Goal: Task Accomplishment & Management: Manage account settings

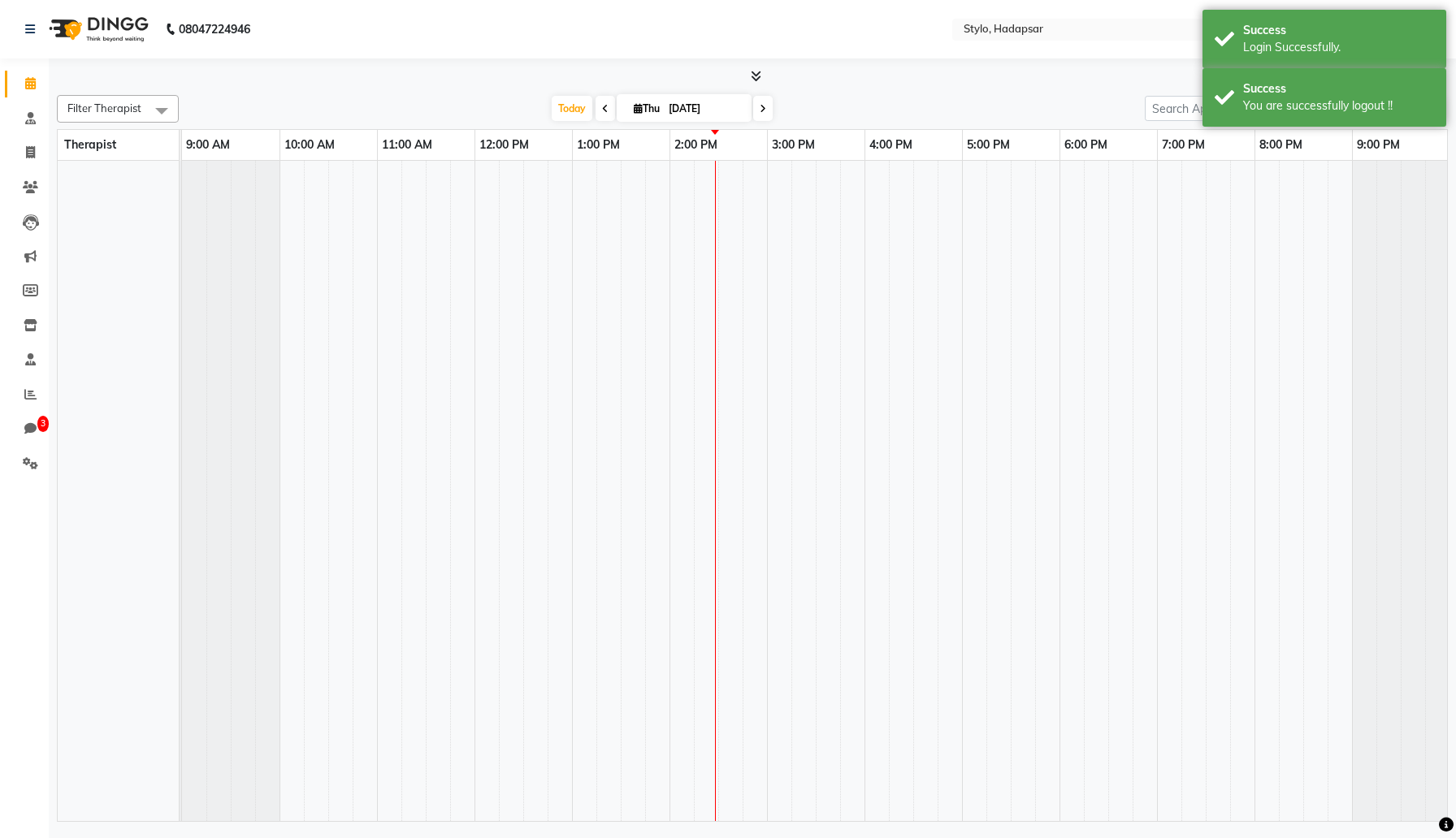
select select "en"
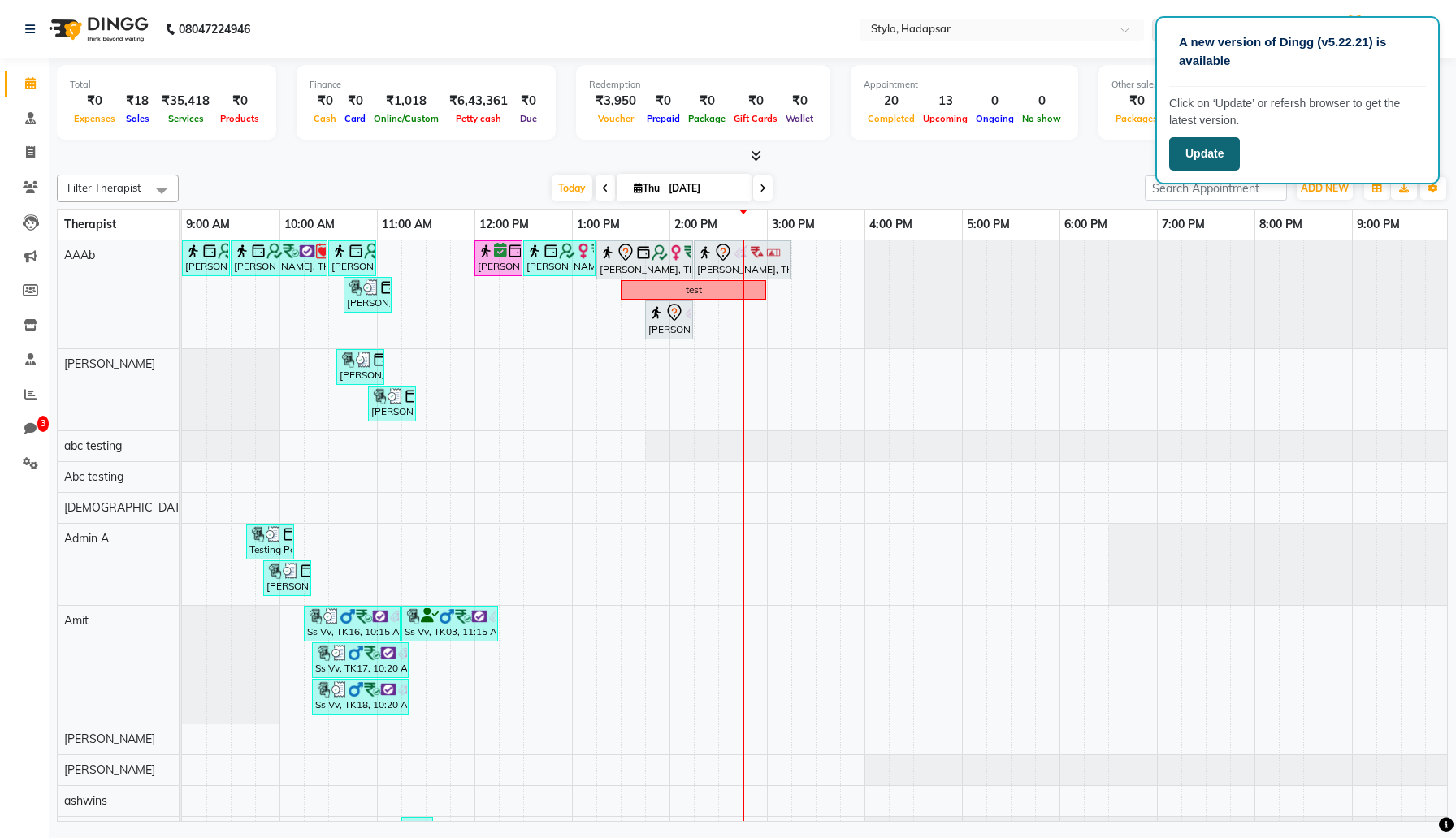
click at [1189, 158] on button "Update" at bounding box center [1204, 154] width 70 height 34
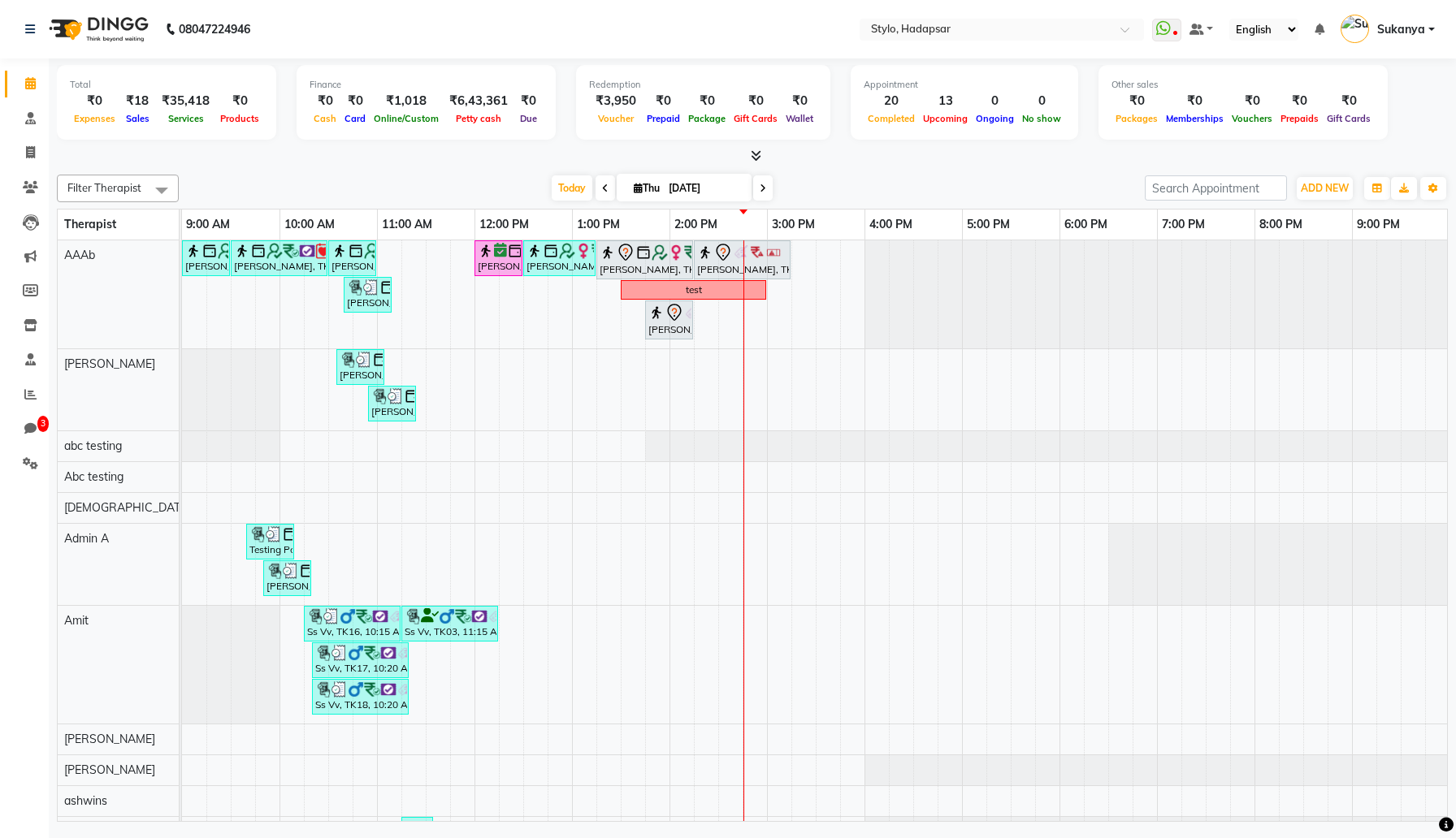
click at [791, 189] on div "Today Thu 04 Sep 2025" at bounding box center [662, 188] width 950 height 24
click at [31, 463] on icon at bounding box center [31, 463] width 15 height 13
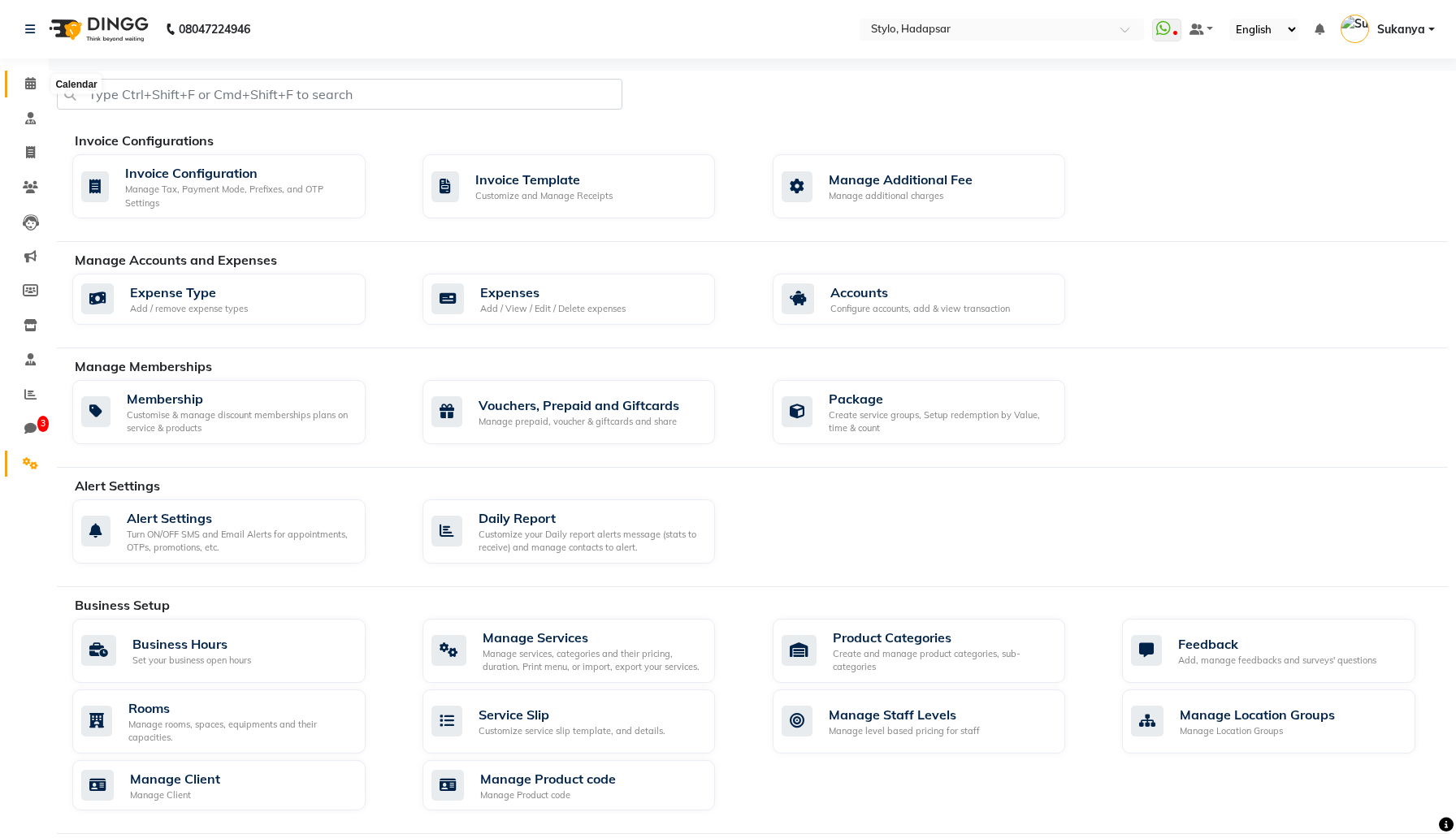
click at [32, 80] on icon at bounding box center [30, 83] width 11 height 13
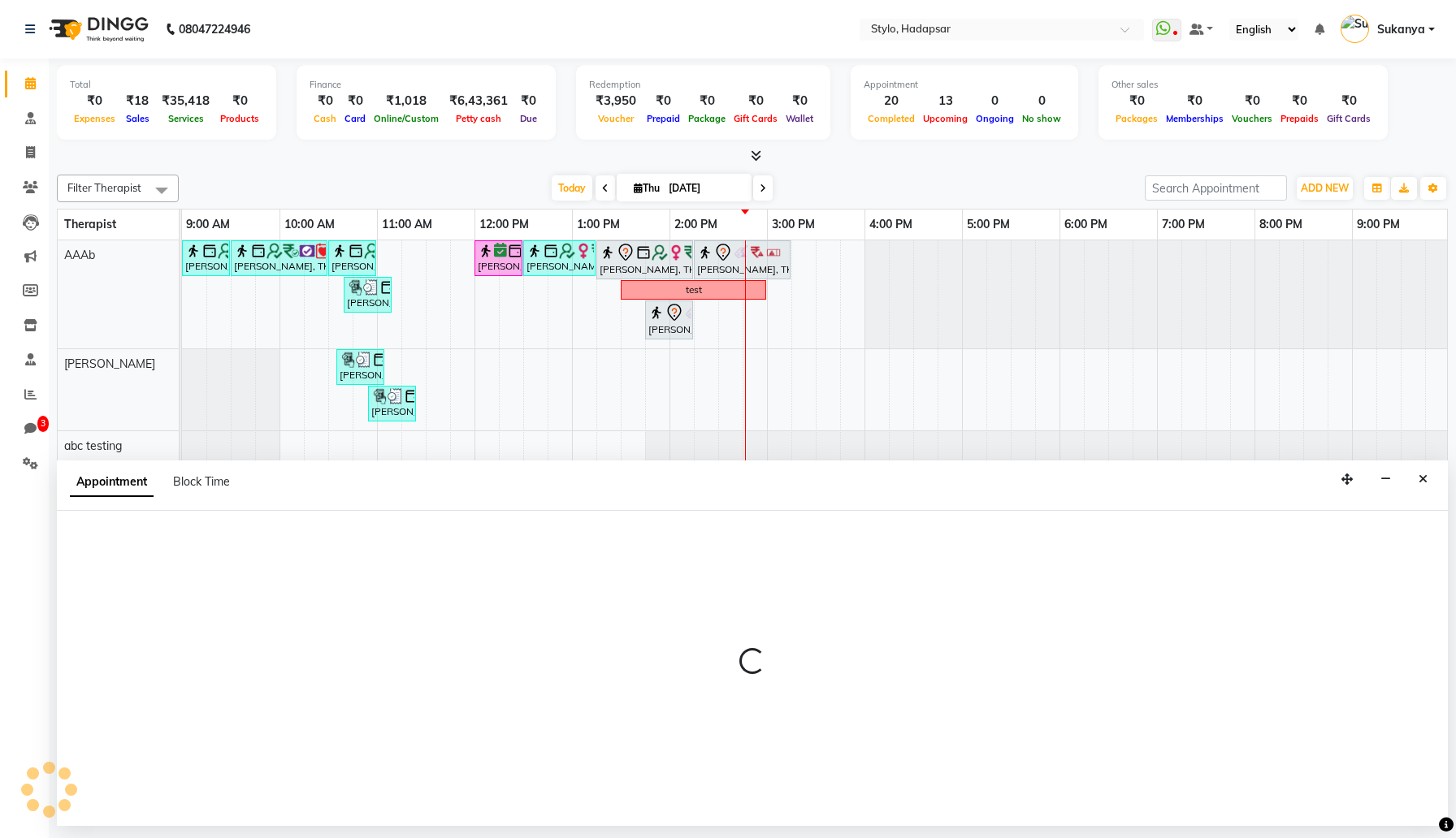
click at [753, 510] on div "Appointment Block Time" at bounding box center [753, 485] width 1391 height 50
select select "267"
select select "tentative"
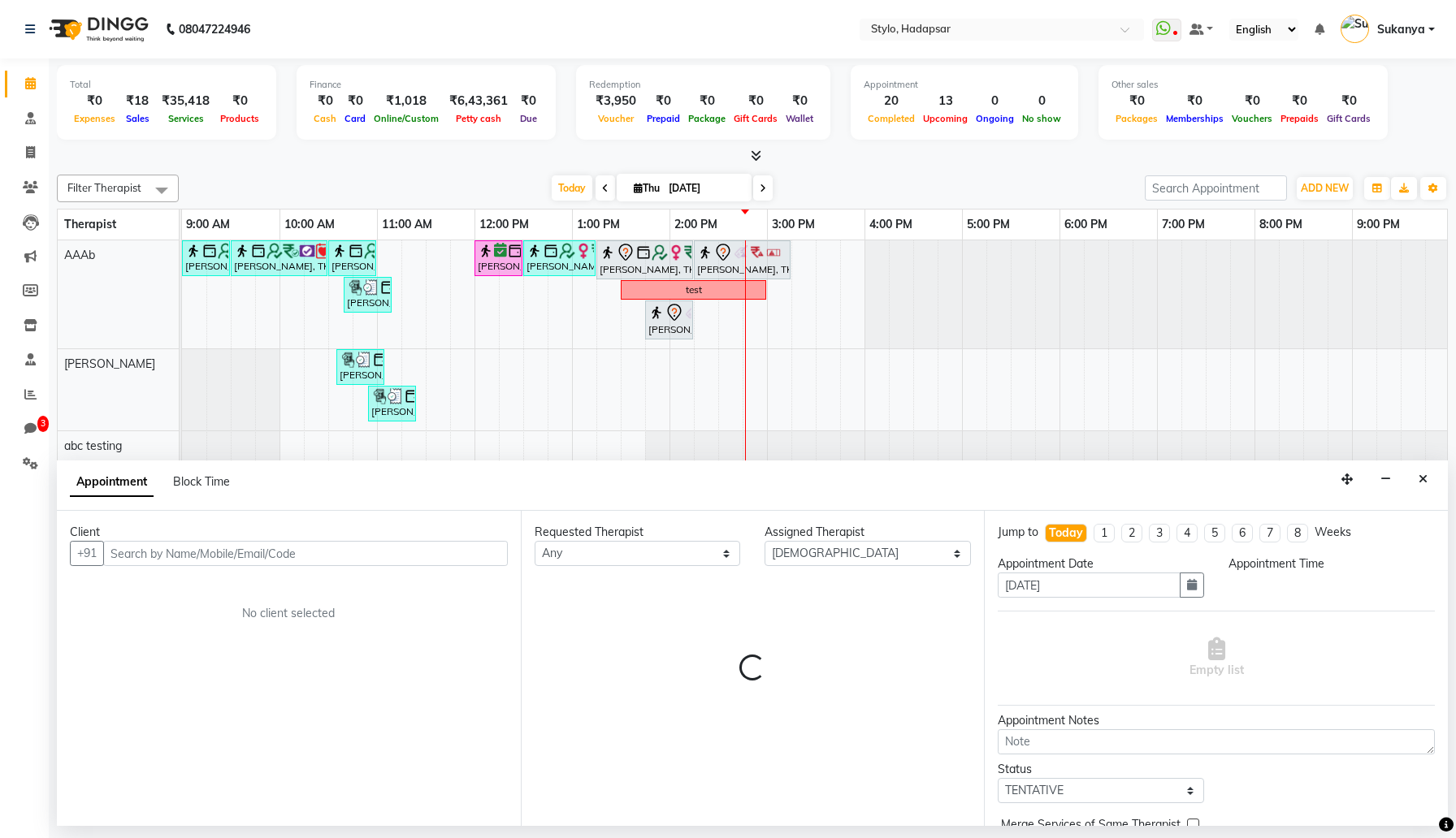
select select "885"
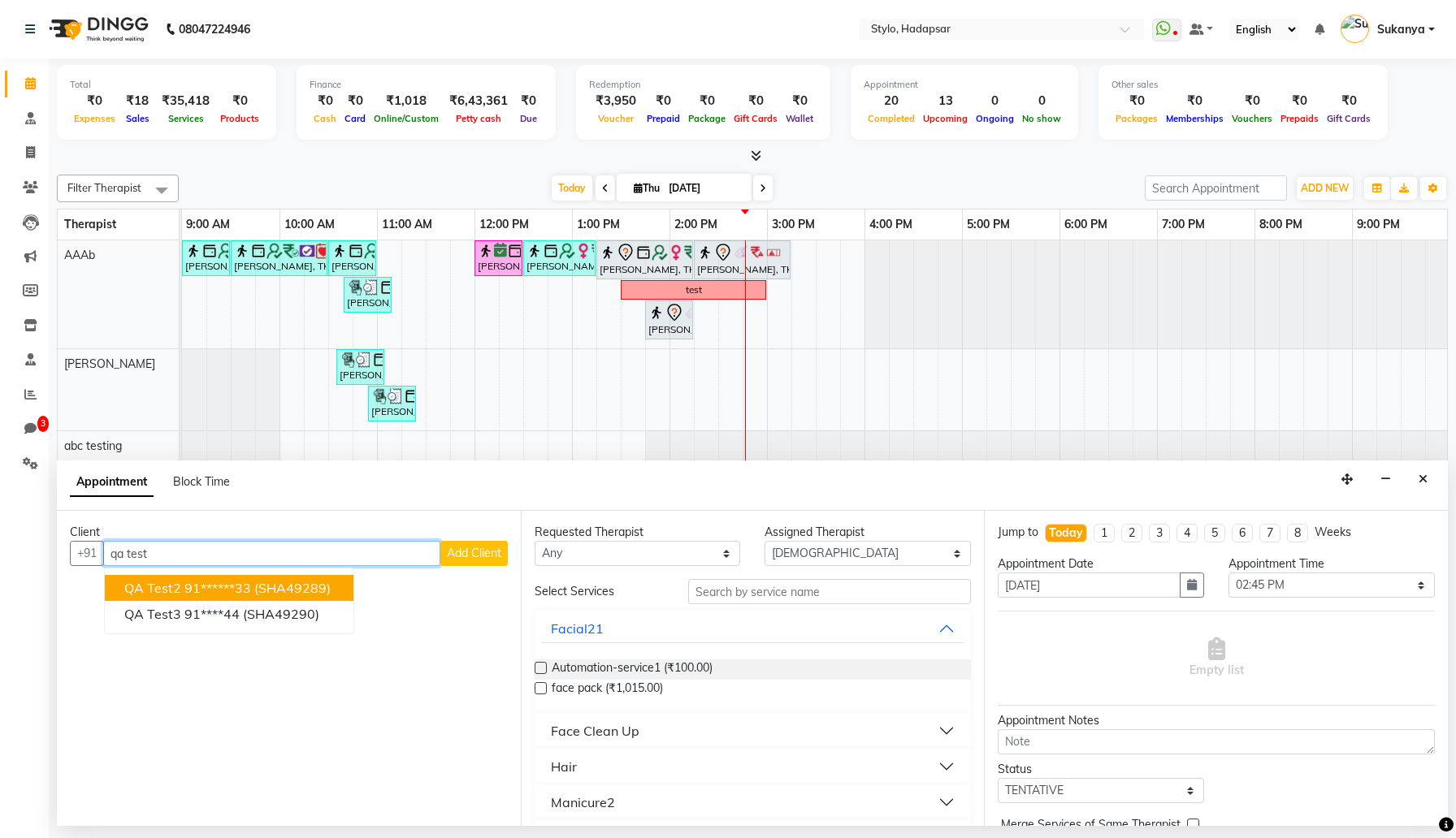
click at [283, 596] on button "QA Test2 91******33 (SHA49289)" at bounding box center [229, 588] width 249 height 26
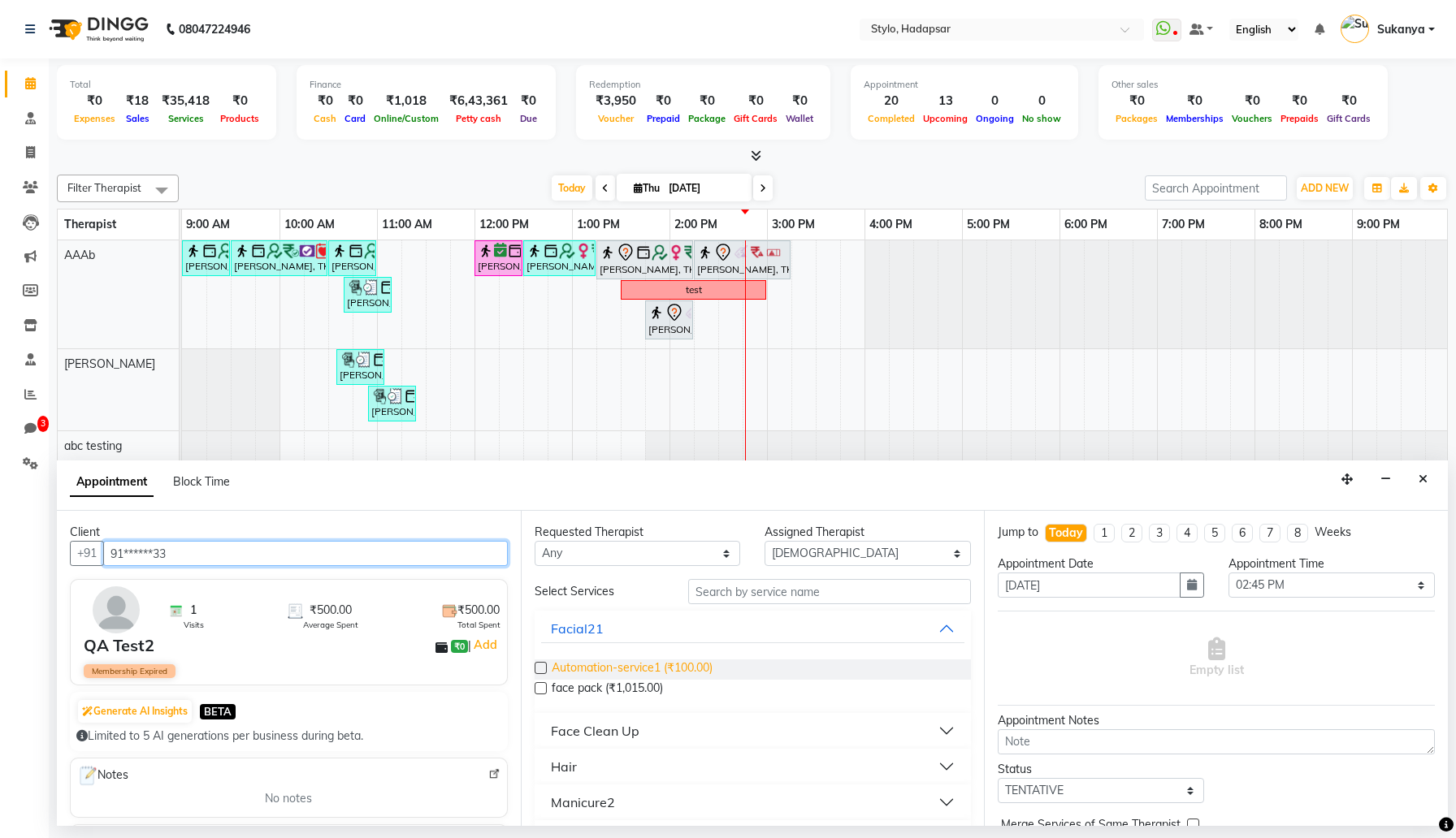
type input "91******33"
click at [599, 669] on span "Automation-service1 (₹100.00)" at bounding box center [632, 669] width 161 height 20
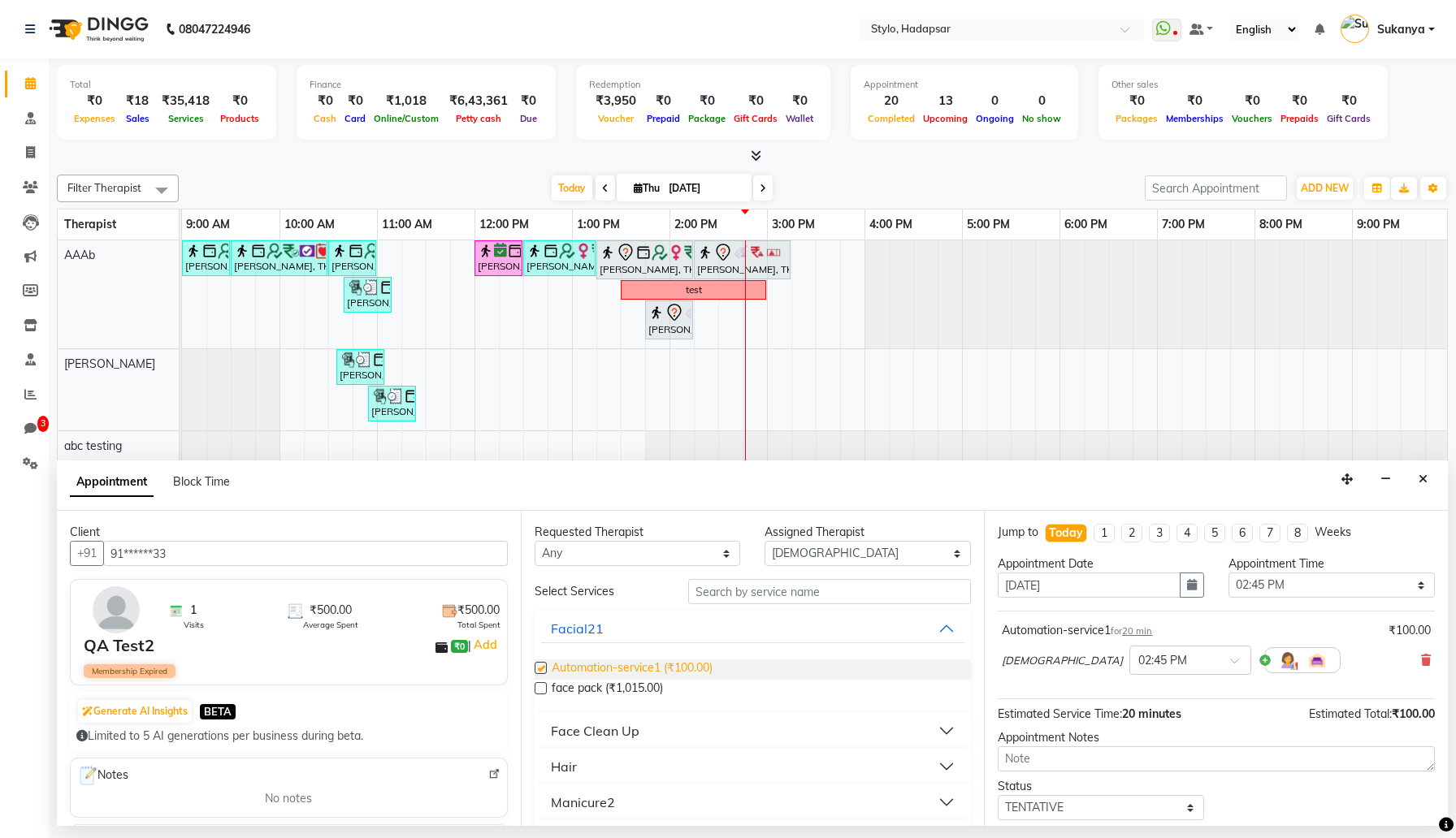
checkbox input "false"
click at [600, 690] on span "face pack (₹1,015.00)" at bounding box center [608, 690] width 112 height 20
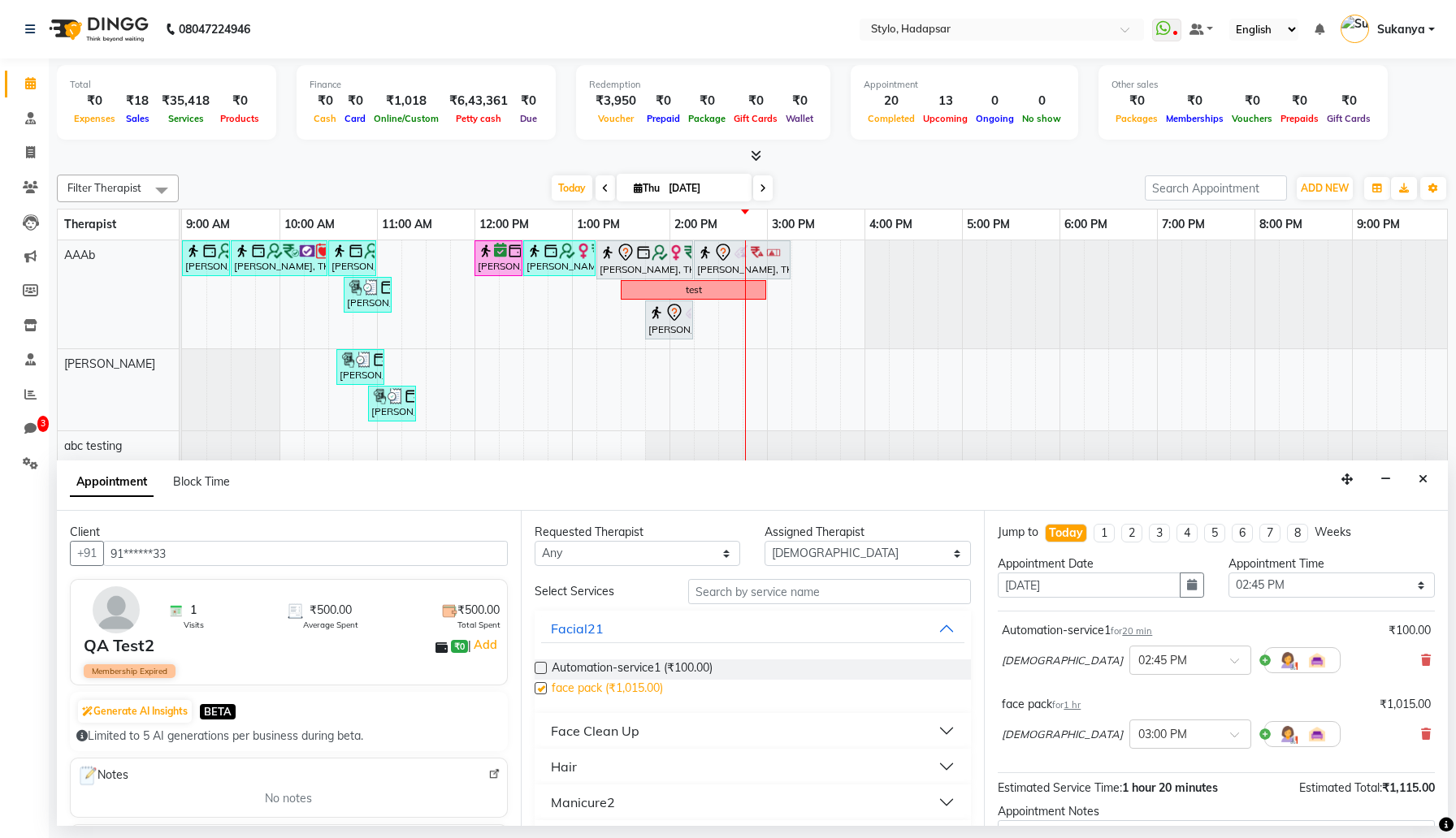
checkbox input "false"
click at [807, 565] on select "Select AAAb aadi manav abc testing Abc testing abhi Admin A Amit Ankit magan An…" at bounding box center [867, 554] width 206 height 25
select select "1676"
click at [764, 541] on select "Select AAAb aadi manav abc testing Abc testing abhi Admin A Amit Ankit magan An…" at bounding box center [867, 554] width 206 height 25
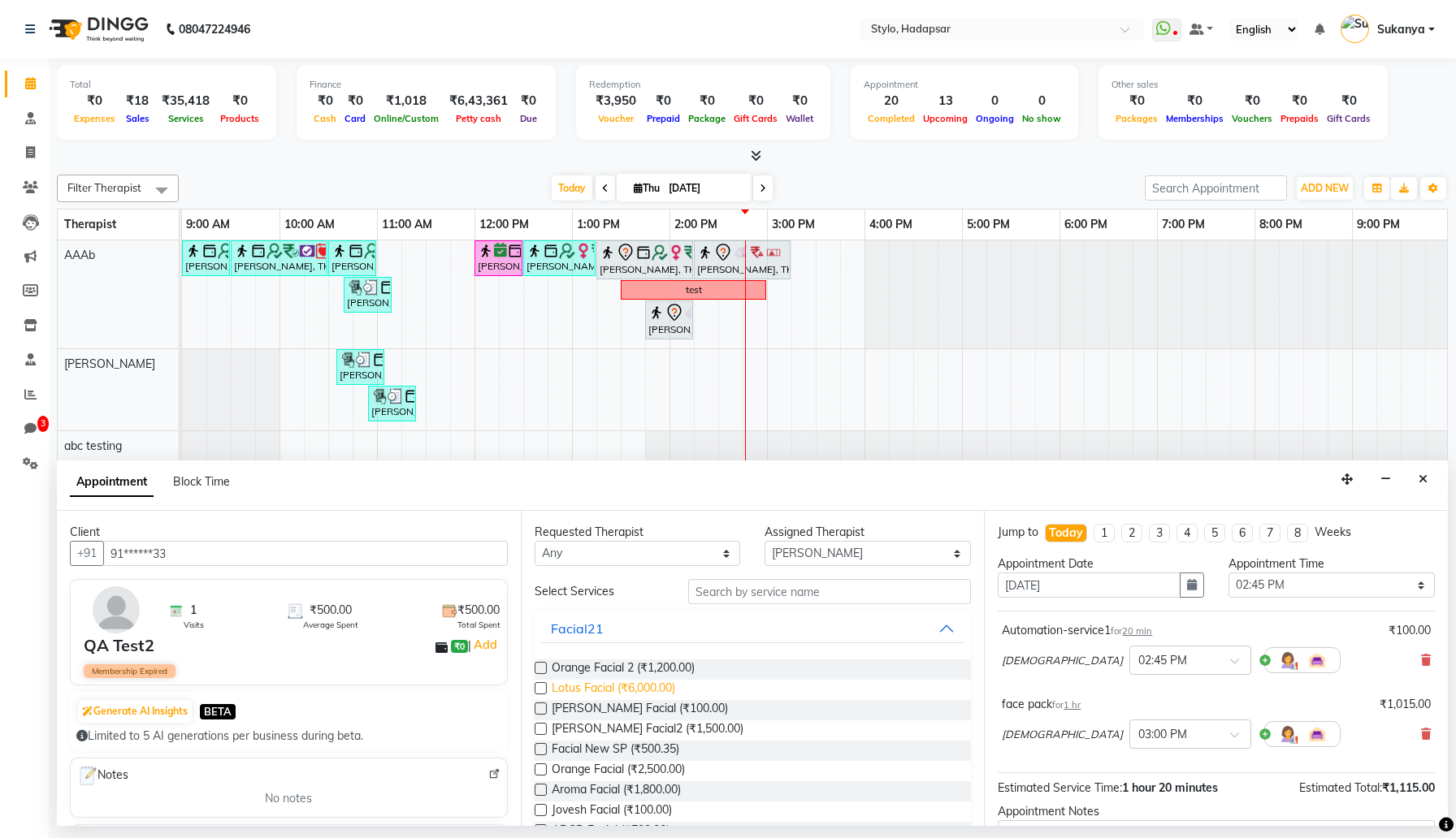
click at [633, 684] on span "Lotus Facial (₹6,000.00)" at bounding box center [614, 690] width 123 height 20
checkbox input "false"
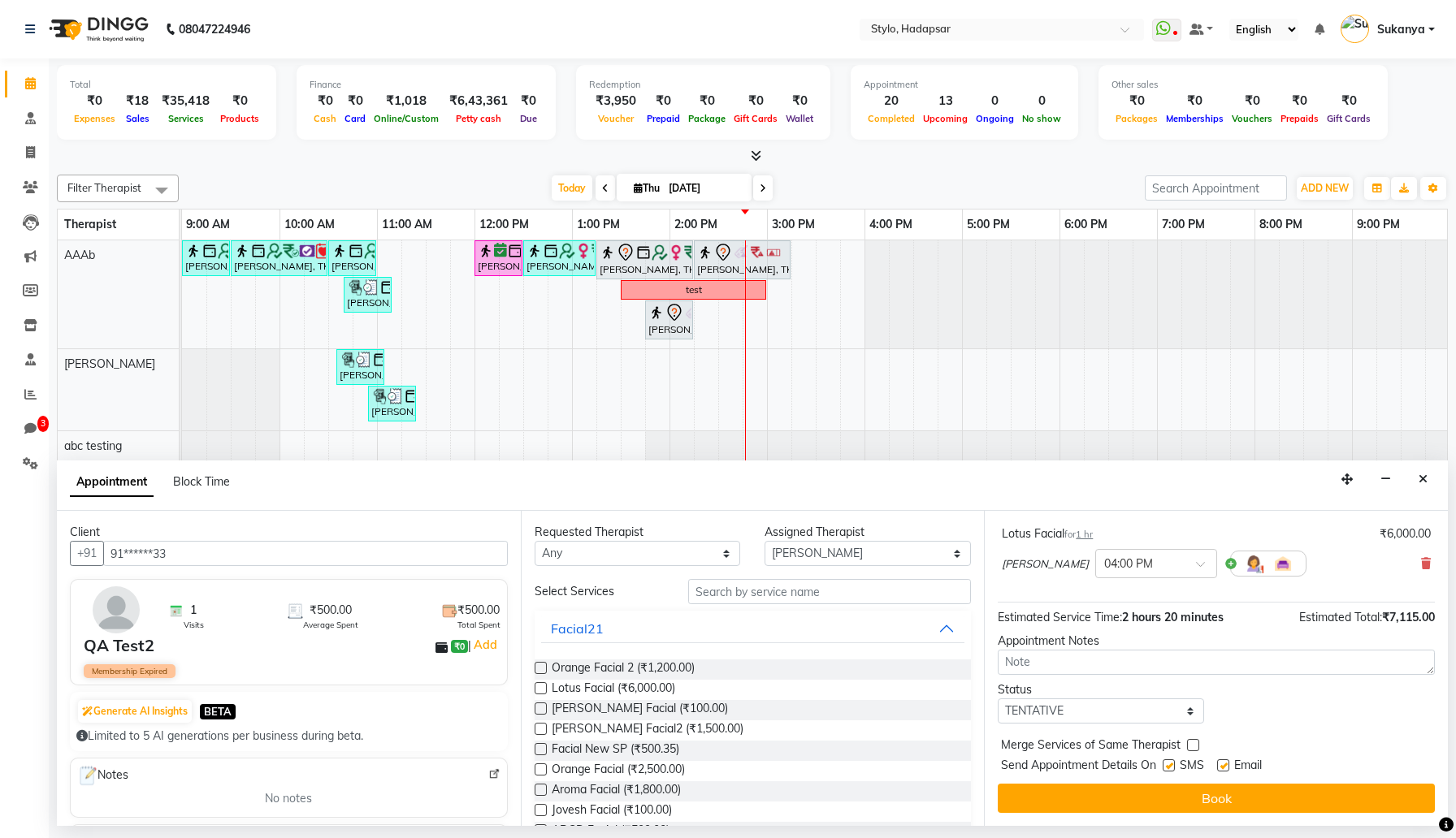
click at [1169, 769] on label at bounding box center [1169, 765] width 13 height 13
click at [1169, 769] on input "checkbox" at bounding box center [1168, 767] width 11 height 11
checkbox input "false"
click at [1219, 766] on label at bounding box center [1223, 765] width 13 height 13
click at [1219, 766] on input "checkbox" at bounding box center [1222, 767] width 11 height 11
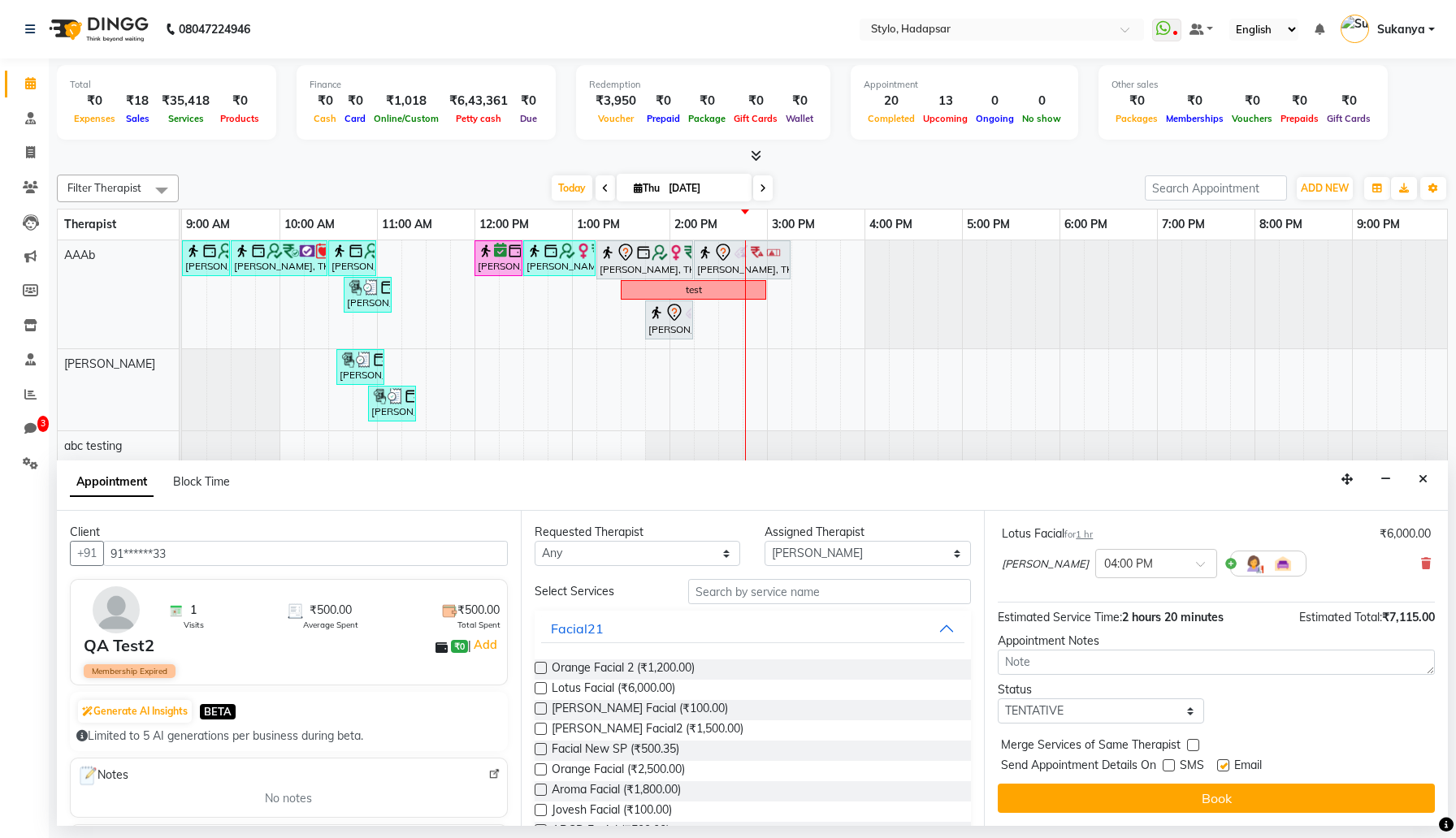
checkbox input "false"
click at [1196, 746] on label at bounding box center [1193, 745] width 13 height 13
click at [1196, 746] on input "checkbox" at bounding box center [1192, 746] width 11 height 11
checkbox input "true"
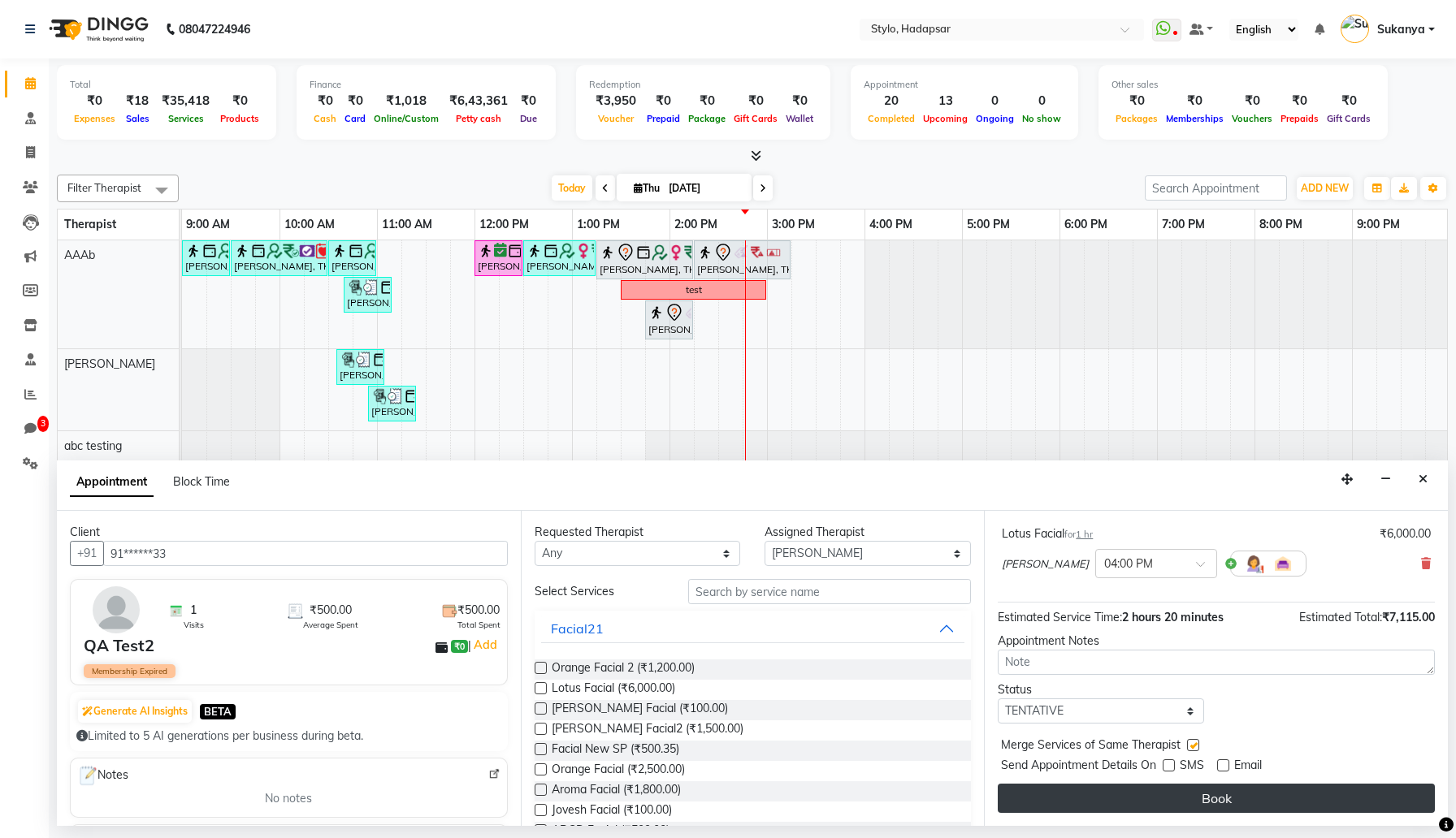
click at [1184, 805] on button "Book" at bounding box center [1216, 799] width 437 height 29
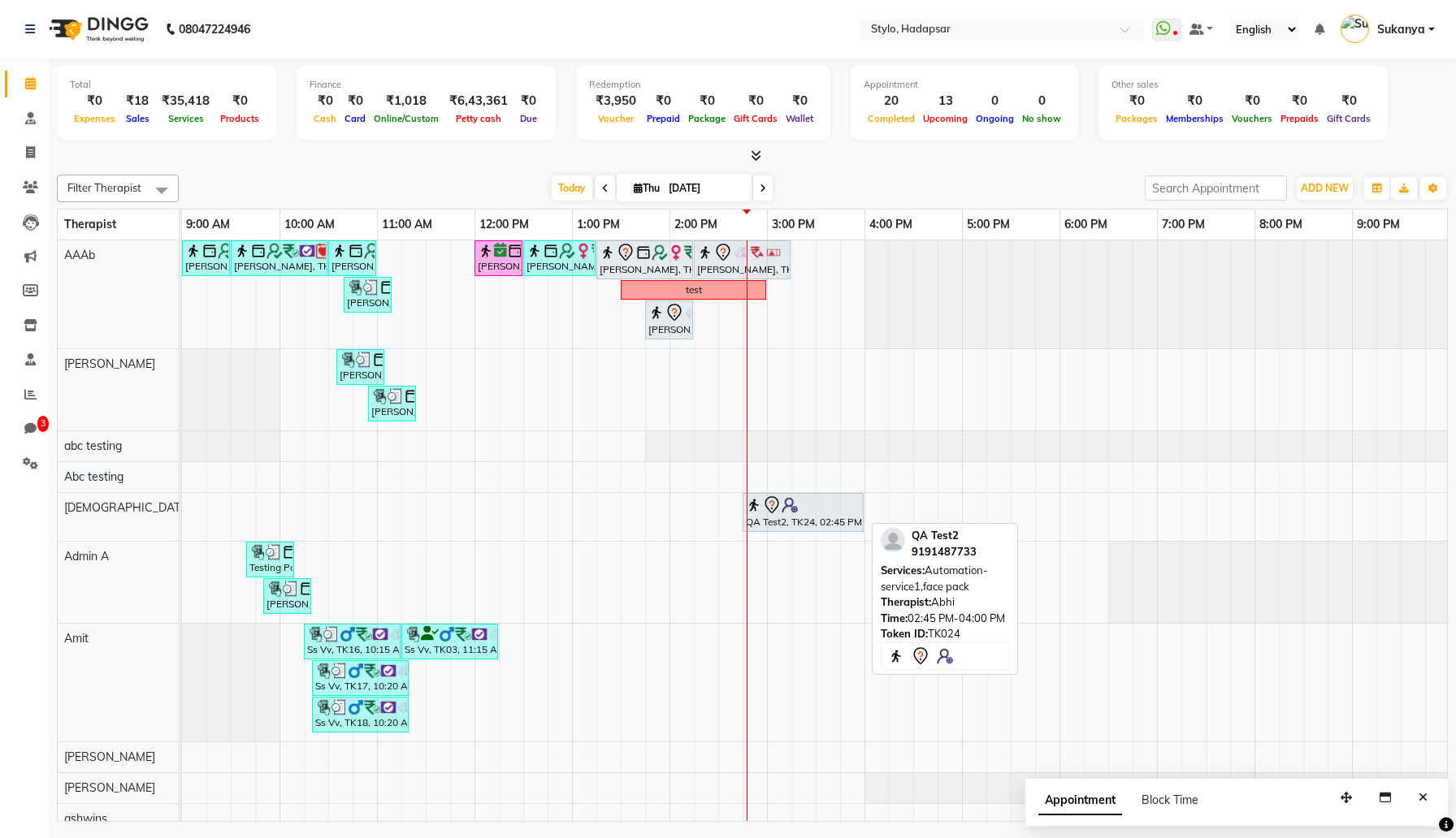
click at [782, 511] on img at bounding box center [789, 505] width 16 height 16
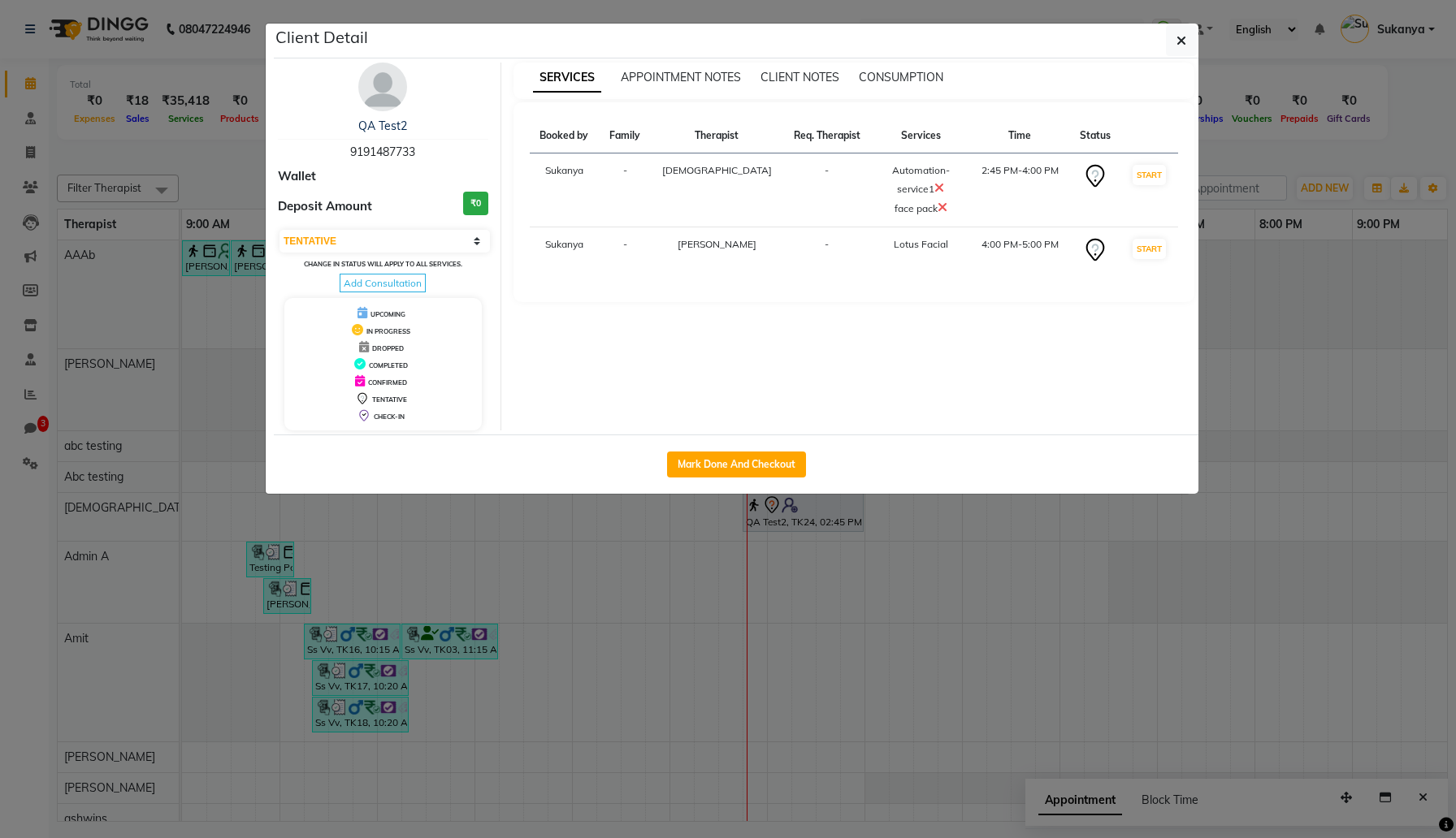
click at [938, 206] on icon at bounding box center [942, 206] width 10 height 13
click at [1141, 173] on button "START" at bounding box center [1149, 174] width 34 height 20
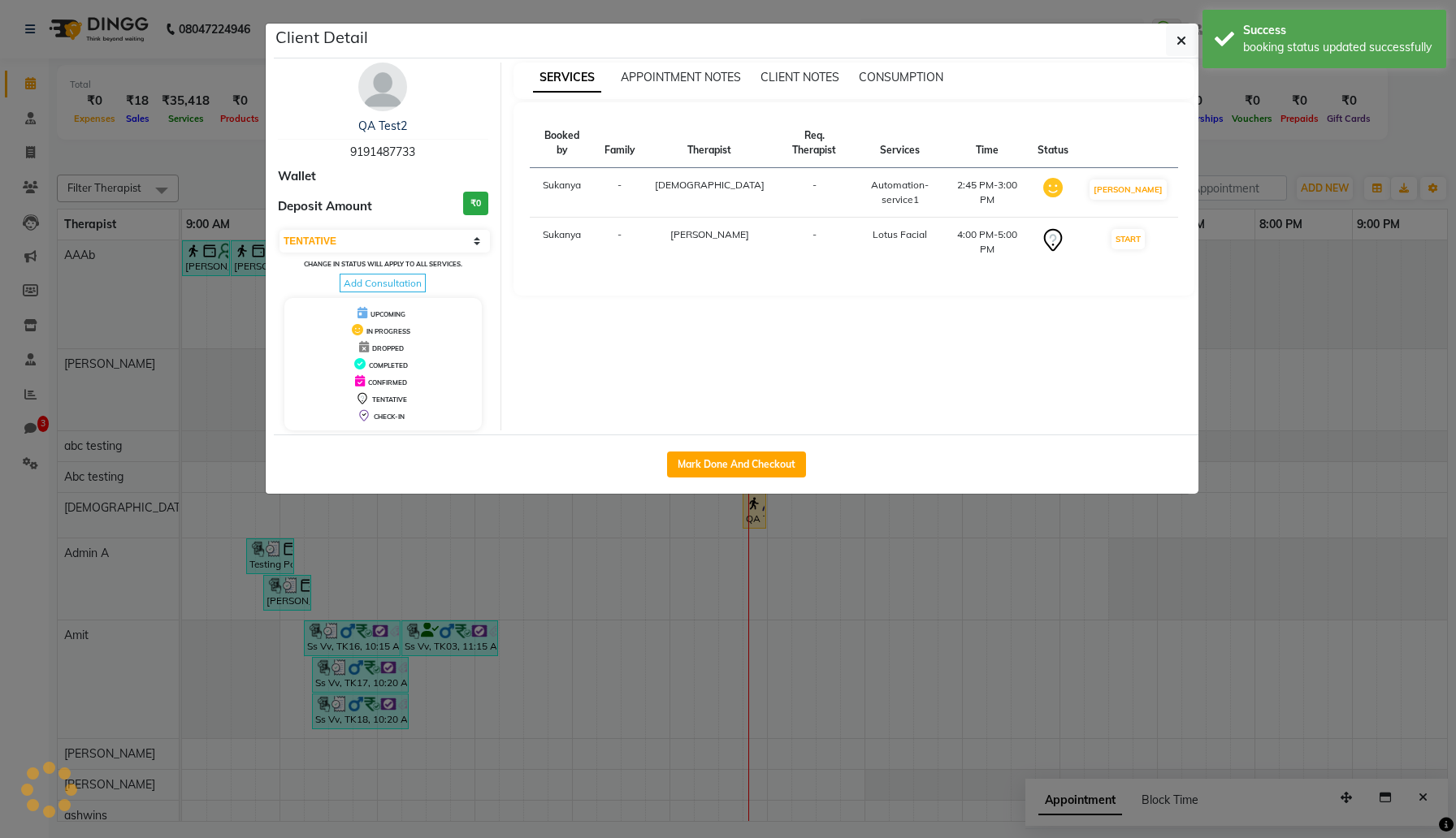
select select "select"
click at [1185, 39] on icon "button" at bounding box center [1181, 39] width 10 height 13
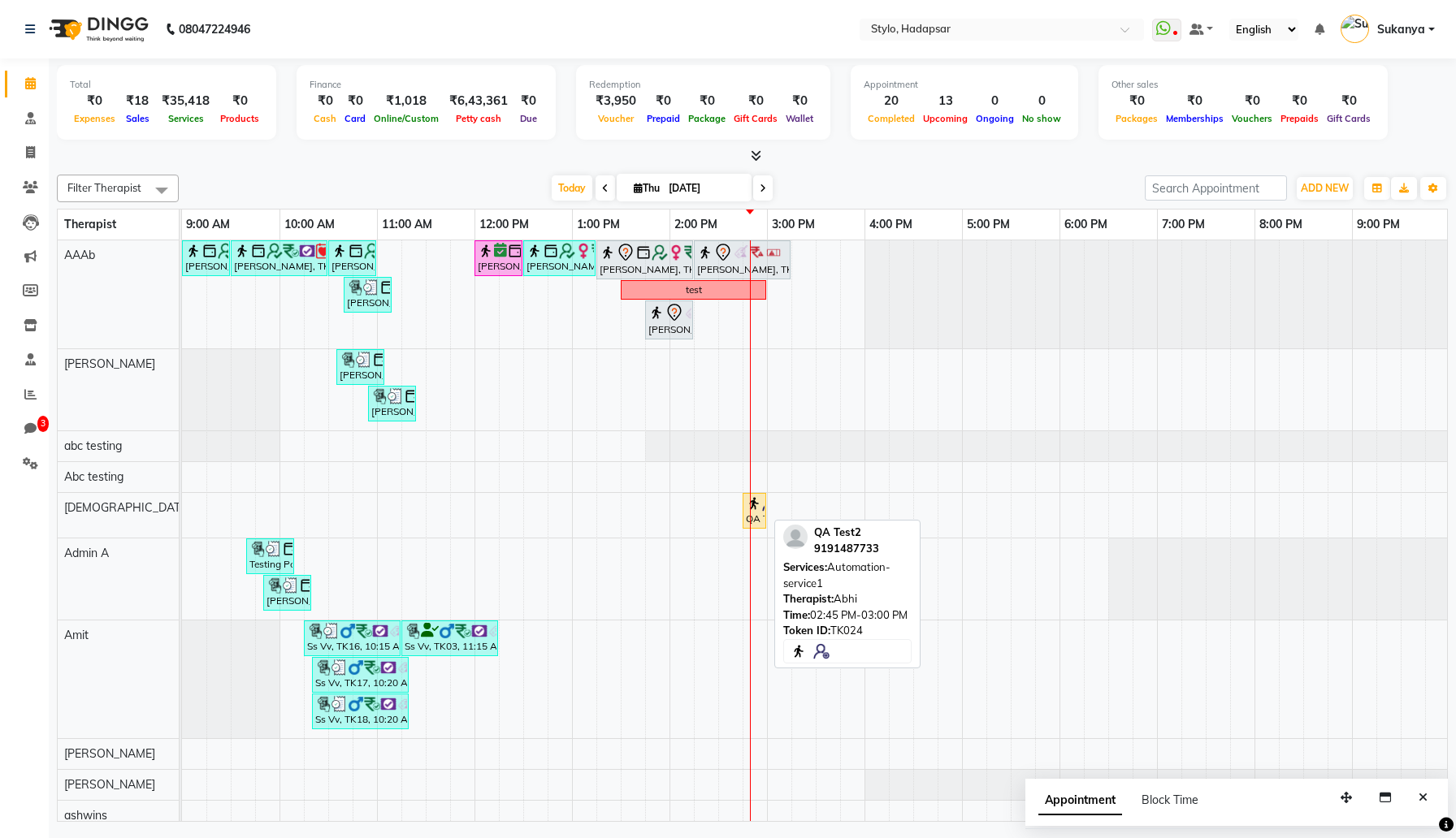
click at [754, 512] on div "QA Test2, TK24, 02:45 PM-03:00 PM, Automation-service1" at bounding box center [754, 511] width 20 height 31
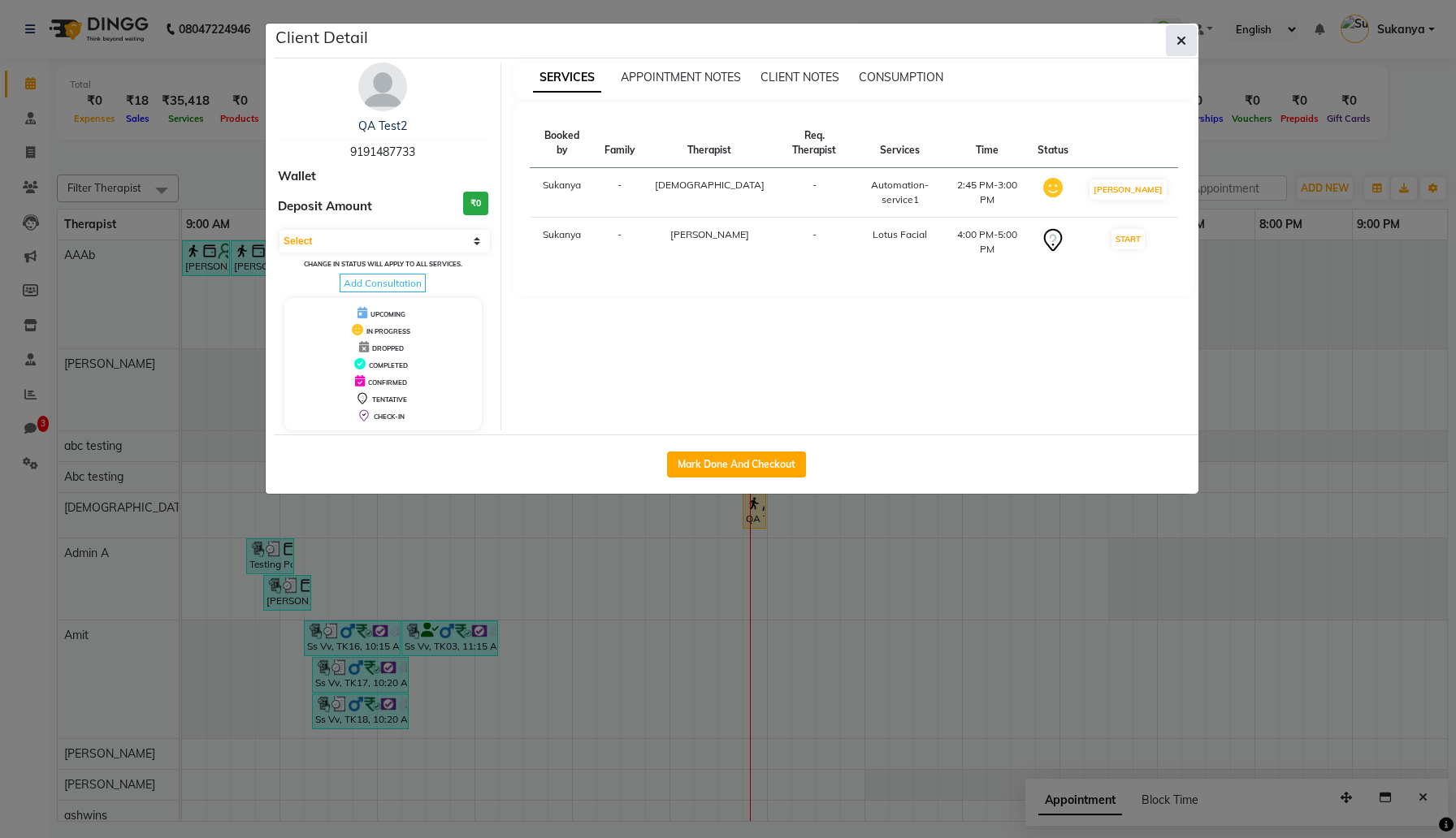
click at [1187, 43] on button "button" at bounding box center [1181, 40] width 31 height 31
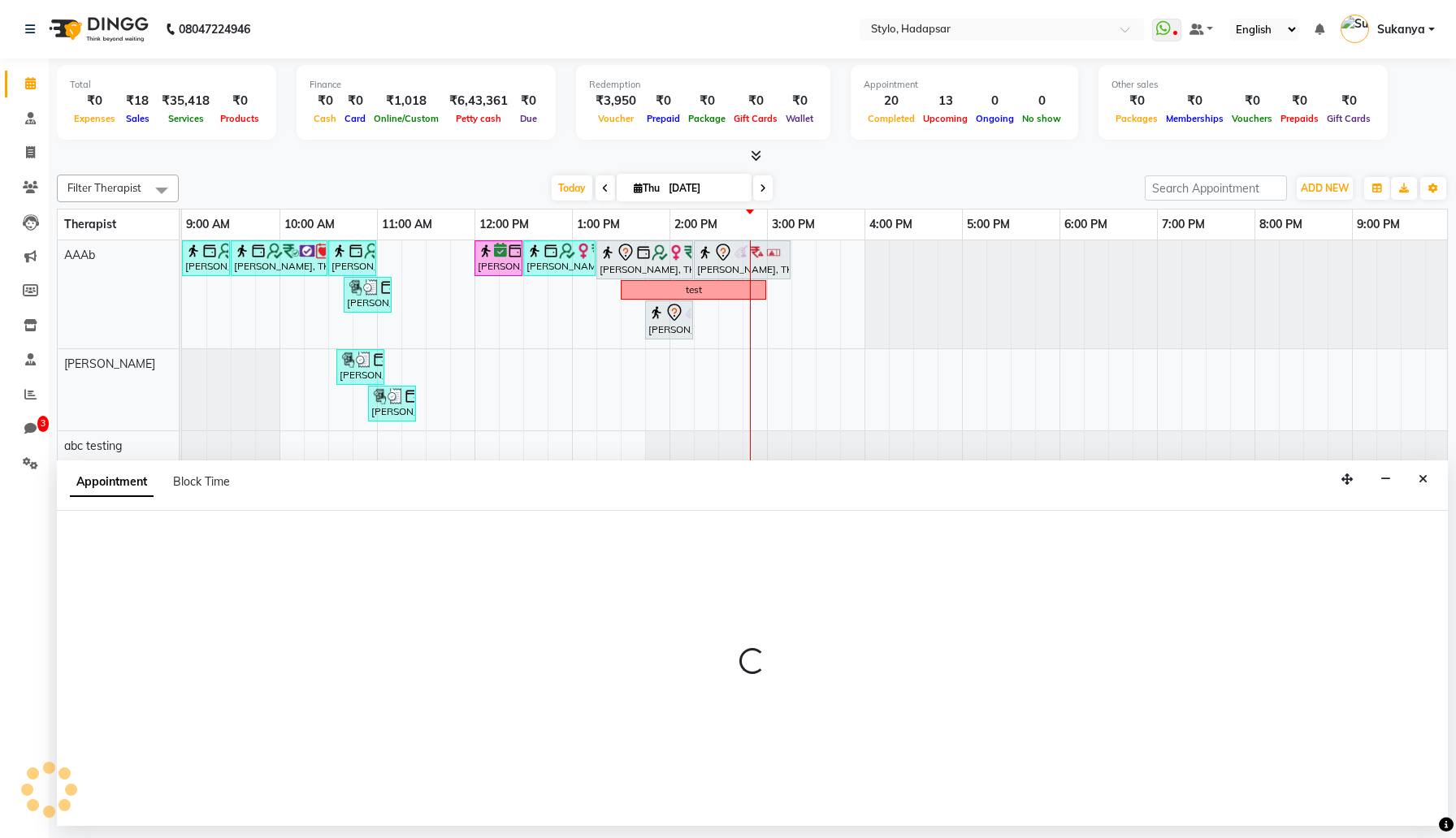
select select "267"
select select "tentative"
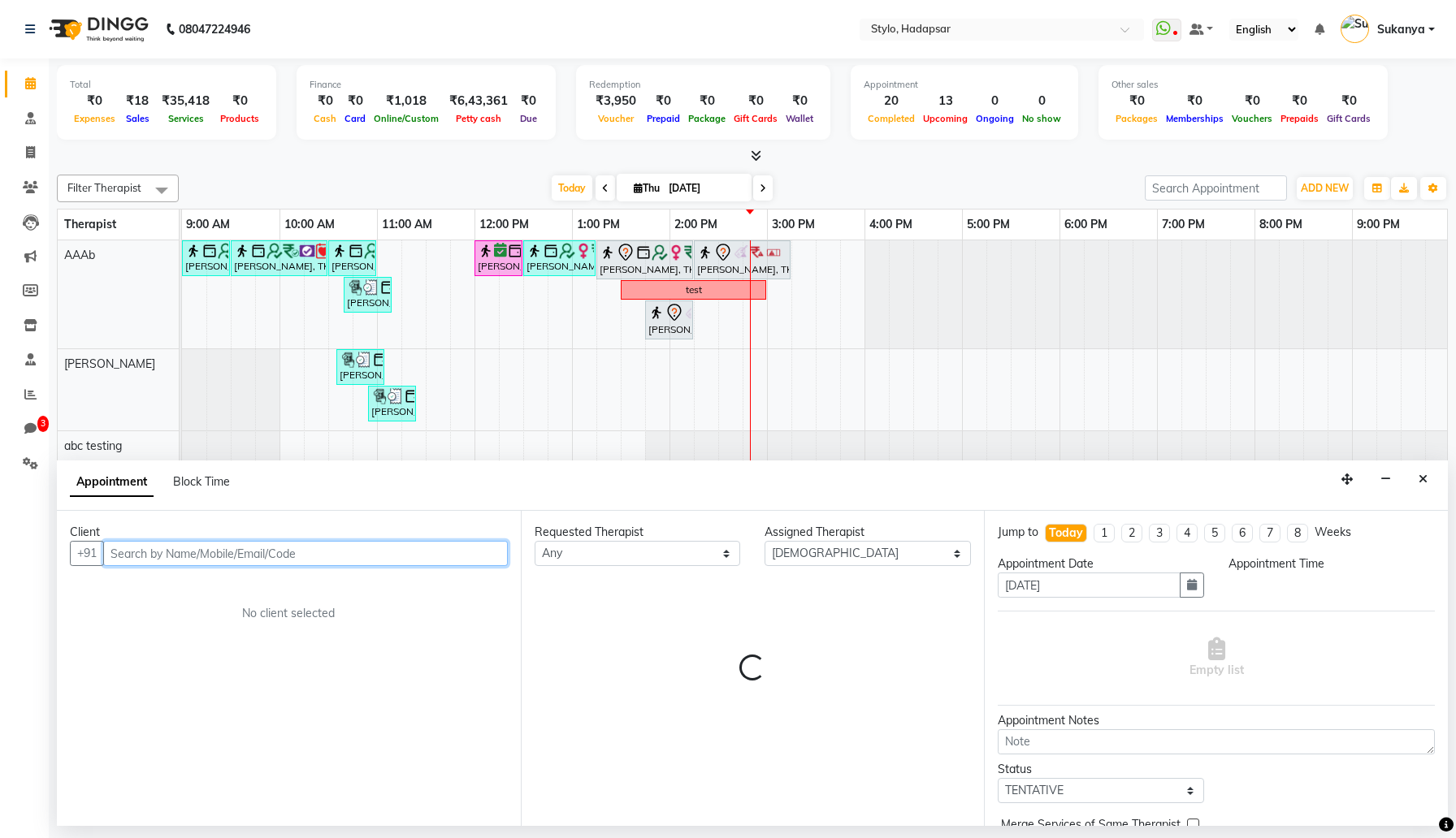
select select "960"
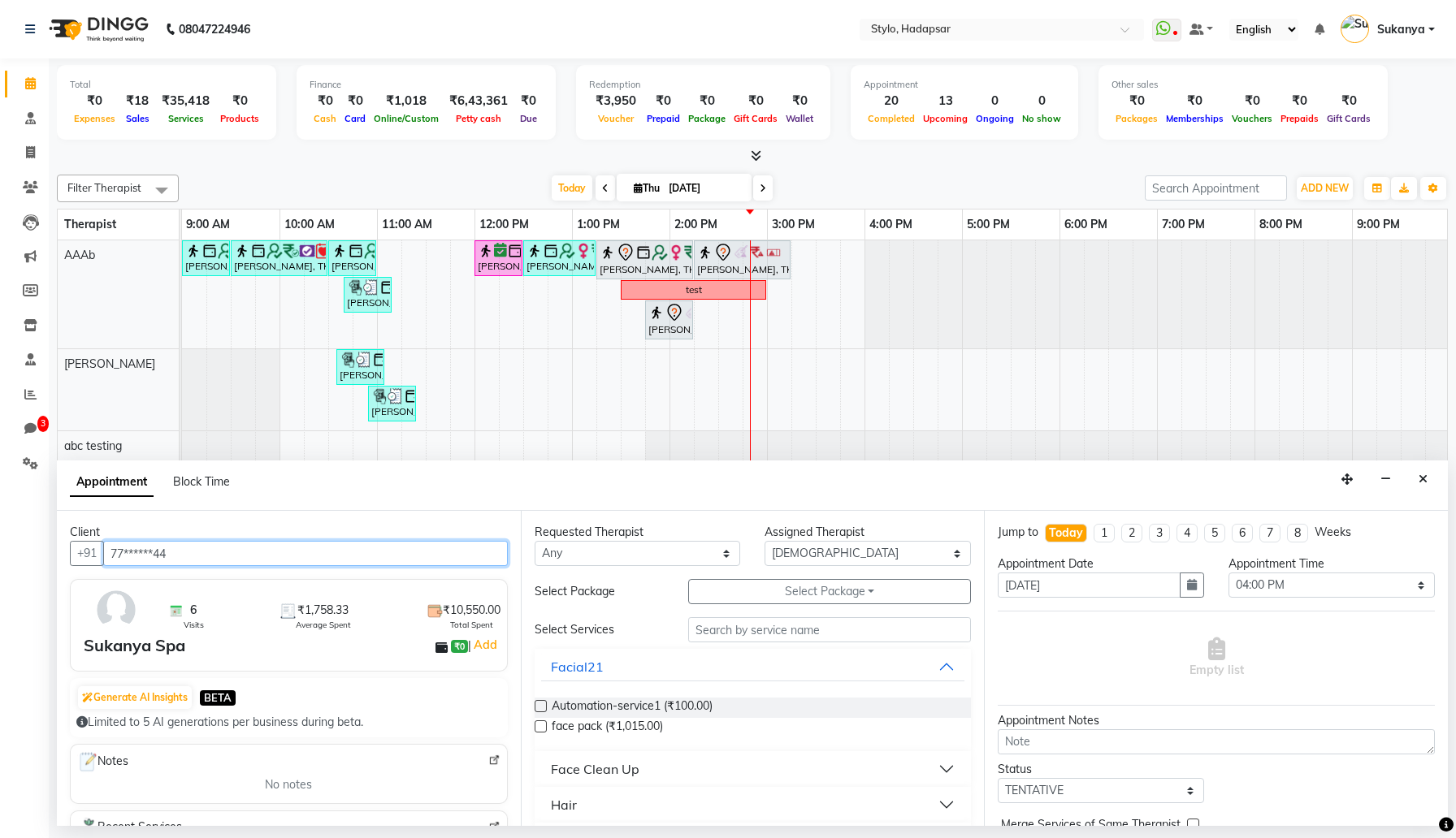
scroll to position [153, 0]
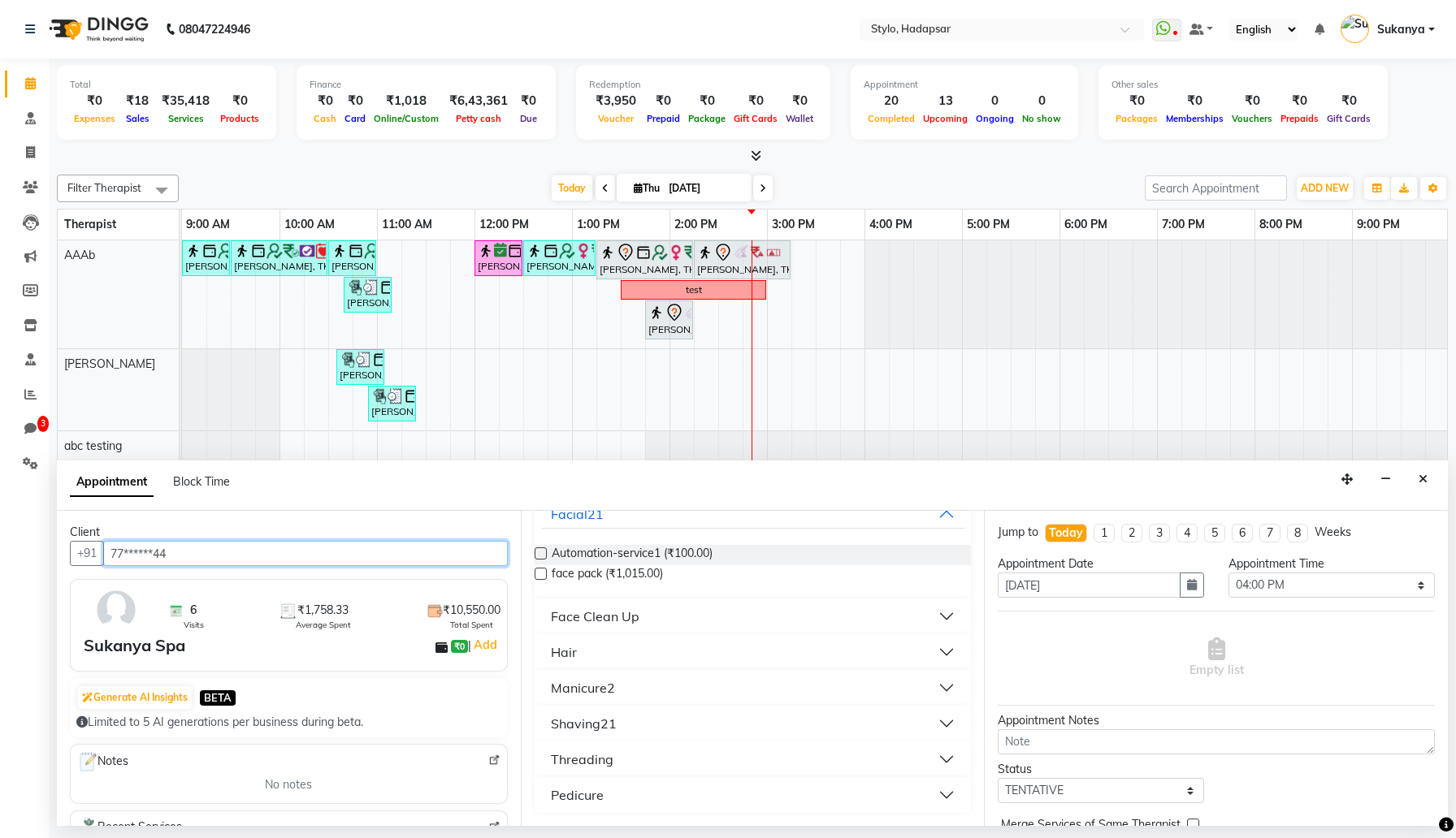
type input "77******44"
click at [681, 615] on button "Face Clean Up" at bounding box center [754, 616] width 424 height 29
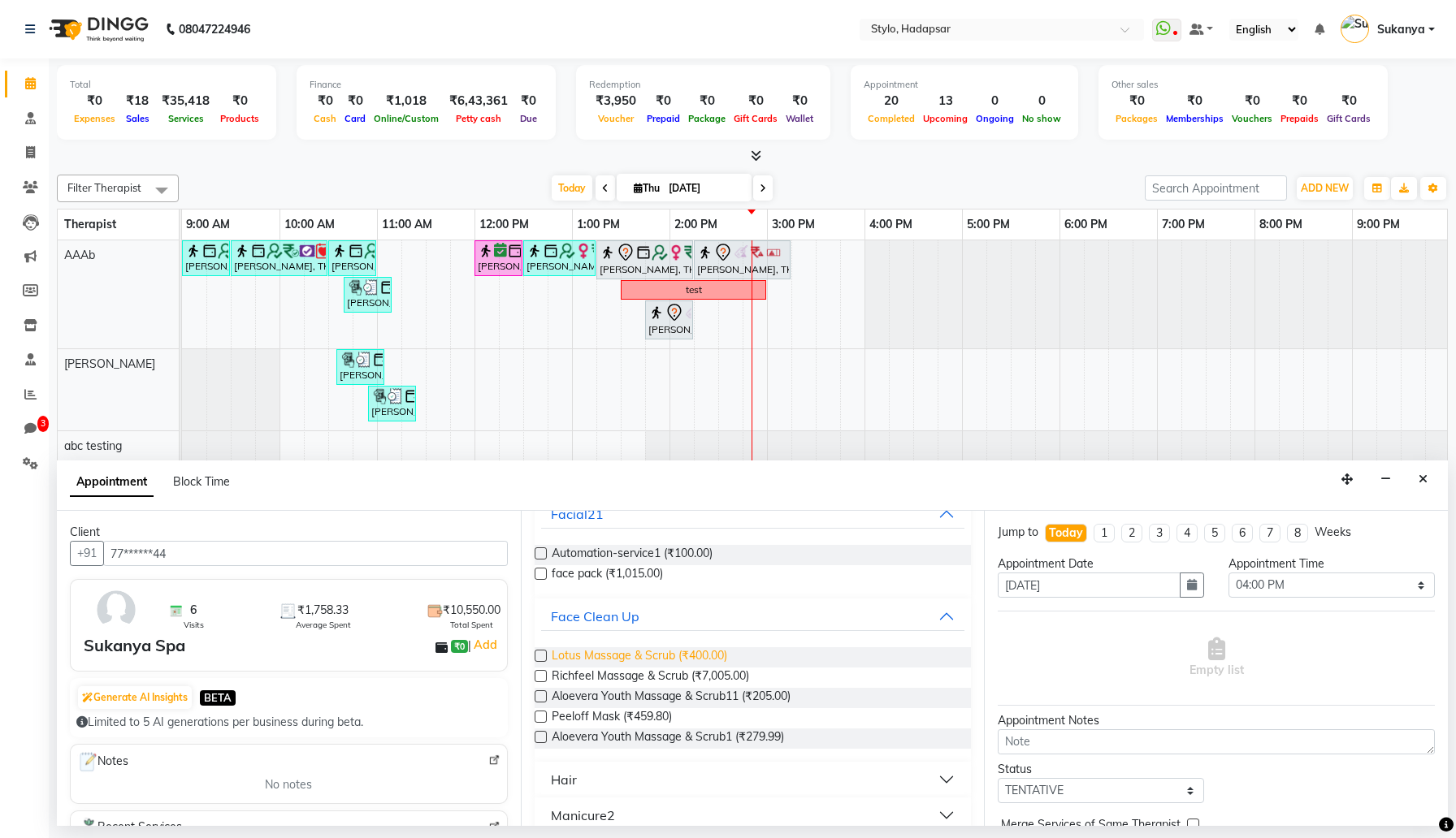
click at [634, 657] on span "Lotus Massage & Scrub (₹400.00)" at bounding box center [640, 657] width 175 height 20
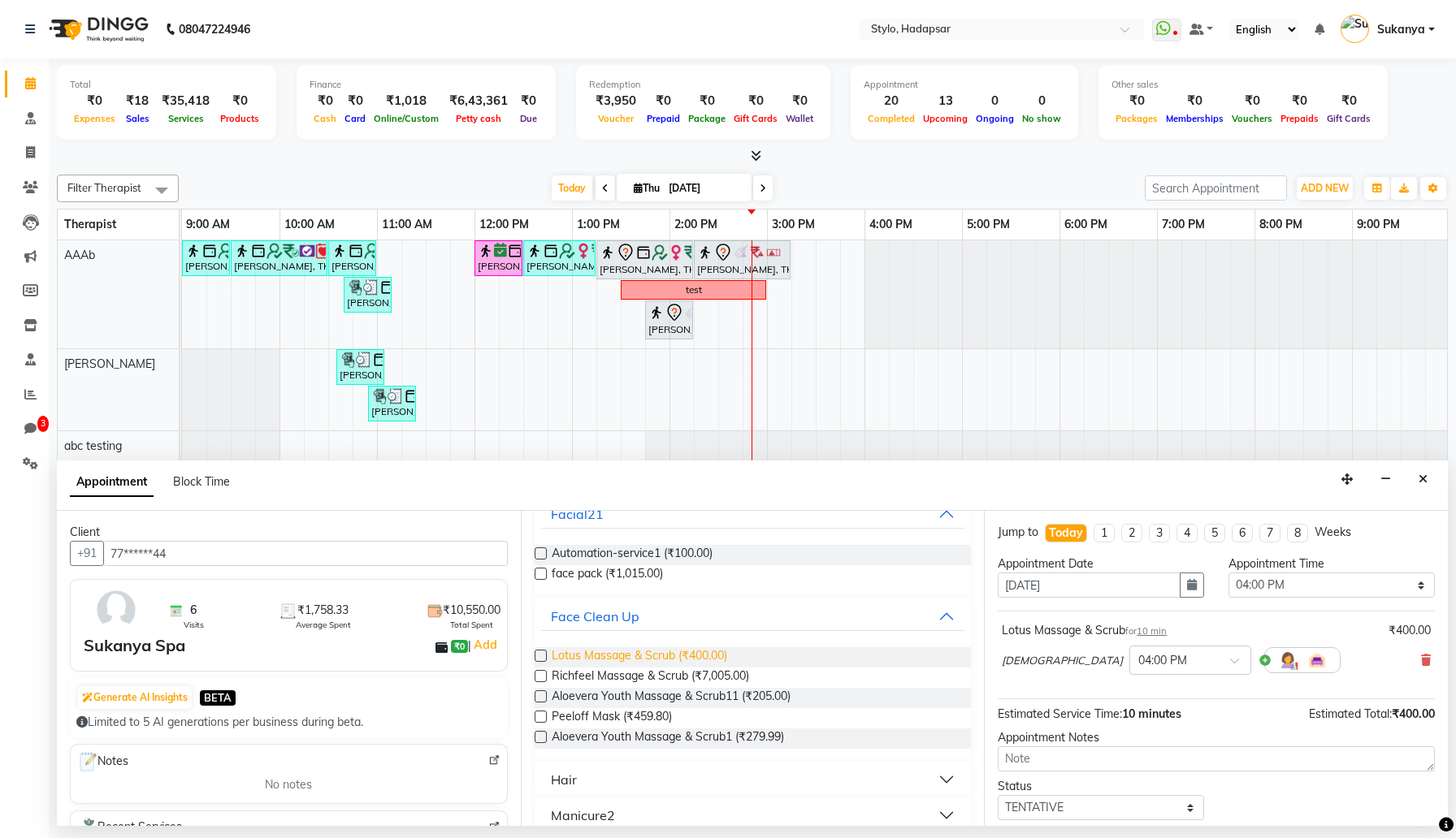
click at [634, 657] on span "Lotus Massage & Scrub (₹400.00)" at bounding box center [640, 657] width 175 height 20
checkbox input "false"
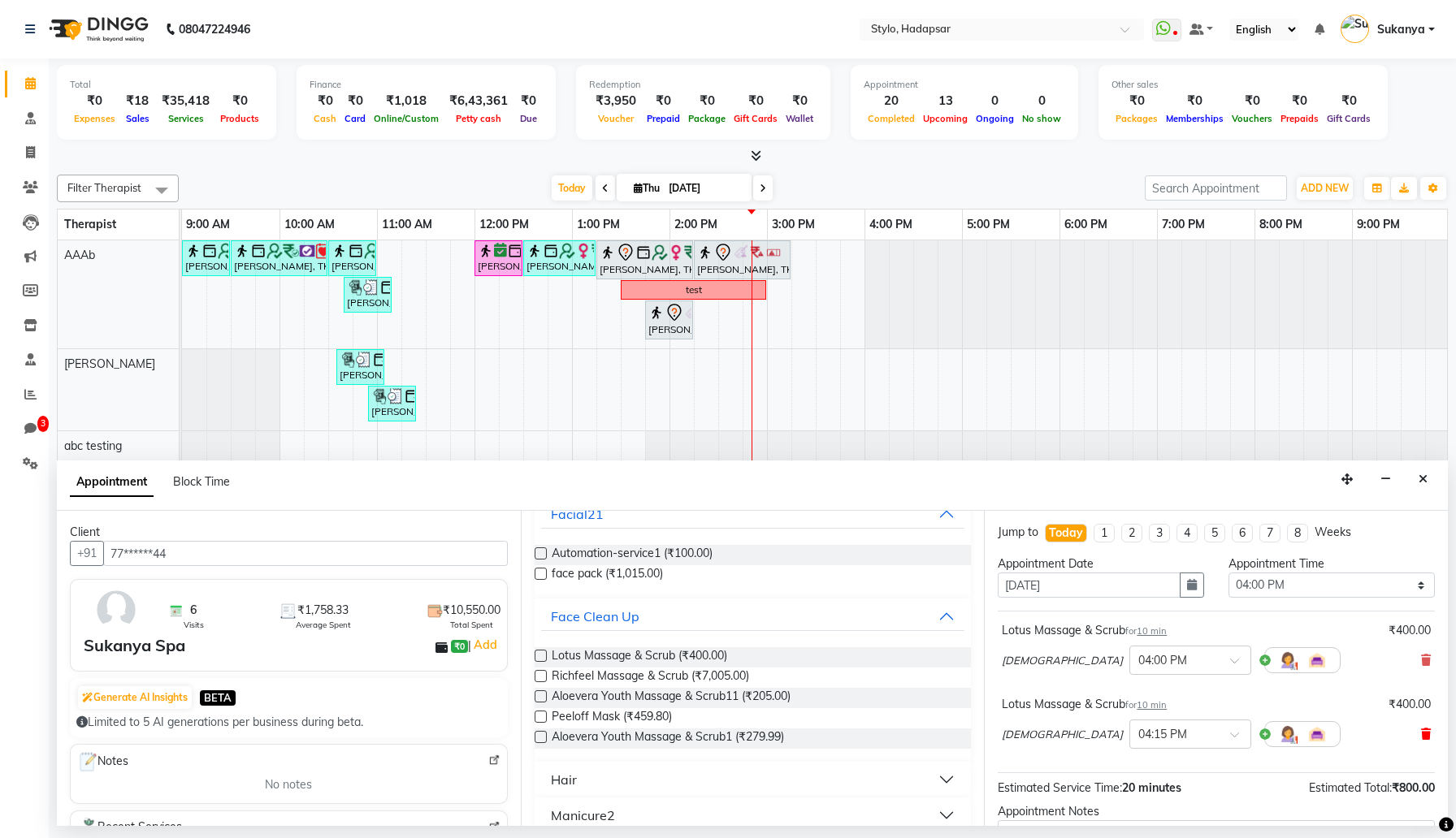
click at [1427, 737] on icon at bounding box center [1426, 734] width 10 height 12
click at [884, 610] on button "Face Clean Up" at bounding box center [754, 616] width 424 height 29
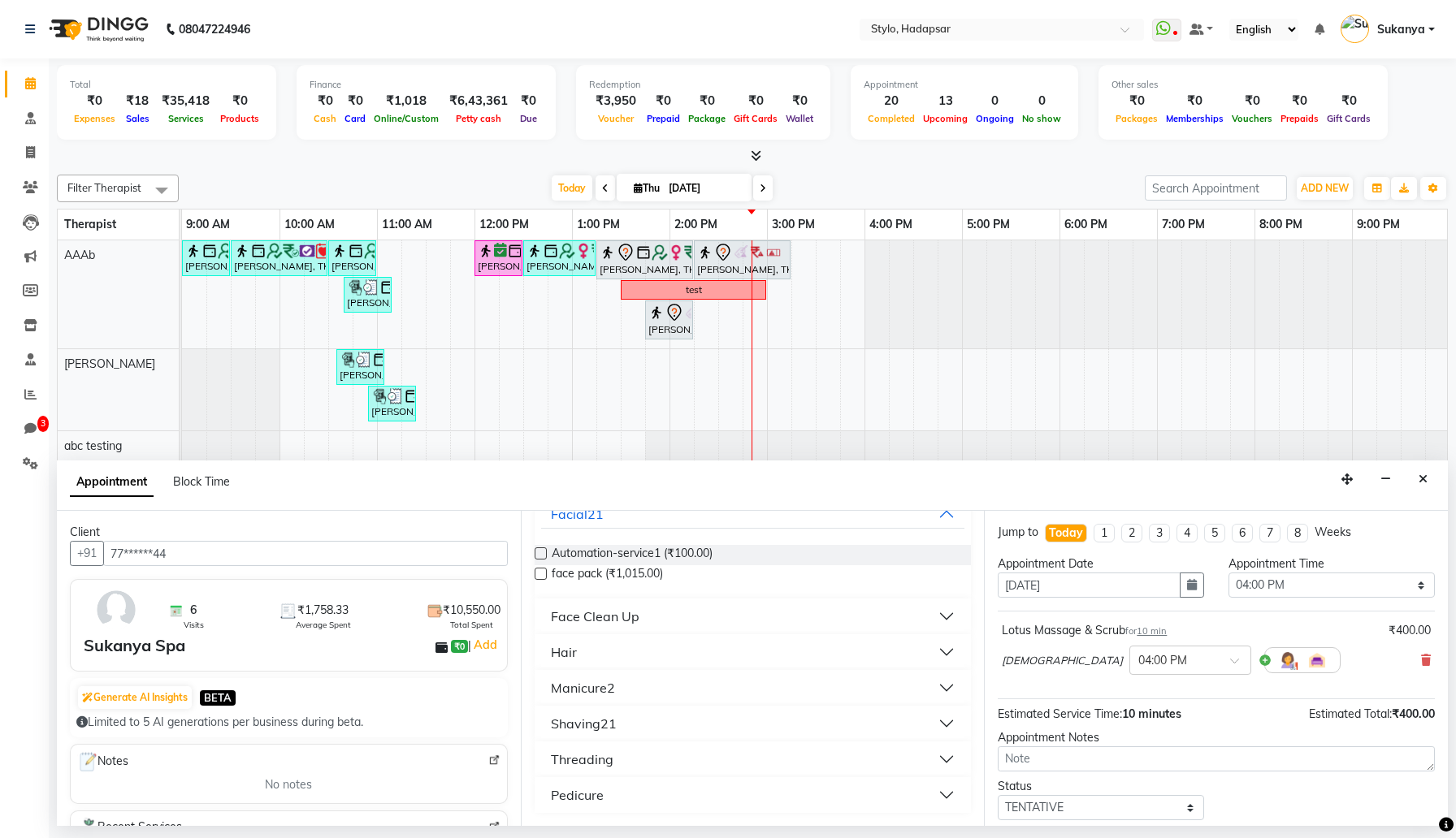
click at [875, 641] on button "Hair" at bounding box center [754, 652] width 424 height 29
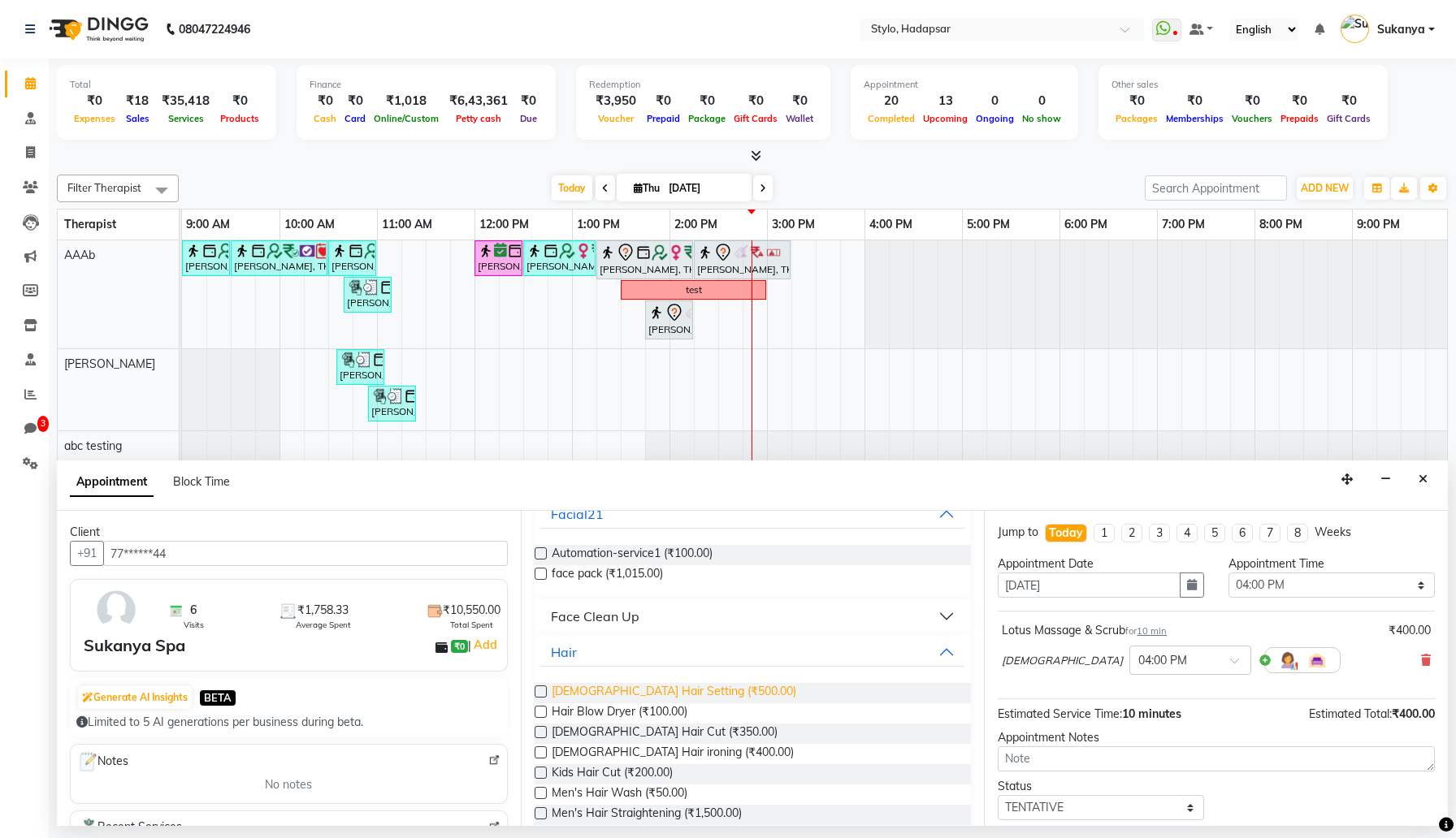
click at [630, 696] on span "Ladies Hair Setting (₹500.00)" at bounding box center [675, 693] width 245 height 20
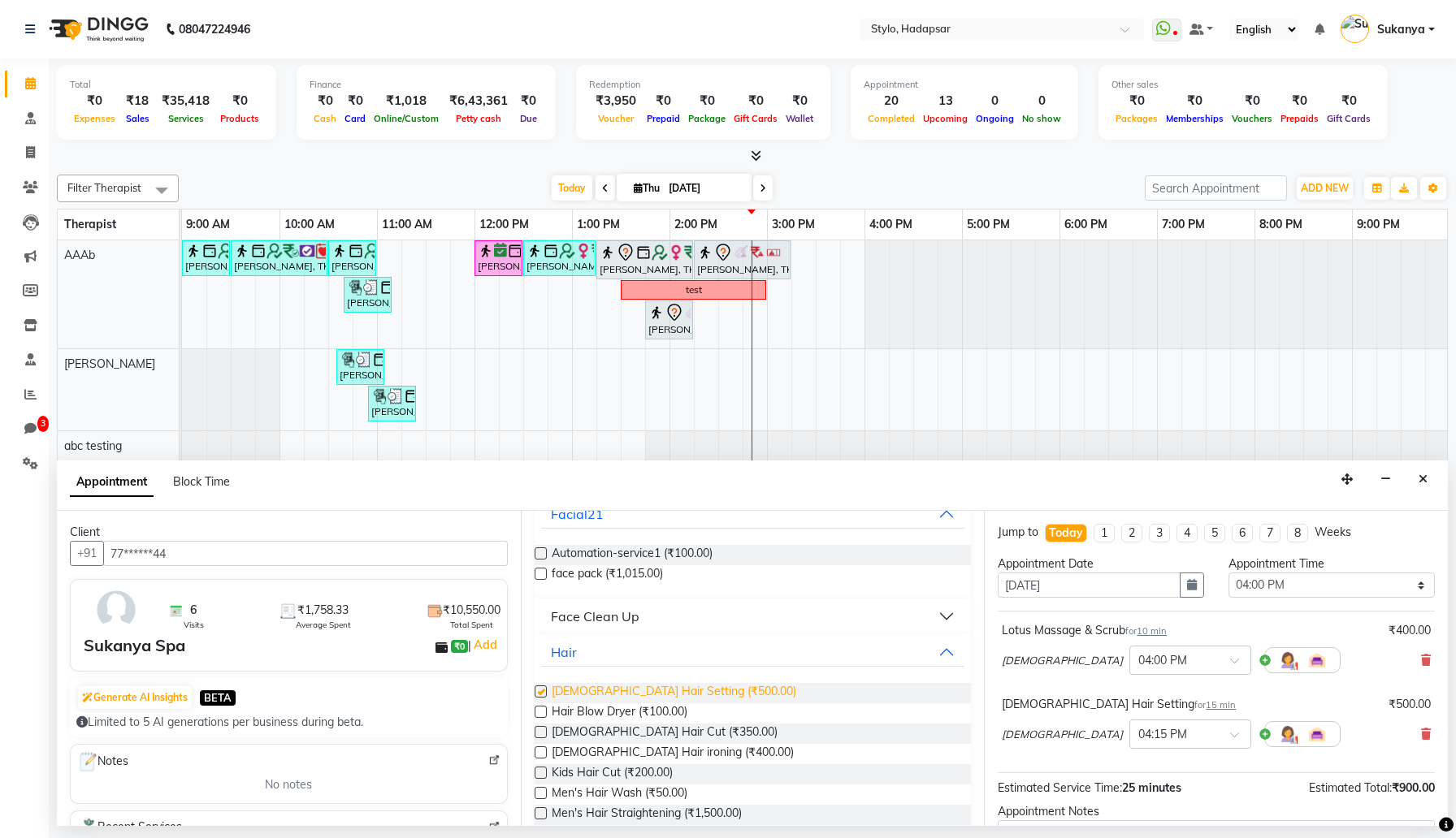
checkbox input "false"
click at [683, 656] on button "Hair" at bounding box center [754, 652] width 424 height 29
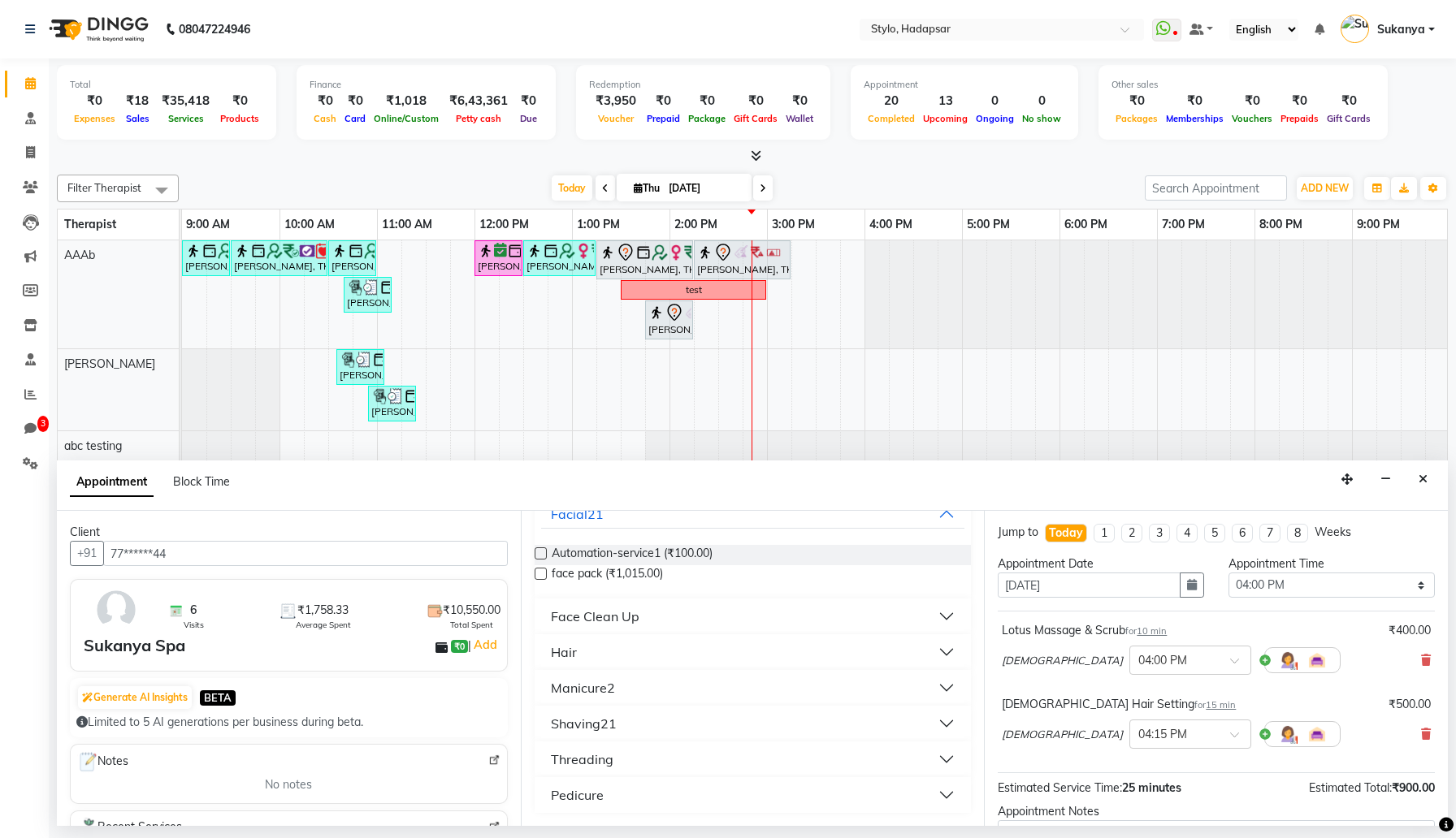
click at [628, 693] on button "Manicure2" at bounding box center [754, 688] width 424 height 29
click at [618, 720] on span "Special Manicure (₹1,000.00)" at bounding box center [626, 728] width 149 height 20
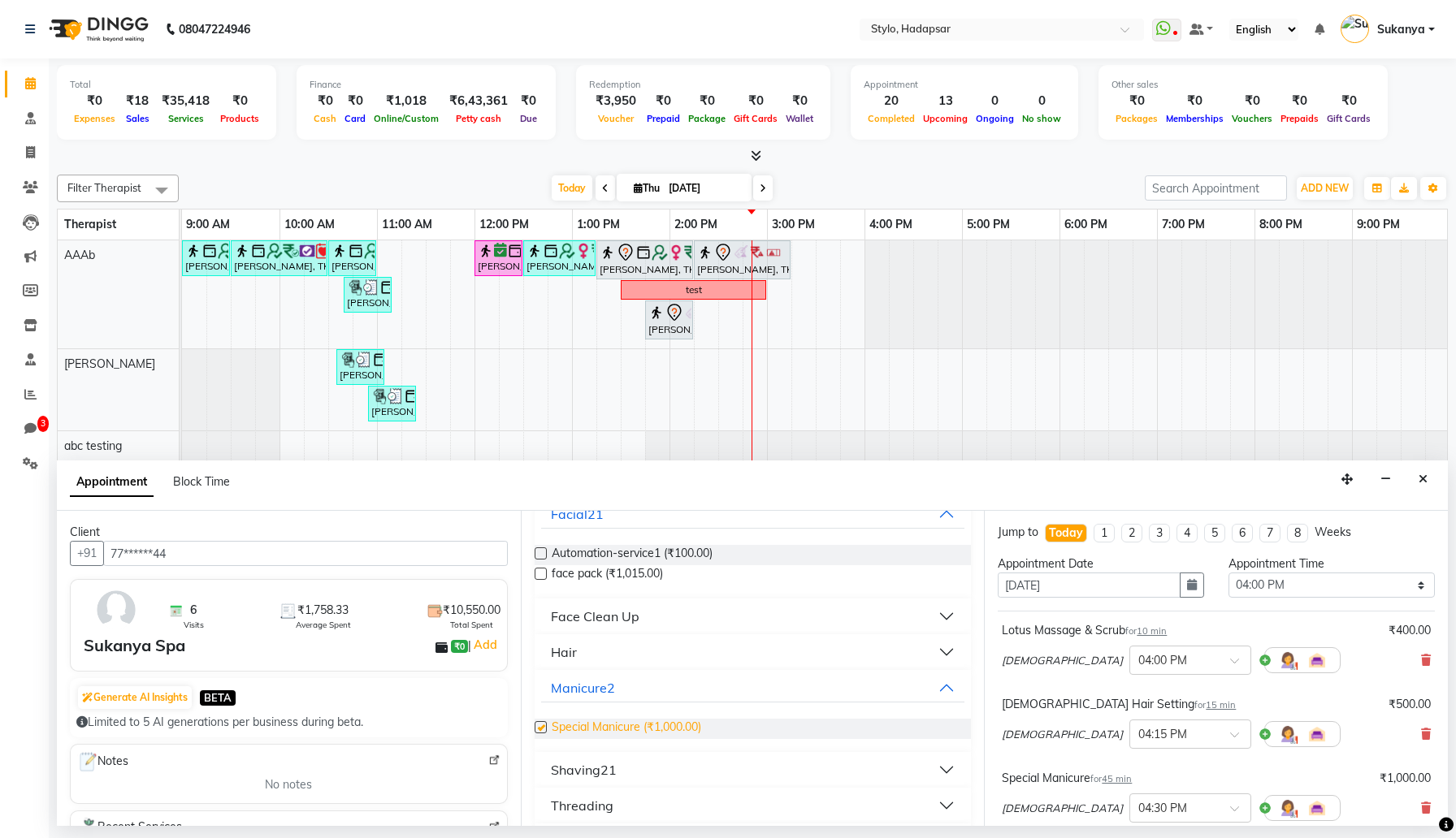
checkbox input "false"
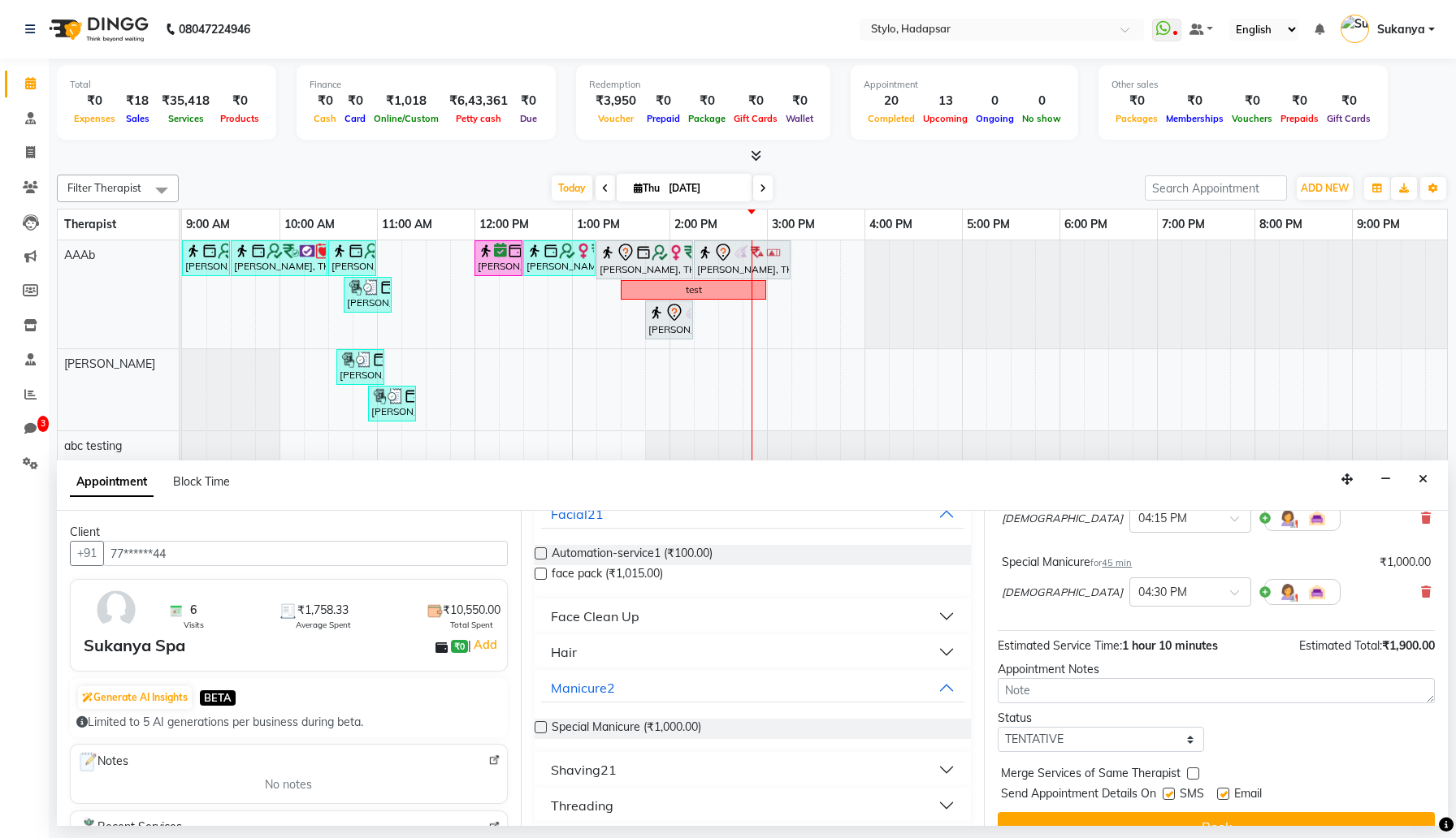
scroll to position [245, 0]
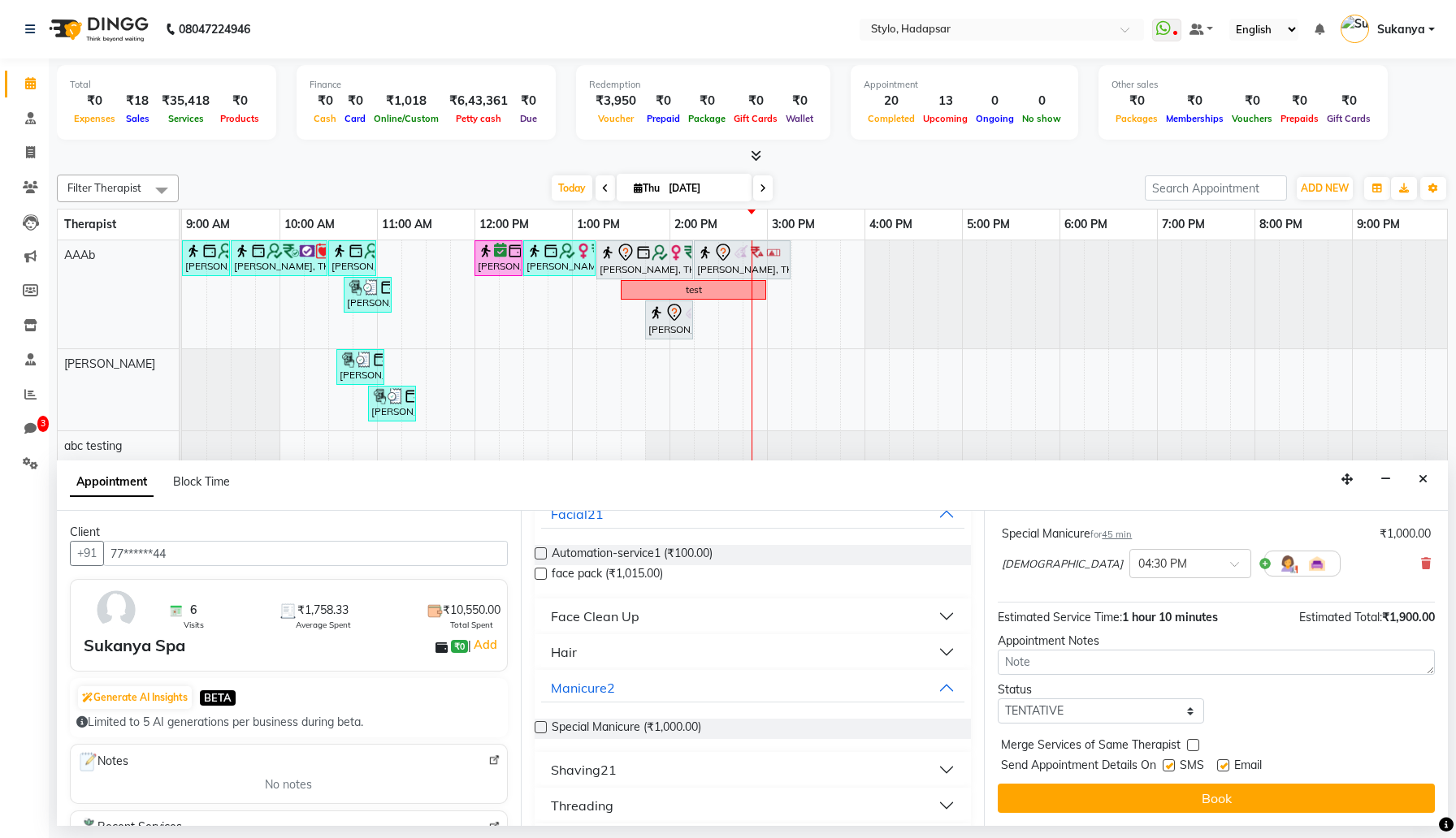
click at [1173, 765] on label at bounding box center [1169, 765] width 13 height 13
click at [1173, 765] on input "checkbox" at bounding box center [1168, 767] width 11 height 11
checkbox input "false"
click at [1222, 765] on label at bounding box center [1223, 765] width 13 height 13
click at [1222, 765] on input "checkbox" at bounding box center [1222, 767] width 11 height 11
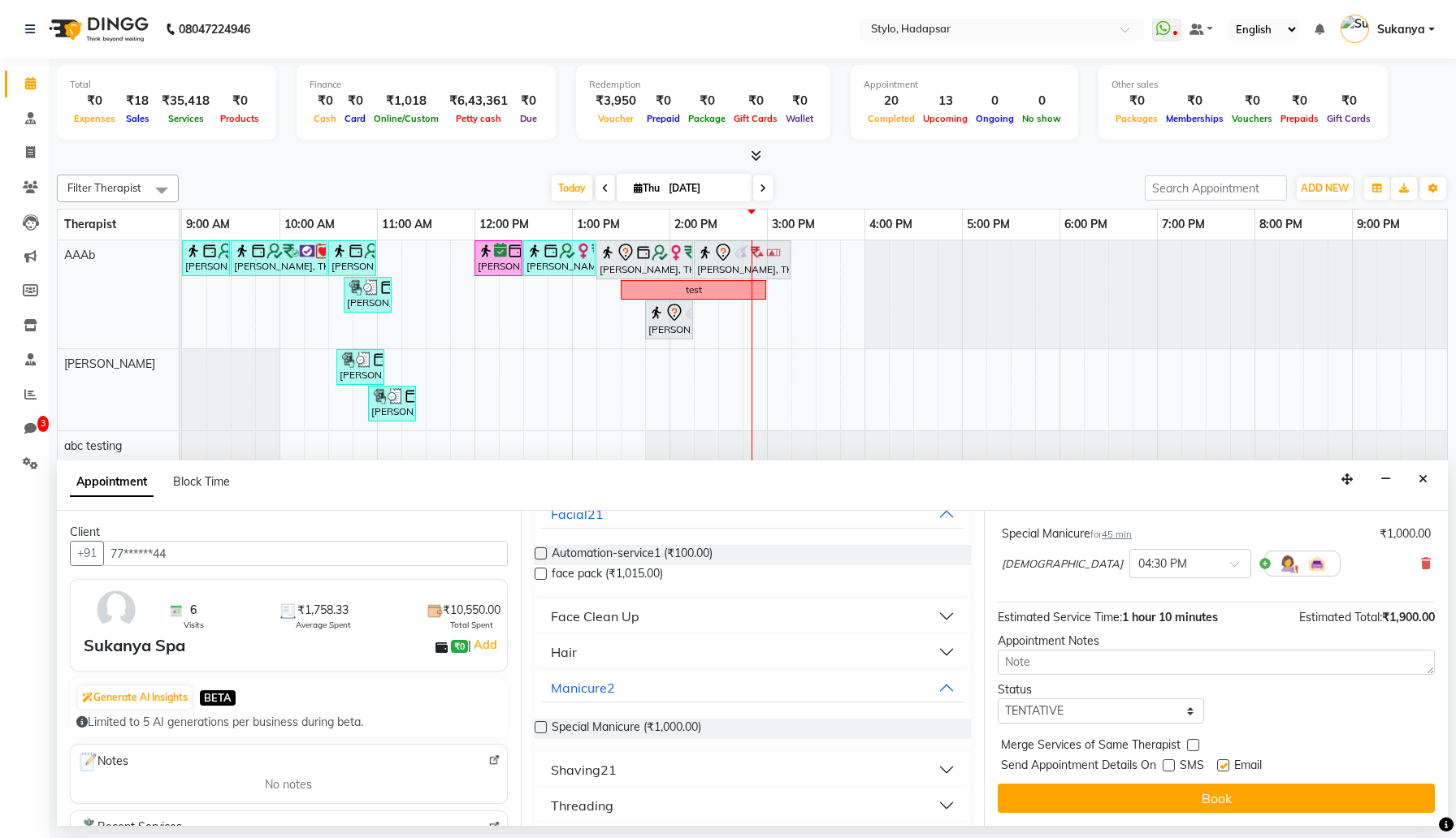
checkbox input "false"
click at [1171, 710] on select "Select TENTATIVE CONFIRM CHECK-IN UPCOMING" at bounding box center [1100, 711] width 206 height 25
select select "upcoming"
click at [997, 698] on select "Select TENTATIVE CONFIRM CHECK-IN UPCOMING" at bounding box center [1100, 711] width 206 height 25
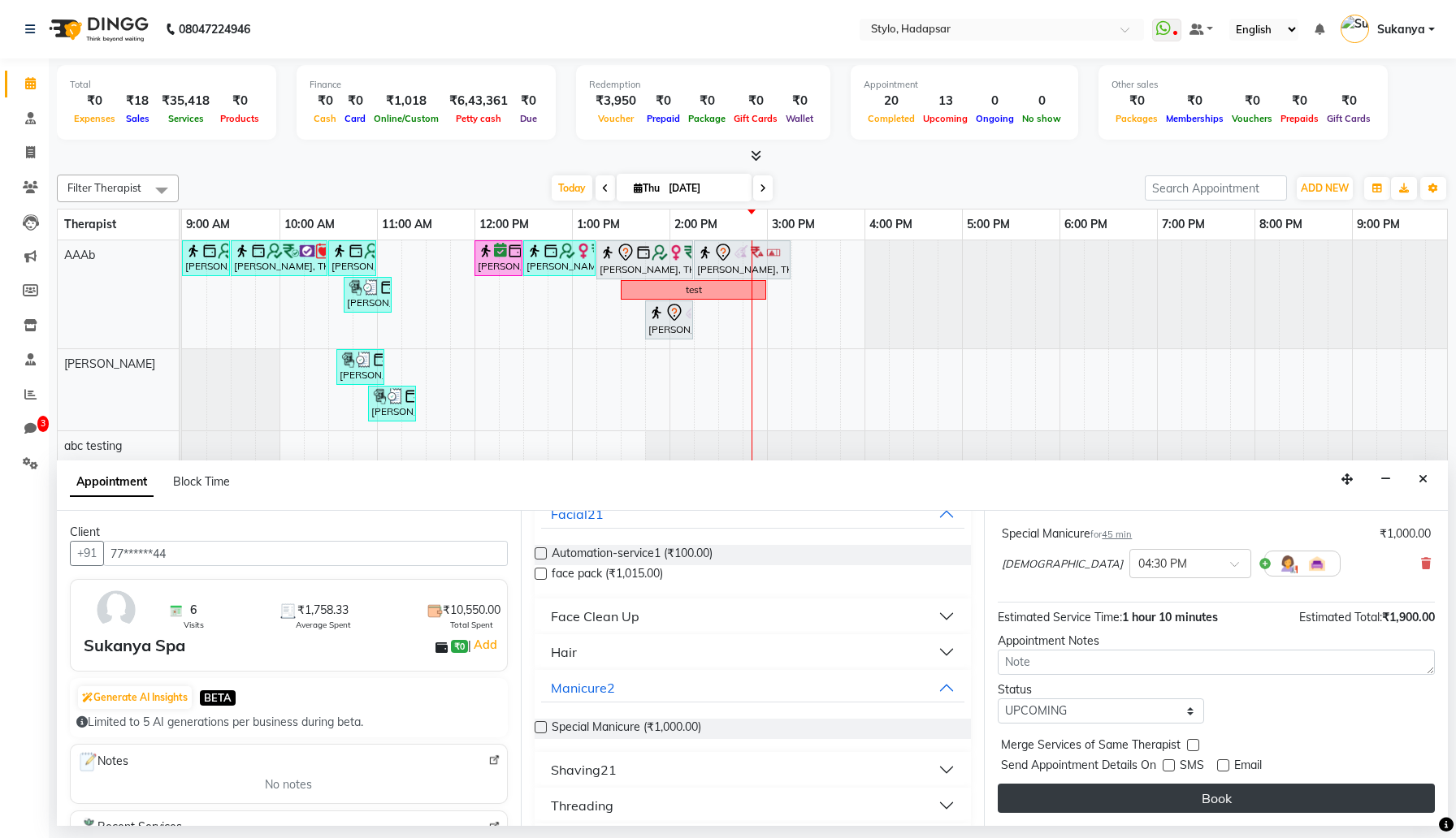
click at [1153, 796] on button "Book" at bounding box center [1216, 799] width 437 height 29
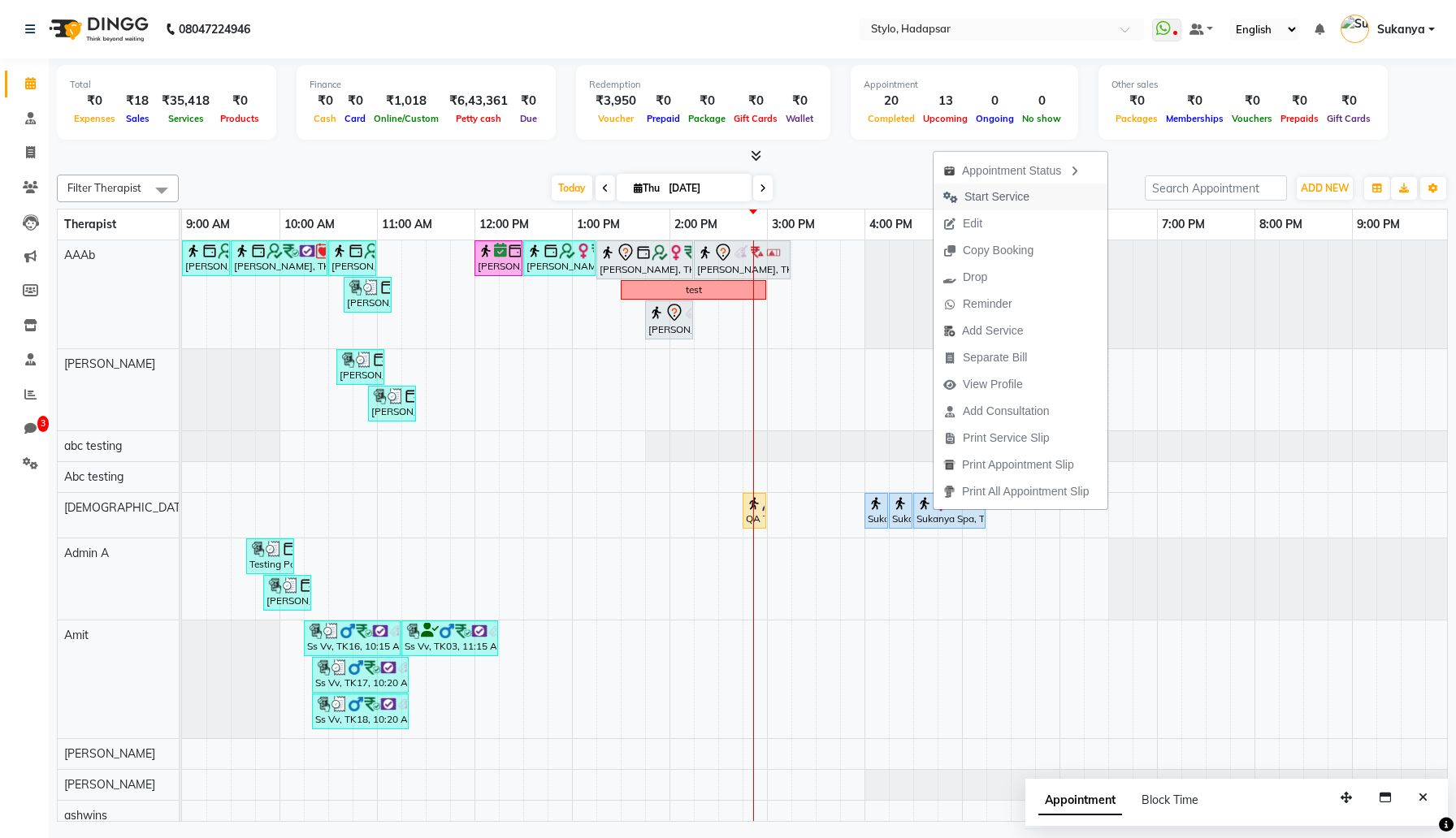
click at [1072, 199] on button "Start Service" at bounding box center [1020, 197] width 173 height 27
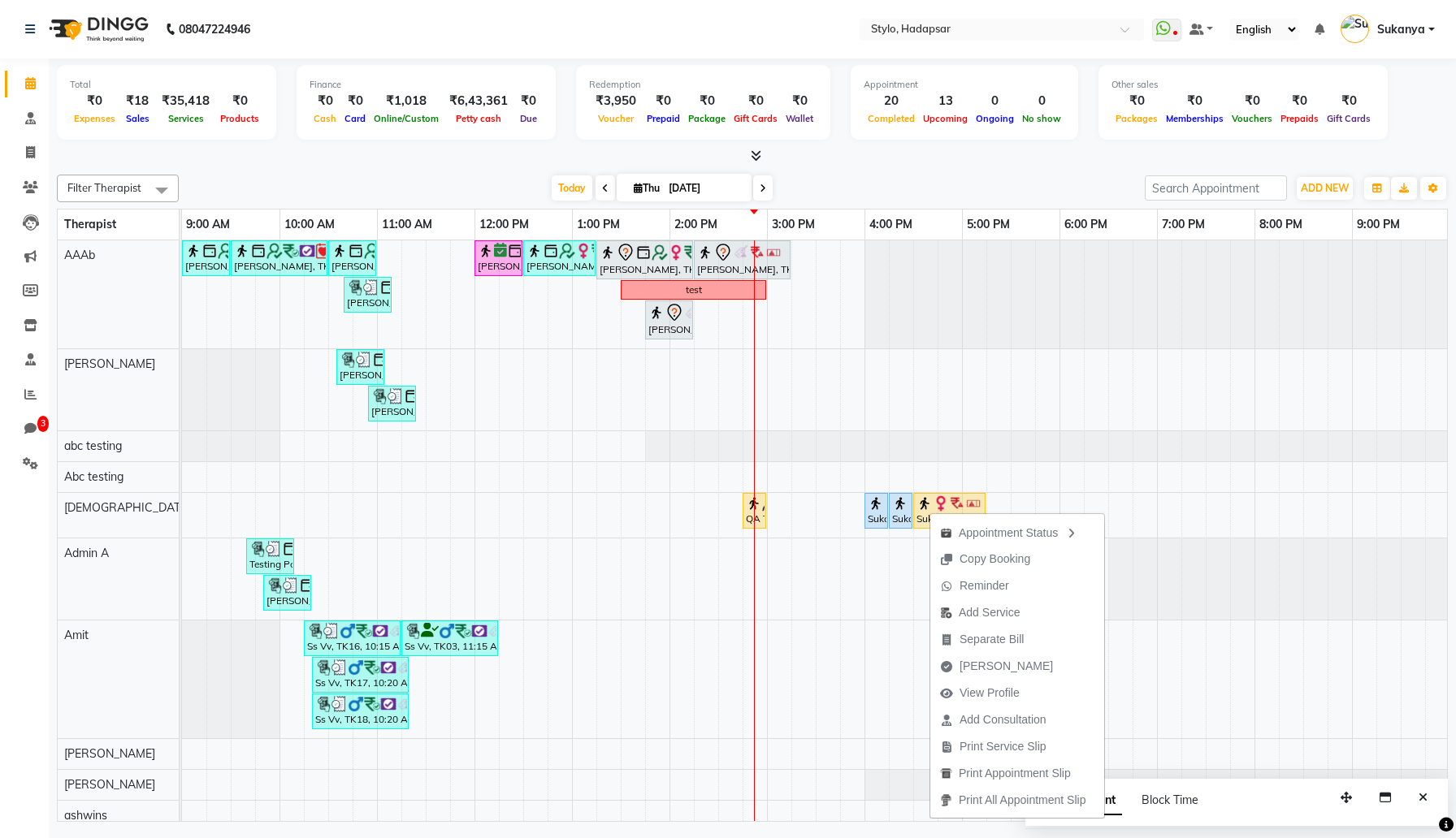
click at [903, 194] on div "Today Thu 04 Sep 2025" at bounding box center [662, 188] width 950 height 24
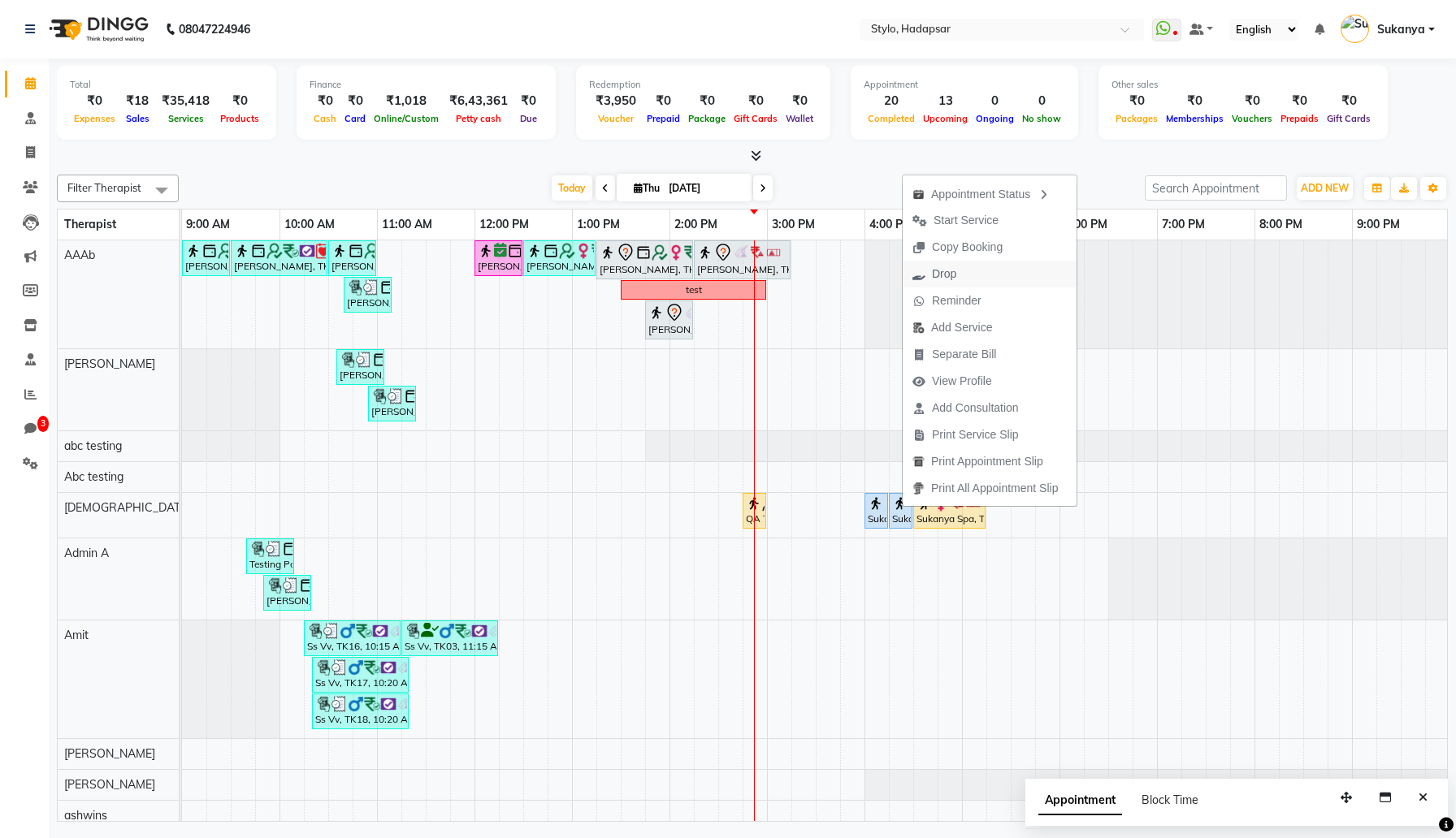
click at [940, 272] on span "Drop" at bounding box center [943, 275] width 24 height 17
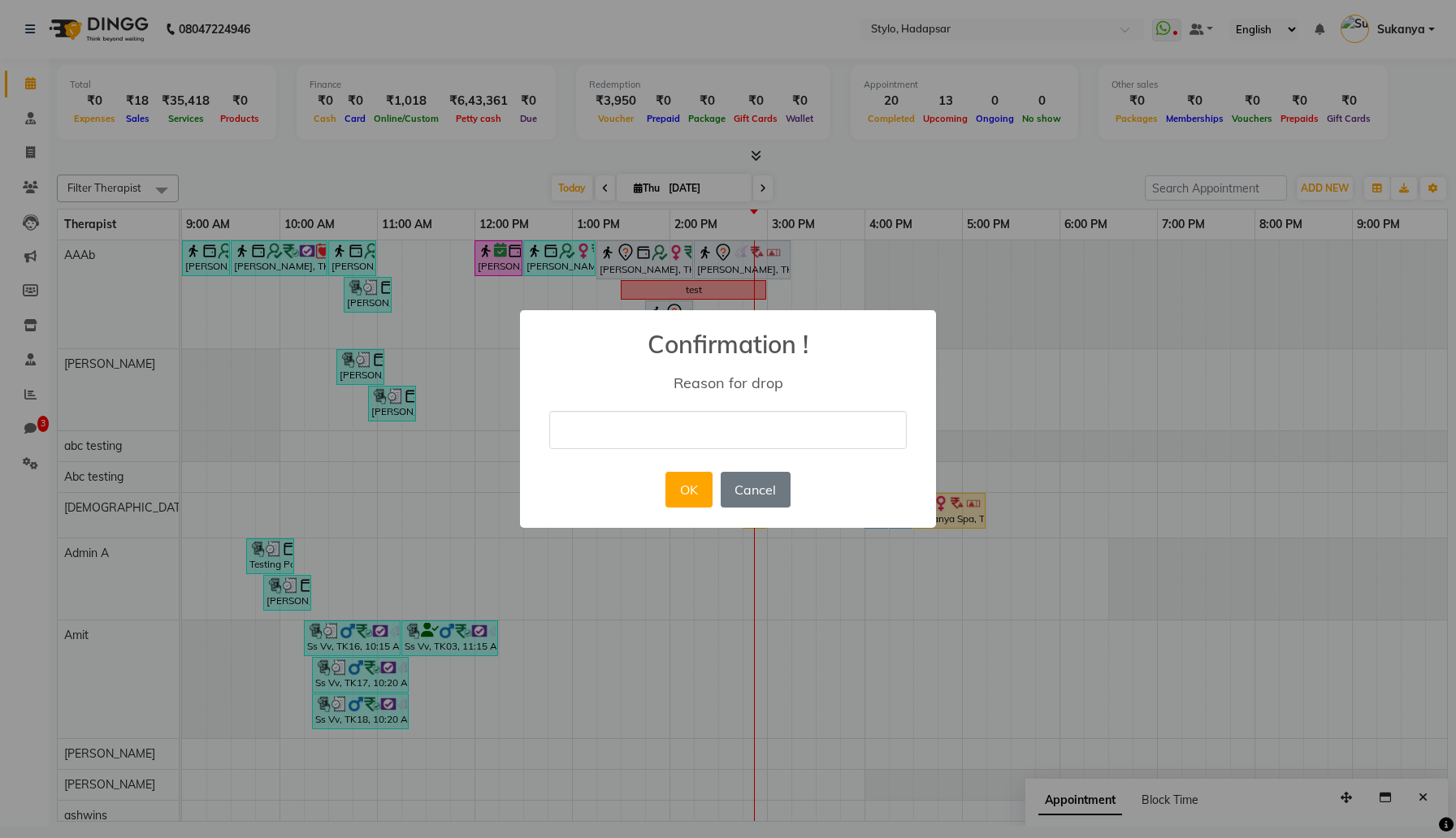
click at [692, 439] on input "text" at bounding box center [728, 431] width 357 height 39
type input "testing"
click at [655, 516] on div "× Confirmation ! Reason for drop testing OK No Cancel" at bounding box center [728, 419] width 416 height 219
click at [689, 497] on button "OK" at bounding box center [689, 489] width 46 height 36
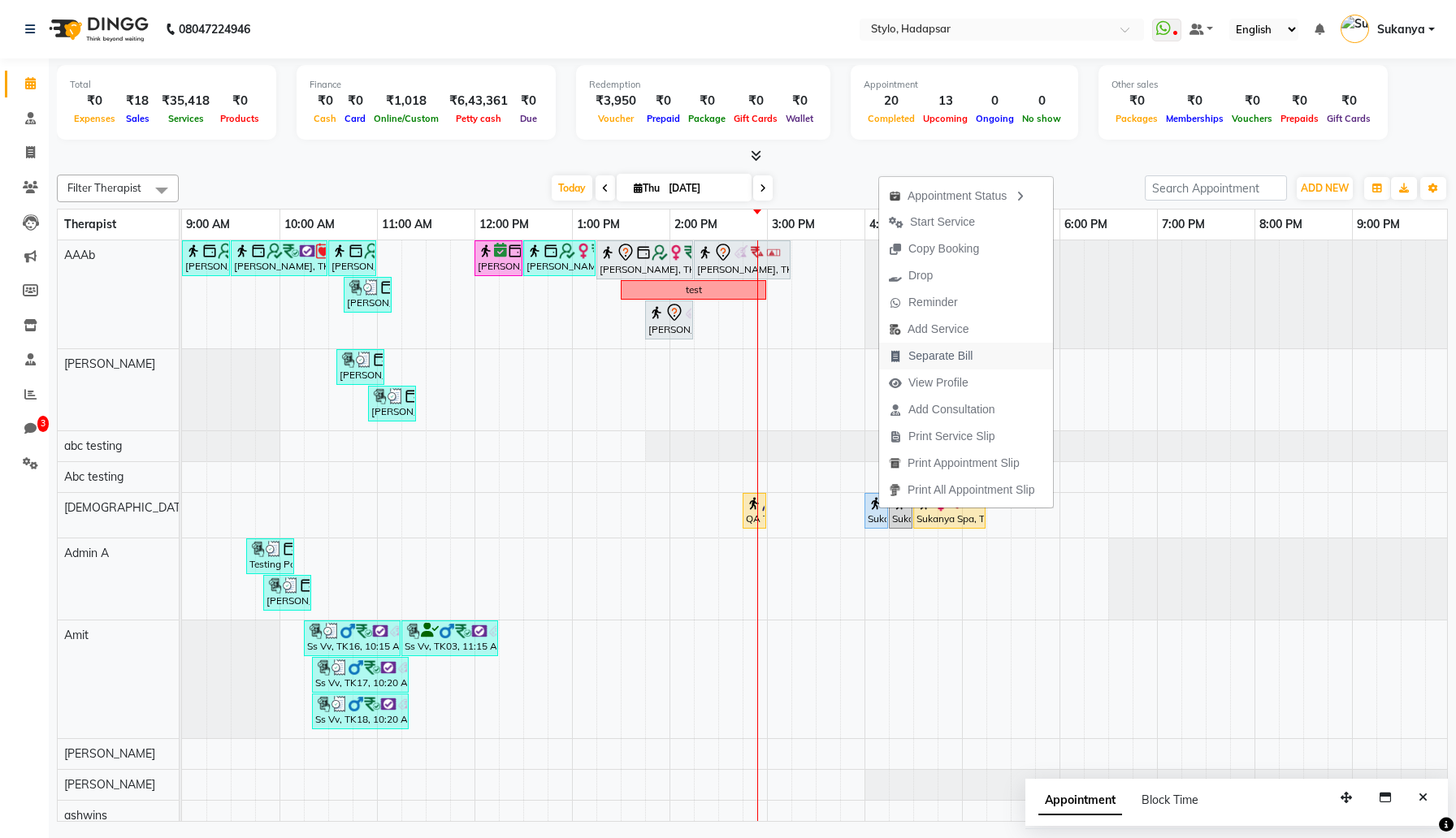
click at [951, 350] on span "Separate Bill" at bounding box center [940, 356] width 65 height 17
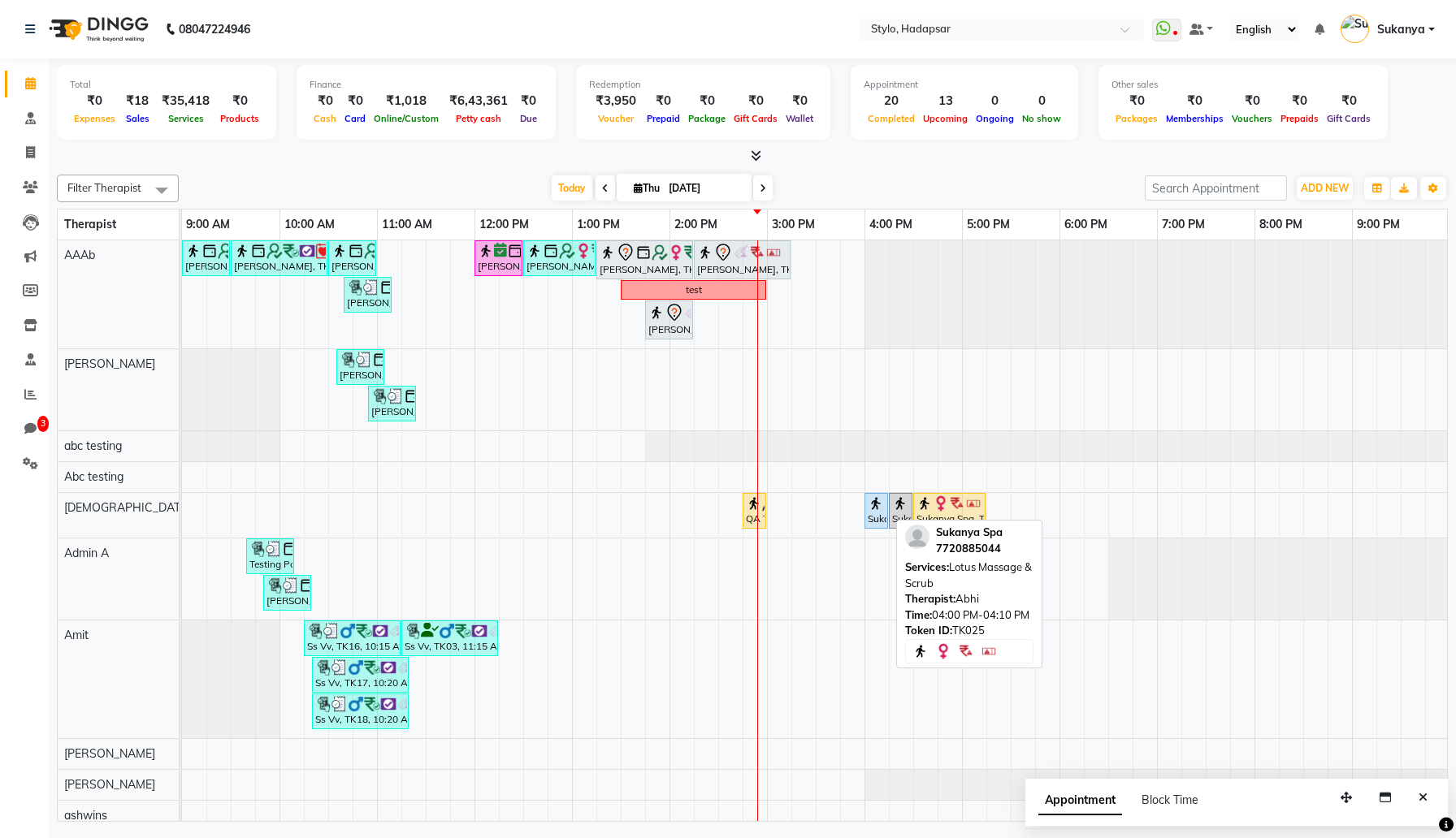
click at [867, 511] on div "Sukanya Spa, TK25, 04:00 PM-04:10 PM, Lotus Massage & Scrub" at bounding box center [876, 511] width 20 height 31
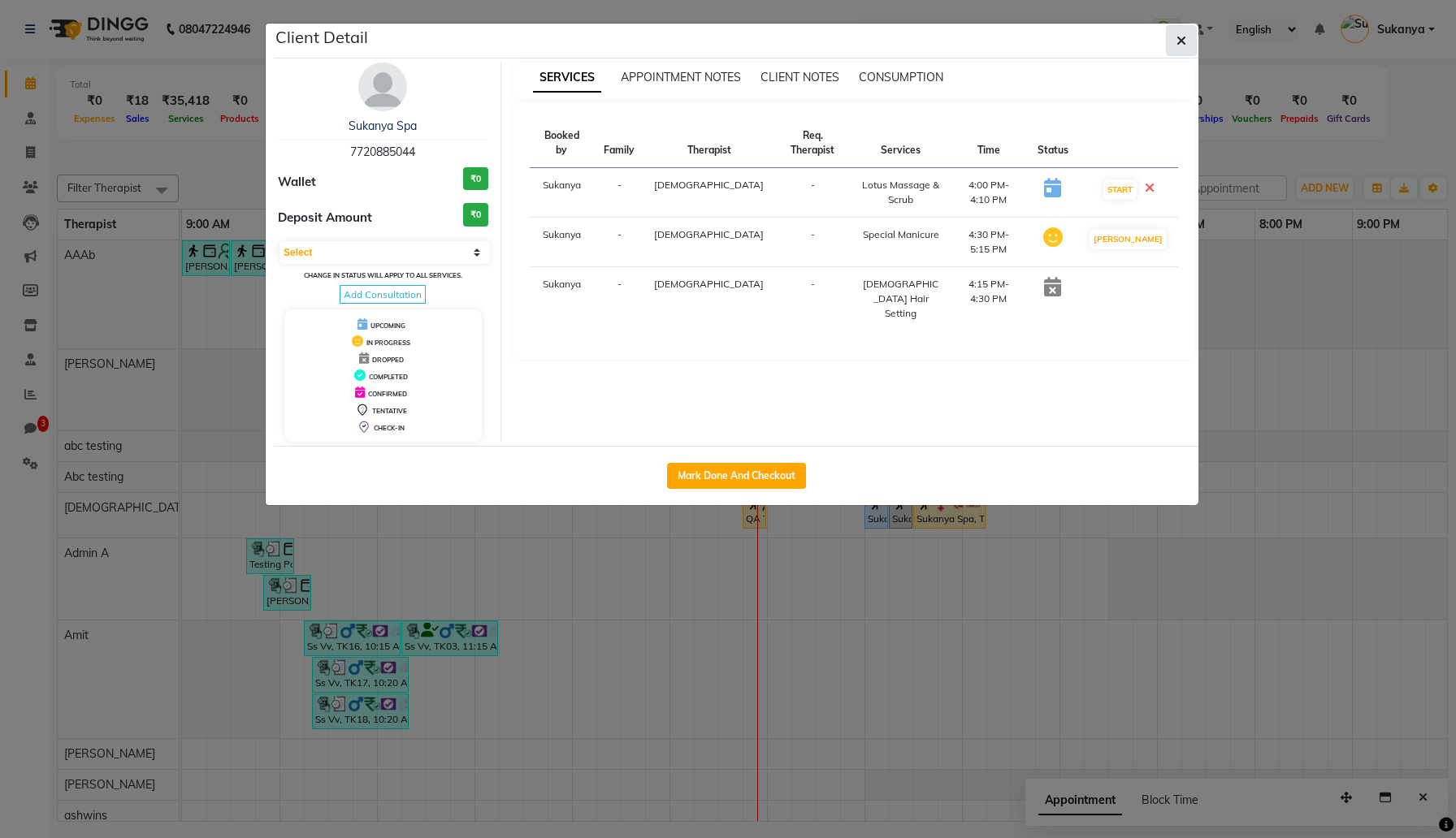
click at [1186, 40] on button "button" at bounding box center [1181, 40] width 31 height 31
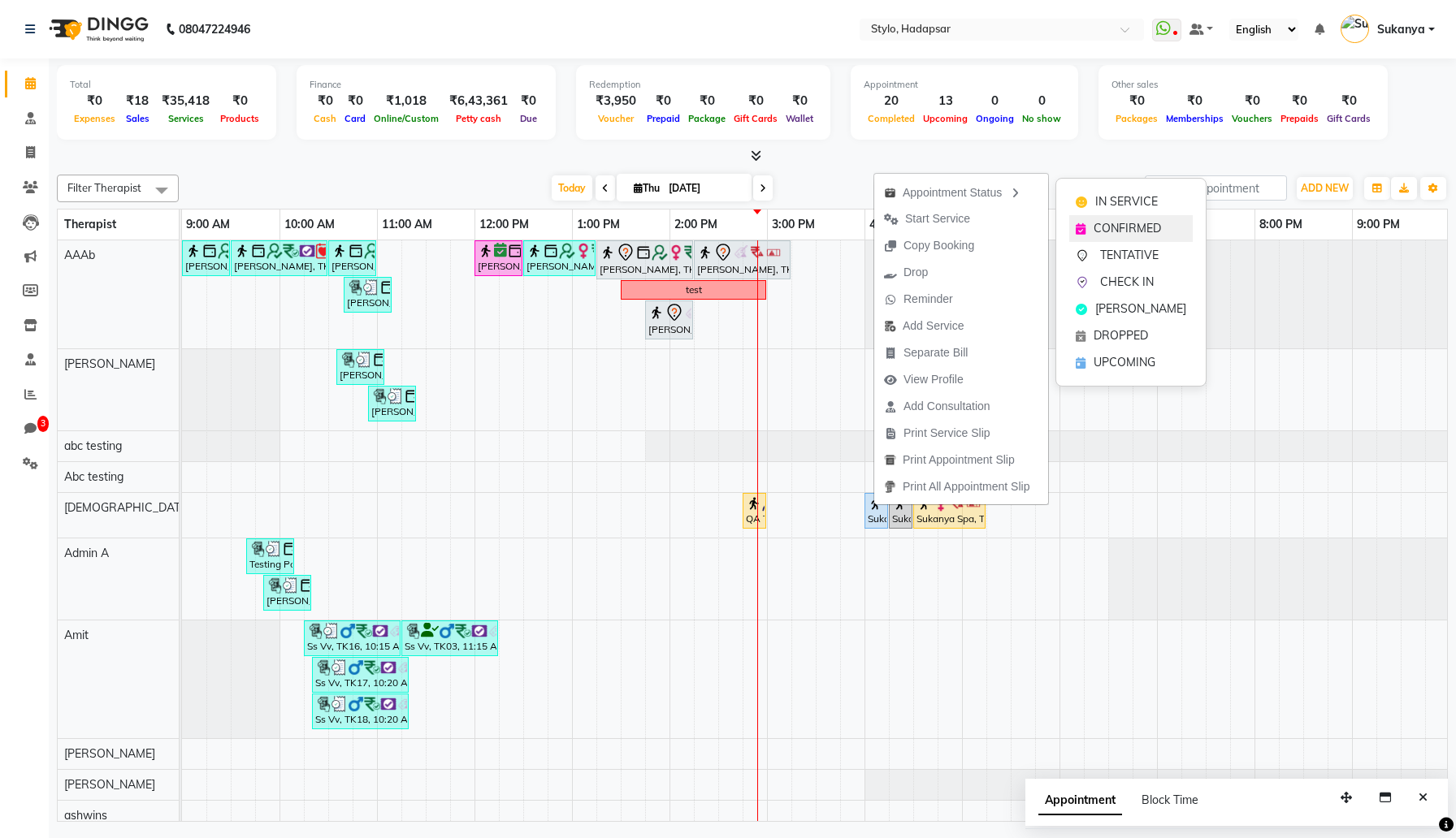
click at [1109, 223] on span "CONFIRMED" at bounding box center [1127, 229] width 67 height 17
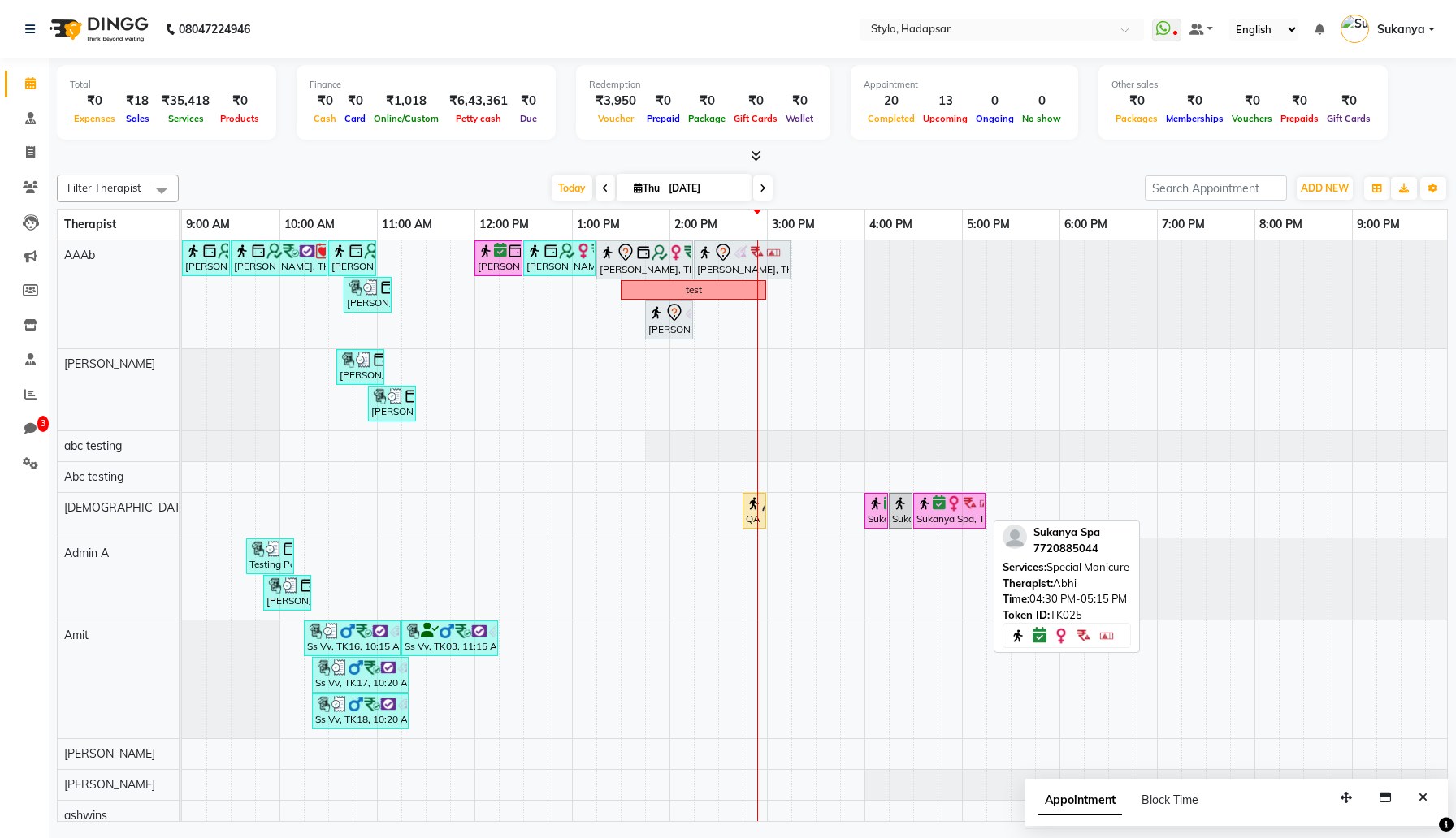
click at [959, 503] on img at bounding box center [954, 503] width 16 height 16
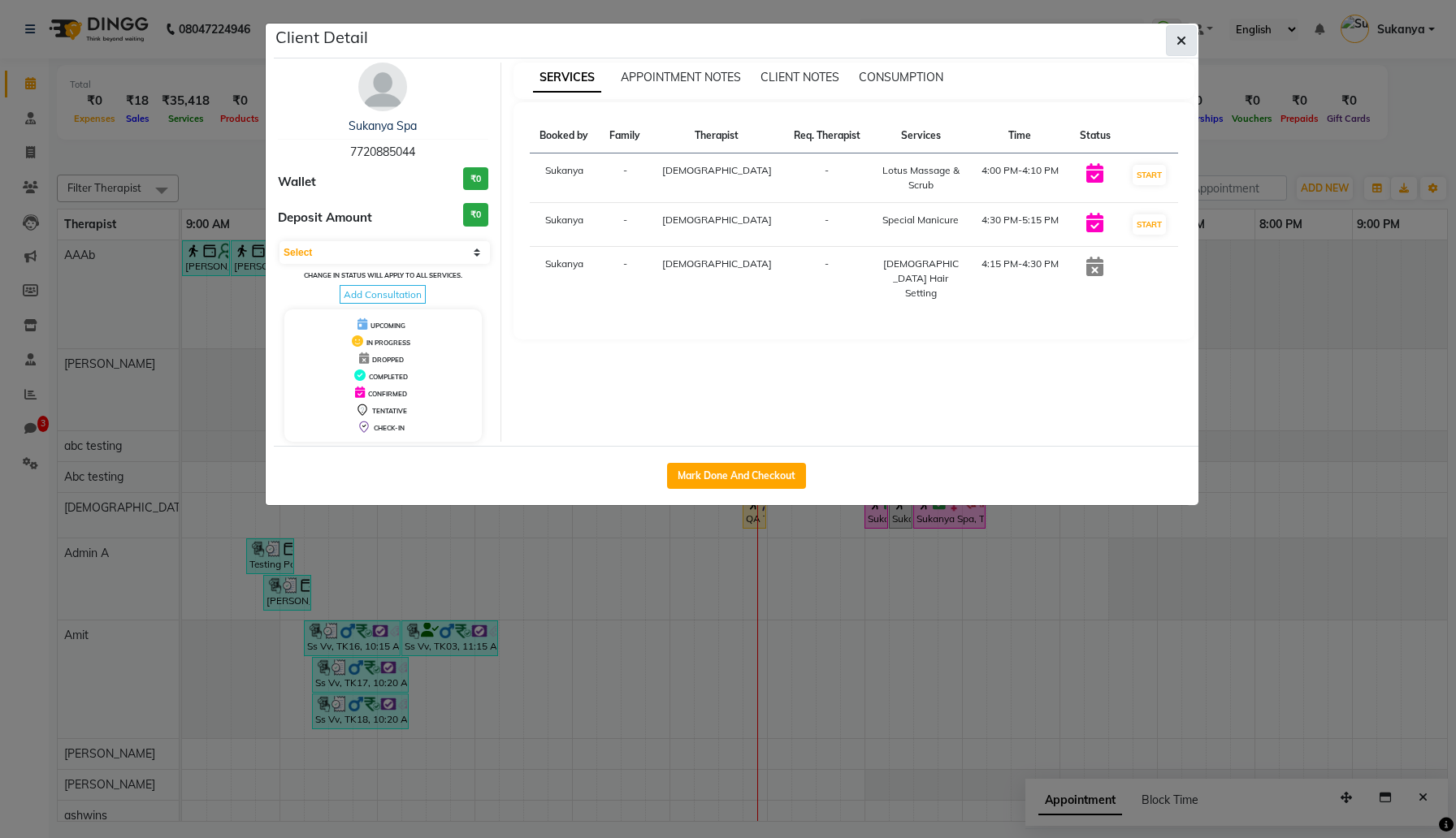
click at [1179, 38] on icon "button" at bounding box center [1181, 39] width 10 height 13
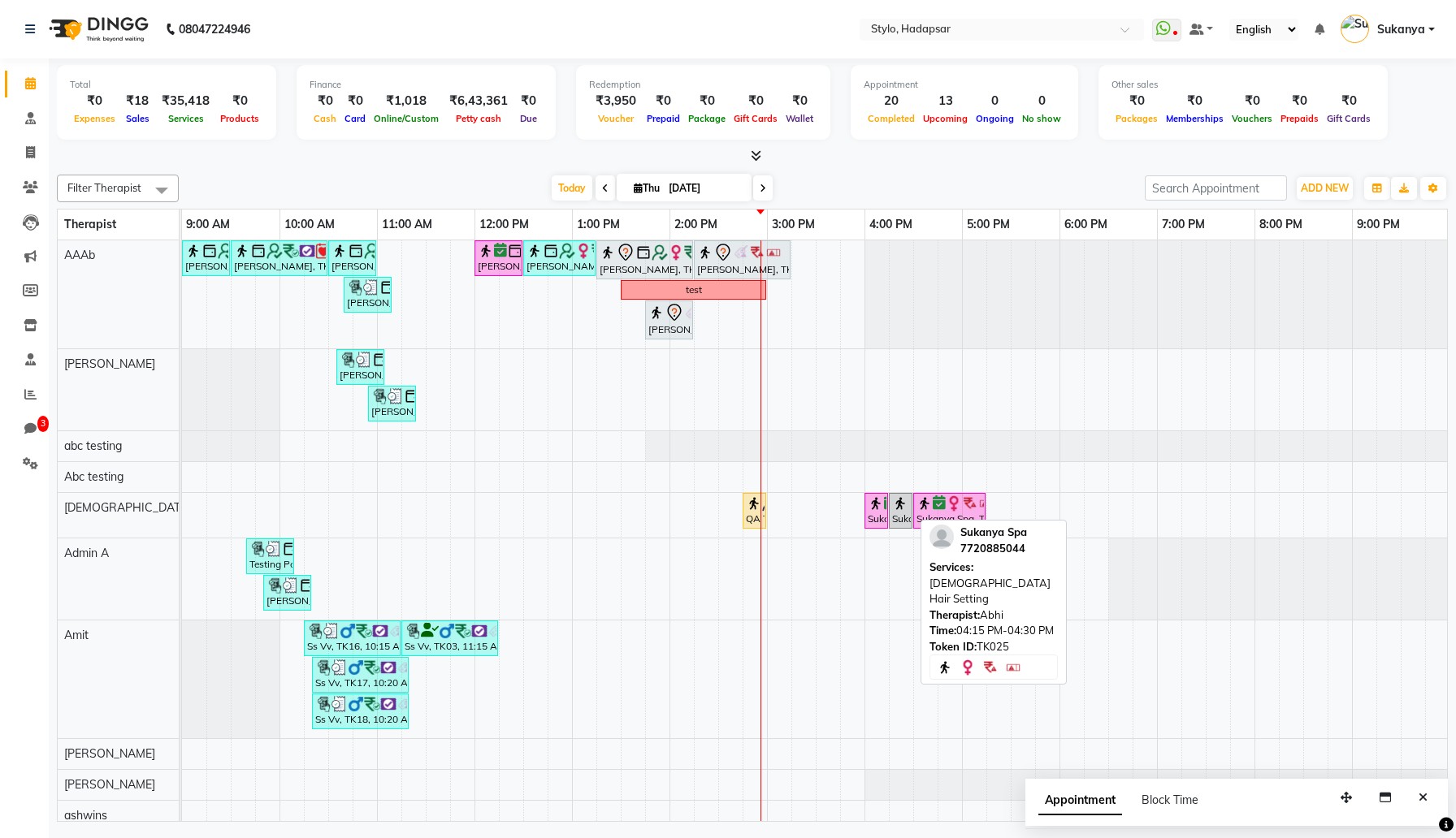
click at [902, 504] on img at bounding box center [900, 503] width 16 height 16
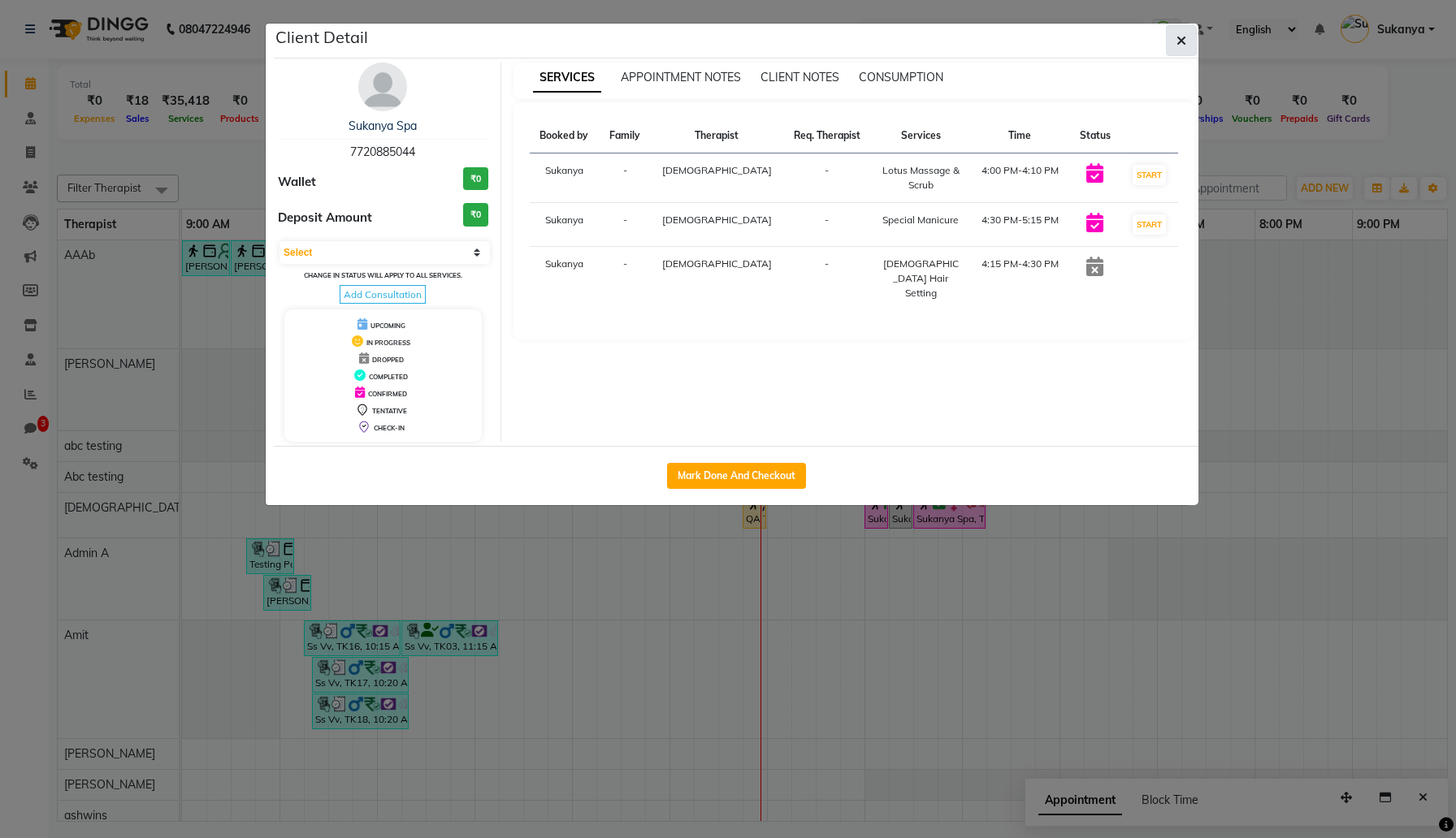
click at [1178, 44] on icon "button" at bounding box center [1181, 39] width 10 height 13
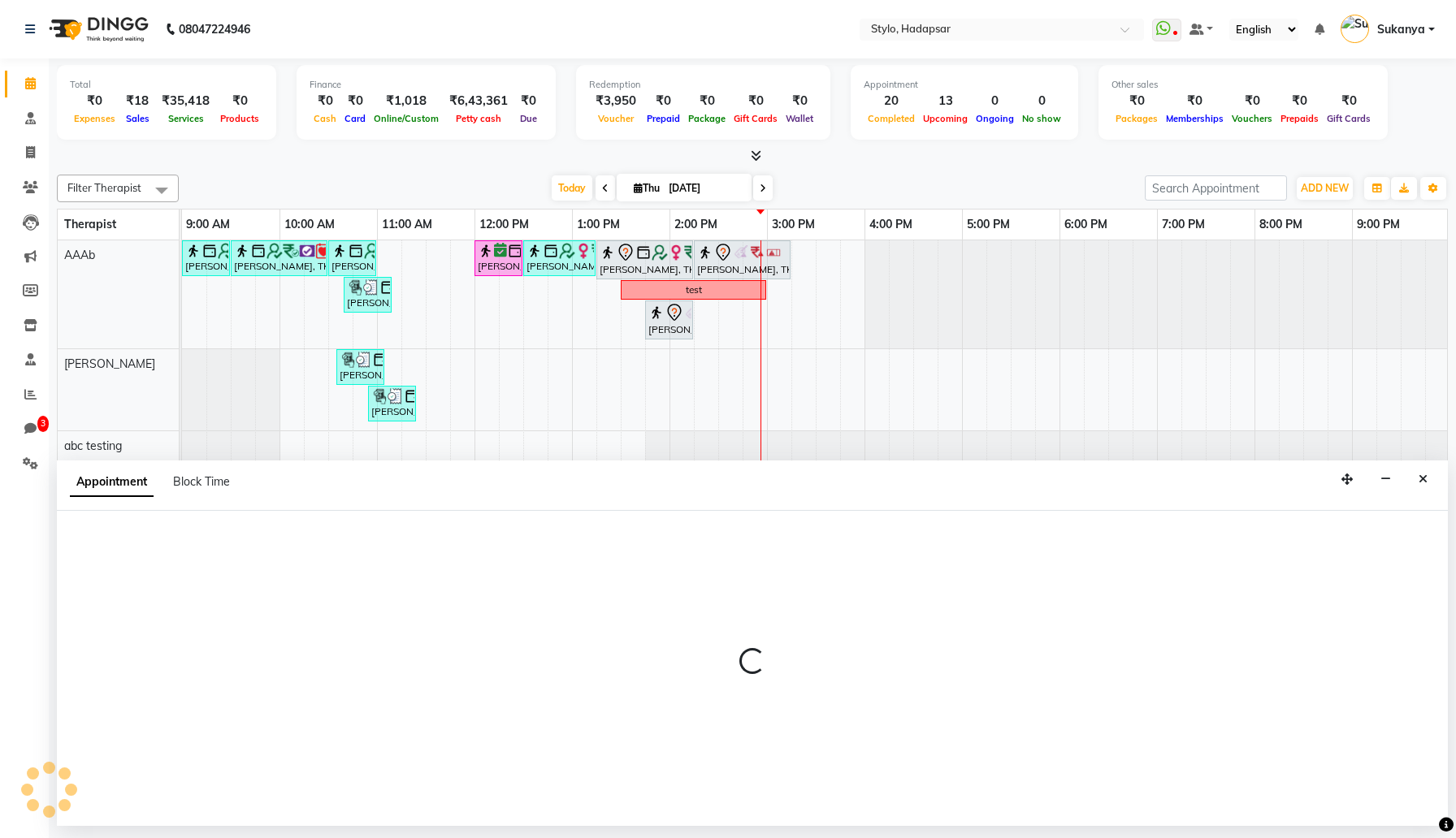
select select "439"
select select "tentative"
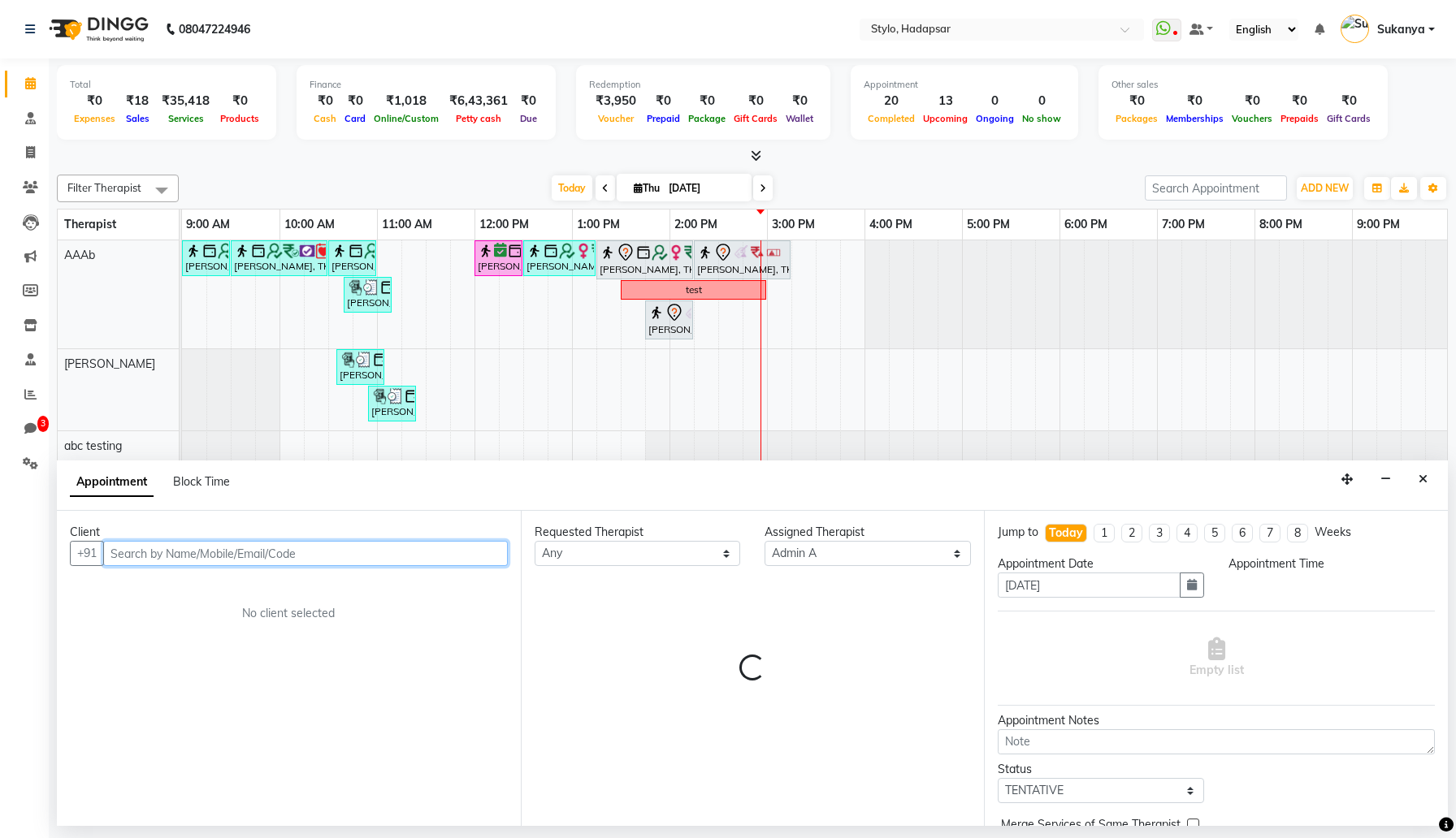
select select "960"
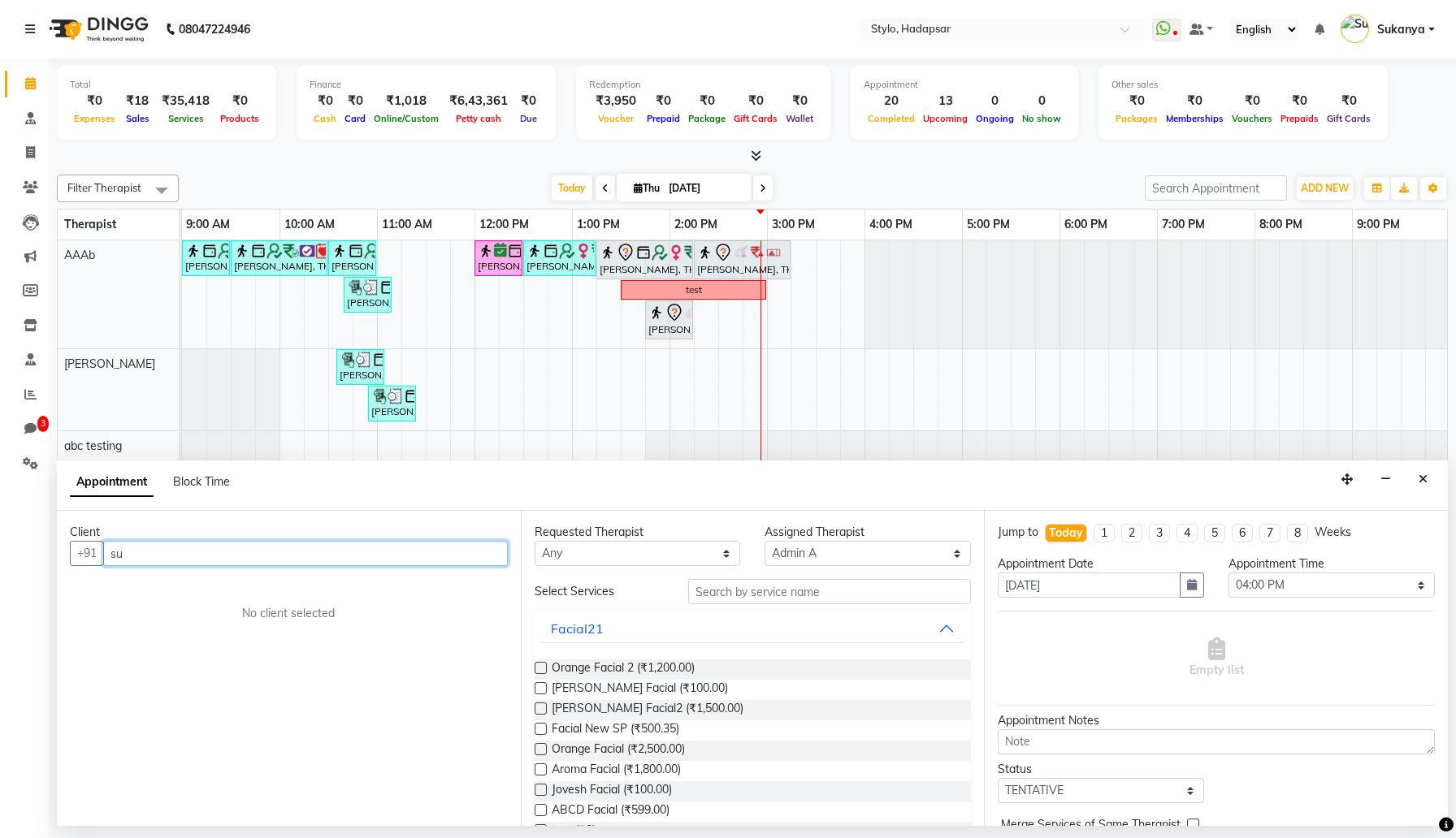
type input "s"
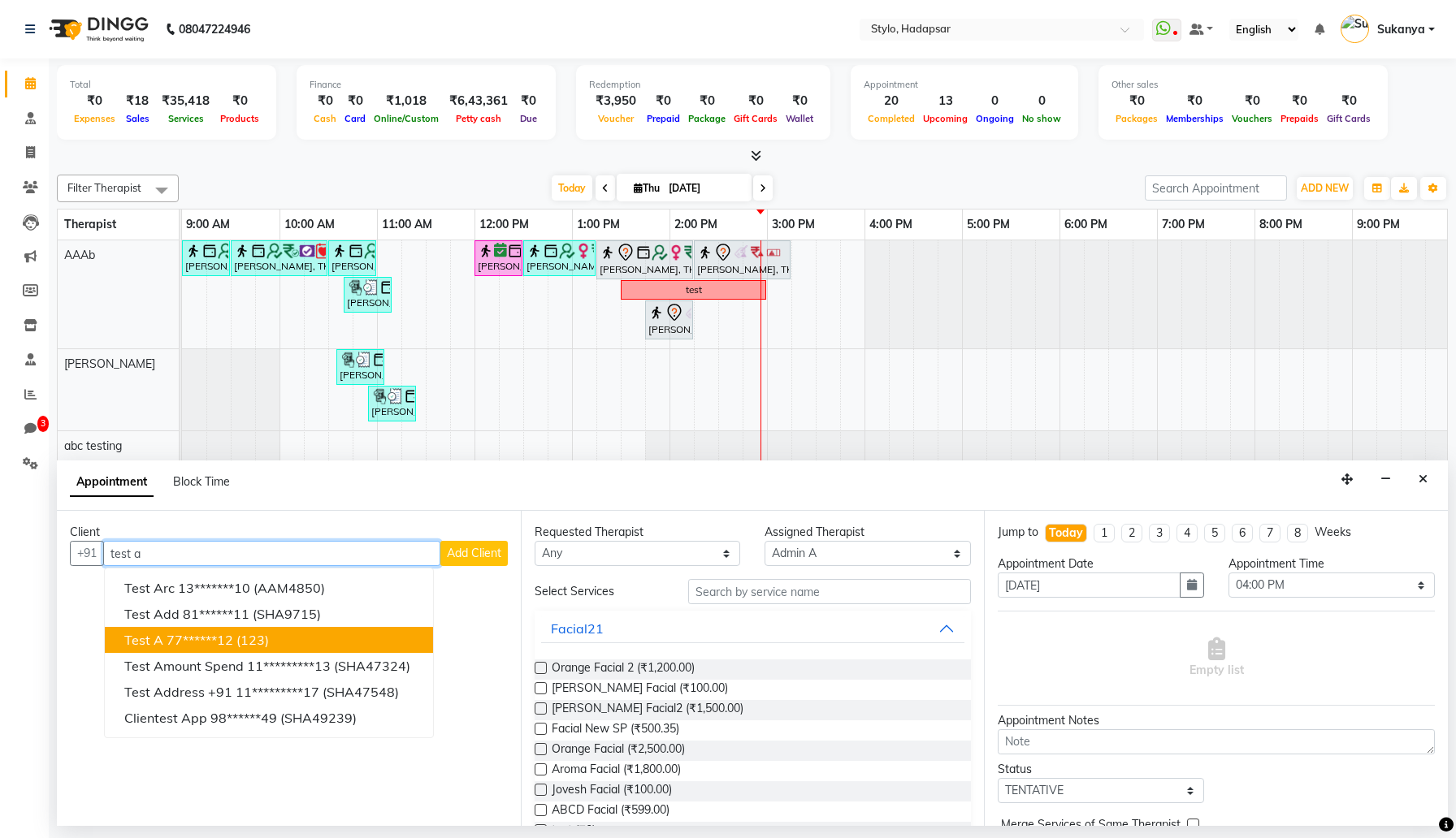
click at [272, 648] on button "Test A 77******12 (123)" at bounding box center [269, 640] width 329 height 26
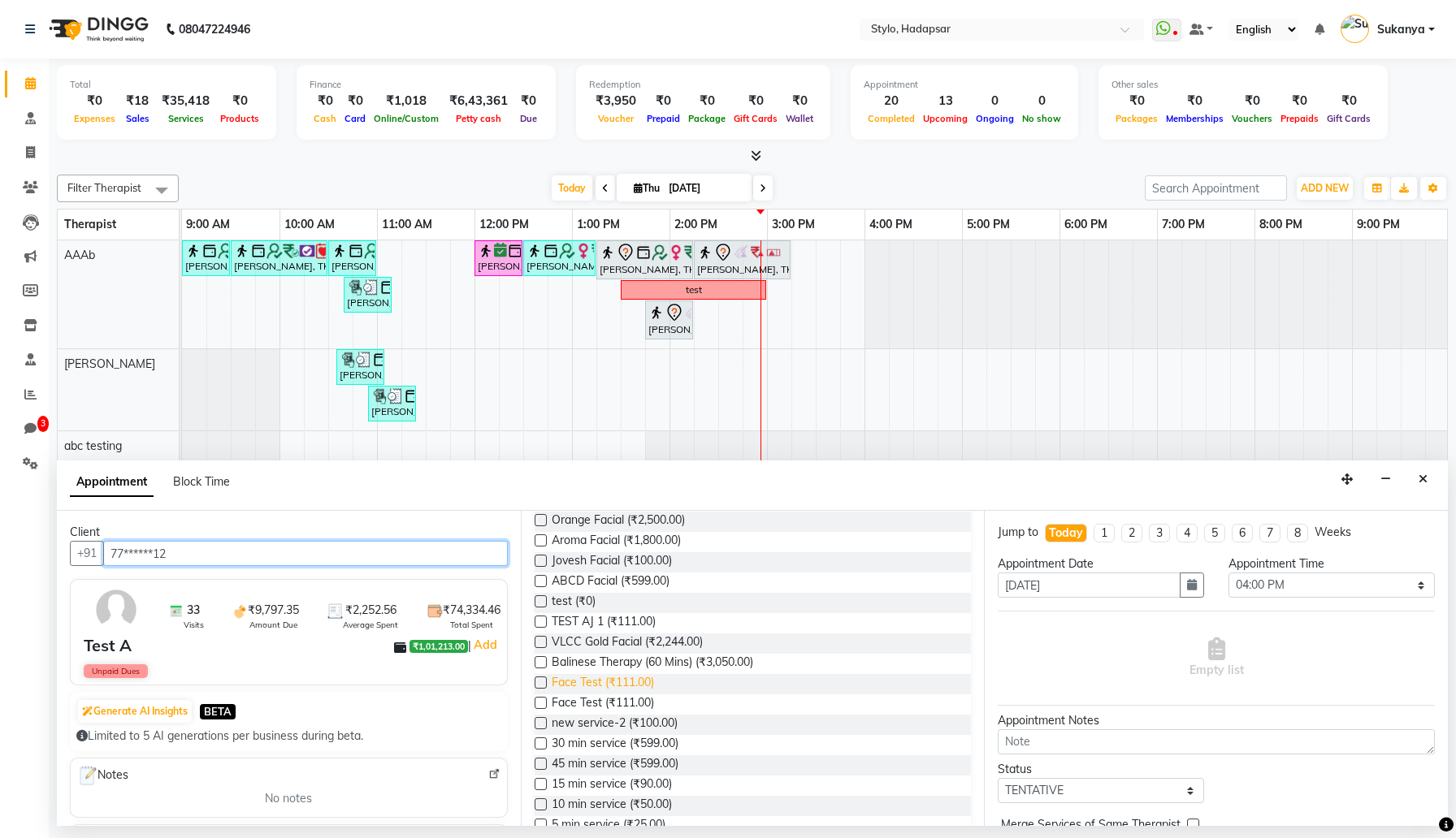
scroll to position [231, 0]
type input "77******12"
click at [600, 740] on span "30 min service (₹599.00)" at bounding box center [616, 743] width 127 height 20
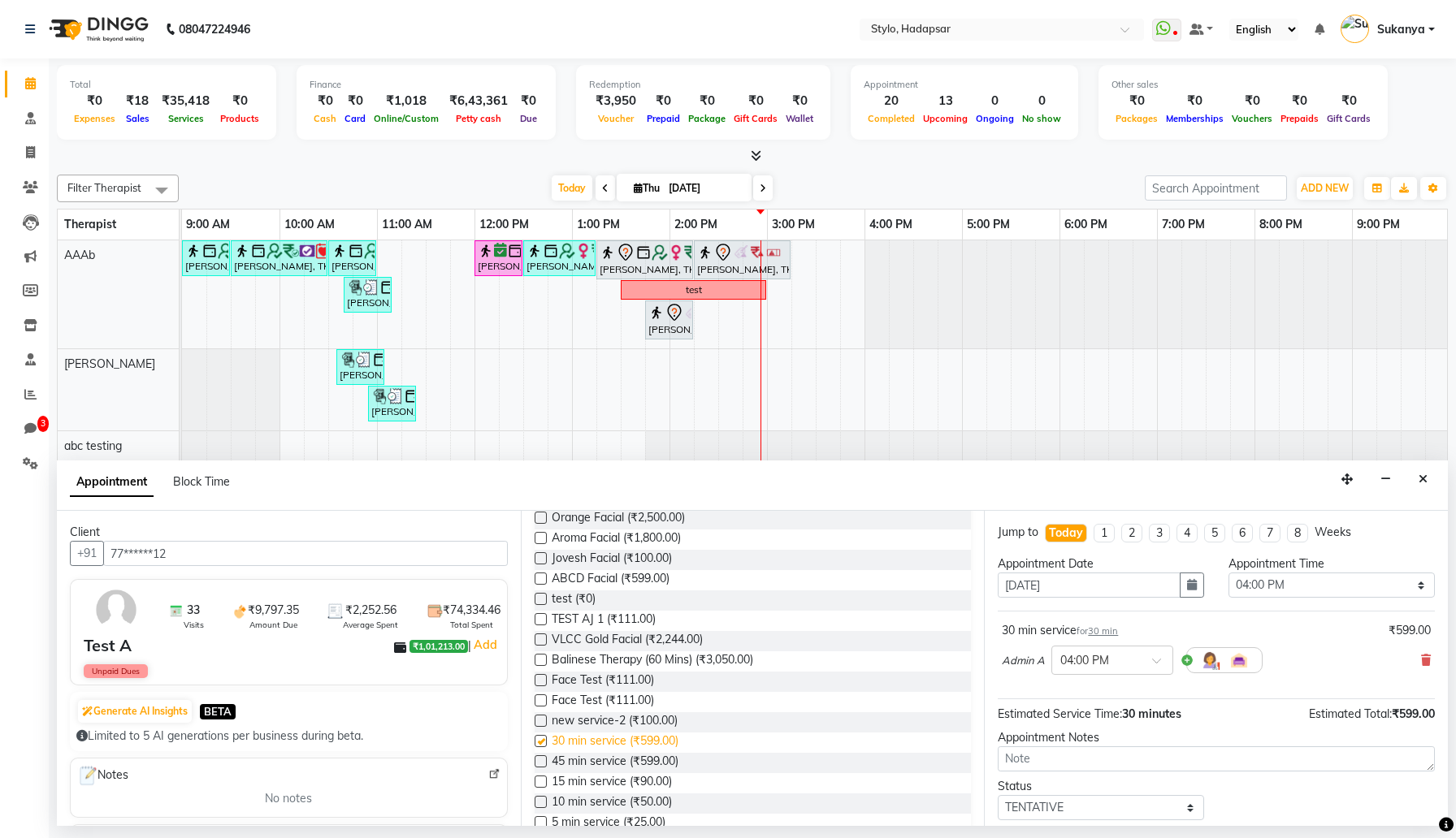
checkbox input "false"
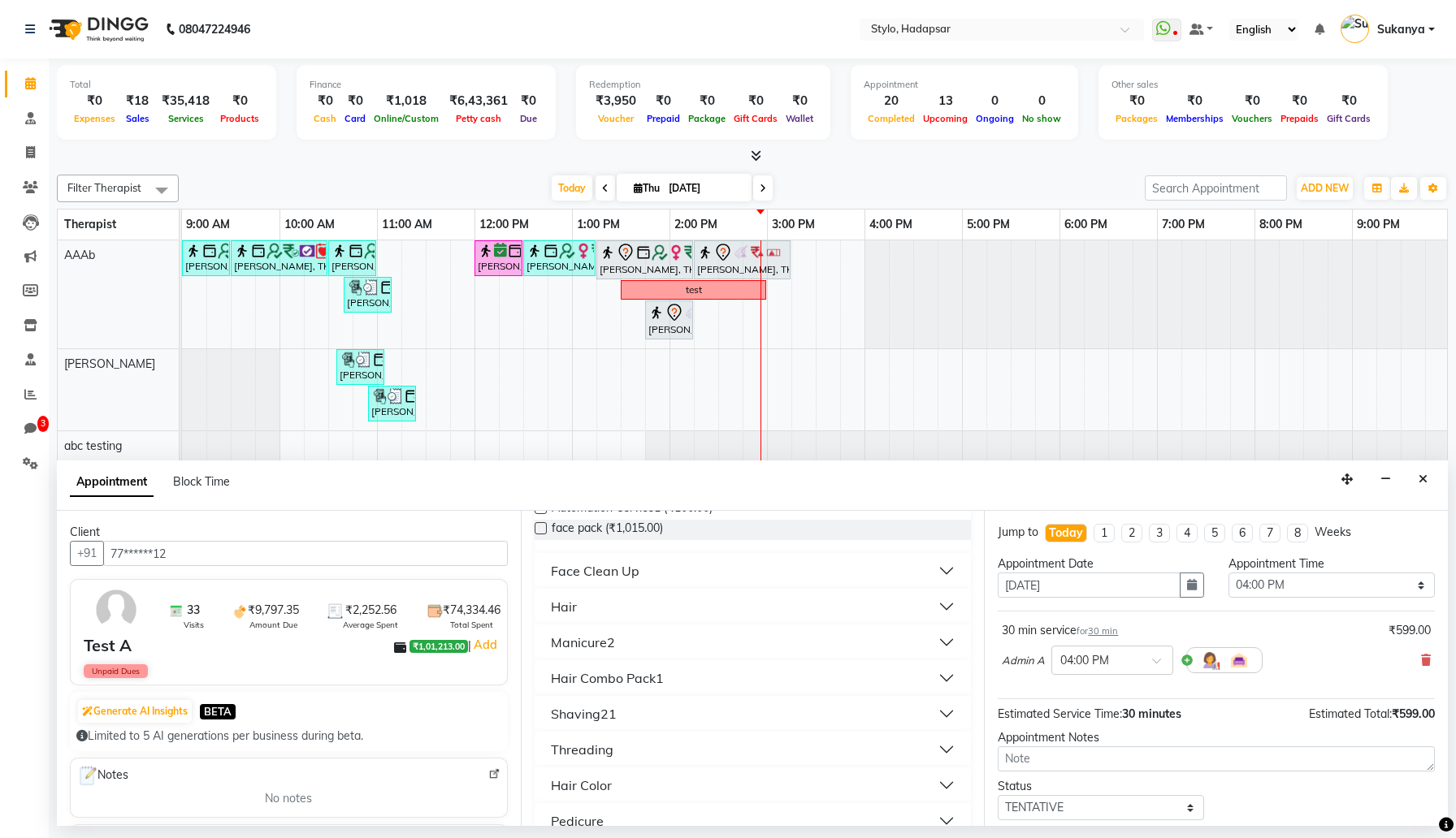
scroll to position [589, 0]
click at [622, 615] on button "Hair" at bounding box center [754, 605] width 424 height 29
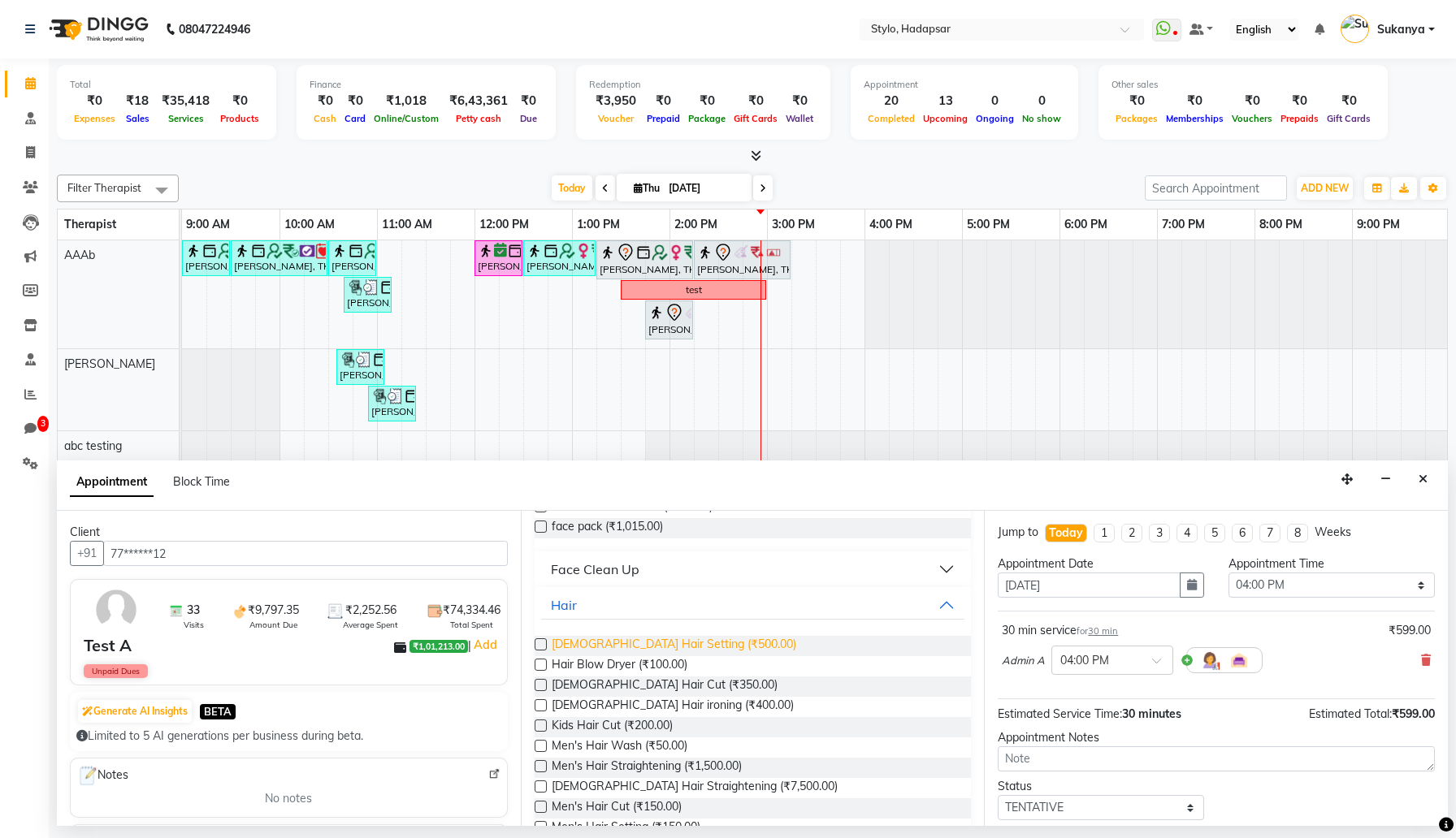
click at [614, 647] on span "Ladies Hair Setting (₹500.00)" at bounding box center [675, 645] width 245 height 20
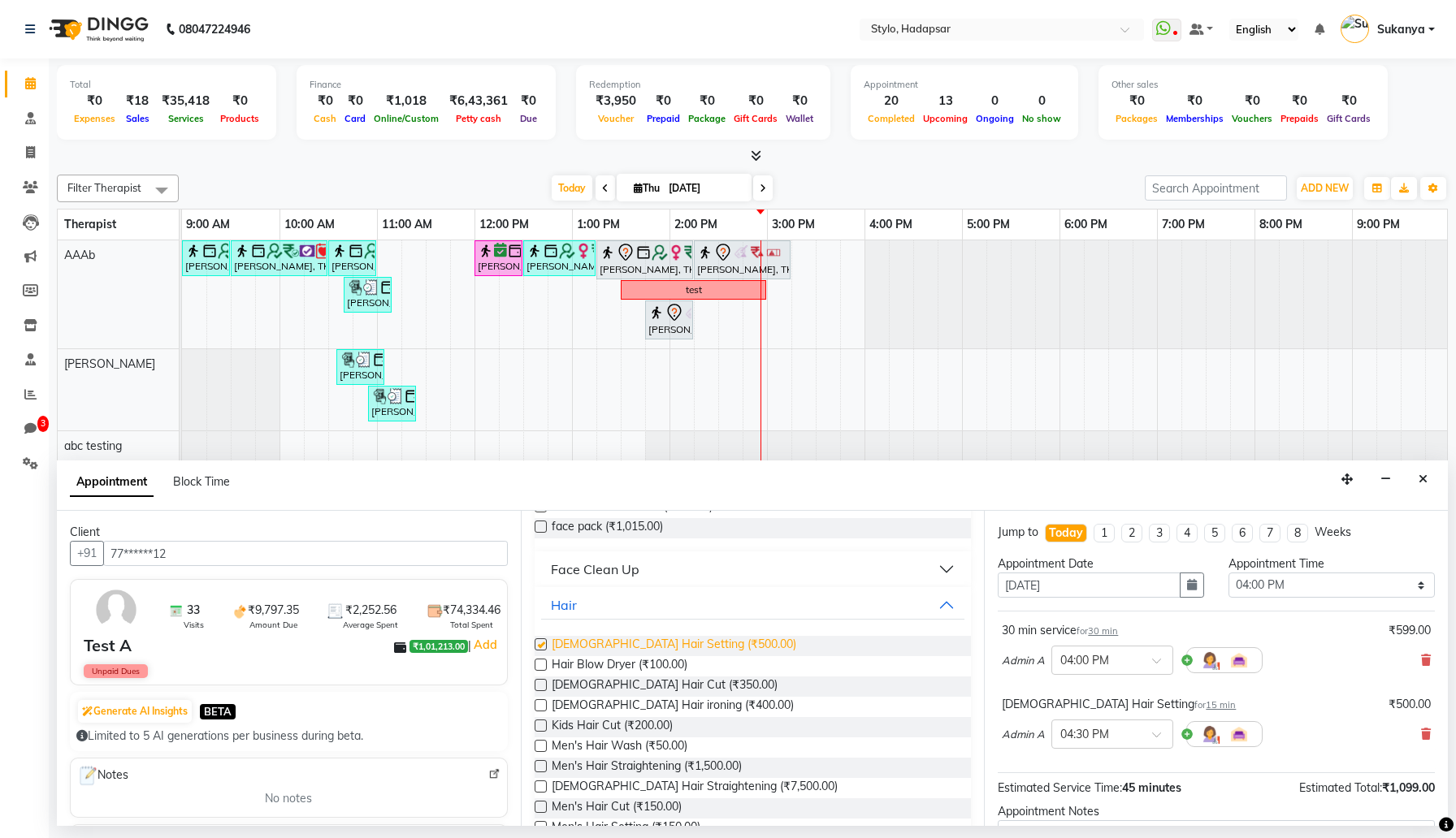
checkbox input "false"
click at [621, 593] on button "Hair" at bounding box center [754, 605] width 424 height 29
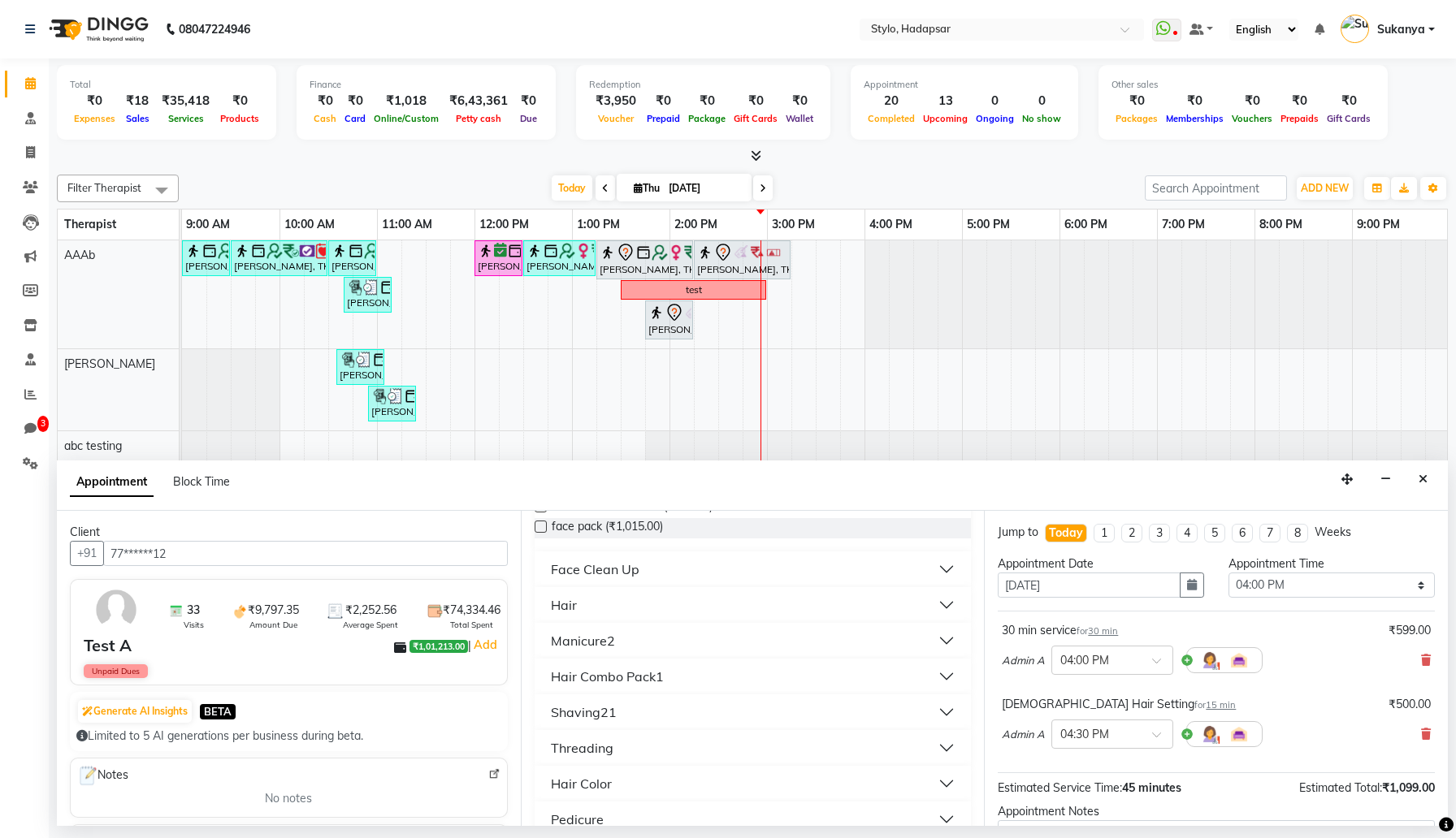
click at [609, 643] on div "Manicure2" at bounding box center [583, 641] width 65 height 19
click at [599, 699] on span "Classic Manicure (₹600.00)" at bounding box center [622, 701] width 140 height 20
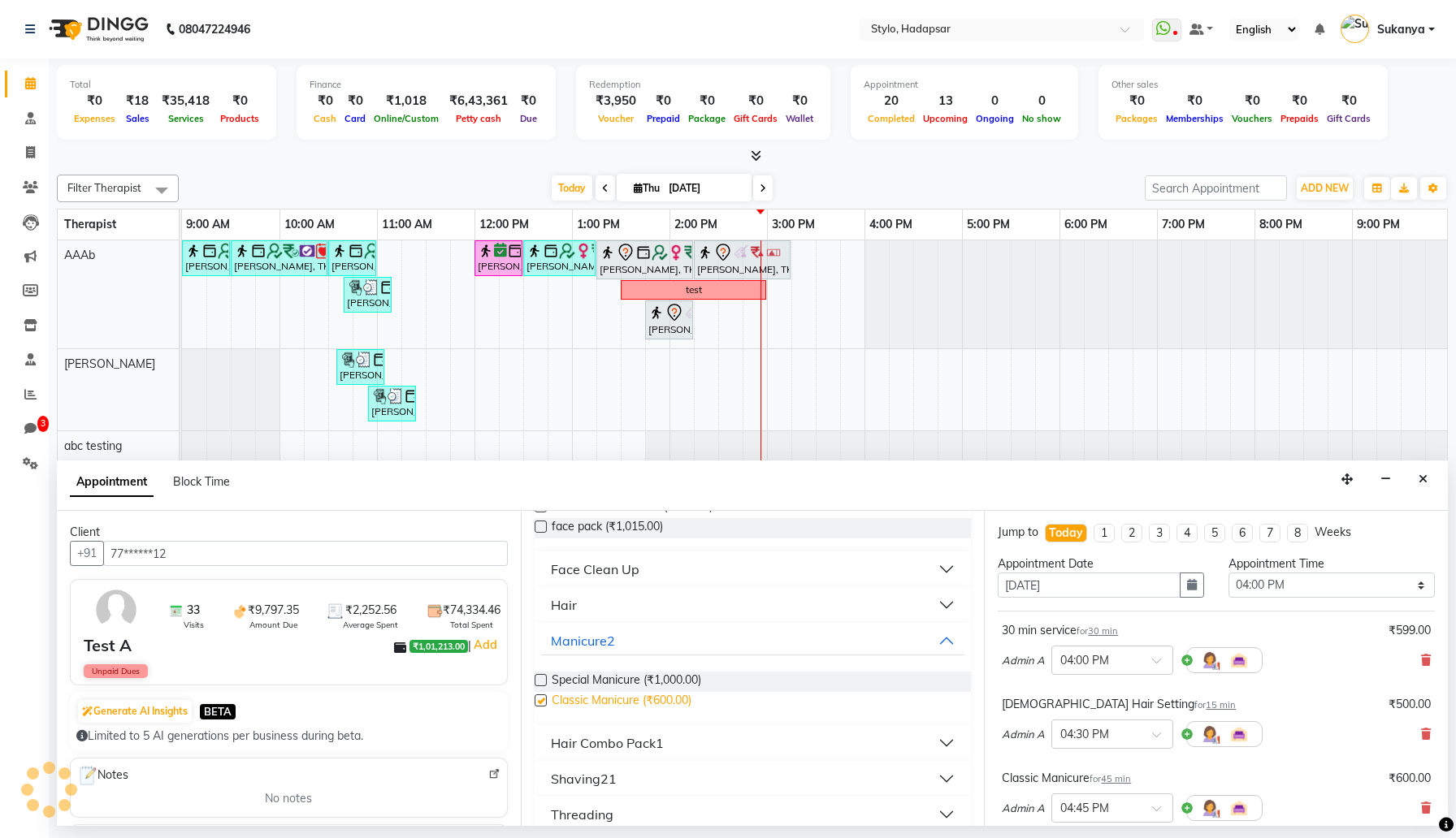
checkbox input "false"
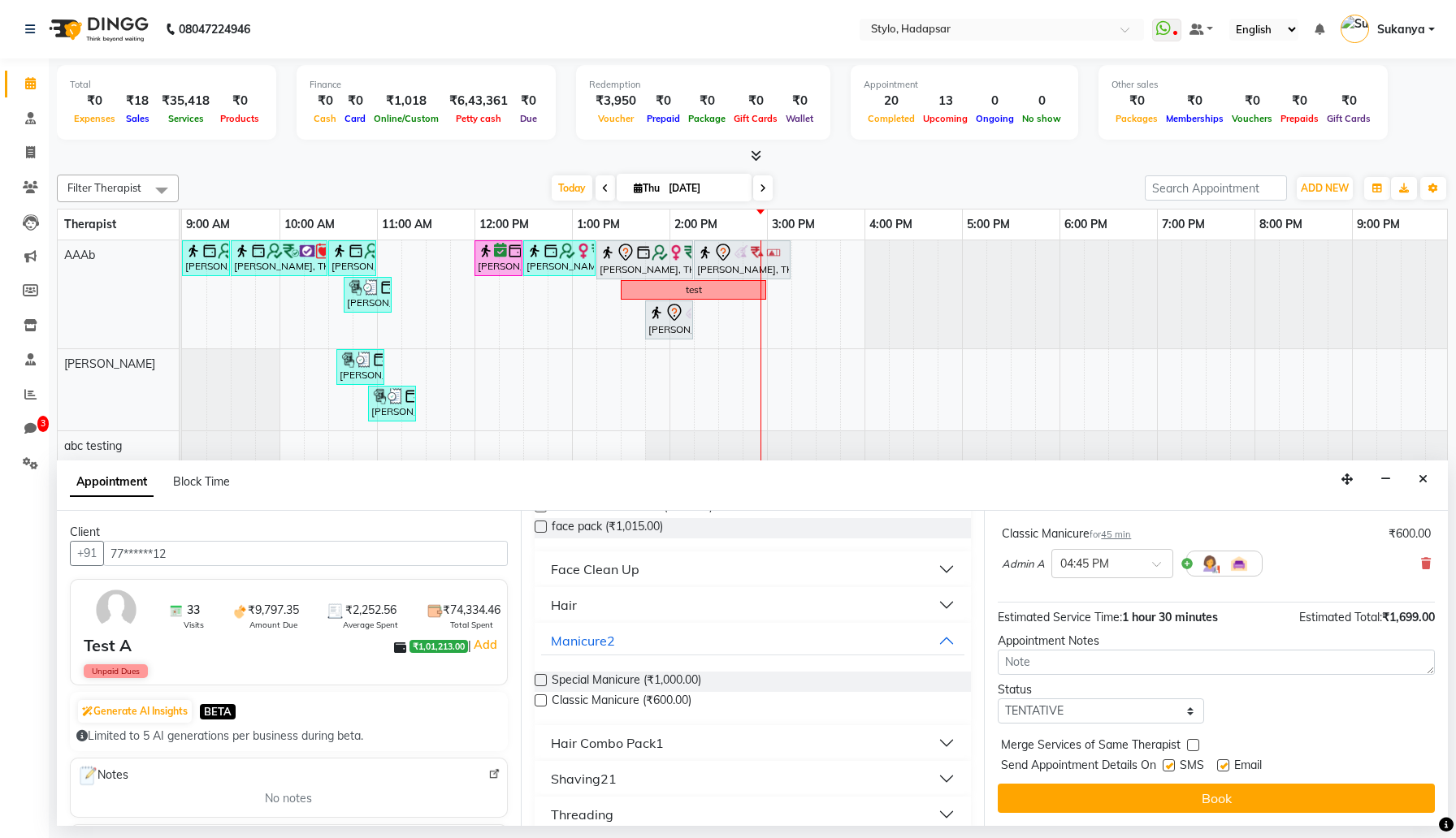
click at [1170, 770] on label at bounding box center [1169, 765] width 13 height 13
click at [1170, 770] on input "checkbox" at bounding box center [1168, 767] width 11 height 11
checkbox input "false"
click at [1223, 768] on label at bounding box center [1223, 765] width 13 height 13
click at [1223, 768] on input "checkbox" at bounding box center [1222, 767] width 11 height 11
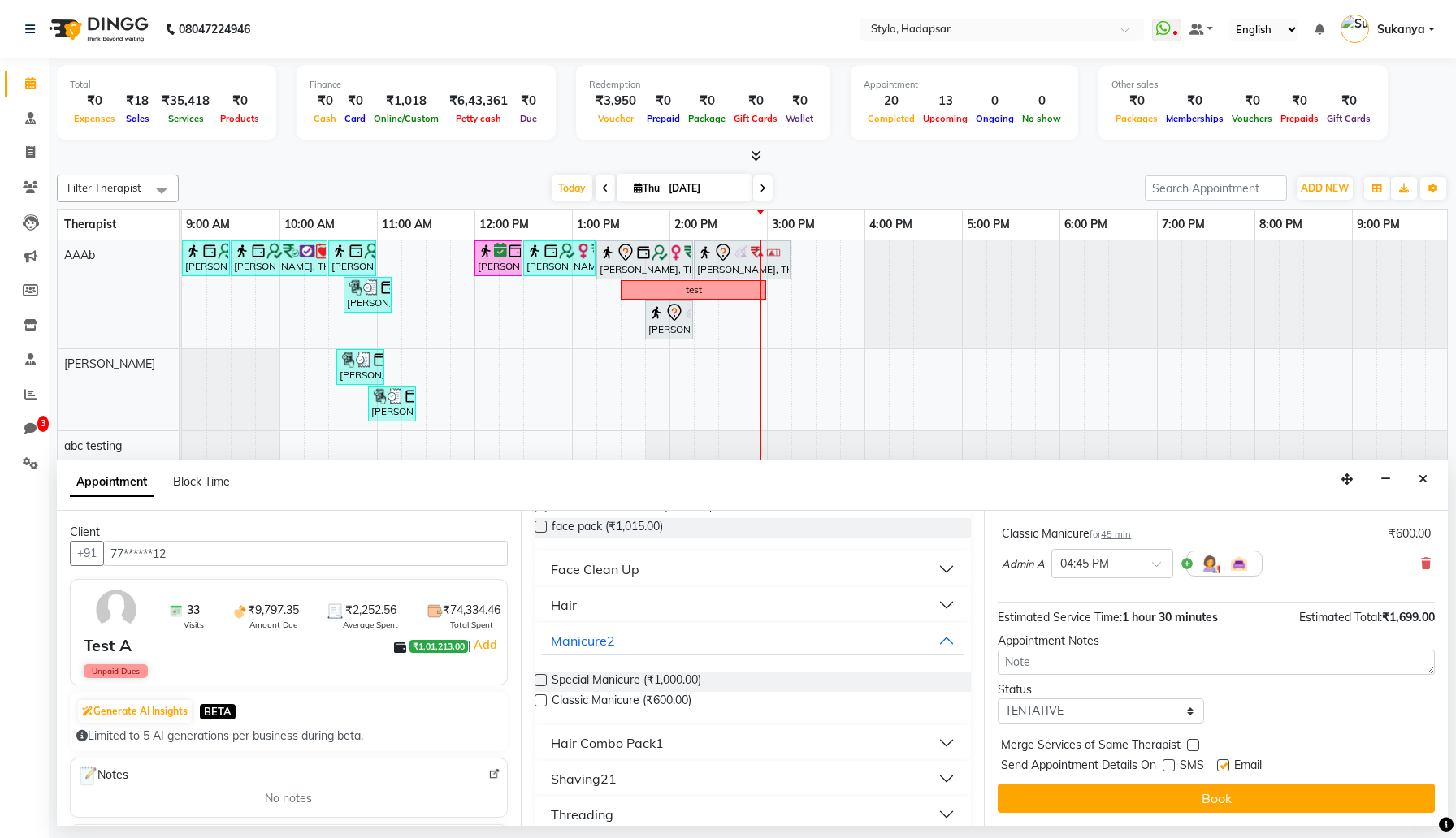
checkbox input "false"
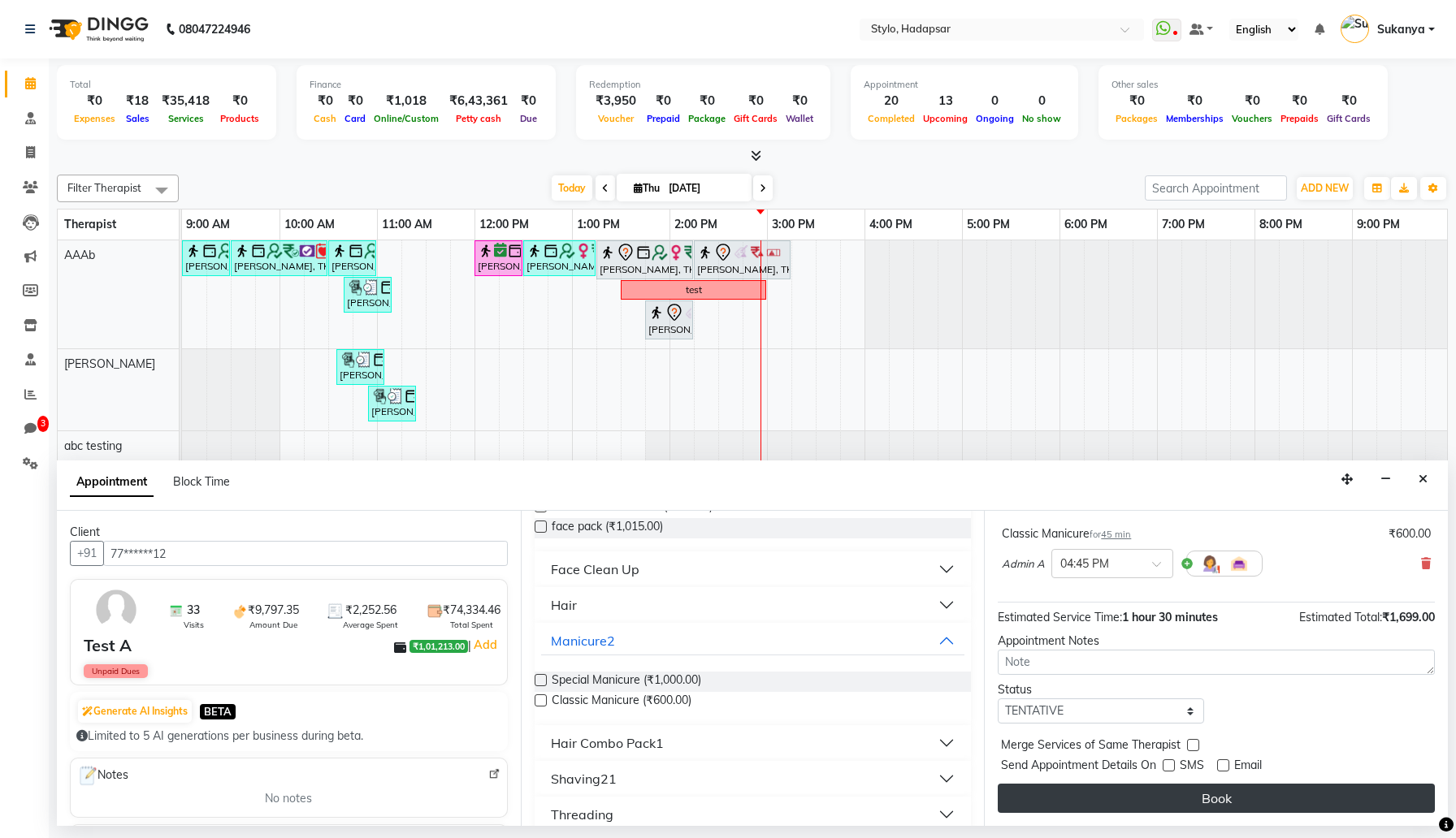
click at [1200, 799] on button "Book" at bounding box center [1216, 799] width 437 height 29
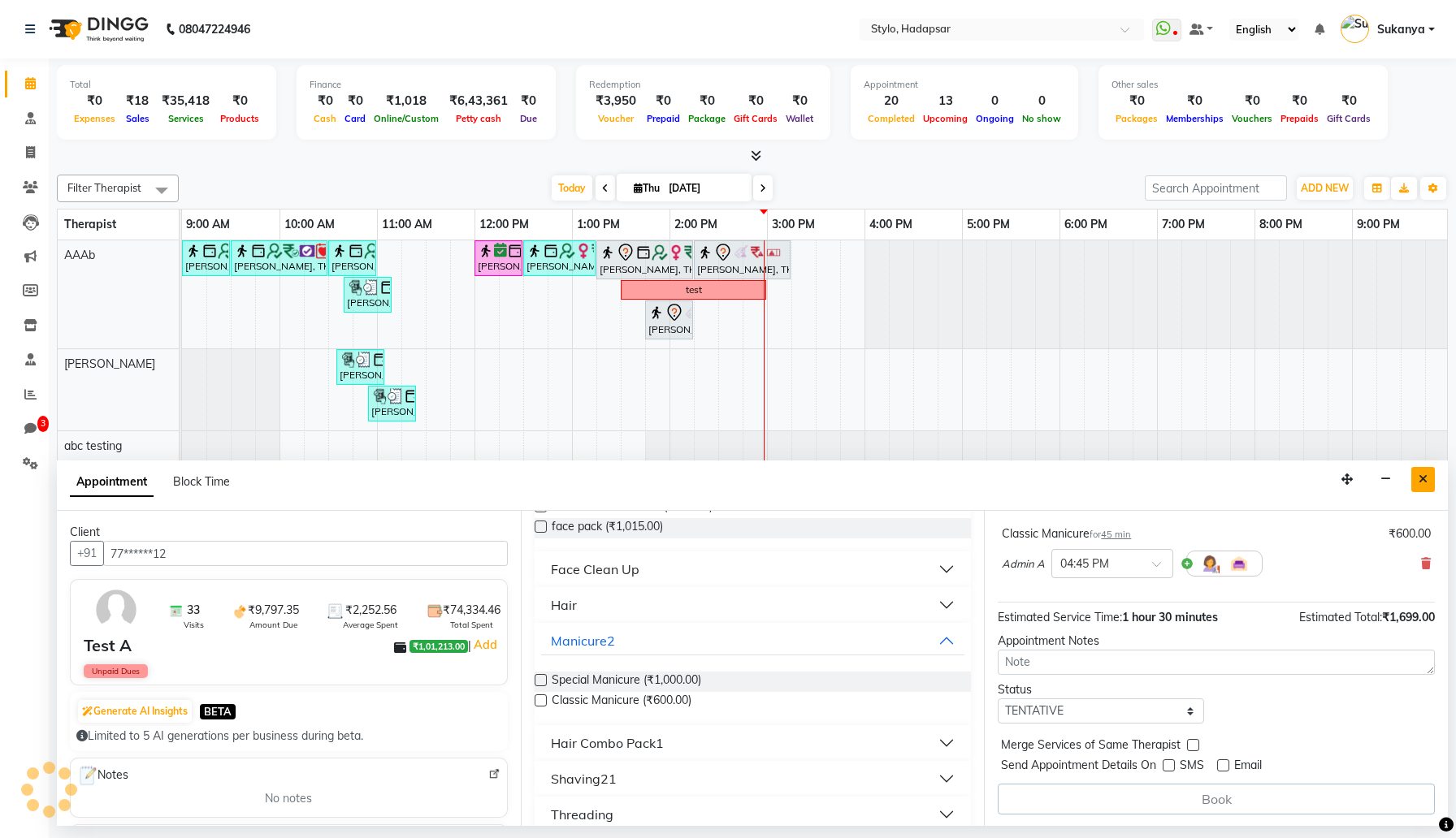
click at [1423, 474] on icon "Close" at bounding box center [1422, 480] width 9 height 12
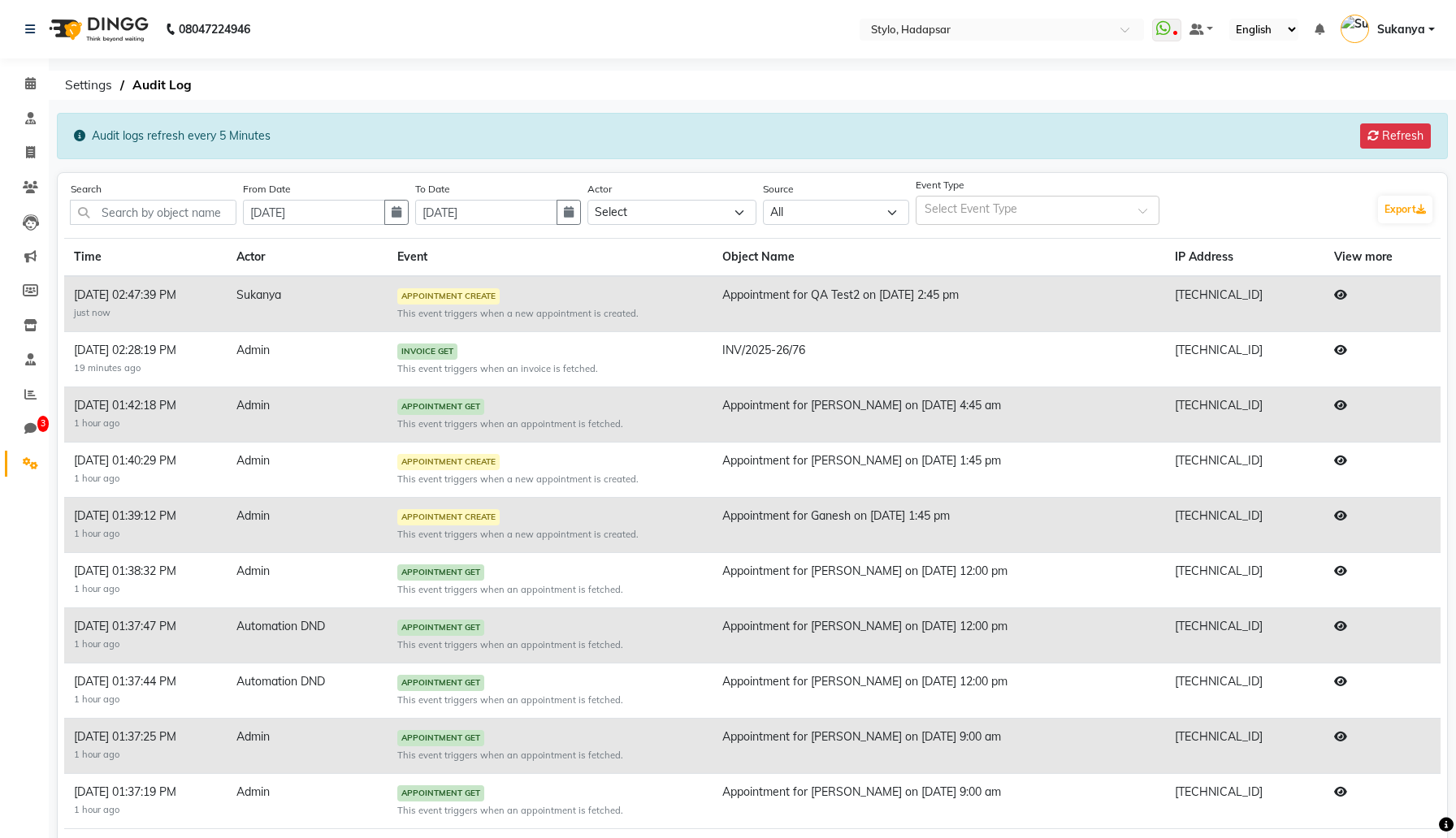
click at [1347, 297] on icon at bounding box center [1340, 295] width 13 height 12
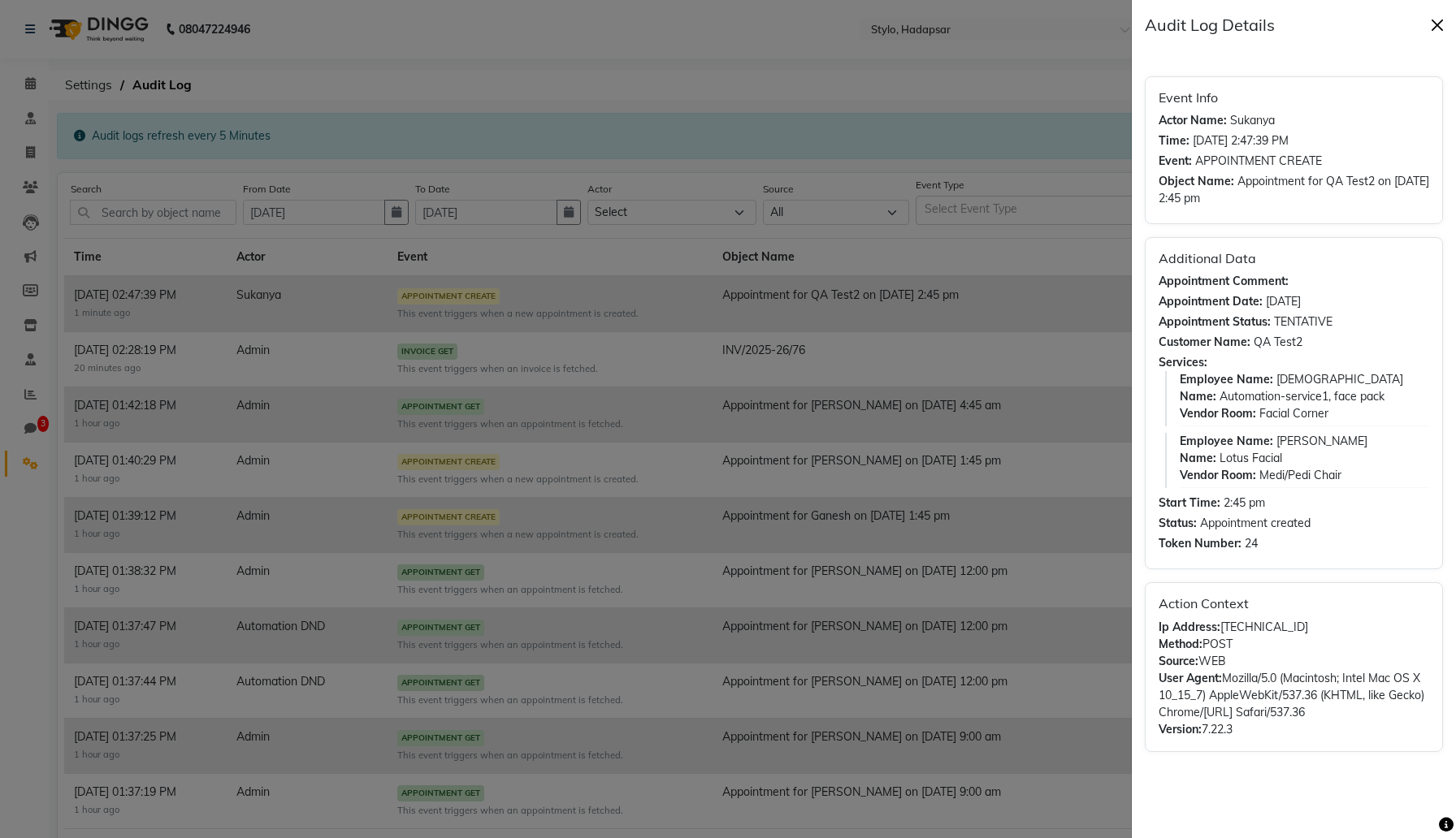
click at [1438, 22] on button "Close" at bounding box center [1437, 24] width 24 height 24
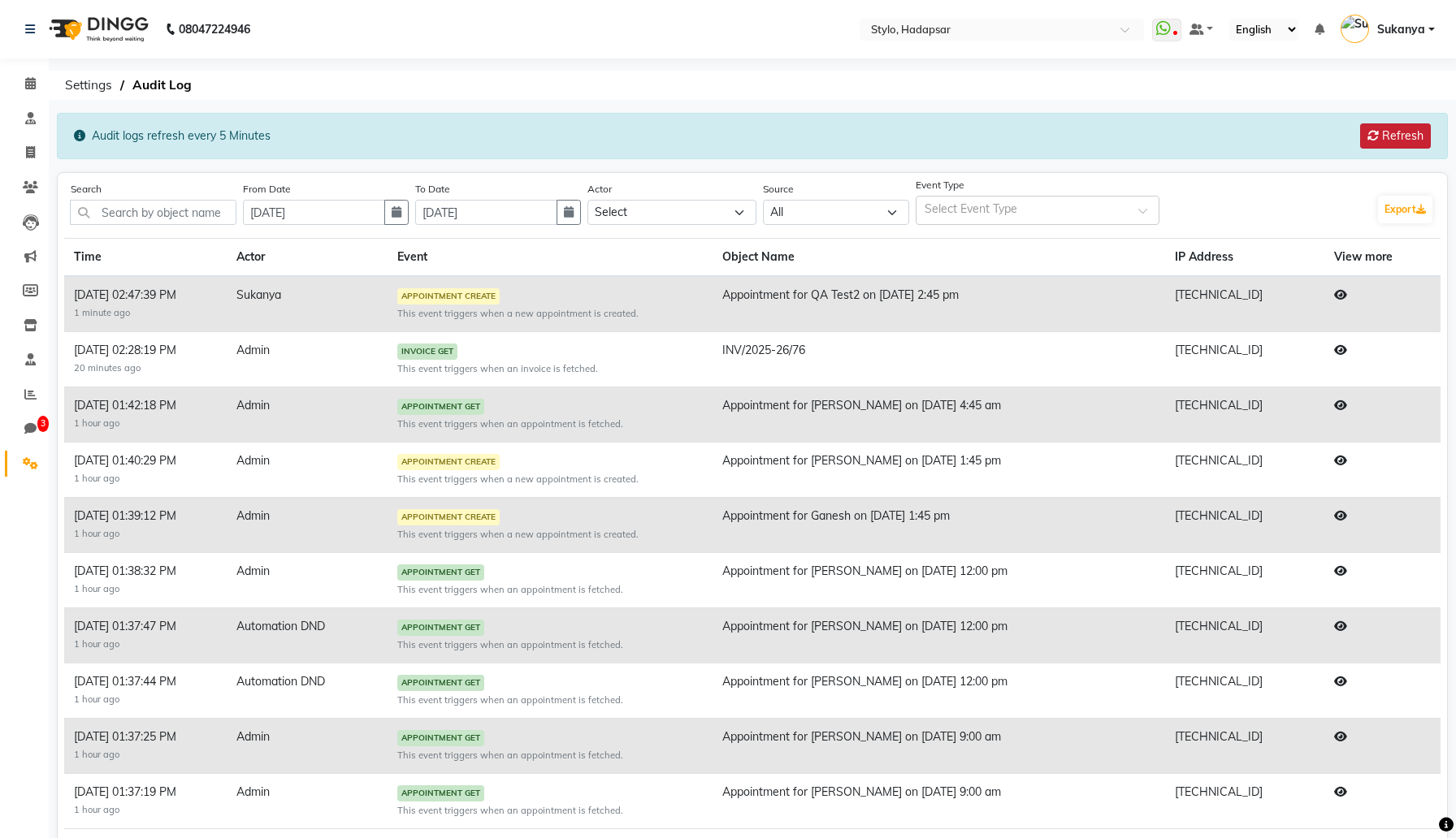
click at [1380, 138] on button "Refresh" at bounding box center [1395, 136] width 70 height 25
click at [1403, 140] on button "Refresh" at bounding box center [1395, 136] width 70 height 25
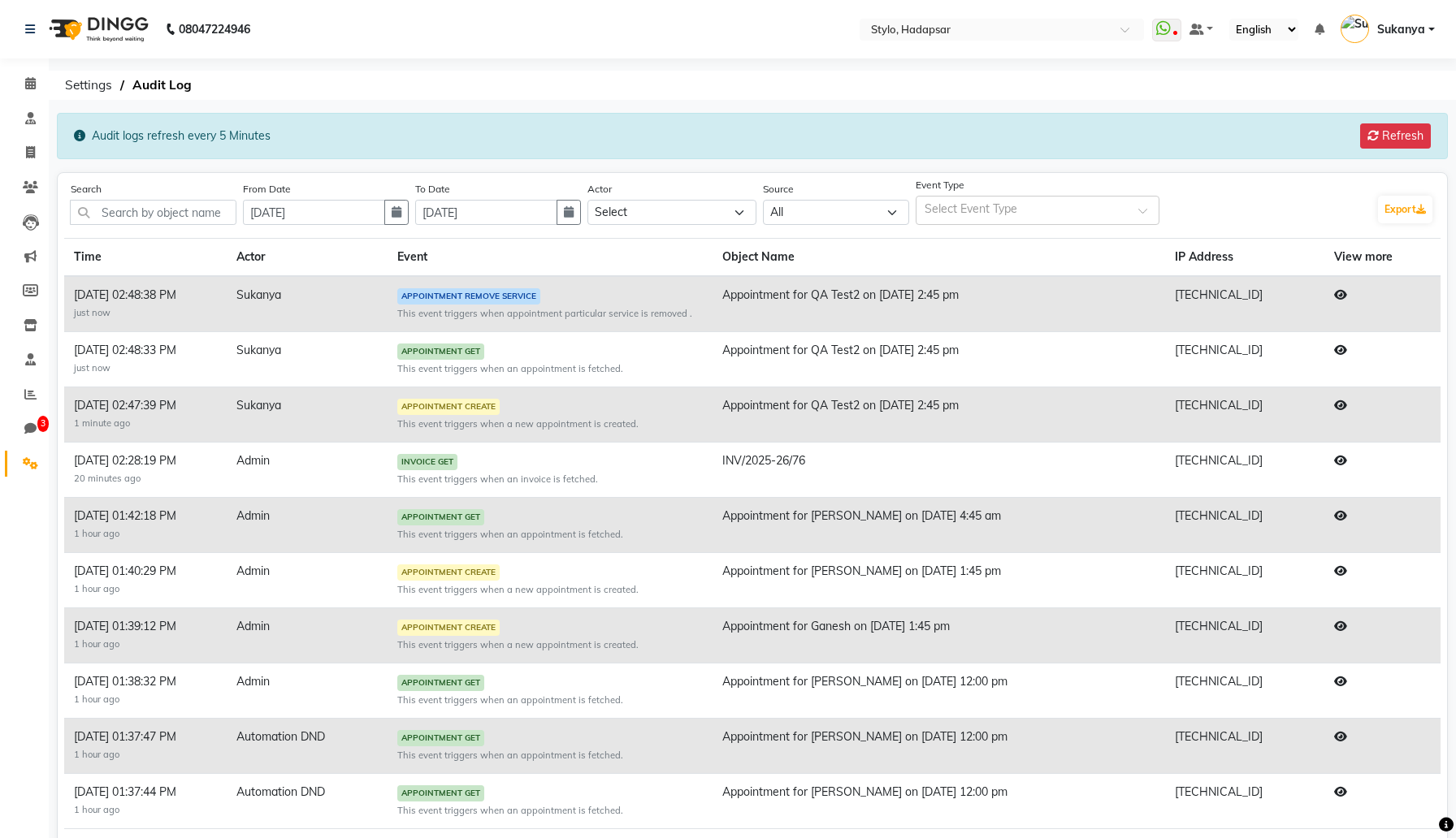
click at [1347, 294] on icon at bounding box center [1340, 295] width 13 height 12
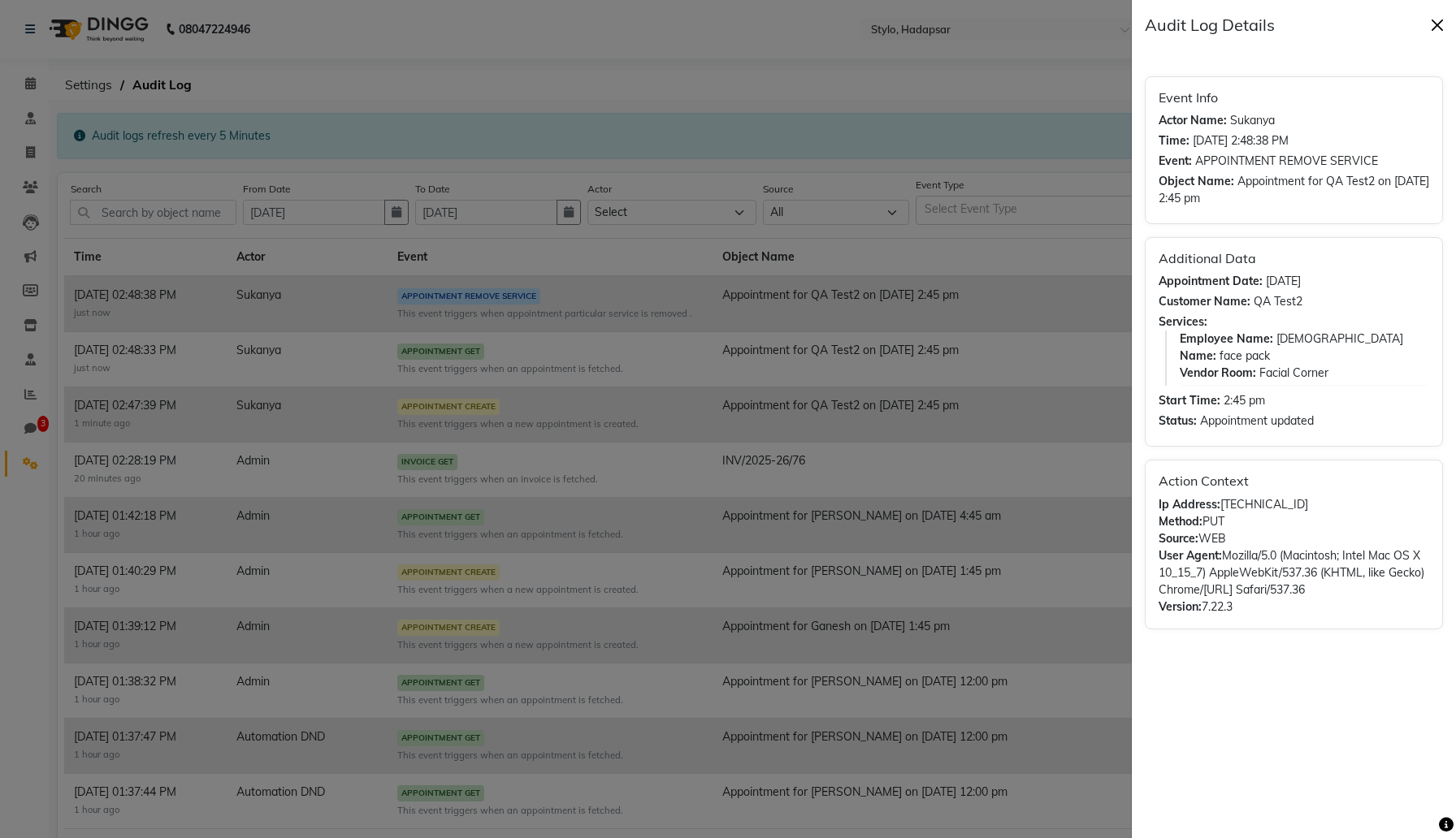
click at [1439, 23] on button "Close" at bounding box center [1437, 24] width 24 height 24
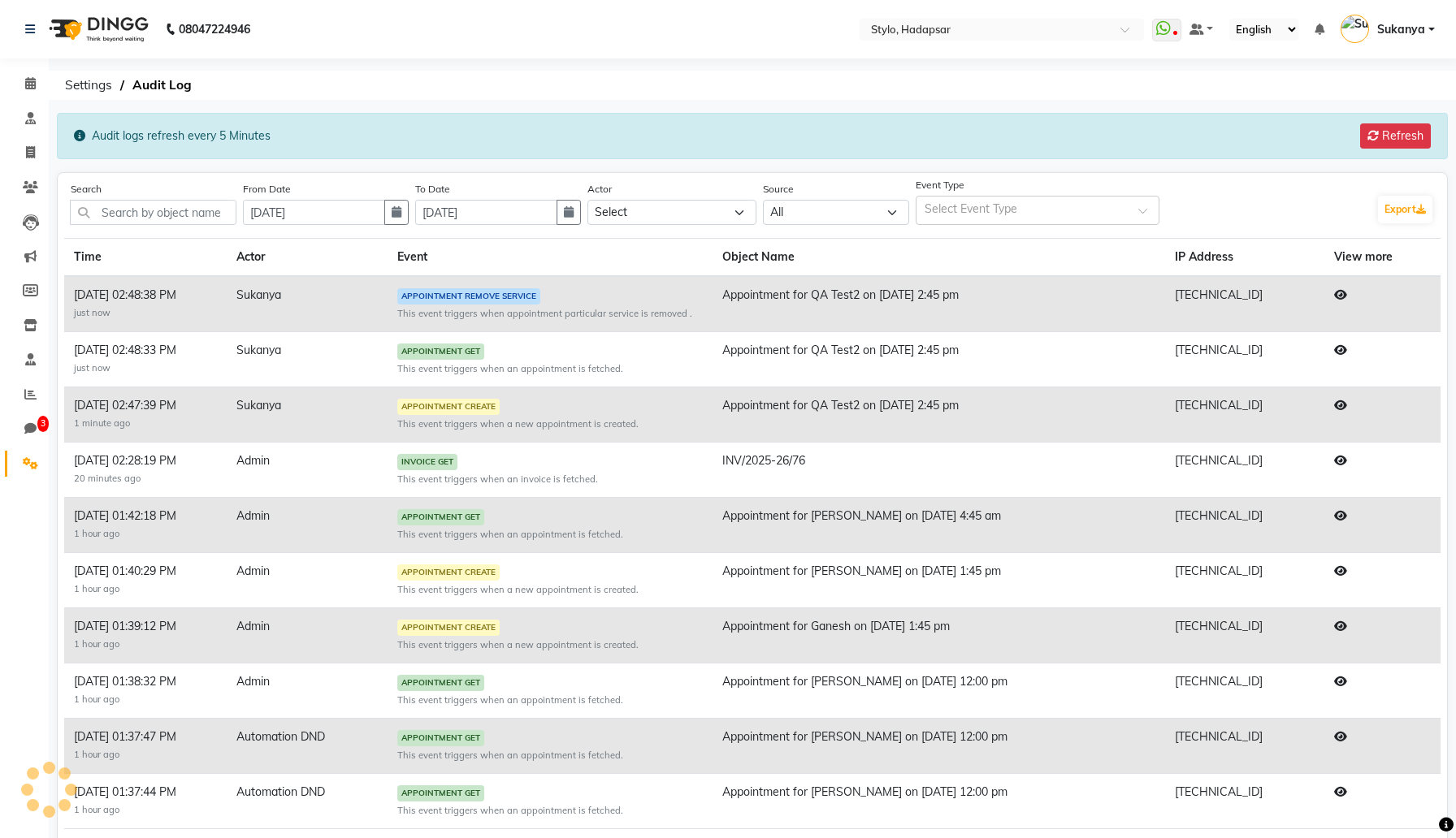
click at [1052, 147] on div "Audit logs refresh every 5 Minutes Refresh" at bounding box center [753, 136] width 1391 height 46
click at [1046, 226] on div "Search From Date 01 Sep 2025 To Date 30 Sep 2025 Actor Select Sukanya Admin Aut…" at bounding box center [753, 538] width 1376 height 719
click at [1037, 216] on input "text" at bounding box center [1029, 212] width 209 height 17
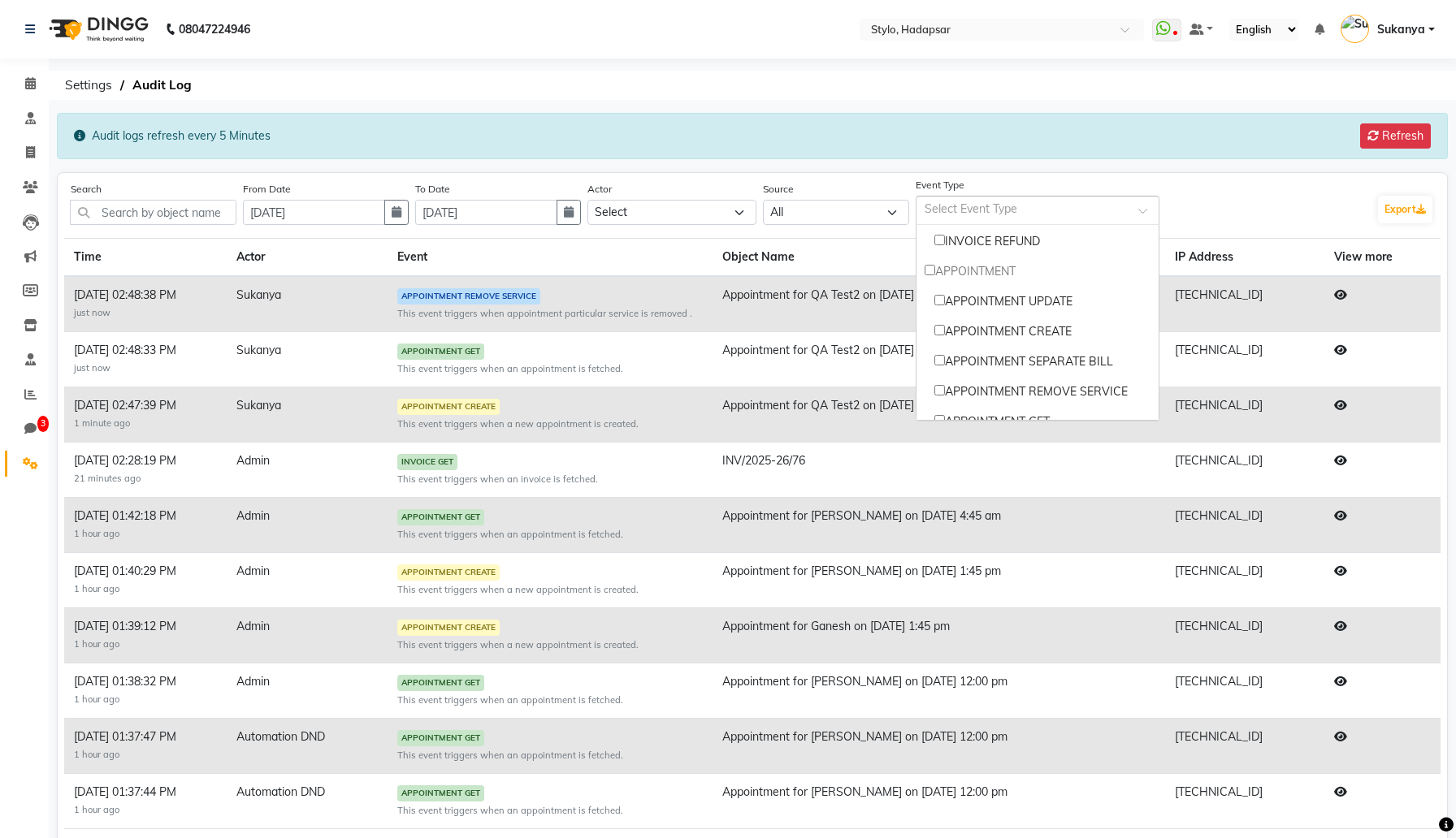
scroll to position [390, 0]
click at [925, 272] on input "Options list" at bounding box center [930, 269] width 11 height 11
checkbox input "true"
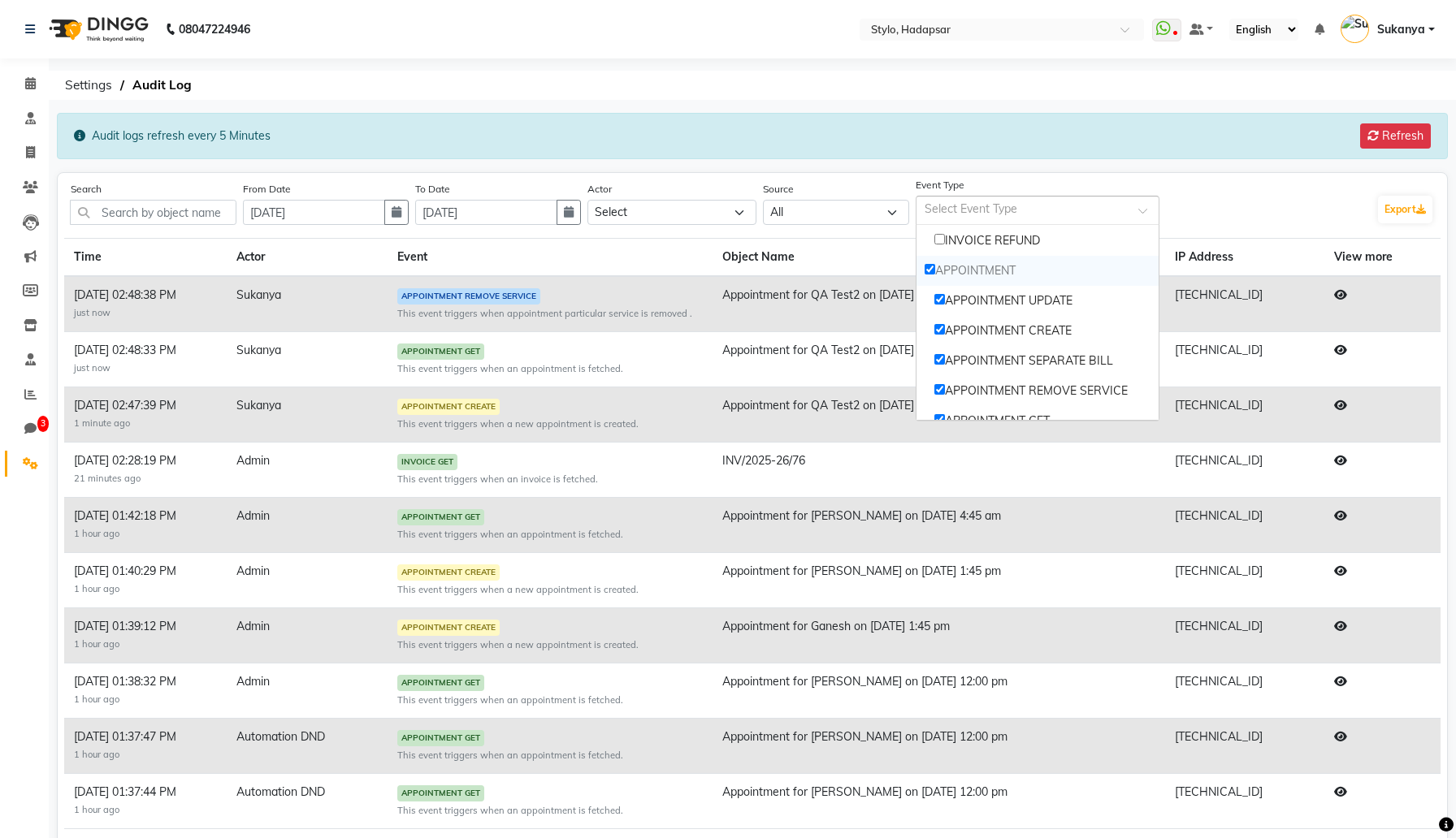
checkbox input "true"
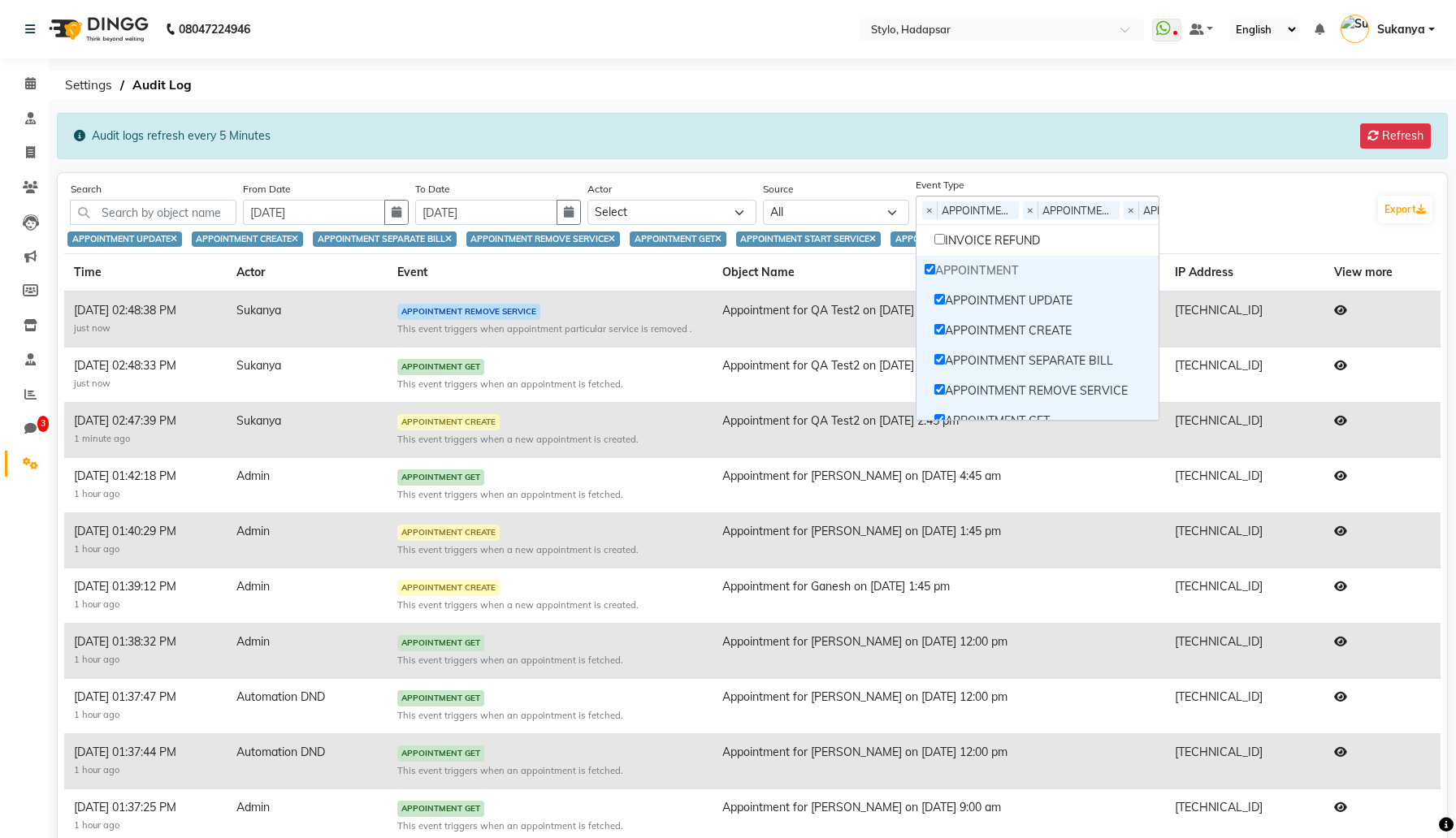
click at [724, 262] on th "Object Name" at bounding box center [940, 273] width 453 height 39
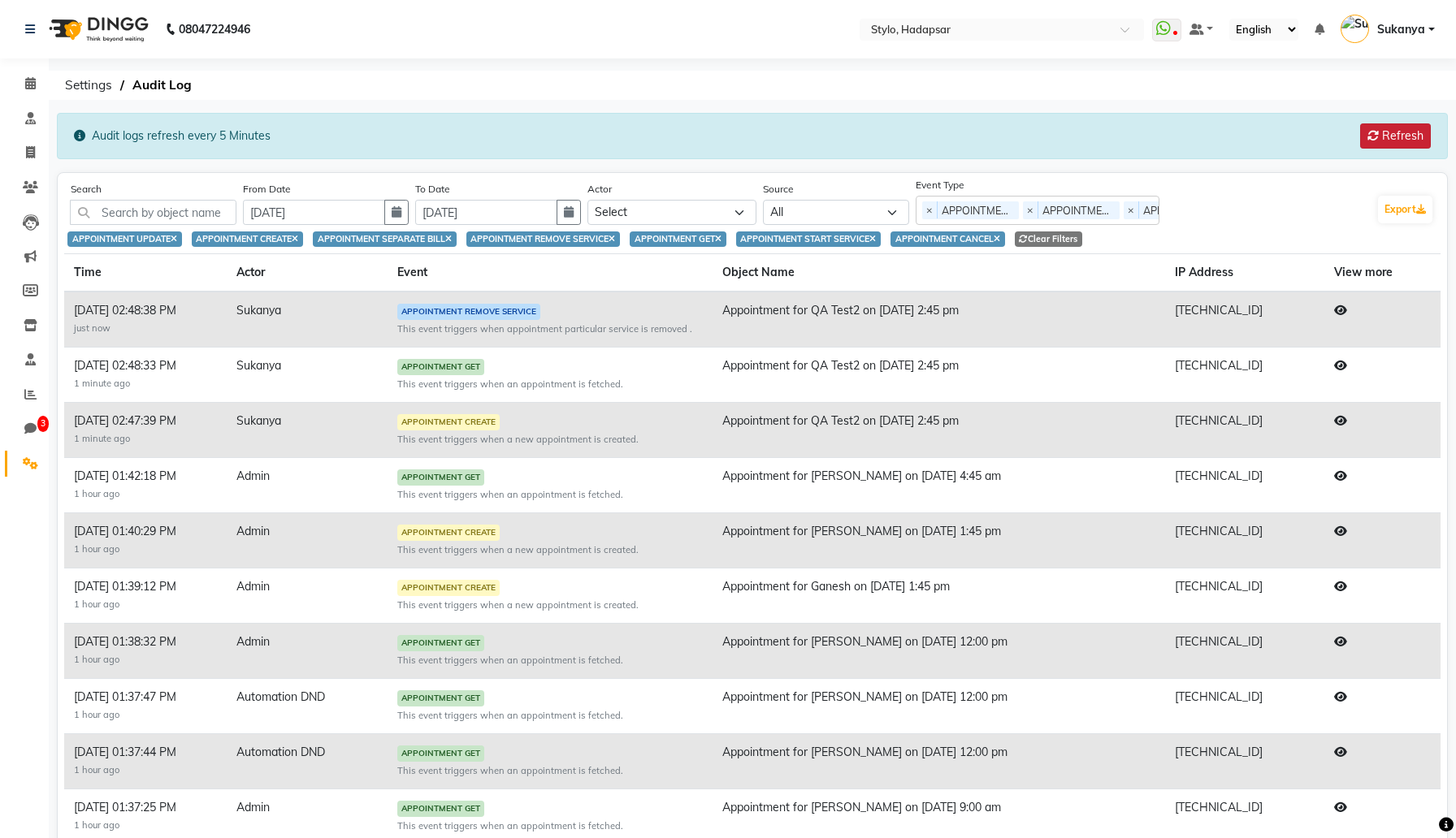
click at [1405, 134] on button "Refresh" at bounding box center [1395, 136] width 70 height 25
click at [1383, 132] on button "Refresh" at bounding box center [1395, 136] width 70 height 25
click at [1386, 130] on button "Refresh" at bounding box center [1395, 136] width 70 height 25
click at [1390, 130] on button "Refresh" at bounding box center [1395, 136] width 70 height 25
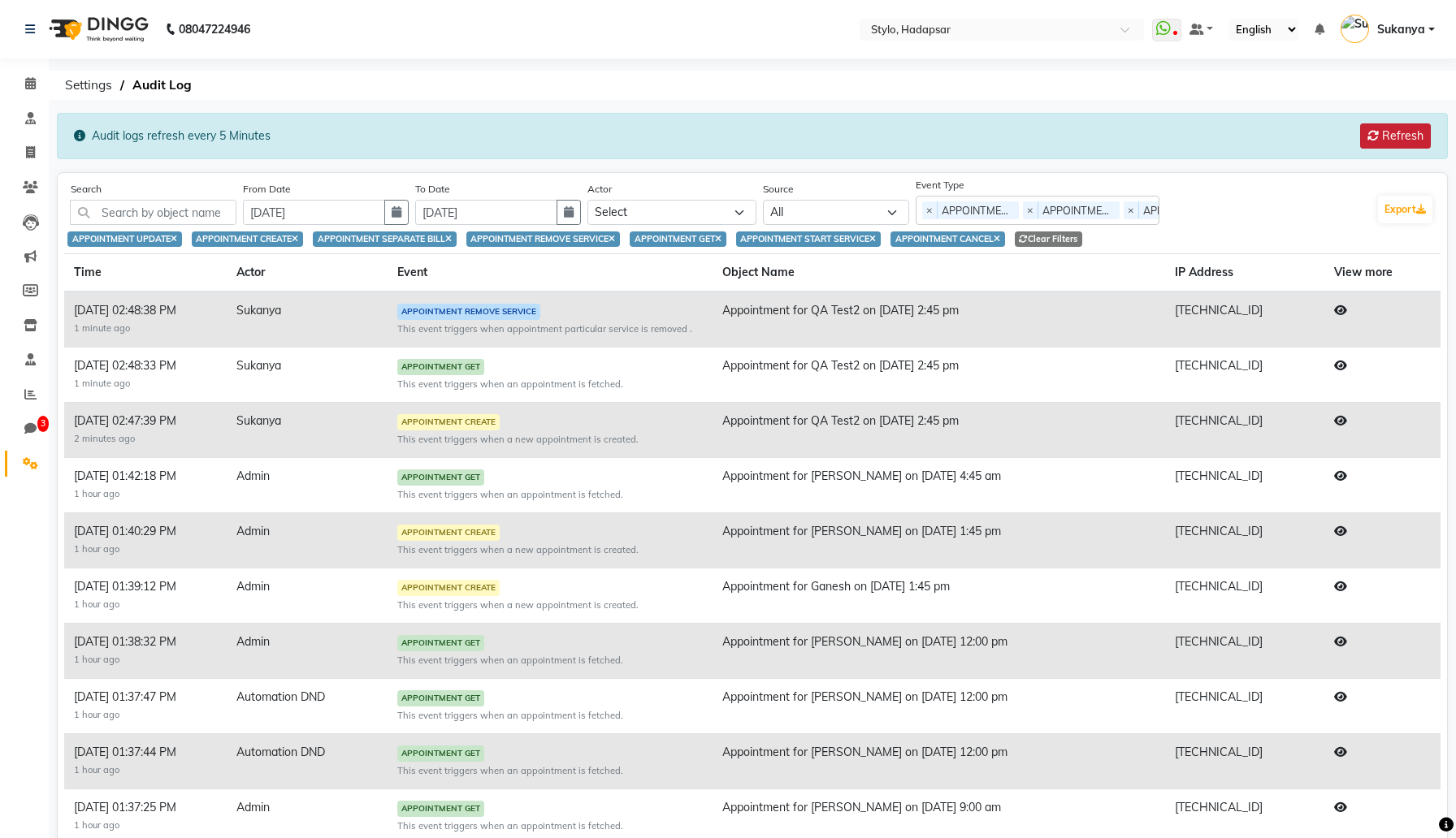
click at [1390, 130] on button "Refresh" at bounding box center [1395, 136] width 70 height 25
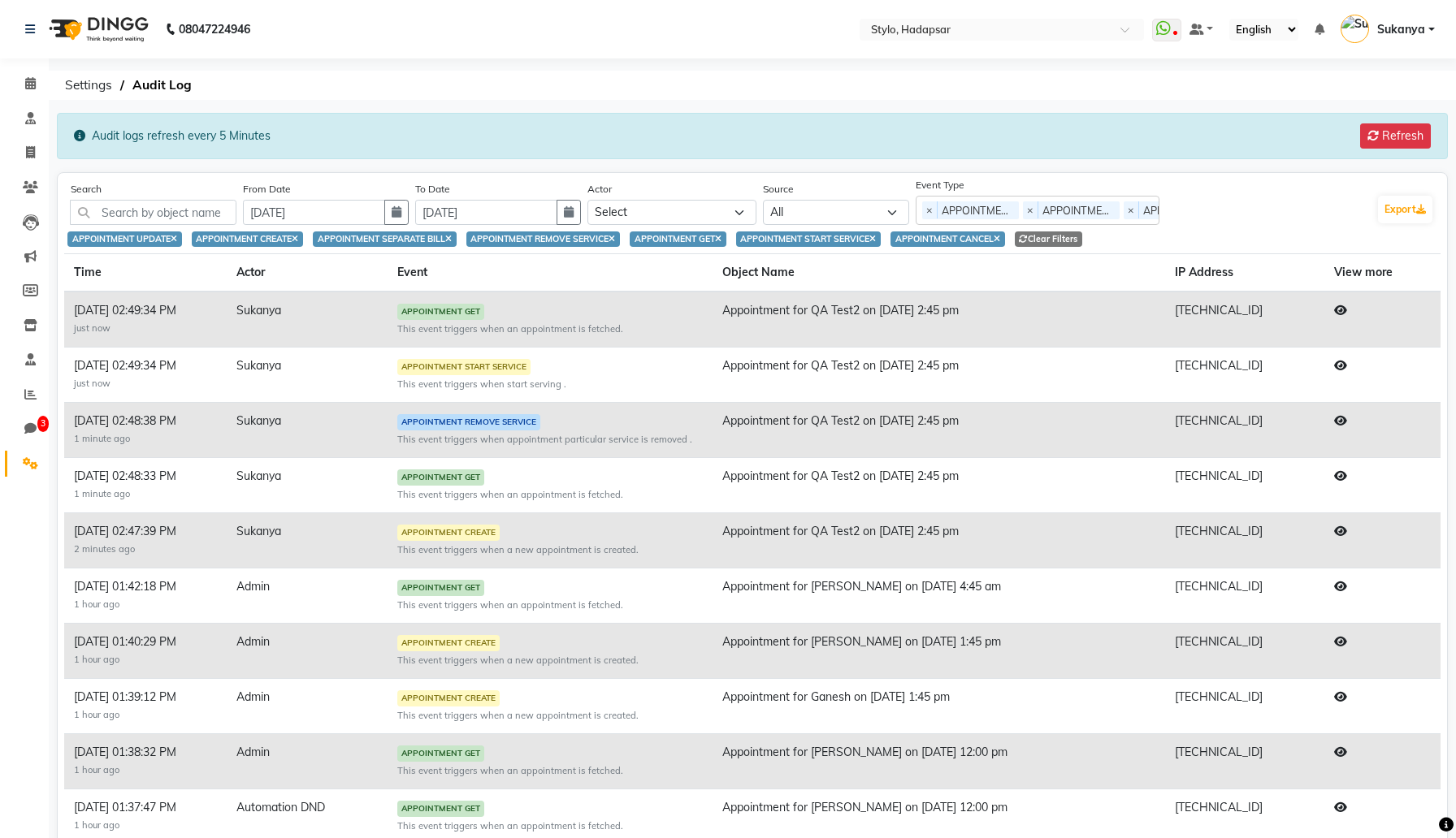
click at [1345, 360] on icon at bounding box center [1340, 366] width 13 height 12
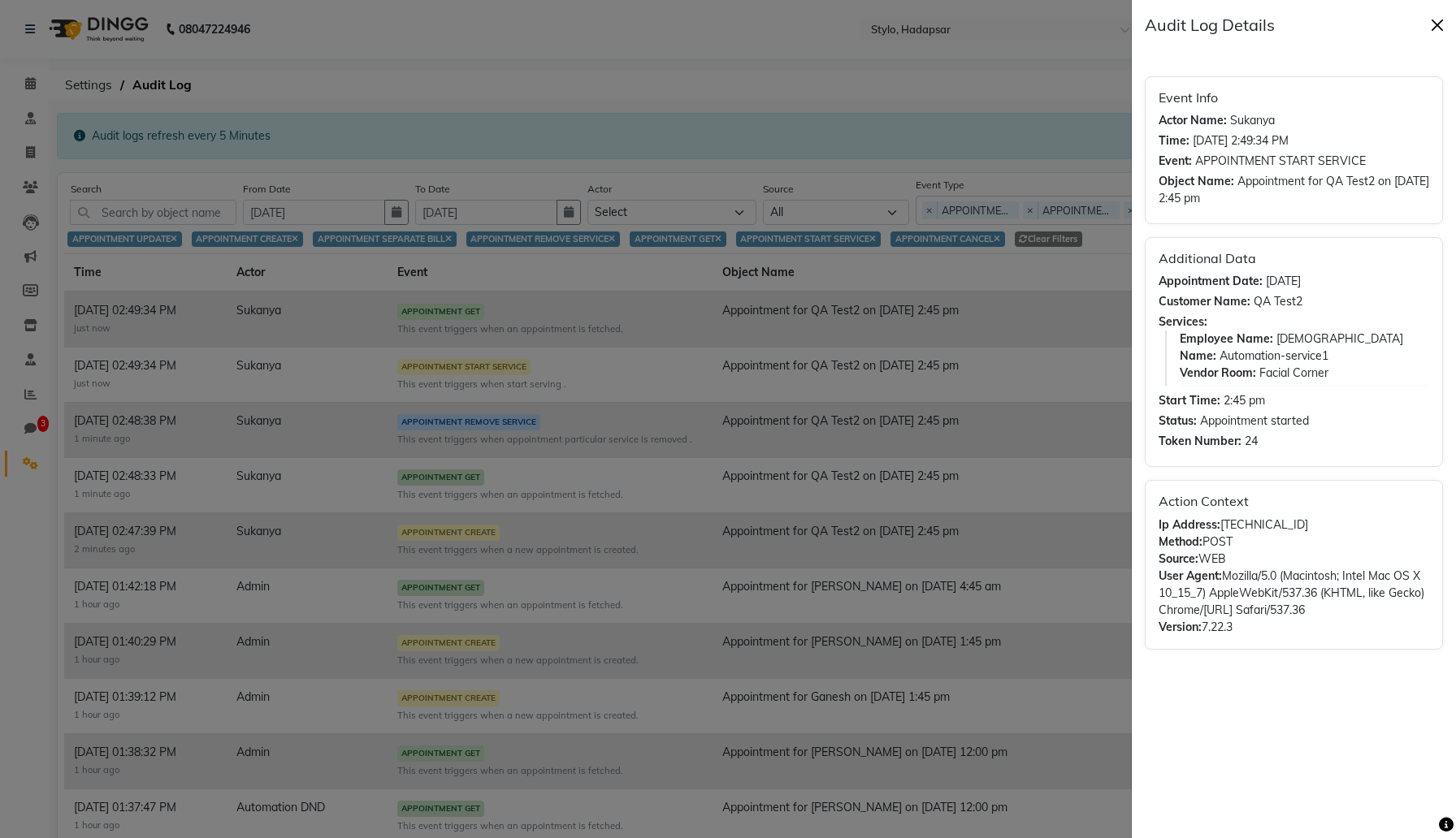
click at [1443, 23] on button "Close" at bounding box center [1437, 24] width 24 height 24
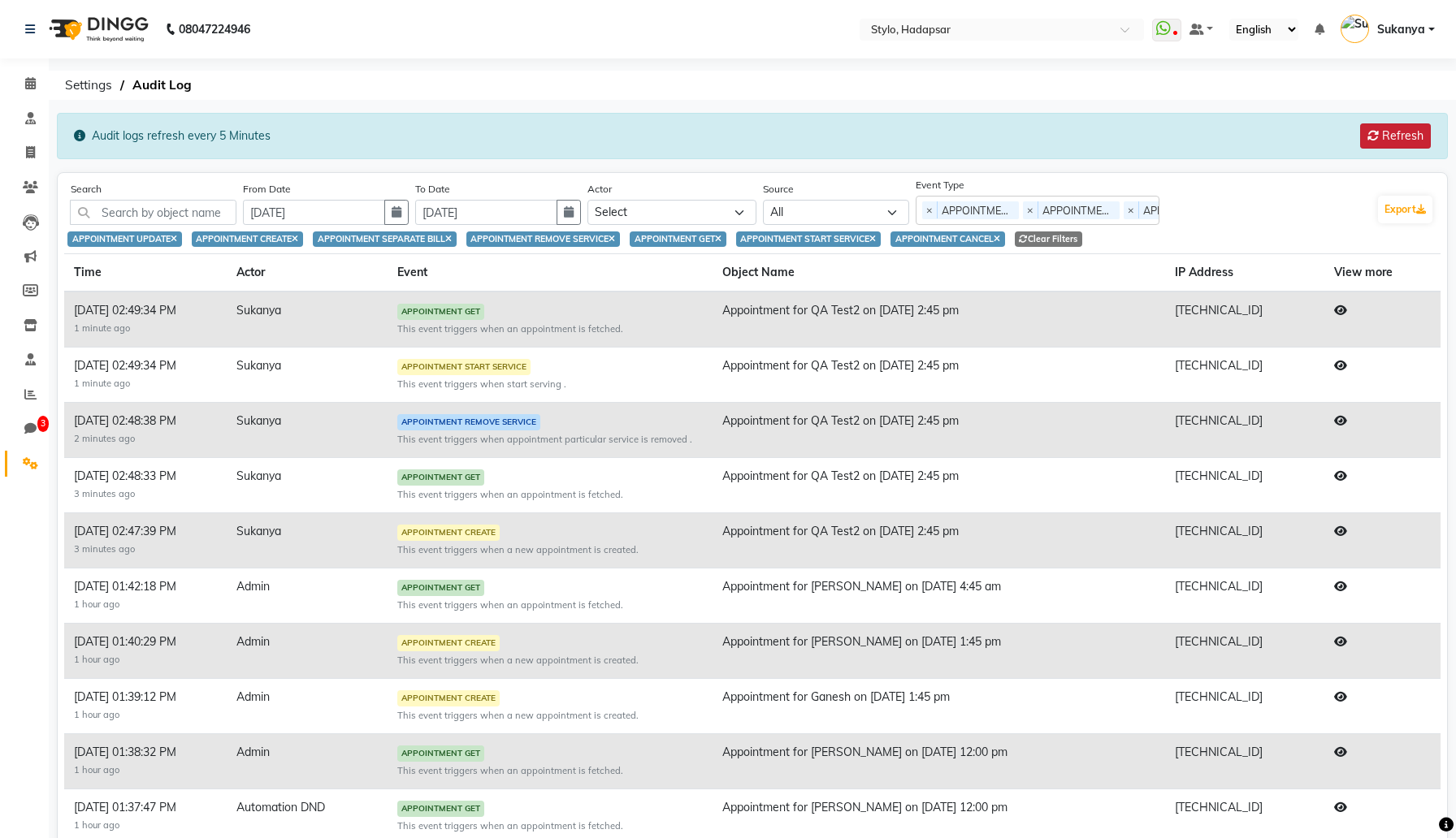
click at [1387, 137] on button "Refresh" at bounding box center [1395, 136] width 70 height 25
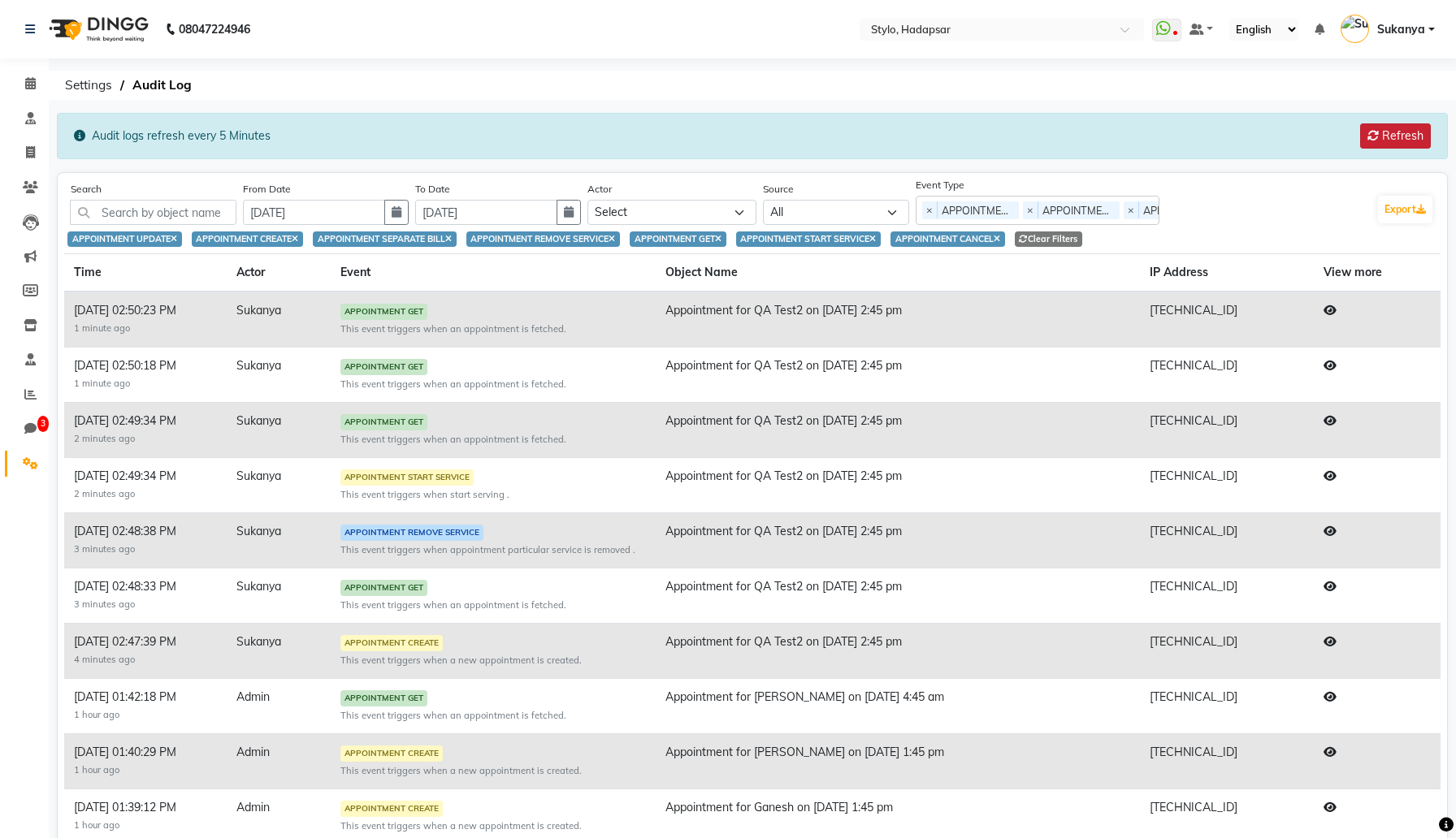
click at [1394, 136] on button "Refresh" at bounding box center [1395, 136] width 70 height 25
click at [1389, 135] on button "Refresh" at bounding box center [1395, 136] width 70 height 25
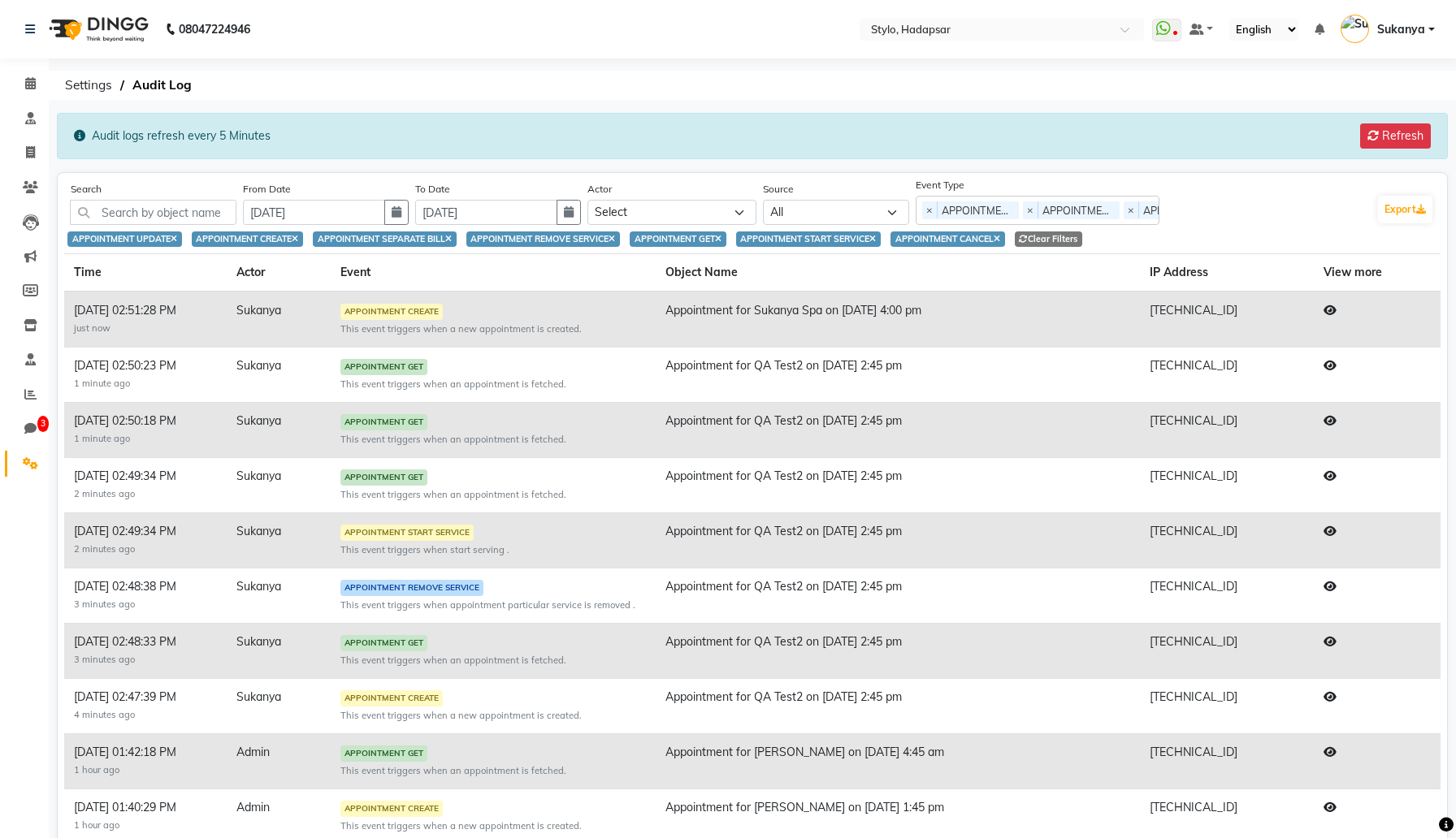
click at [1336, 310] on icon at bounding box center [1330, 310] width 13 height 12
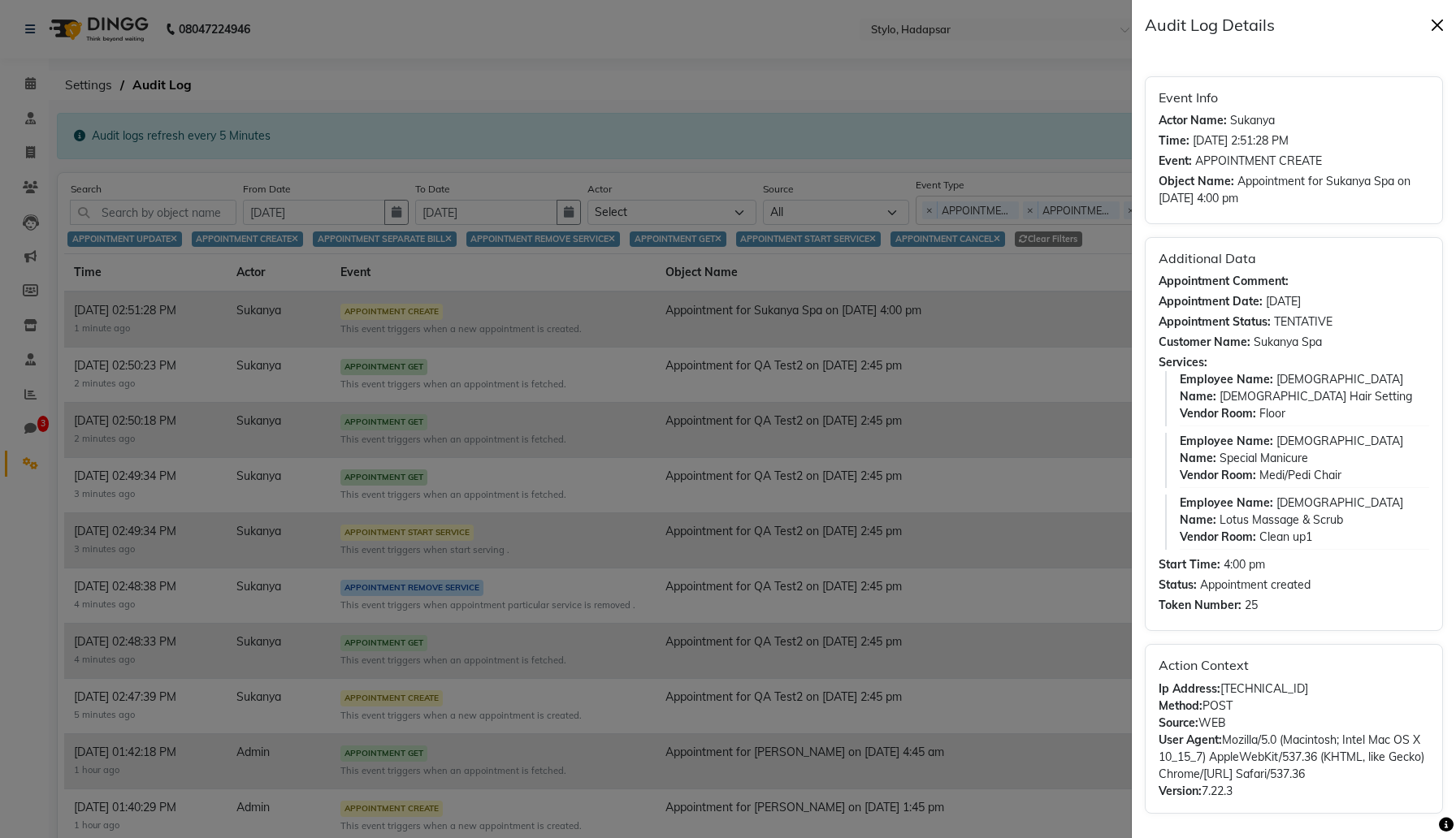
click at [1441, 24] on button "Close" at bounding box center [1437, 24] width 24 height 24
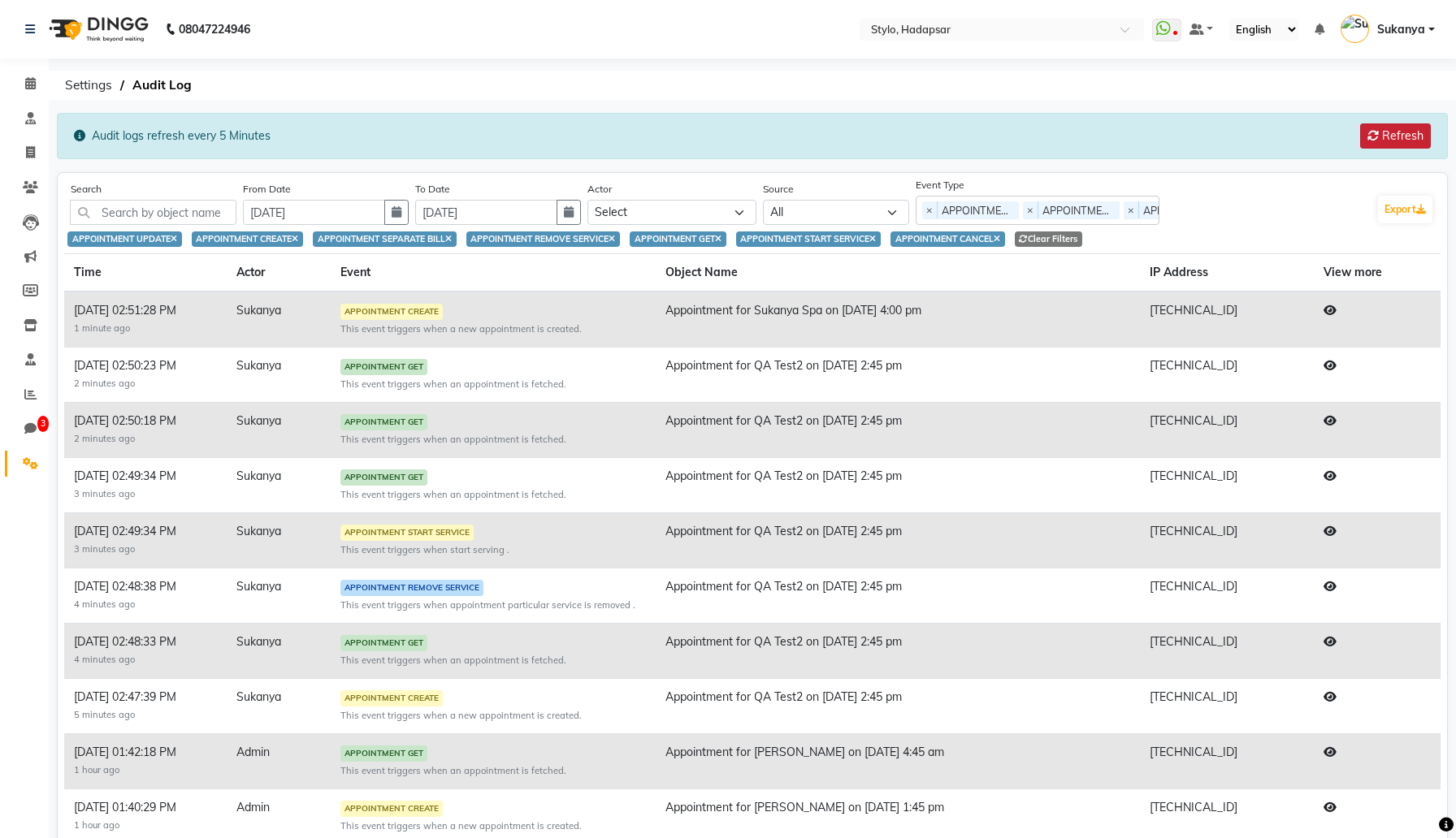
click at [1376, 133] on button "Refresh" at bounding box center [1395, 136] width 70 height 25
click at [1372, 132] on icon at bounding box center [1373, 136] width 12 height 12
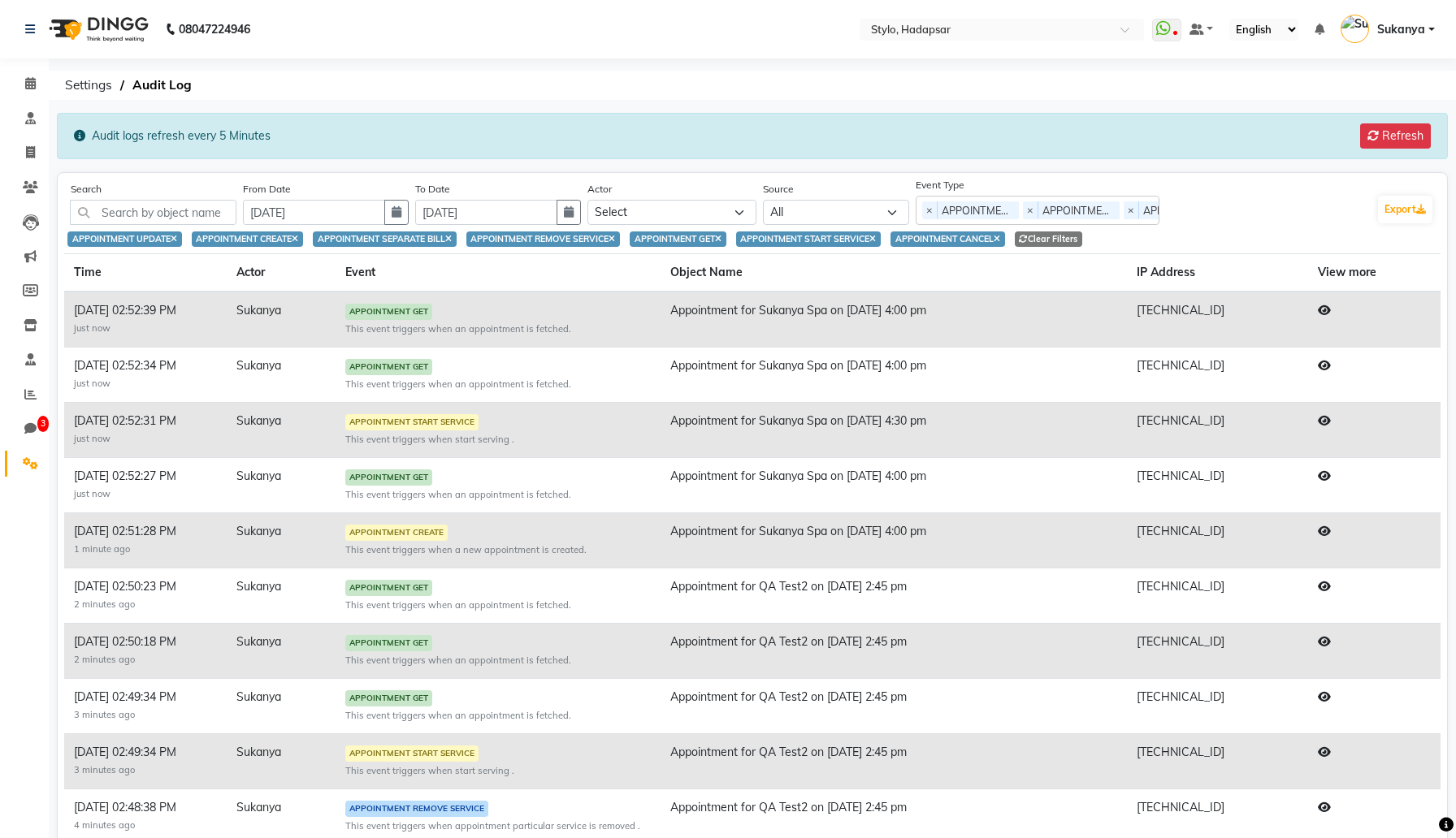
click at [1331, 418] on icon at bounding box center [1324, 421] width 13 height 12
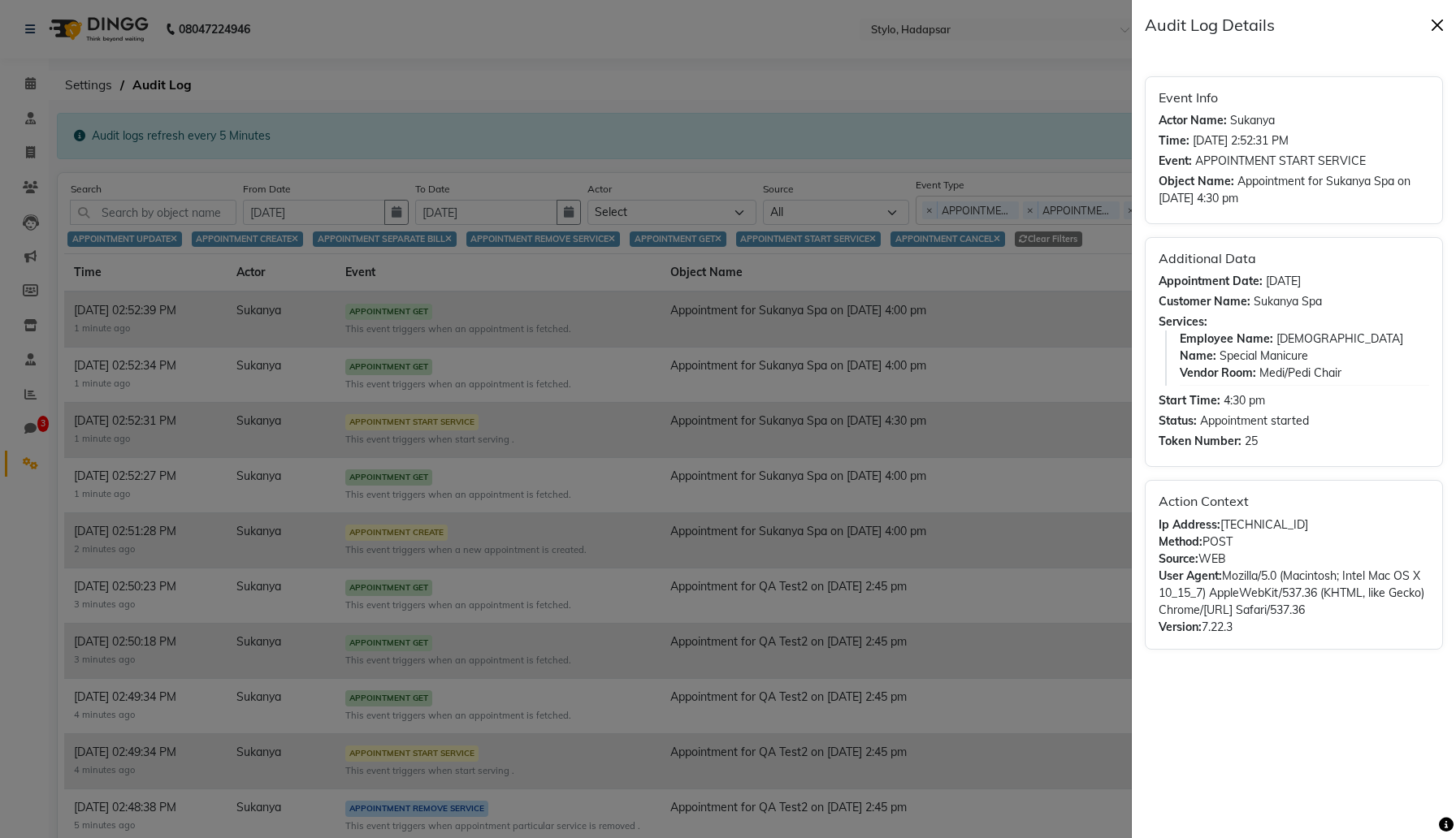
click at [1435, 26] on button "Close" at bounding box center [1437, 24] width 24 height 24
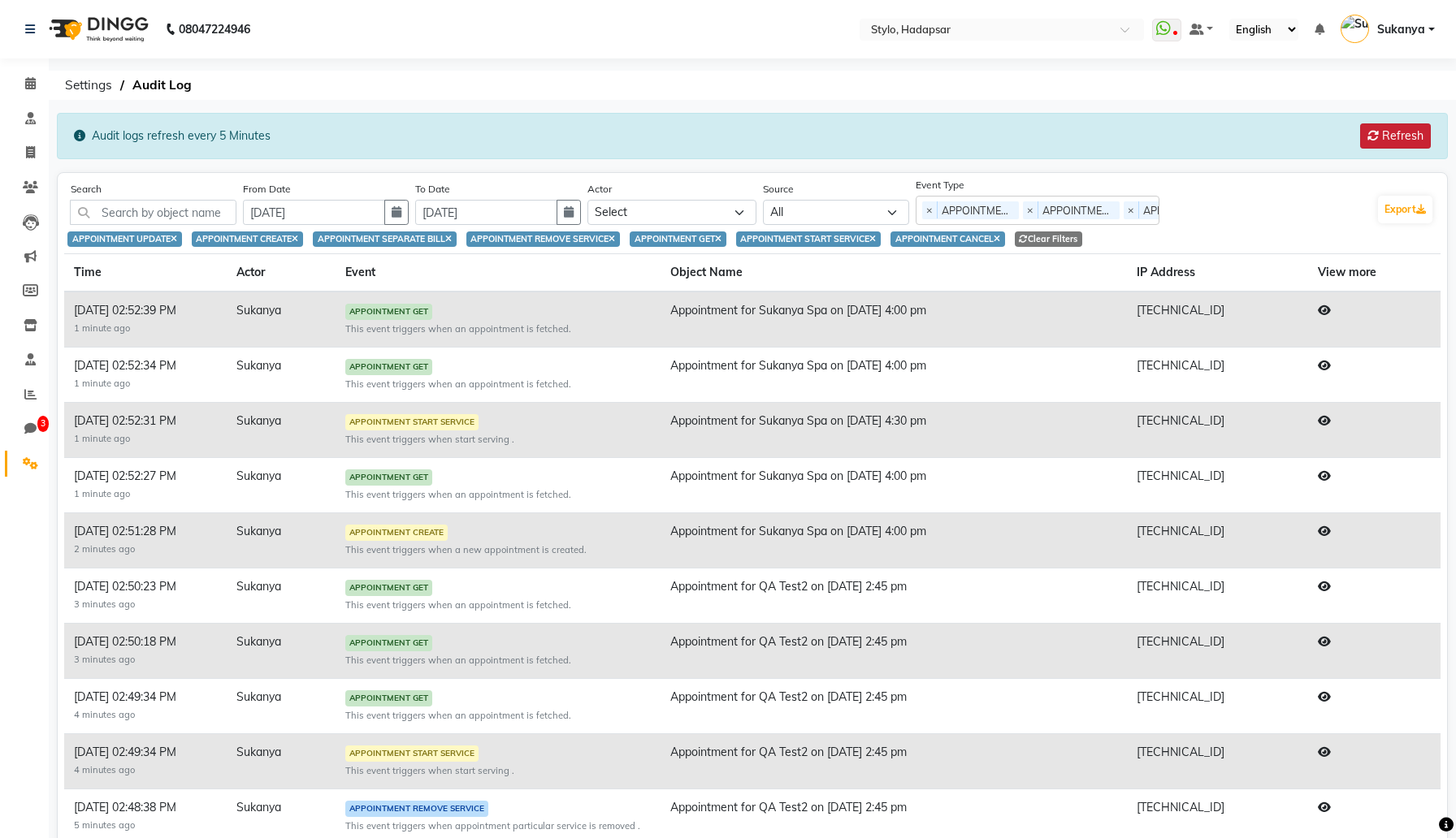
click at [1398, 138] on button "Refresh" at bounding box center [1395, 136] width 70 height 25
click at [1382, 129] on button "Refresh" at bounding box center [1395, 136] width 70 height 25
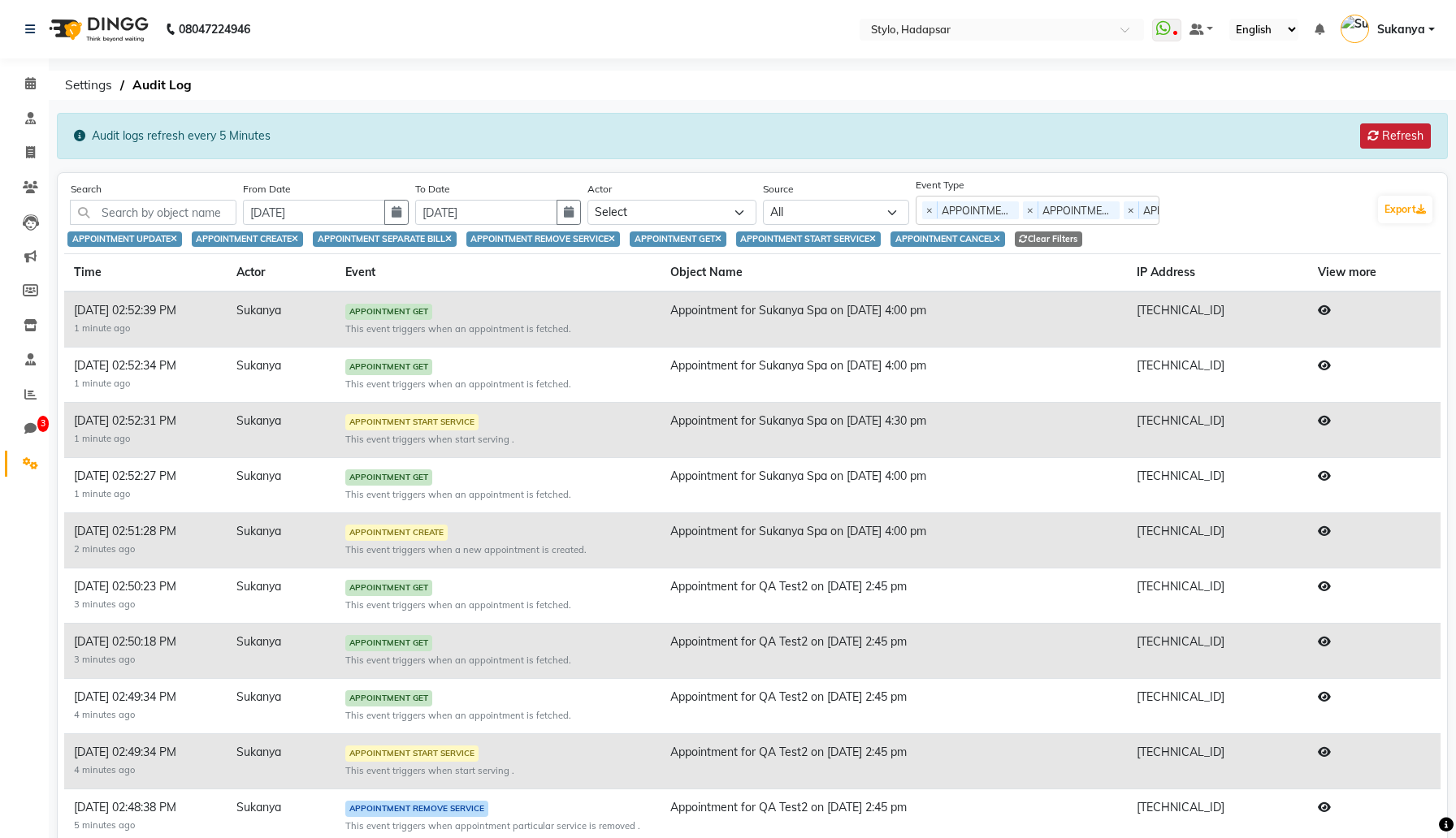
click at [1396, 137] on button "Refresh" at bounding box center [1395, 136] width 70 height 25
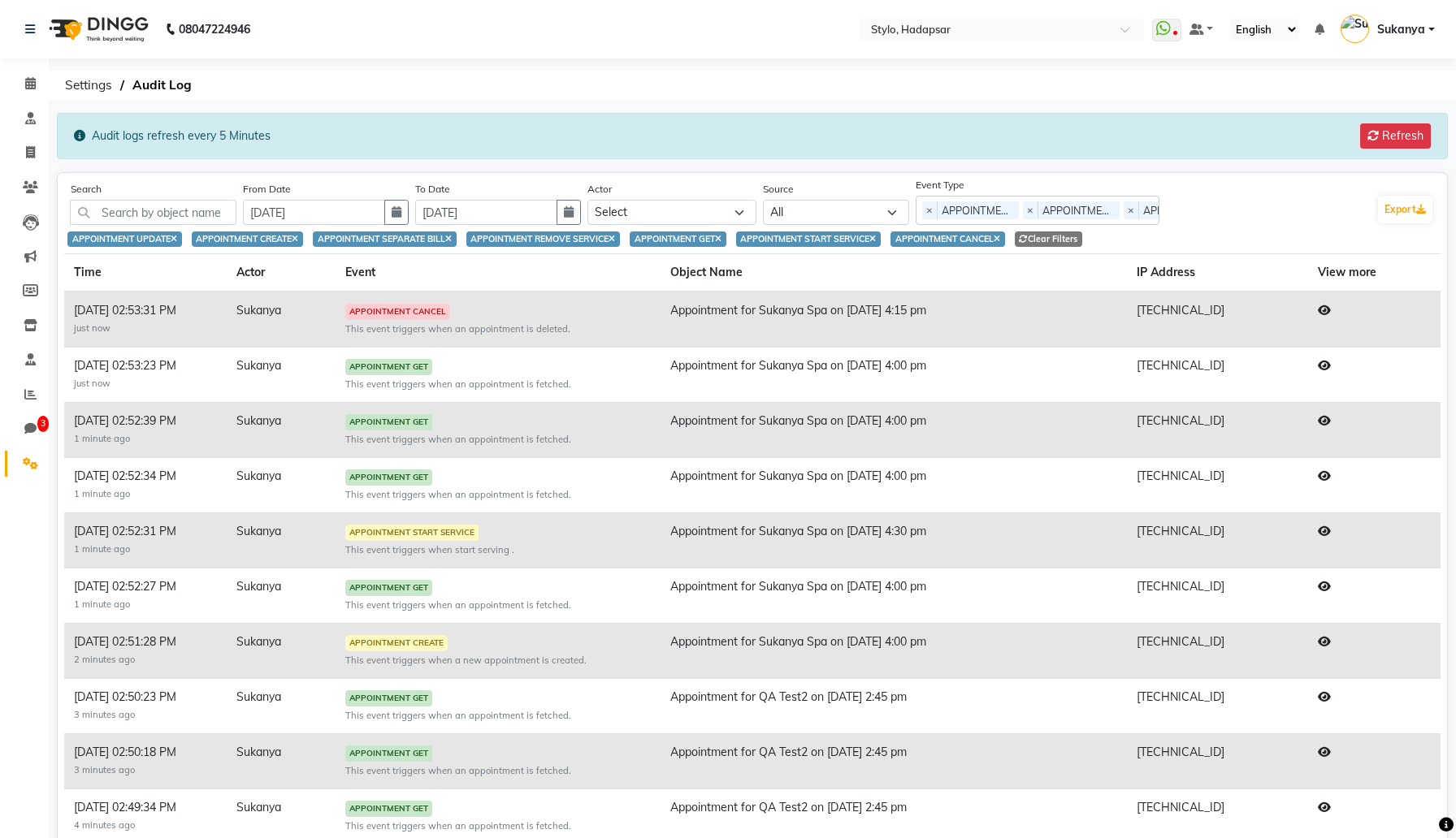
click at [1334, 316] on td at bounding box center [1374, 320] width 132 height 56
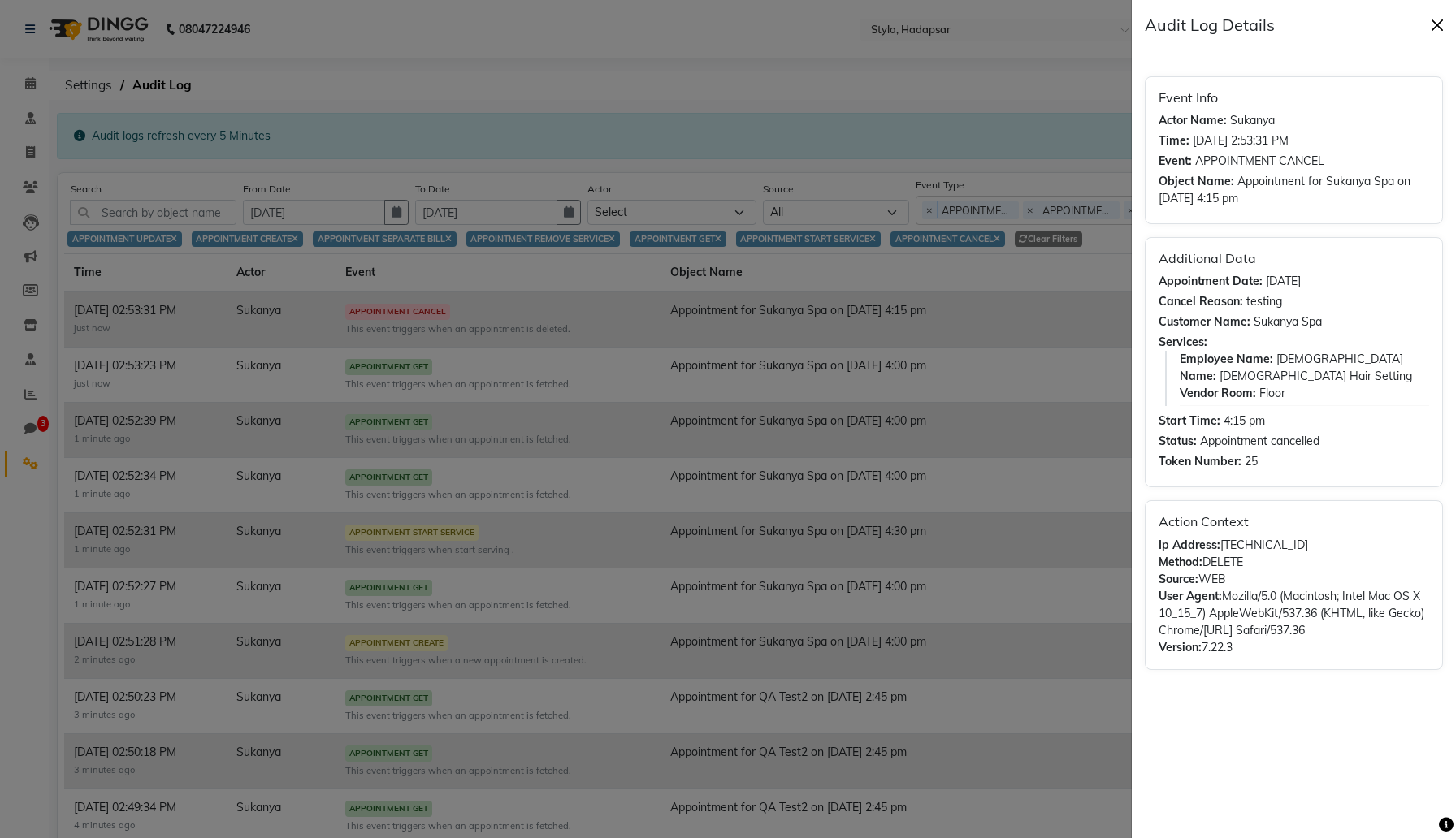
click at [1430, 23] on button "Close" at bounding box center [1437, 24] width 24 height 24
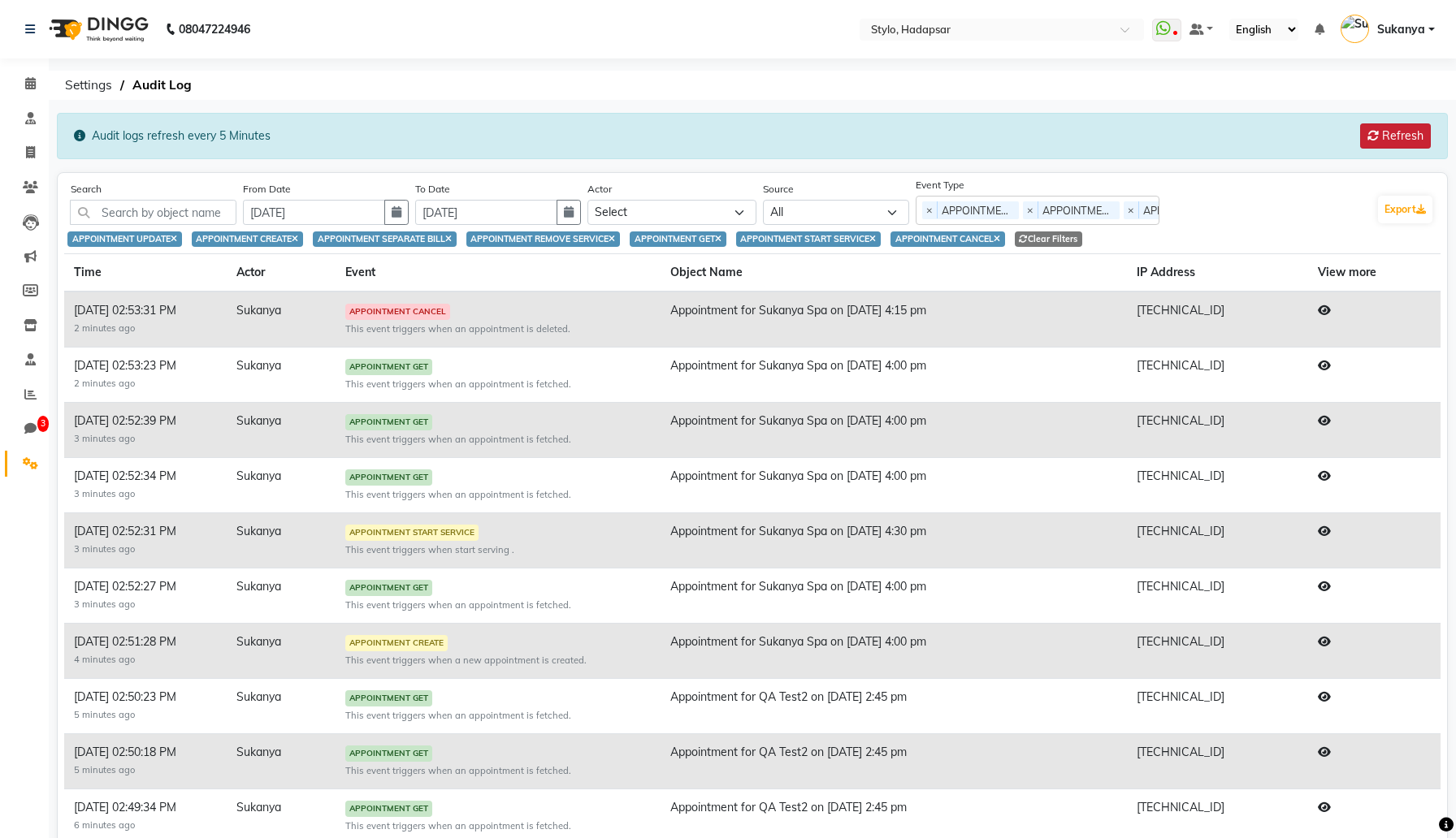
click at [1378, 136] on button "Refresh" at bounding box center [1395, 136] width 70 height 25
click at [1391, 130] on button "Refresh" at bounding box center [1395, 136] width 70 height 25
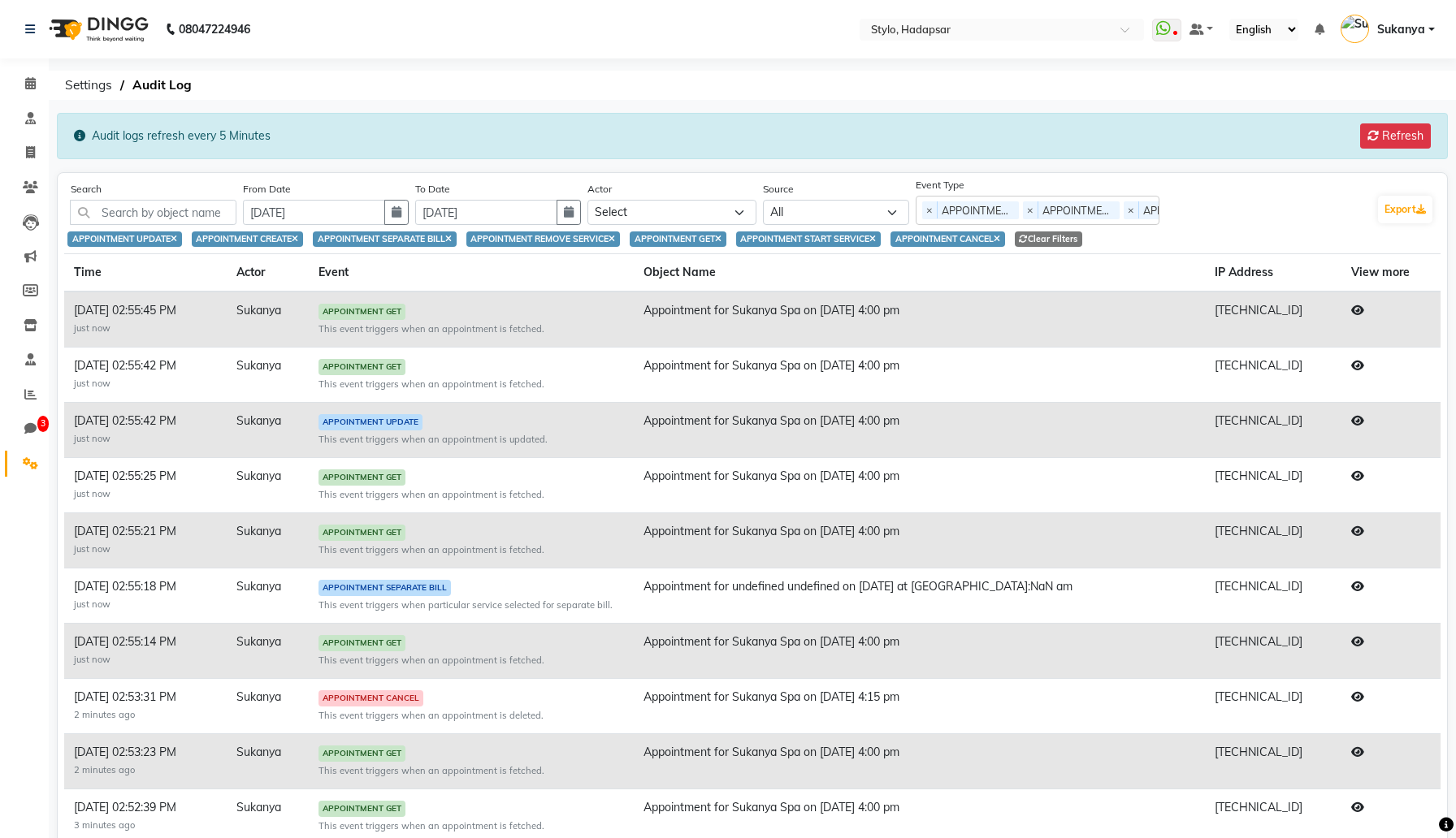
click at [1351, 422] on icon at bounding box center [1357, 421] width 13 height 12
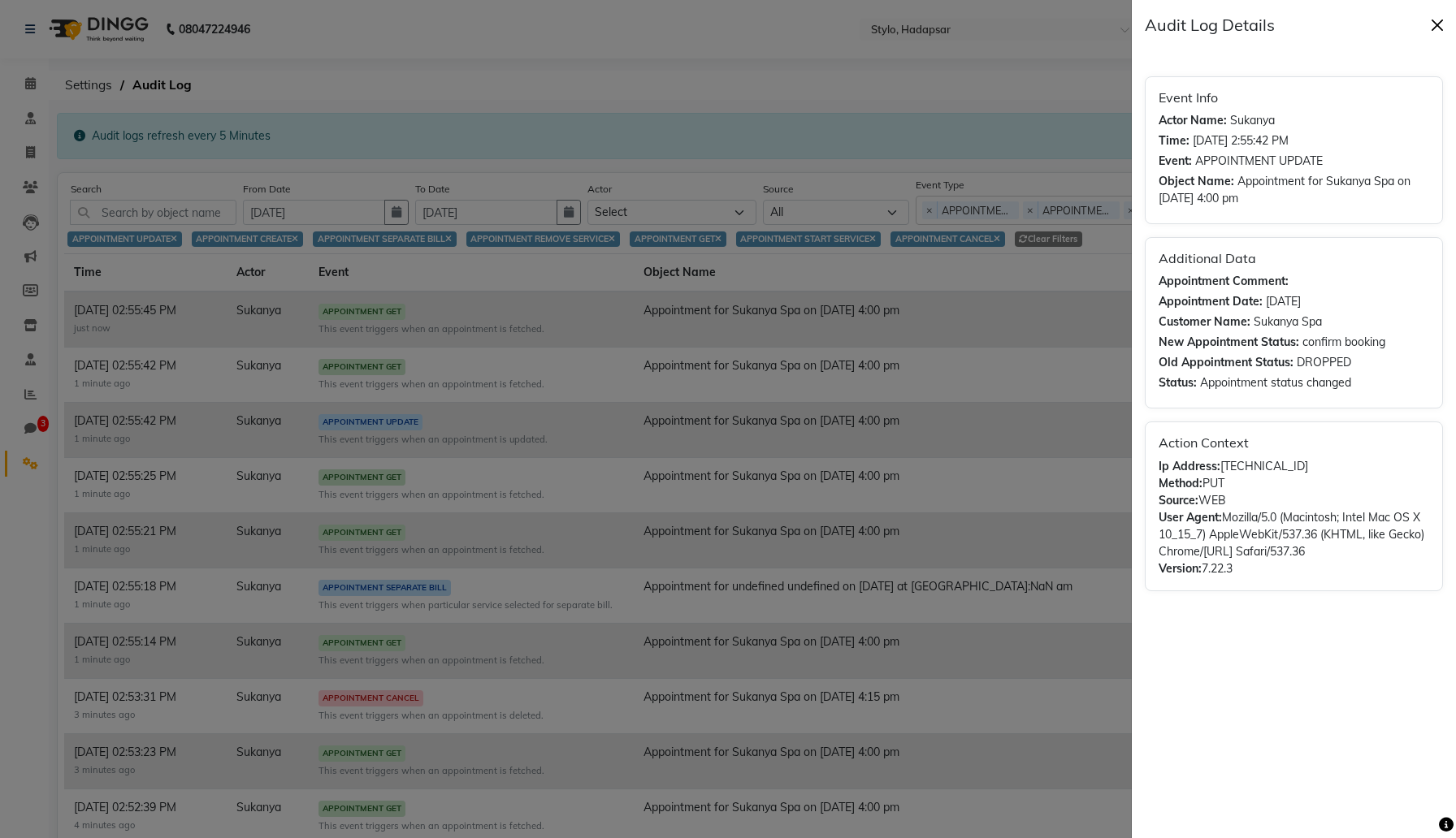
click at [1443, 29] on button "Close" at bounding box center [1437, 24] width 24 height 24
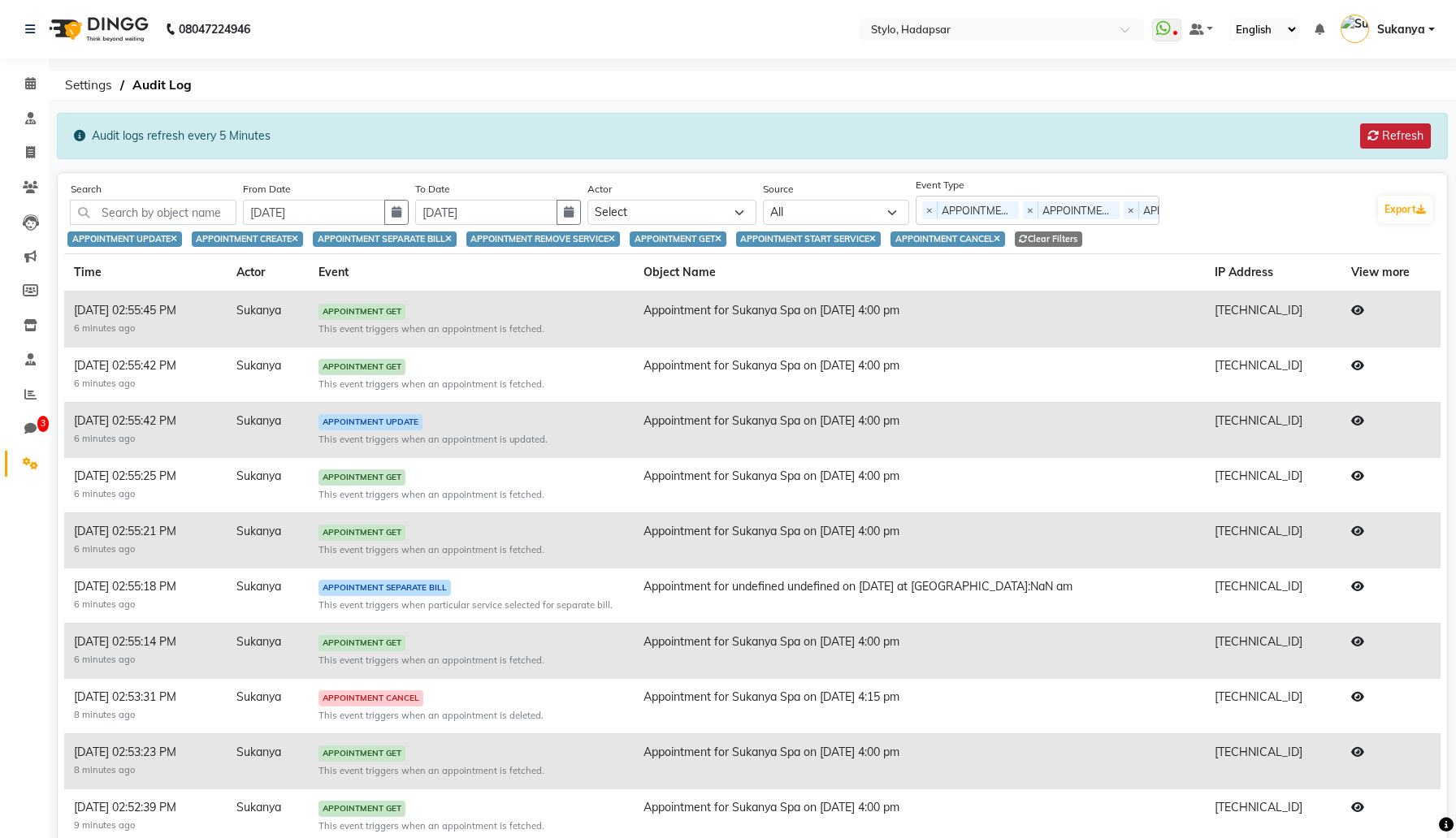
click at [1376, 145] on button "Refresh" at bounding box center [1395, 136] width 70 height 25
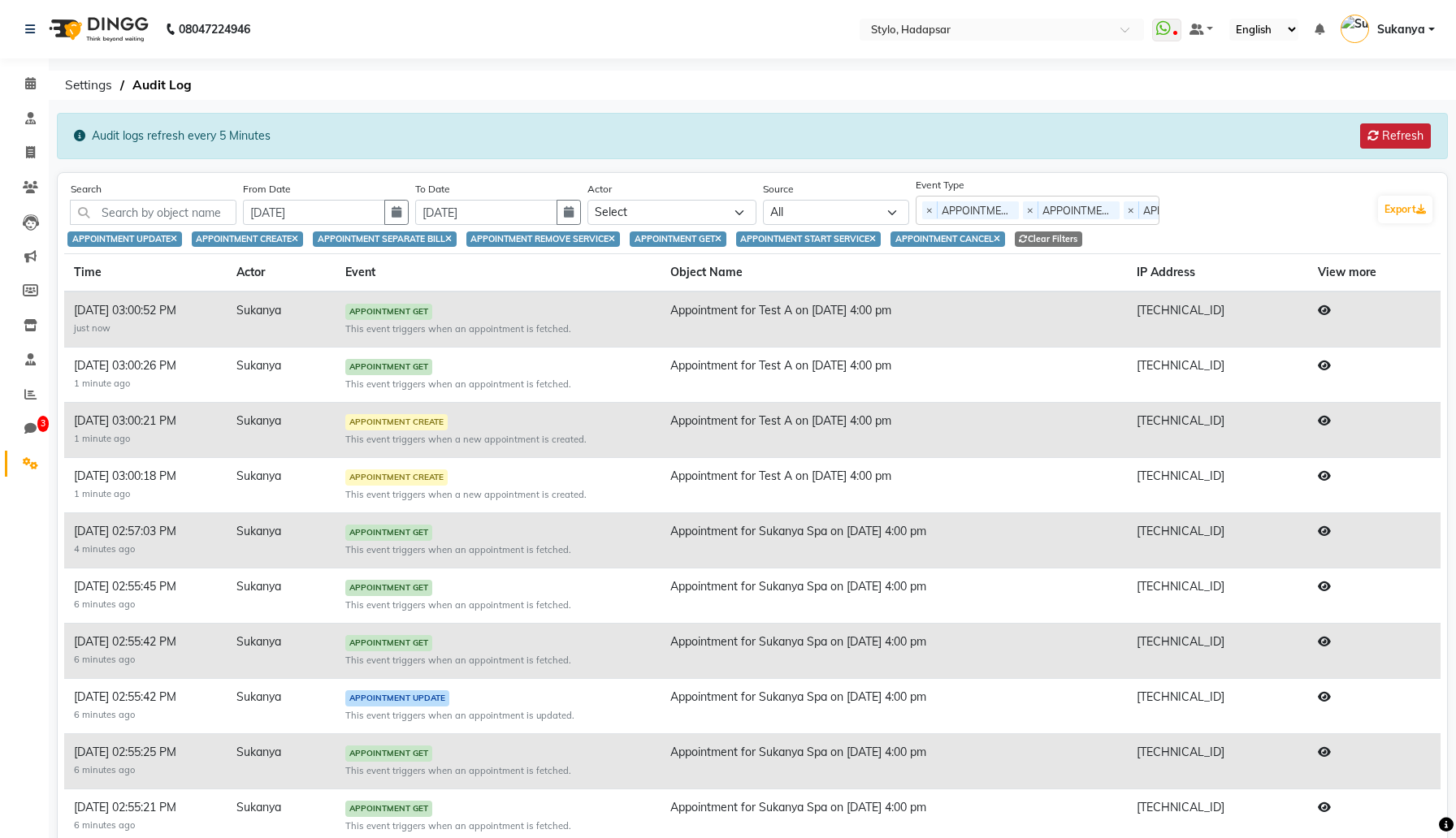
click at [1376, 145] on button "Refresh" at bounding box center [1395, 136] width 70 height 25
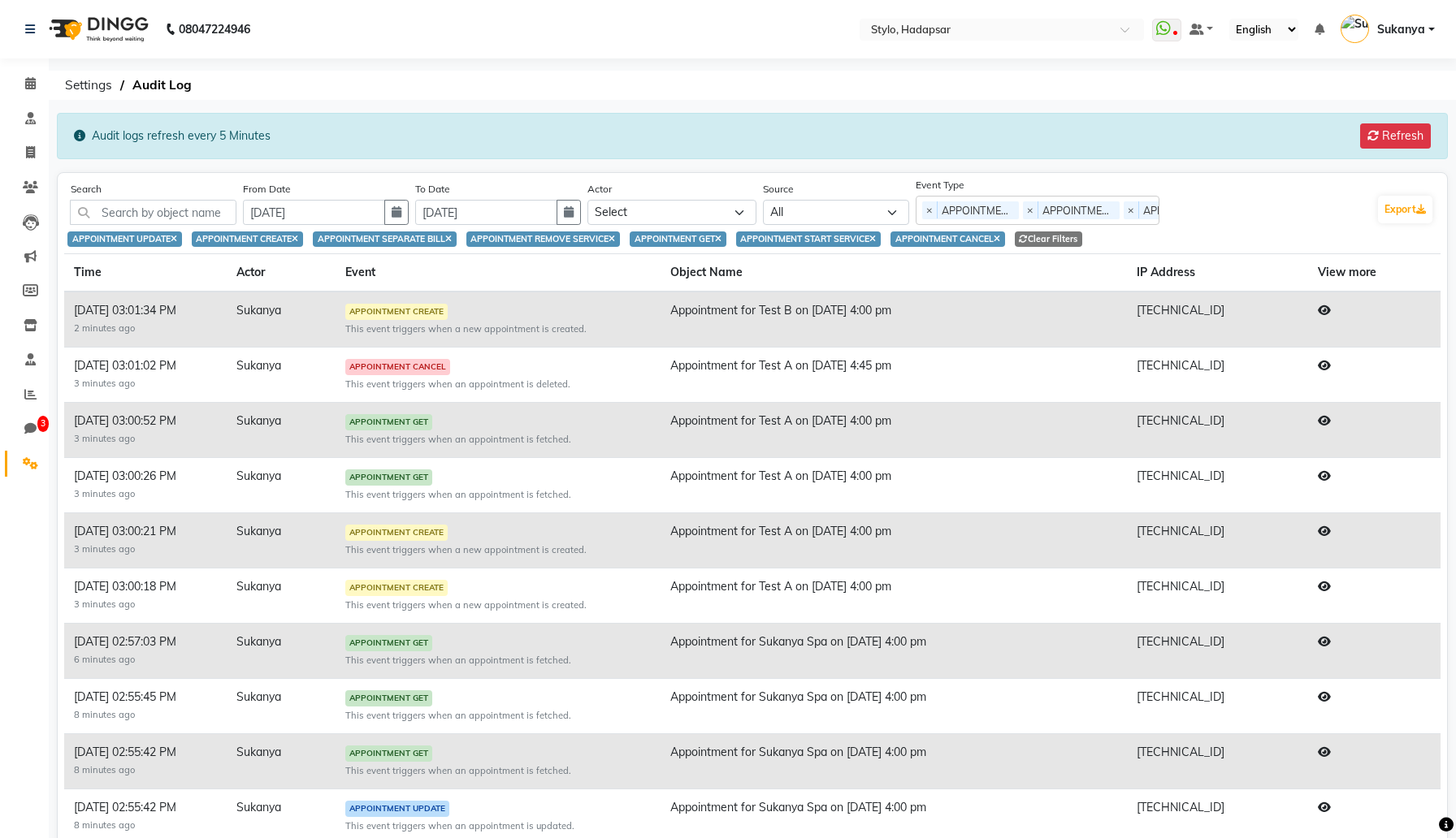
scroll to position [3, 0]
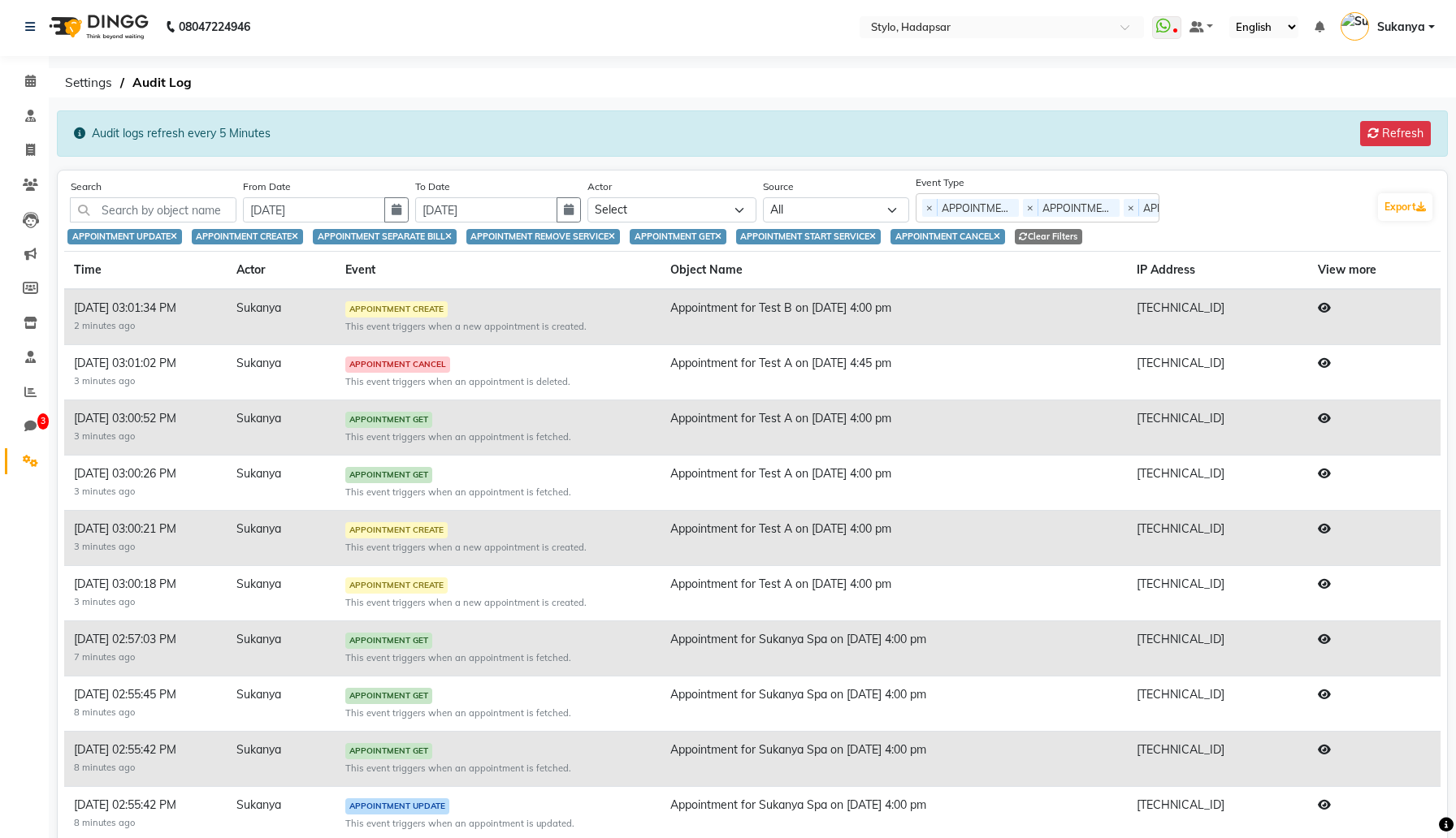
click at [1331, 366] on icon at bounding box center [1324, 363] width 13 height 12
click at [1408, 138] on button "Refresh" at bounding box center [1395, 134] width 70 height 25
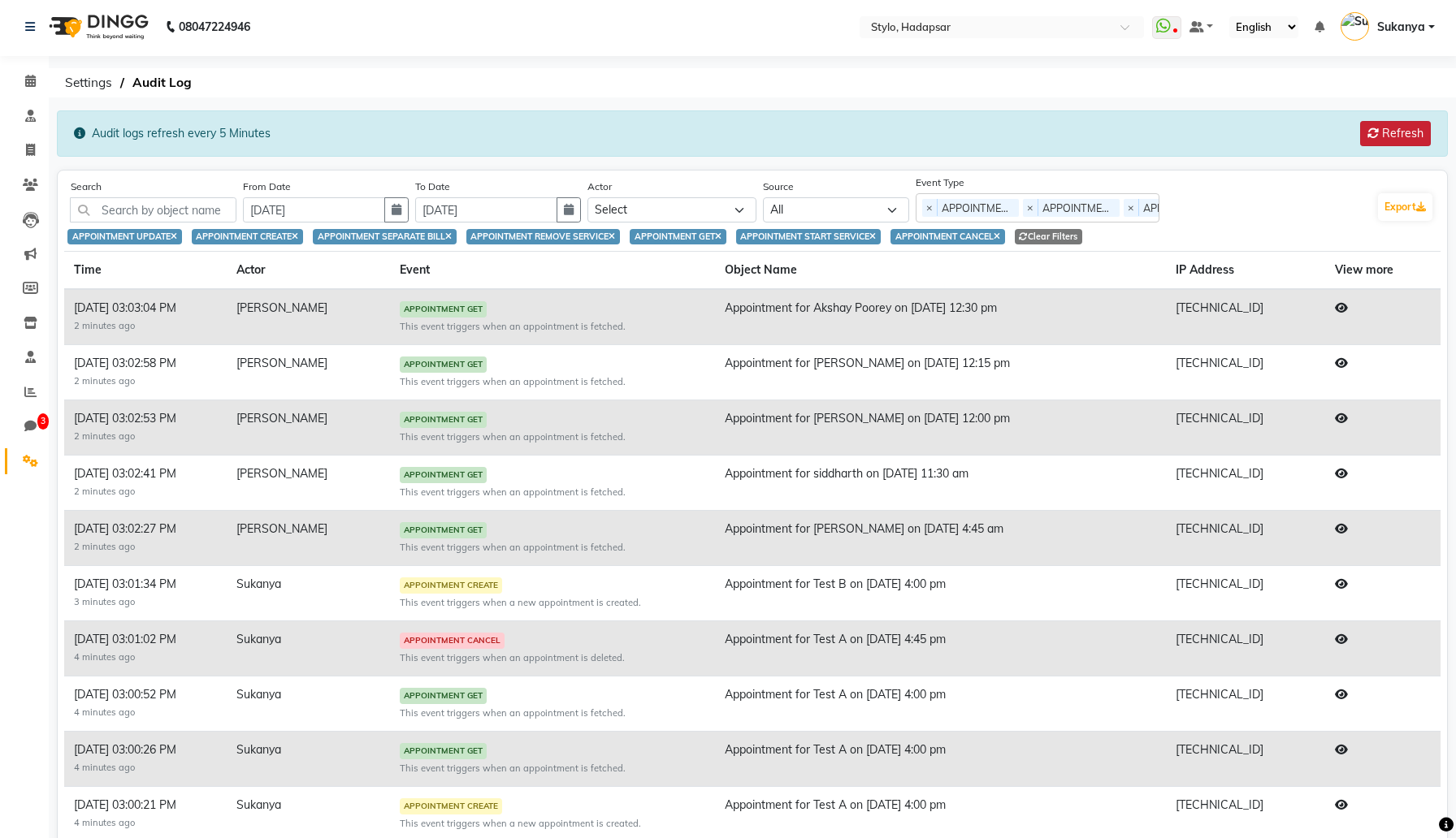
click at [1408, 138] on button "Refresh" at bounding box center [1395, 134] width 70 height 25
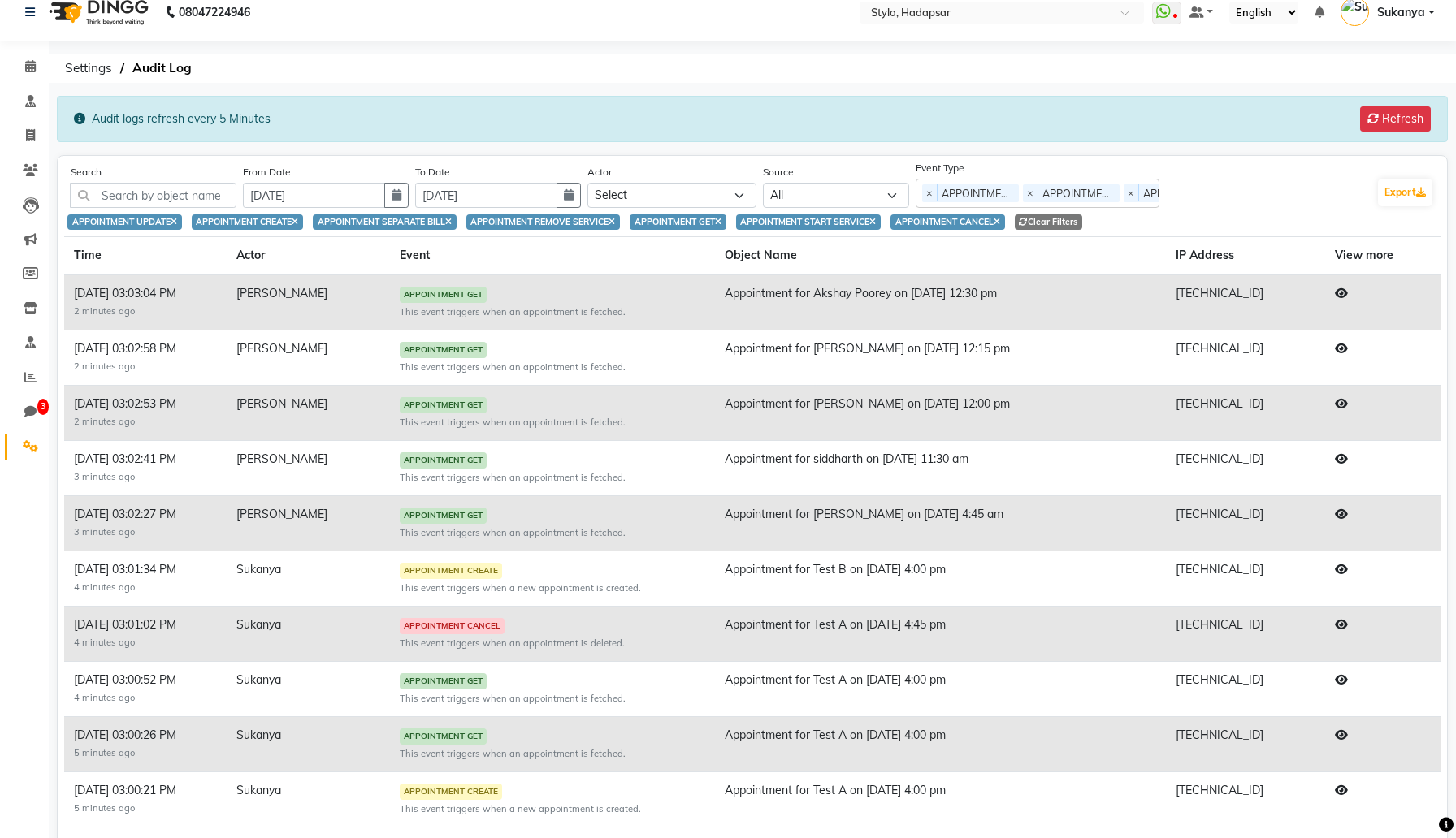
scroll to position [13, 0]
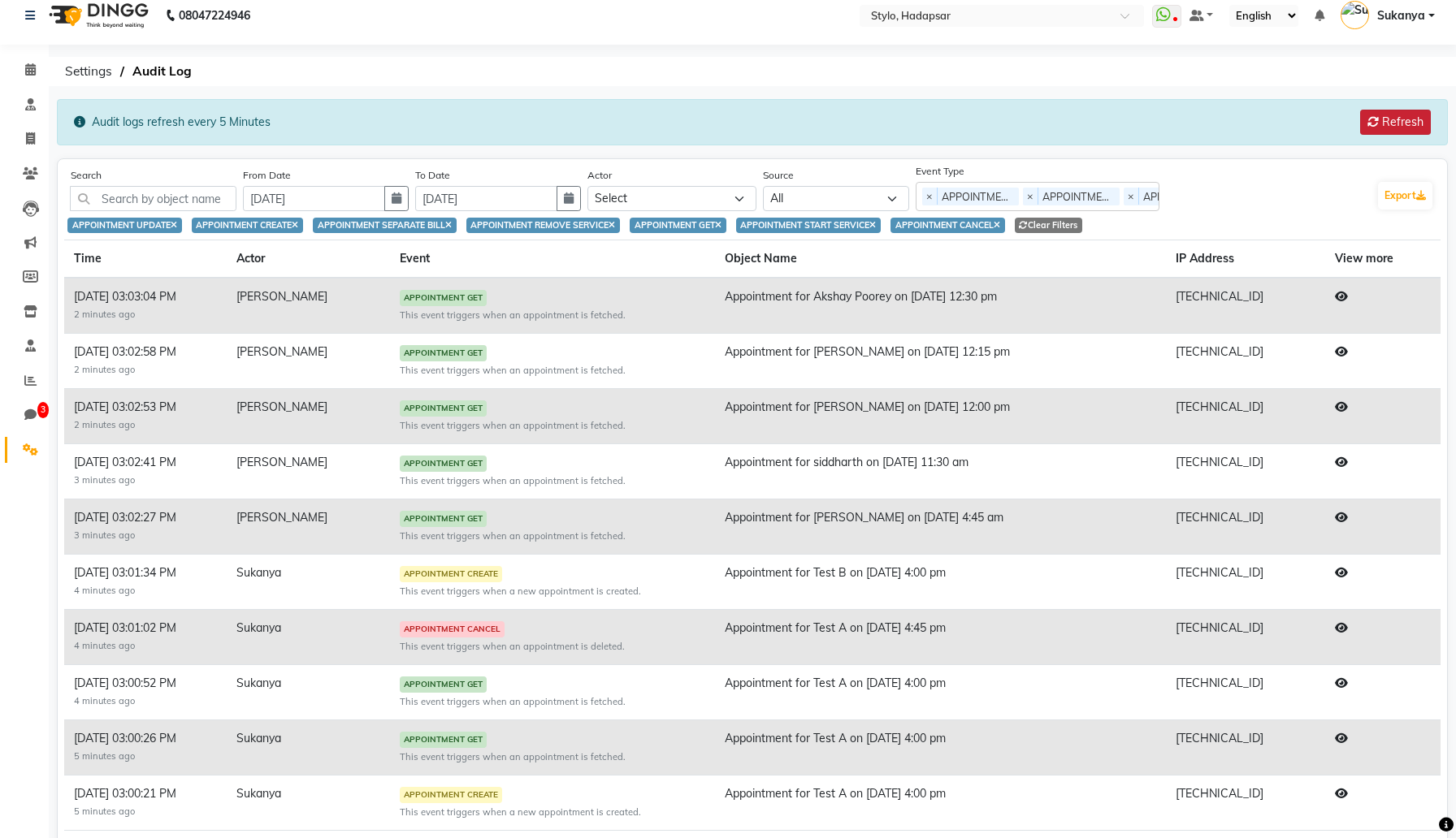
click at [1397, 113] on button "Refresh" at bounding box center [1395, 122] width 70 height 25
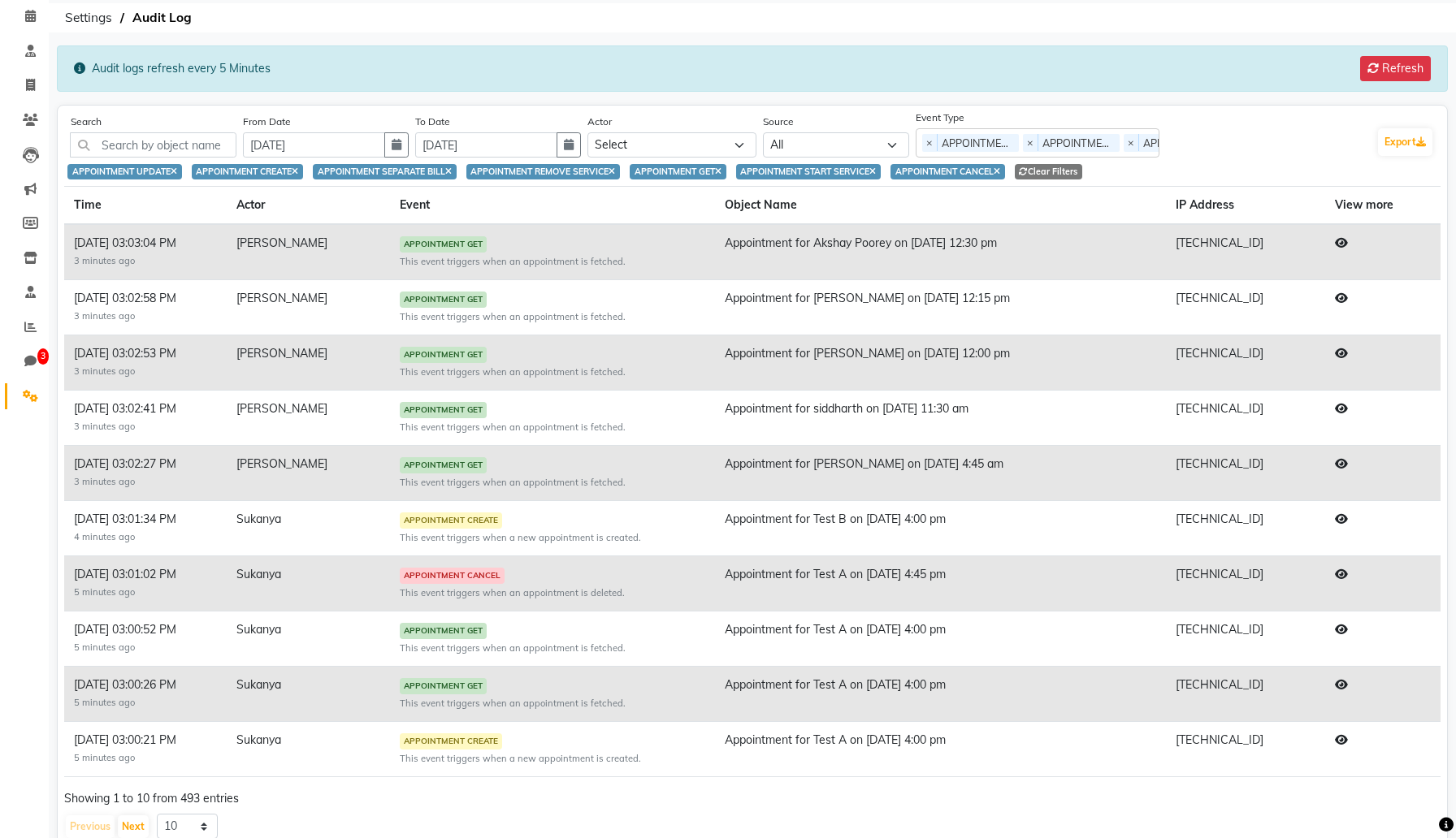
scroll to position [68, 0]
click at [1339, 579] on td at bounding box center [1383, 582] width 116 height 55
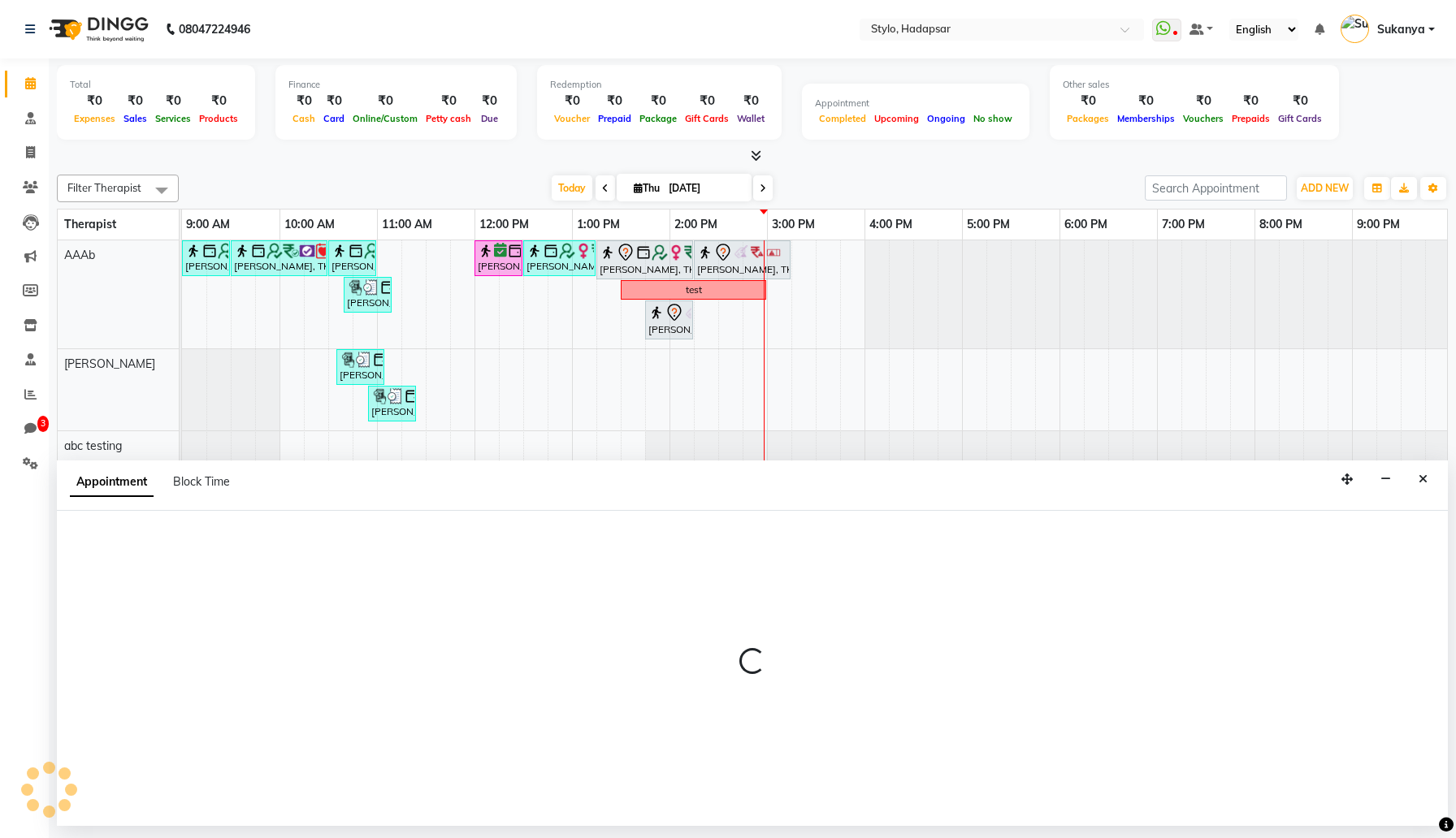
select select "439"
select select "tentative"
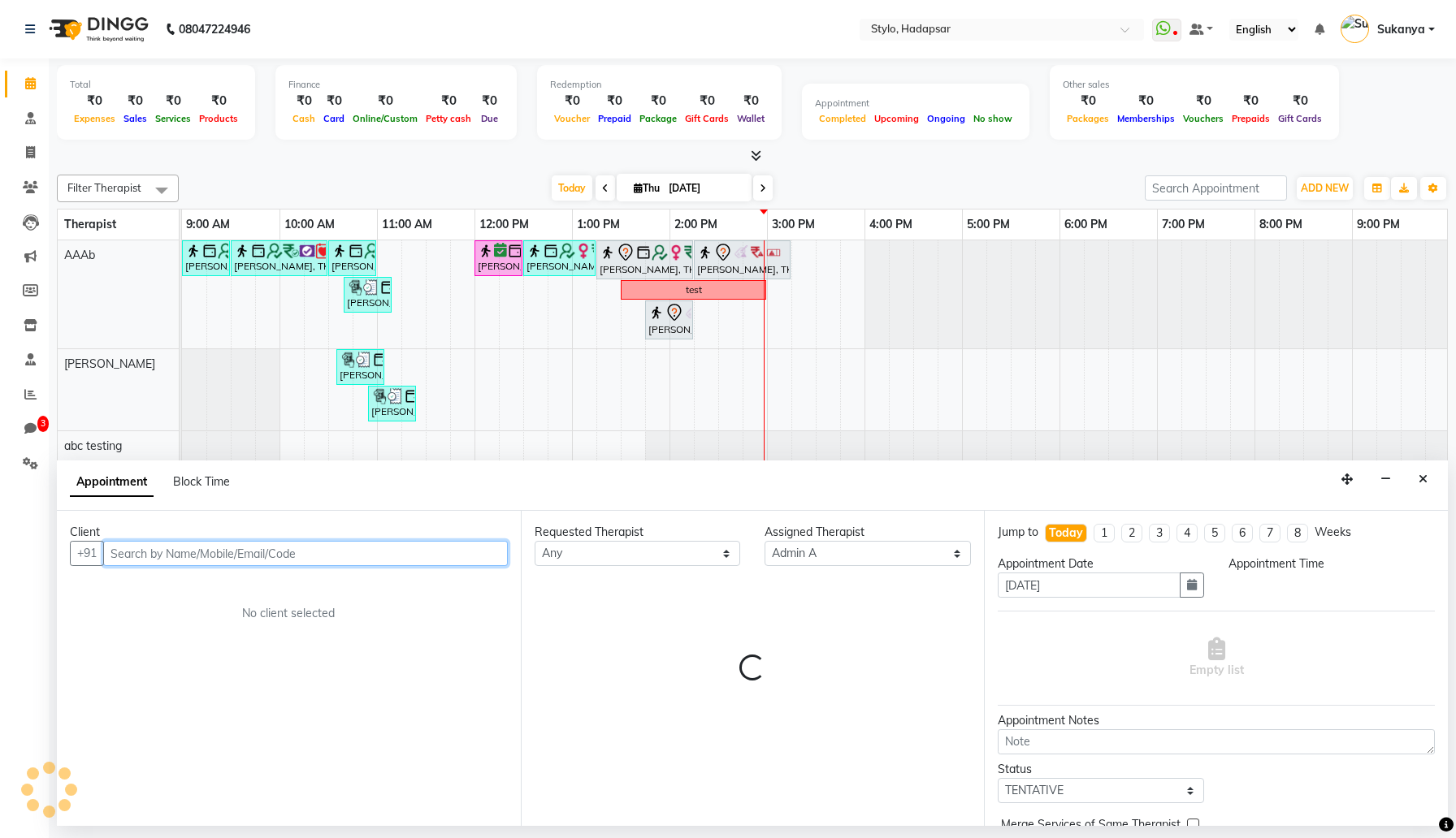
select select "960"
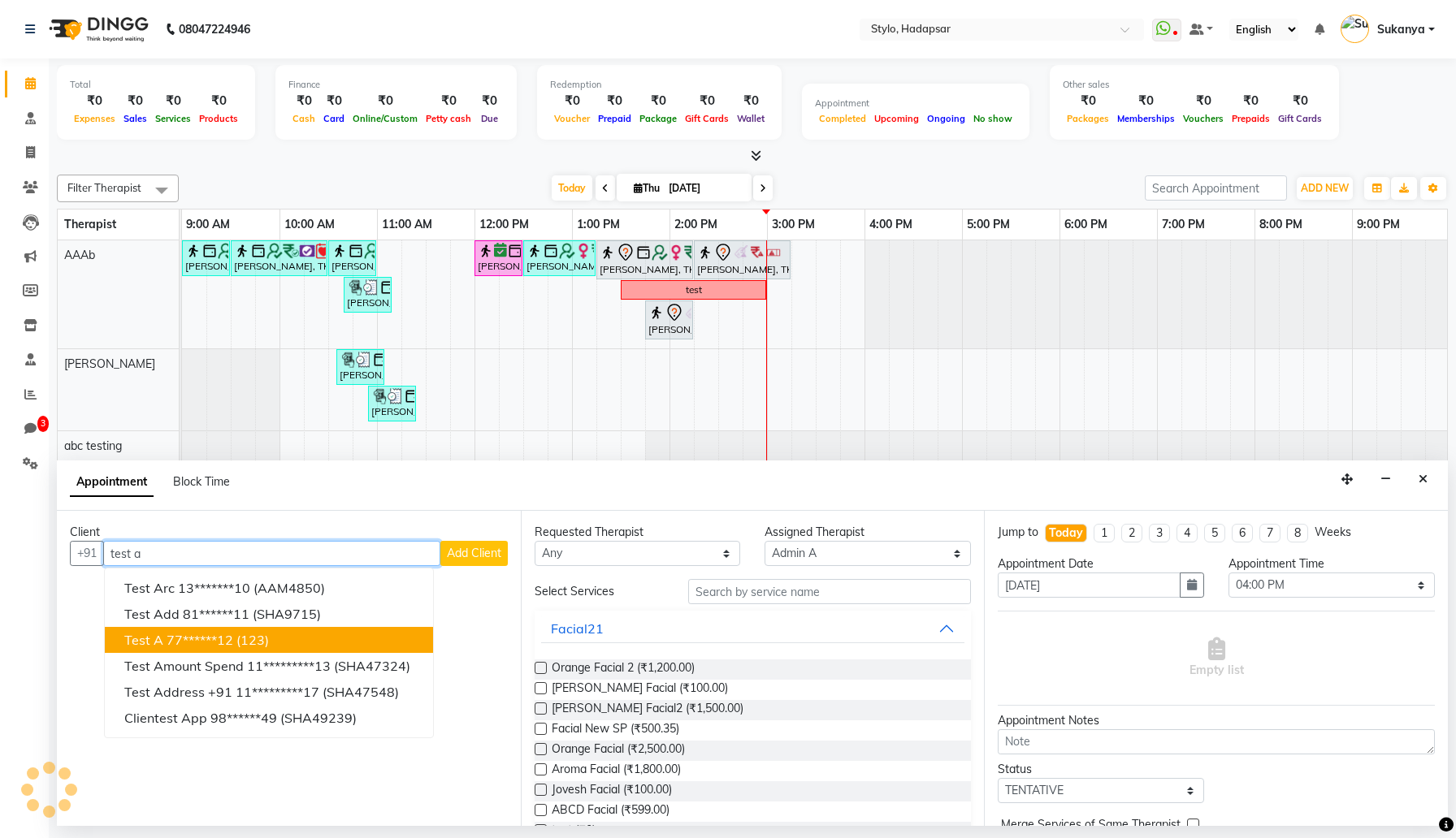
click at [351, 631] on button "Test A 77******12 (123)" at bounding box center [269, 640] width 329 height 26
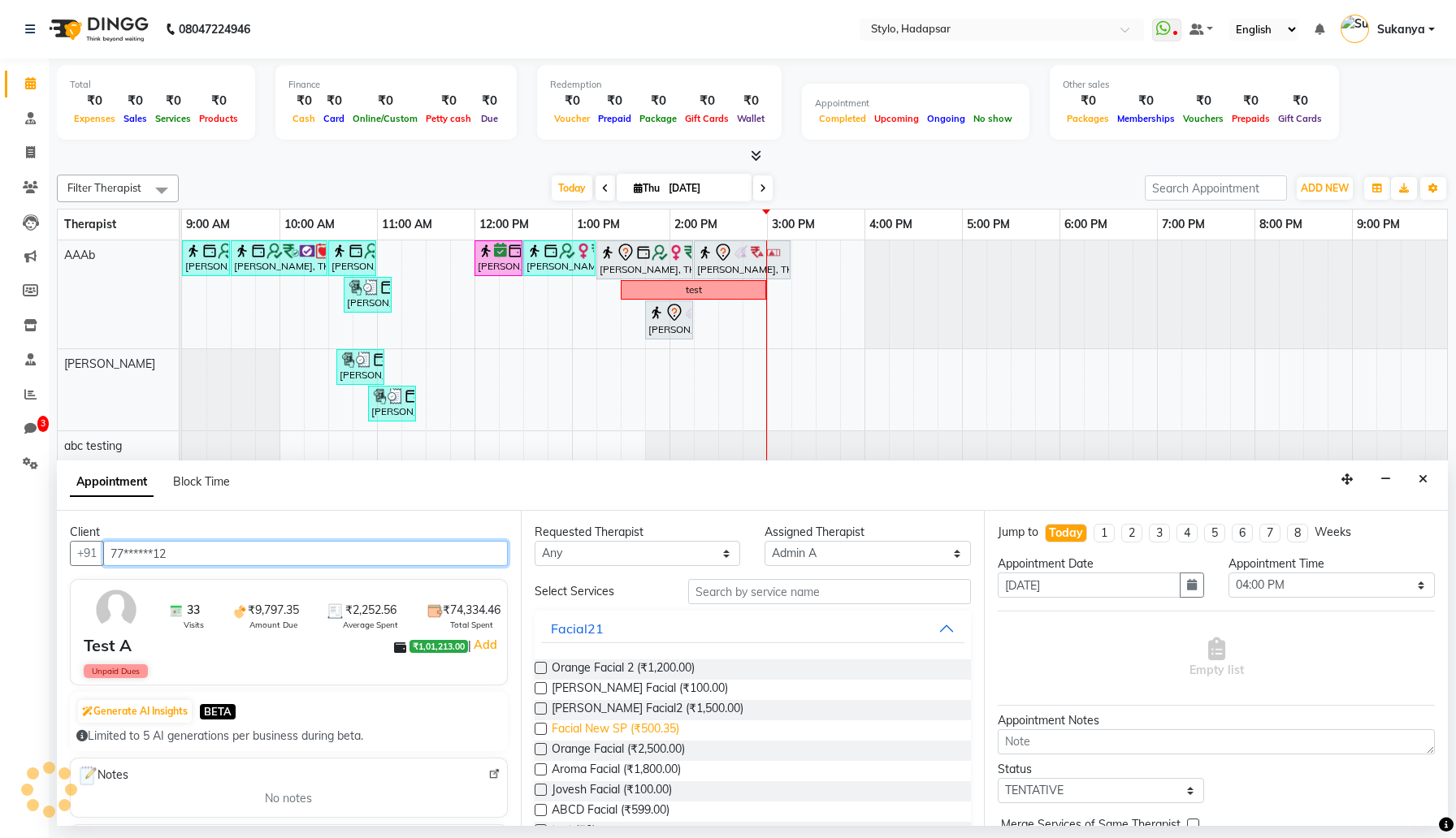
type input "77******12"
click at [620, 735] on span "Facial New SP (₹500.35)" at bounding box center [616, 730] width 127 height 20
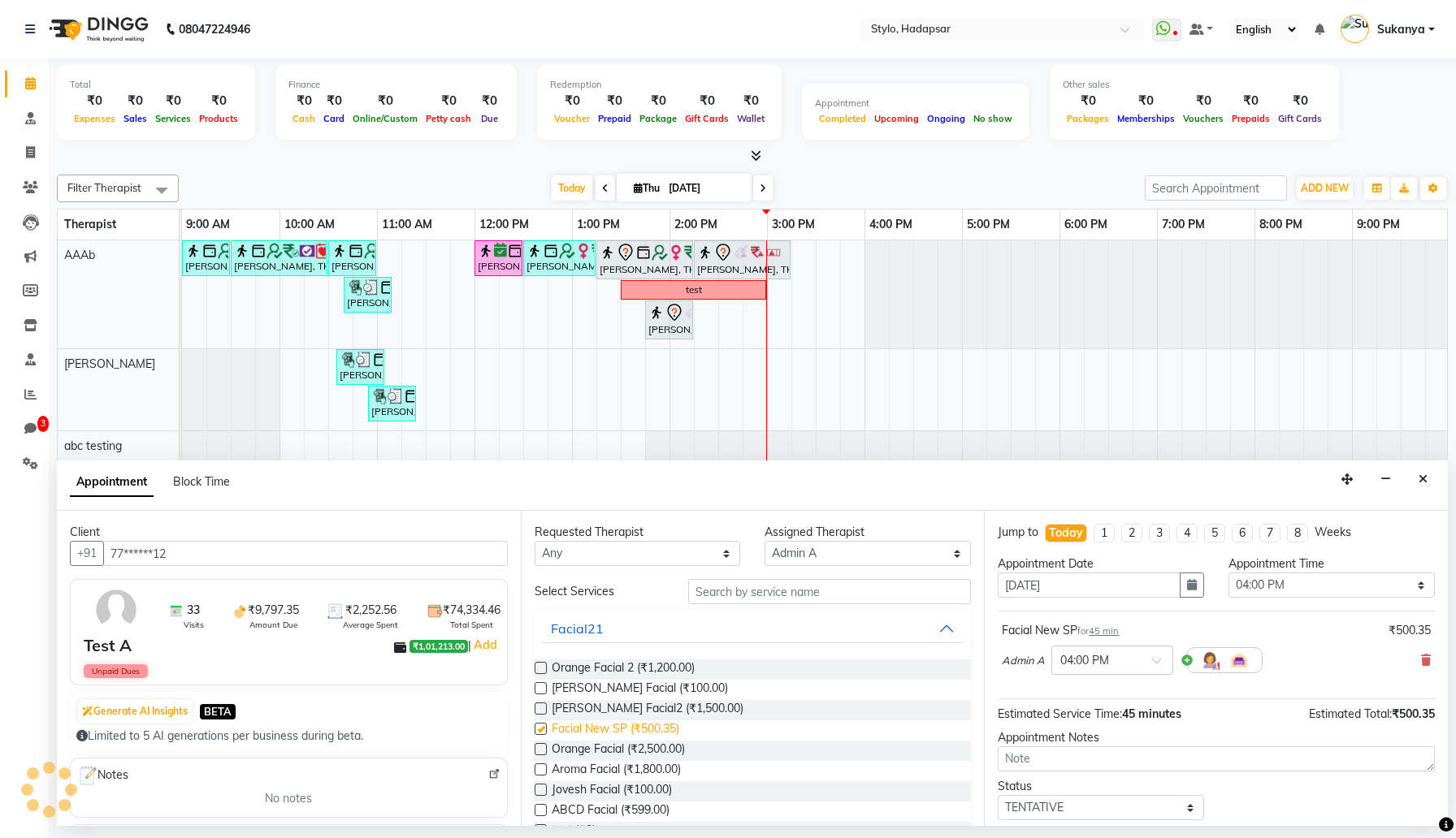
checkbox input "false"
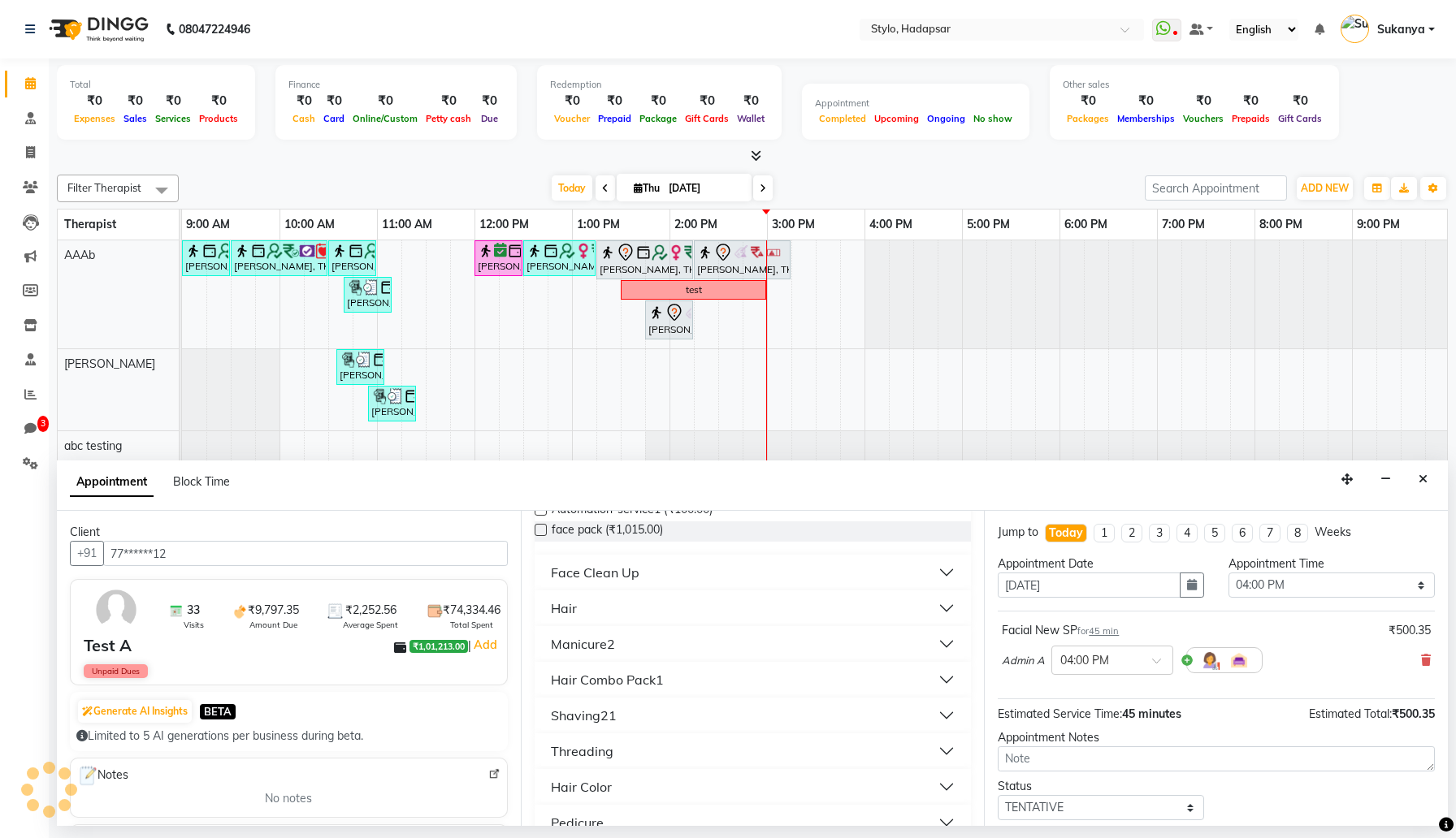
scroll to position [589, 0]
click at [659, 644] on button "Manicure2" at bounding box center [754, 640] width 424 height 29
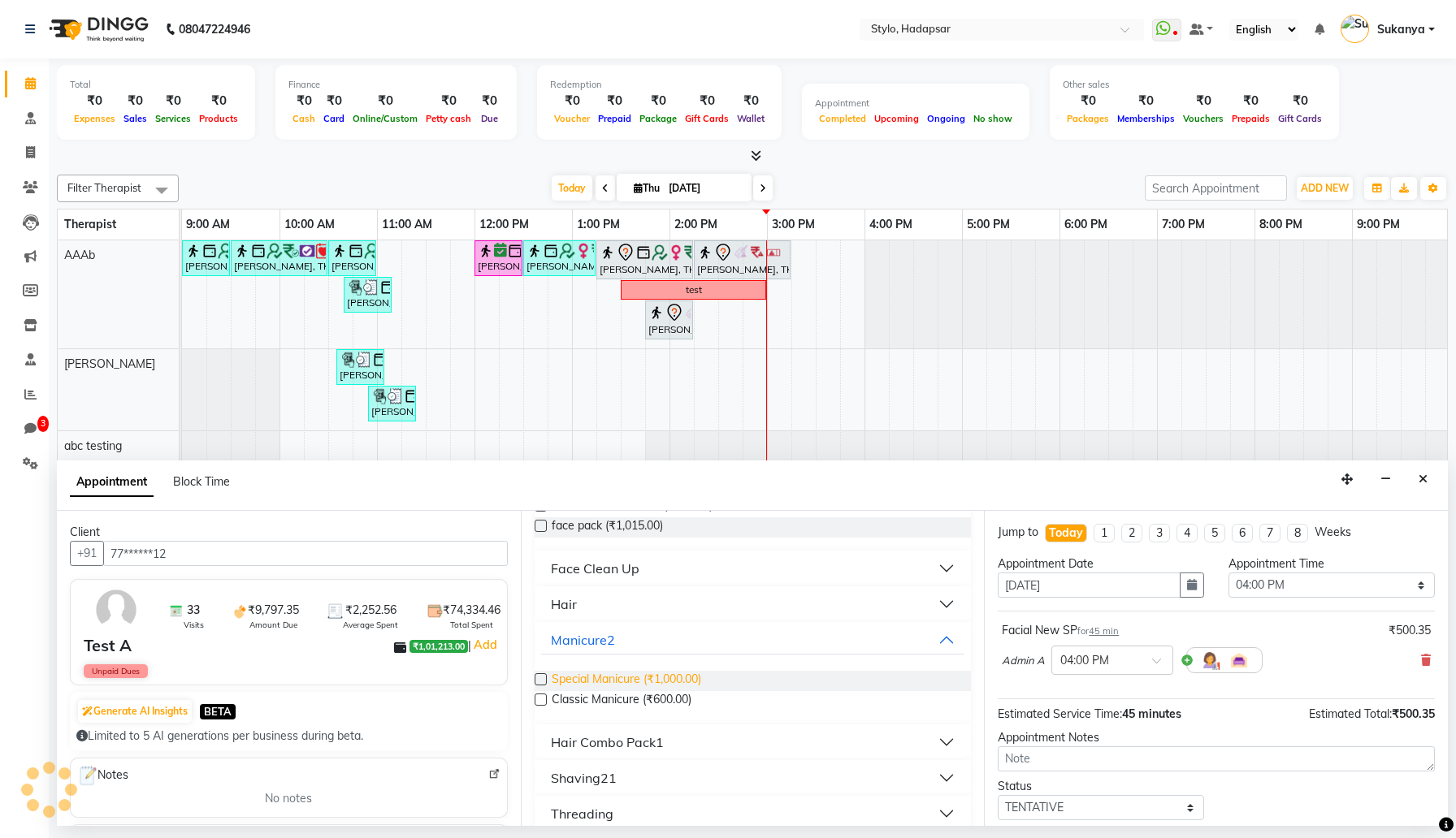
click at [661, 672] on span "Special Manicure (₹1,000.00)" at bounding box center [626, 681] width 149 height 20
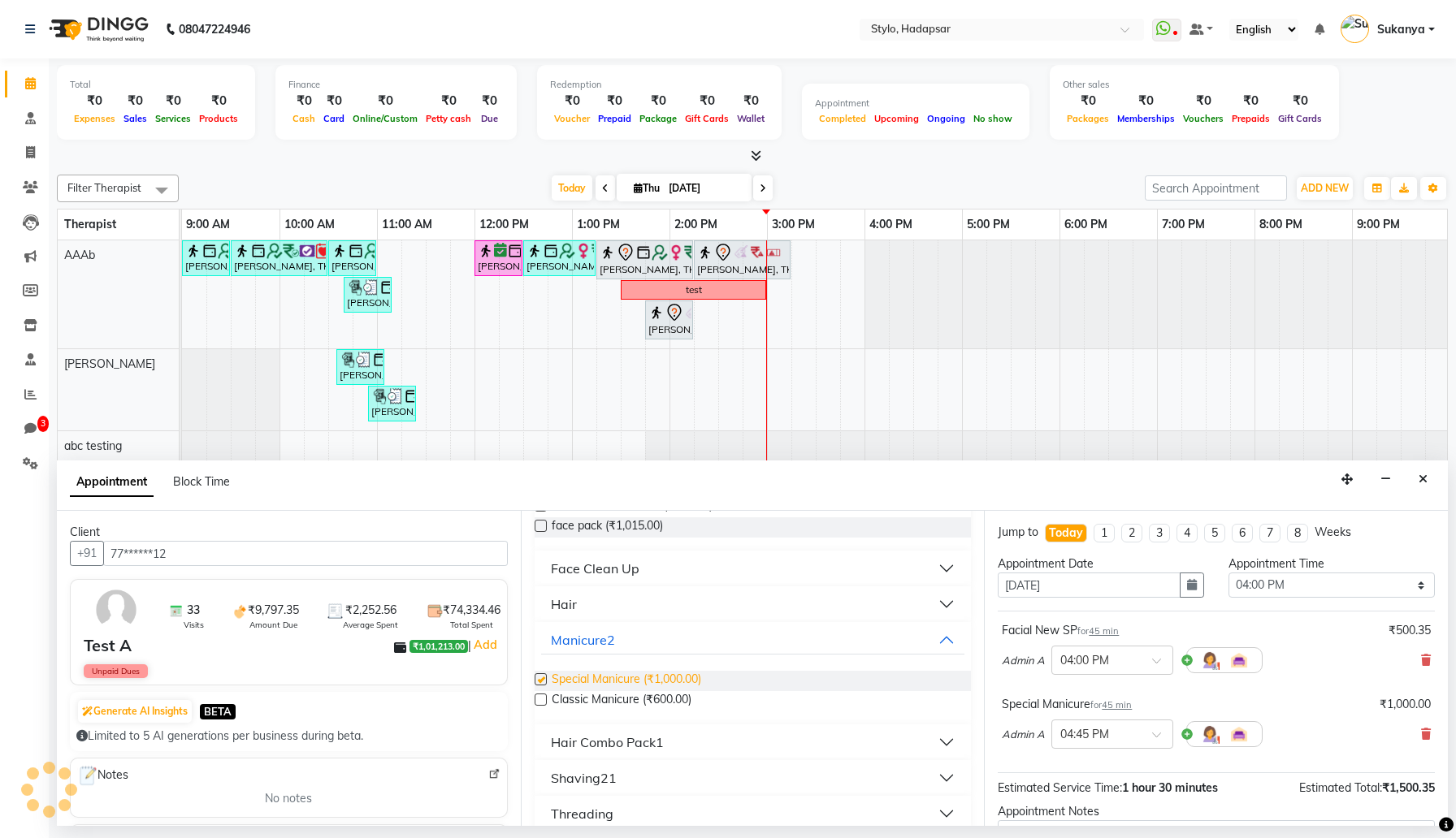
checkbox input "false"
click at [688, 609] on button "Hair" at bounding box center [754, 604] width 424 height 29
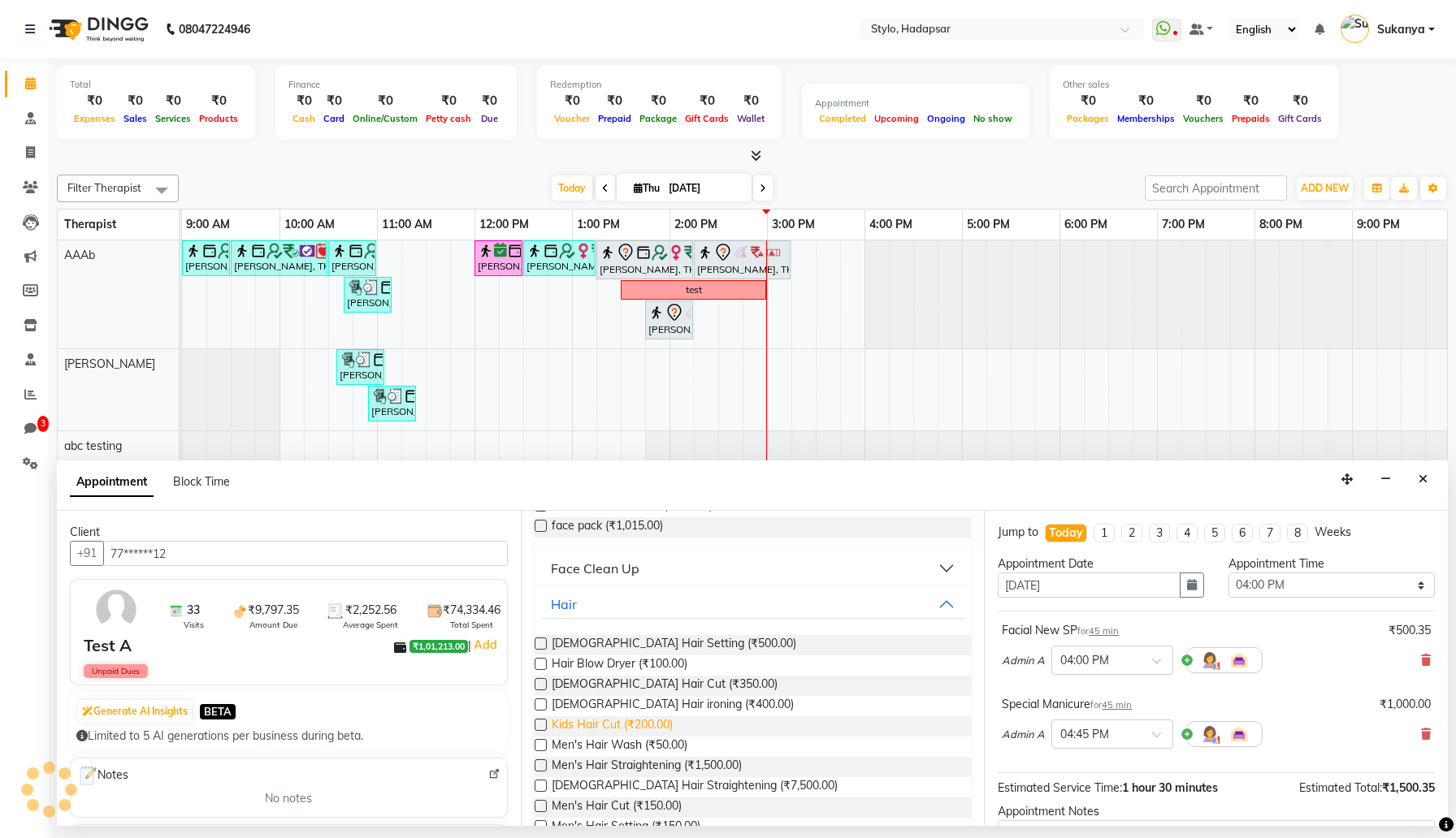
click at [613, 720] on span "Kids Hair Cut (₹200.00)" at bounding box center [613, 726] width 121 height 20
checkbox input "false"
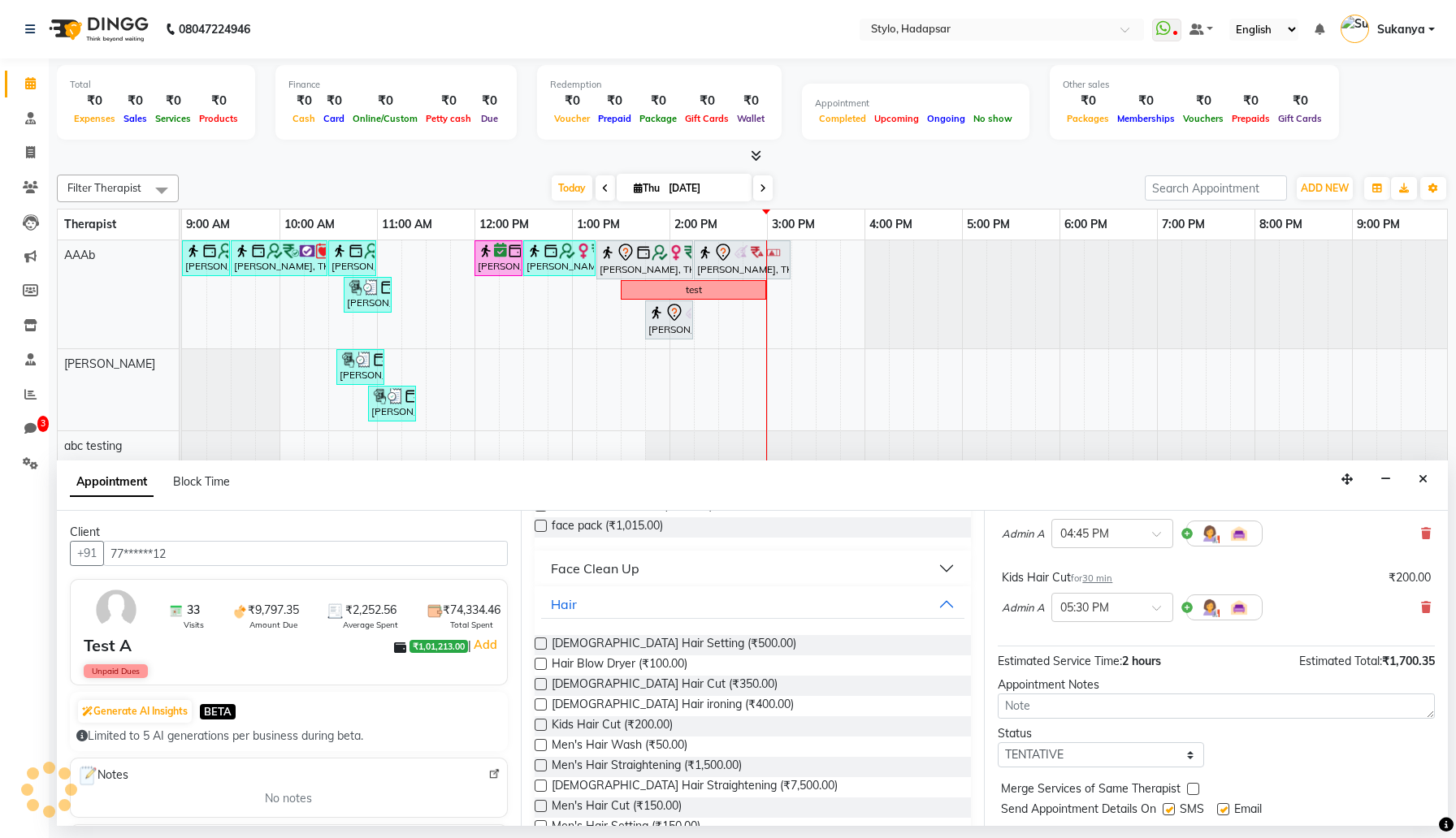
scroll to position [245, 0]
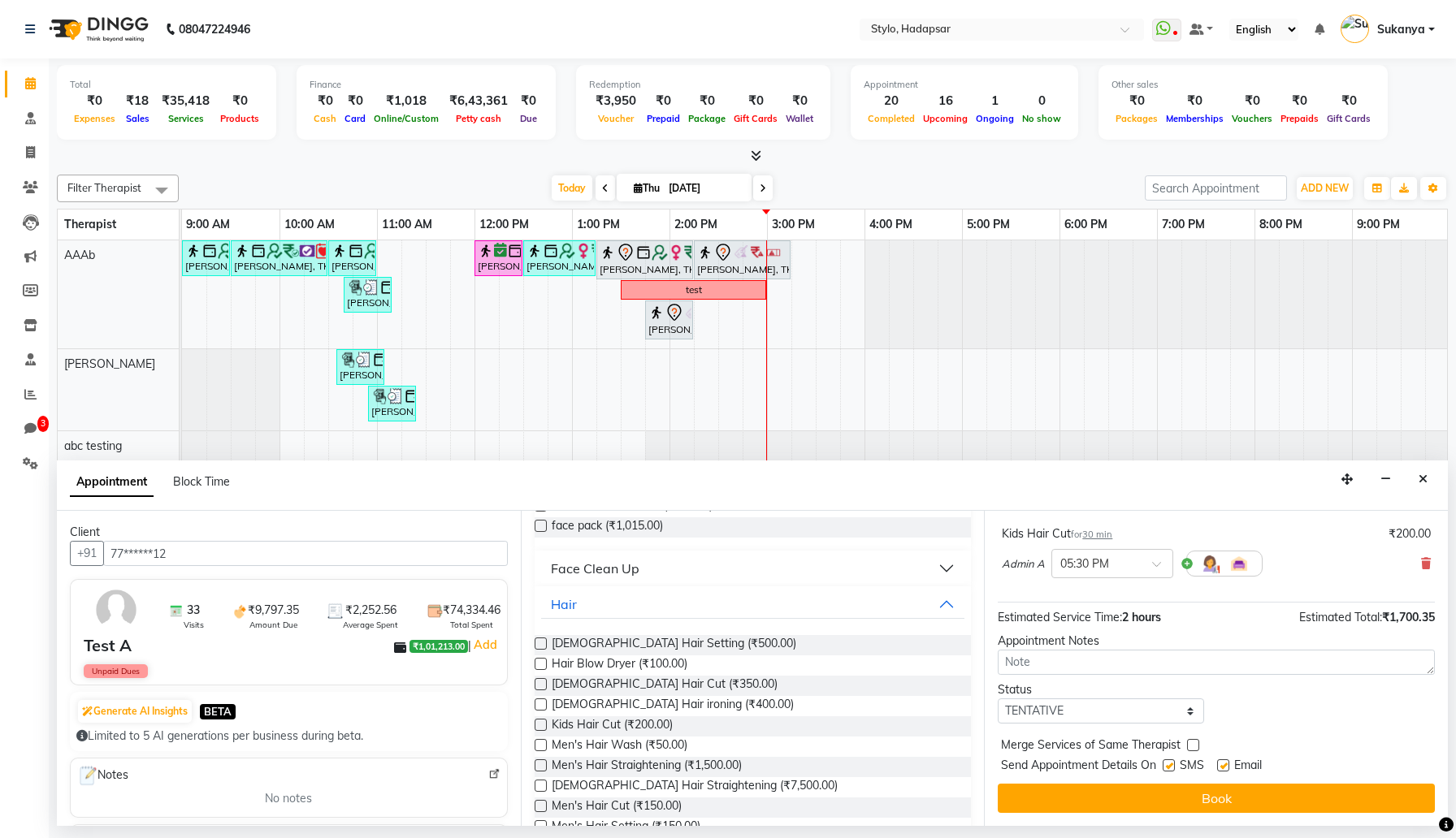
click at [1174, 764] on label at bounding box center [1169, 765] width 13 height 13
click at [1174, 764] on input "checkbox" at bounding box center [1168, 767] width 11 height 11
checkbox input "false"
click at [1224, 765] on label at bounding box center [1223, 765] width 13 height 13
click at [1224, 765] on input "checkbox" at bounding box center [1222, 767] width 11 height 11
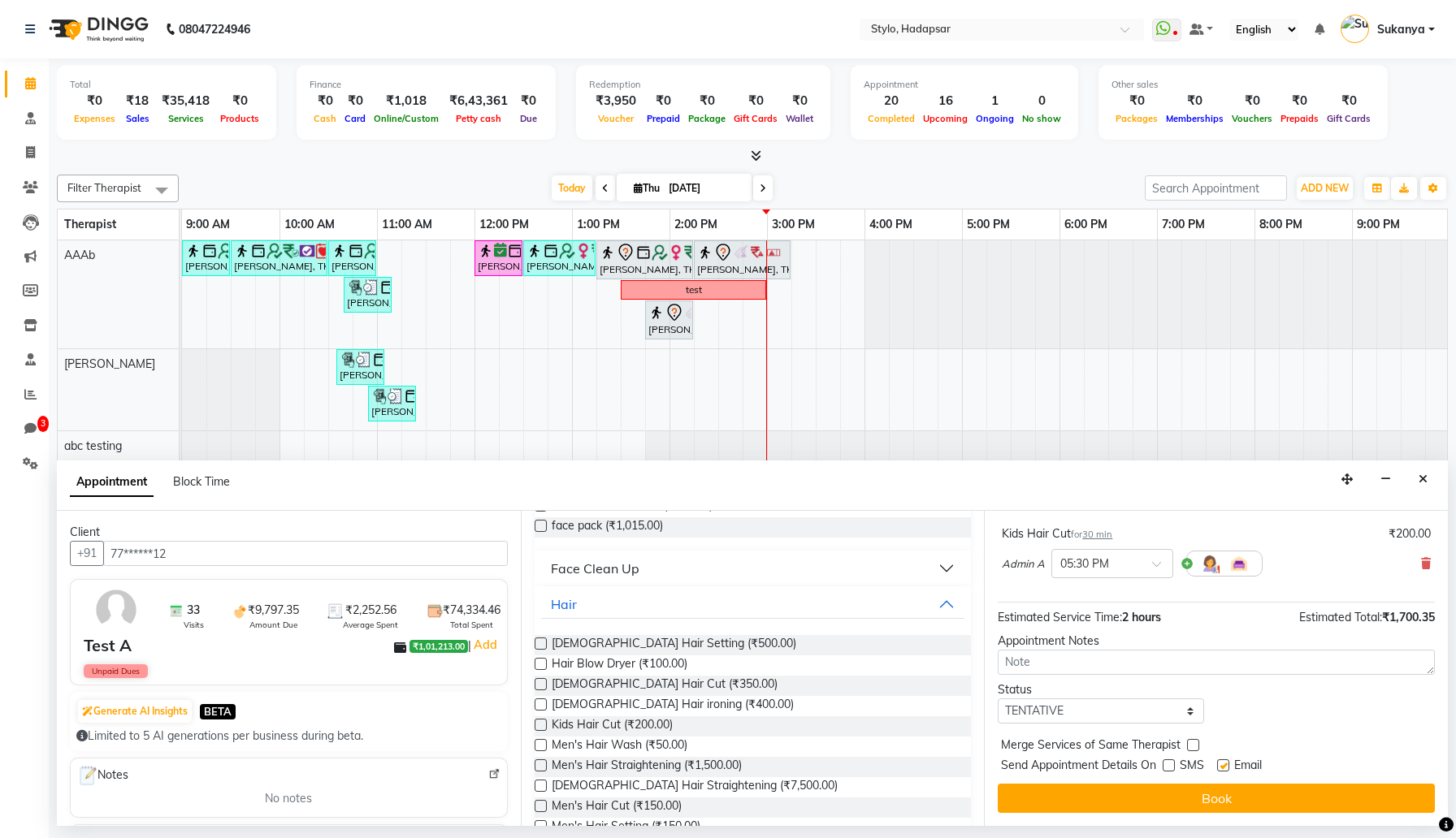
checkbox input "false"
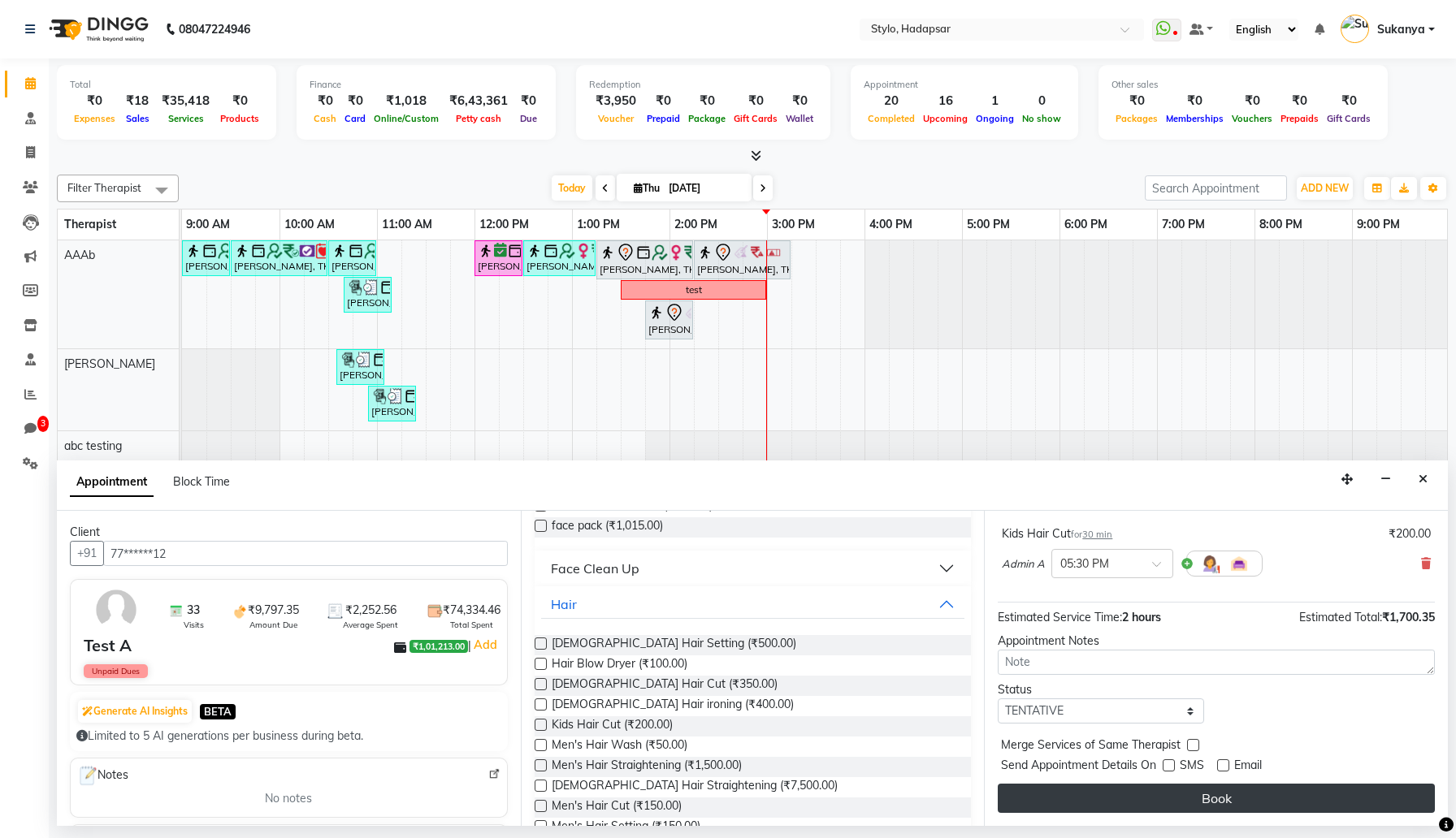
click at [1189, 790] on button "Book" at bounding box center [1216, 799] width 437 height 29
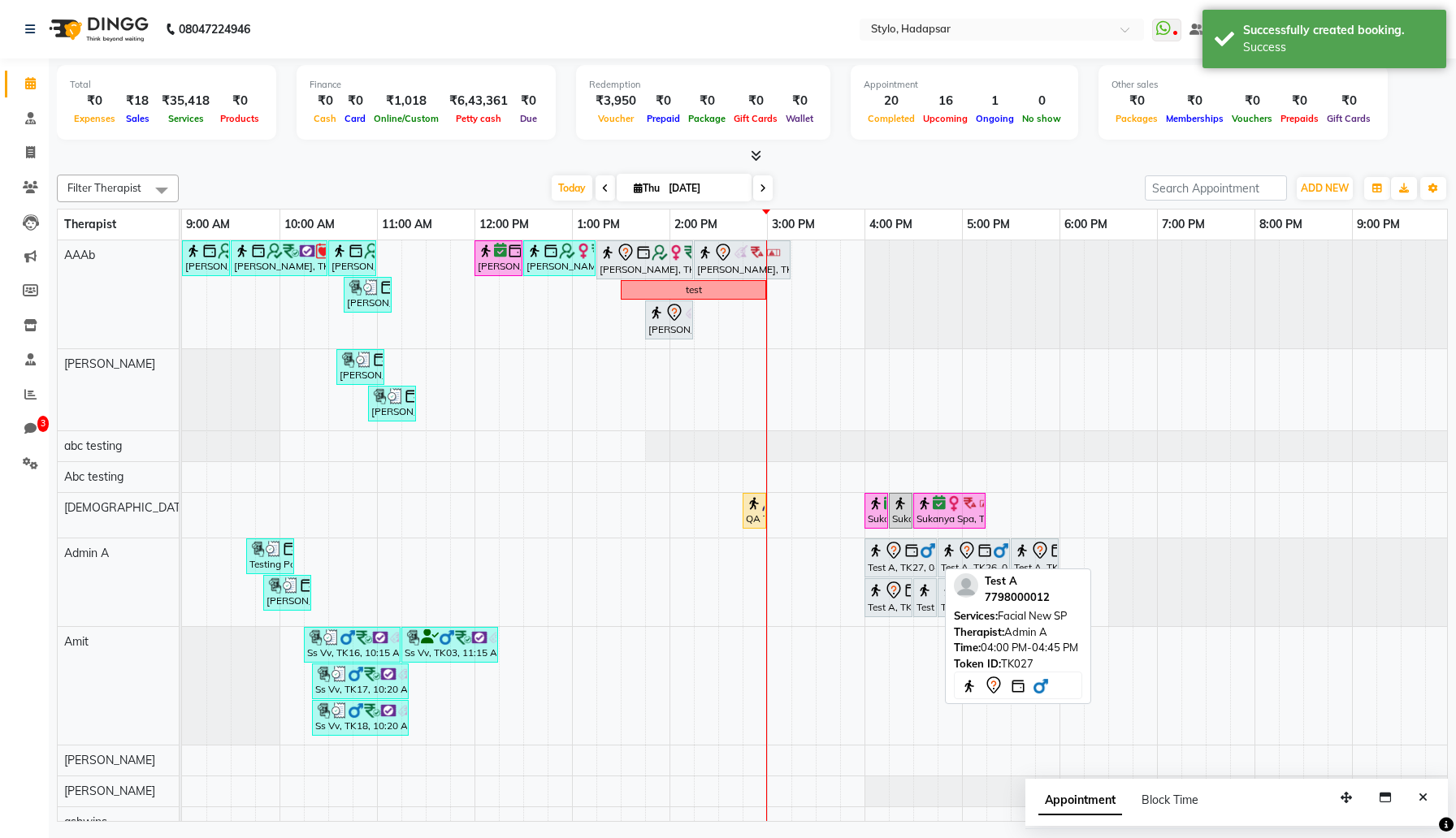
click at [881, 567] on div "Test A, TK27, 04:00 PM-04:45 PM, Facial New SP" at bounding box center [901, 558] width 69 height 34
select select "7"
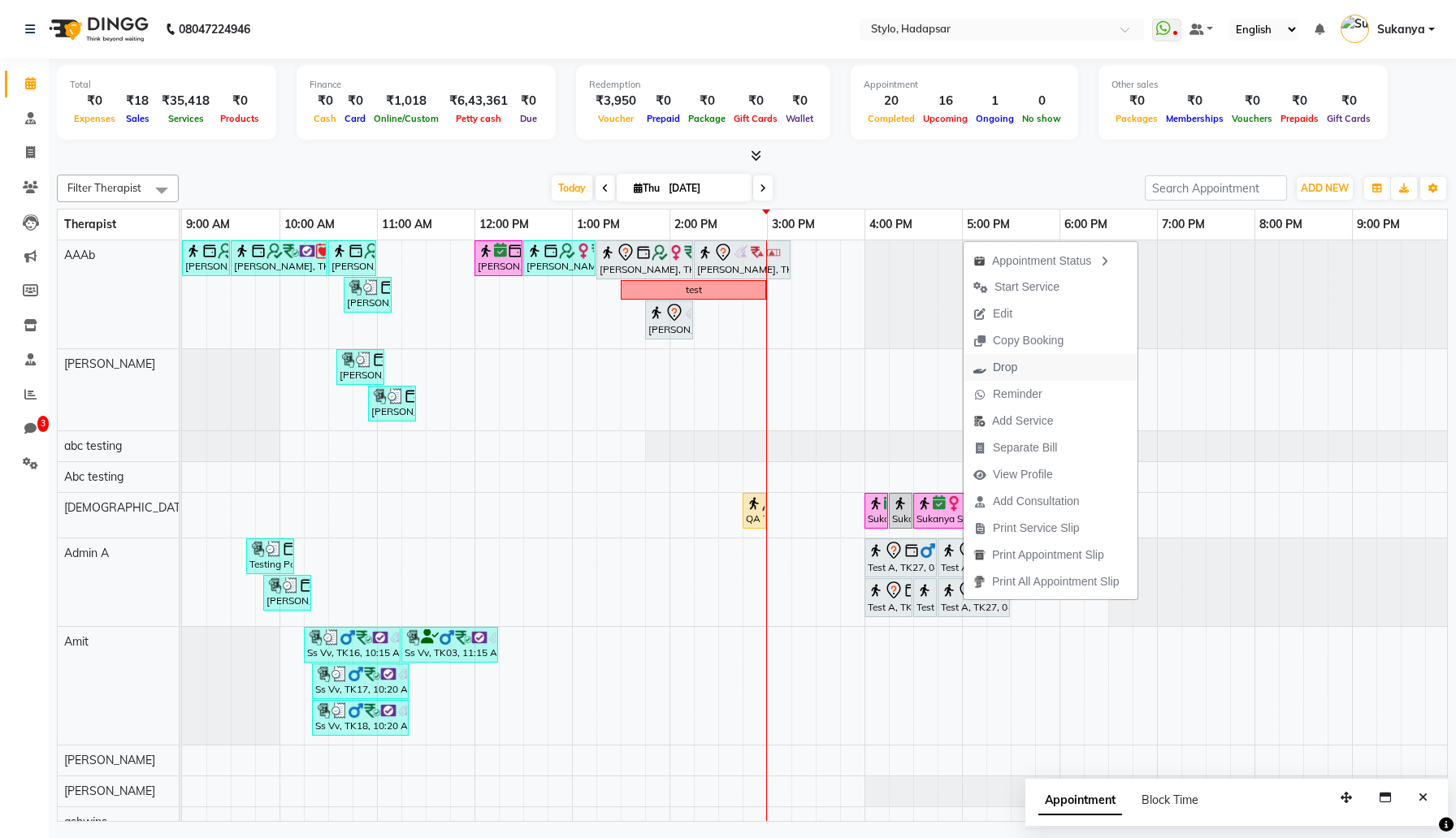
click at [1044, 360] on button "Drop" at bounding box center [1050, 368] width 173 height 27
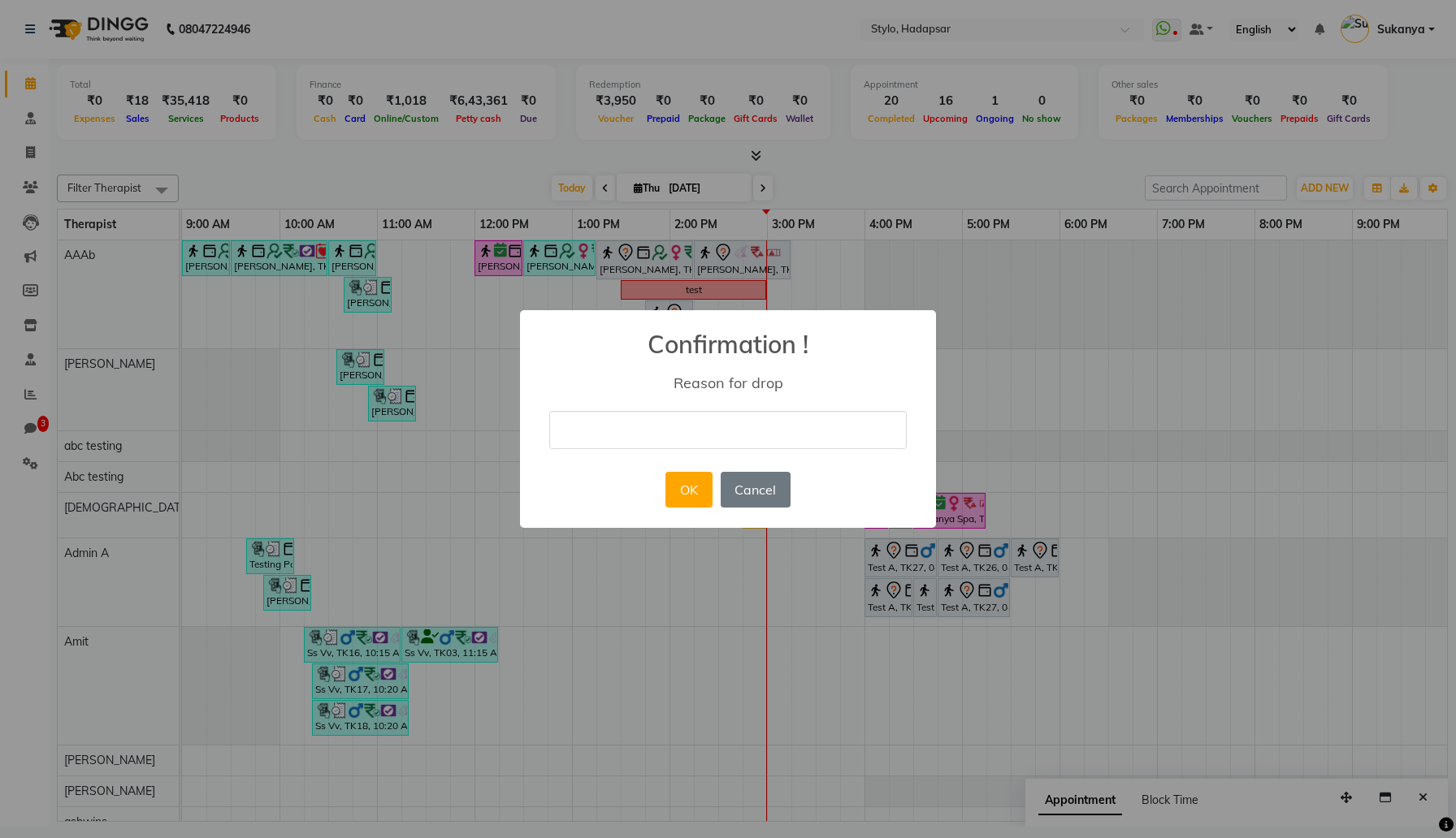
click at [834, 437] on input "text" at bounding box center [728, 431] width 357 height 39
type input "gzx"
click at [702, 495] on button "OK" at bounding box center [689, 489] width 46 height 36
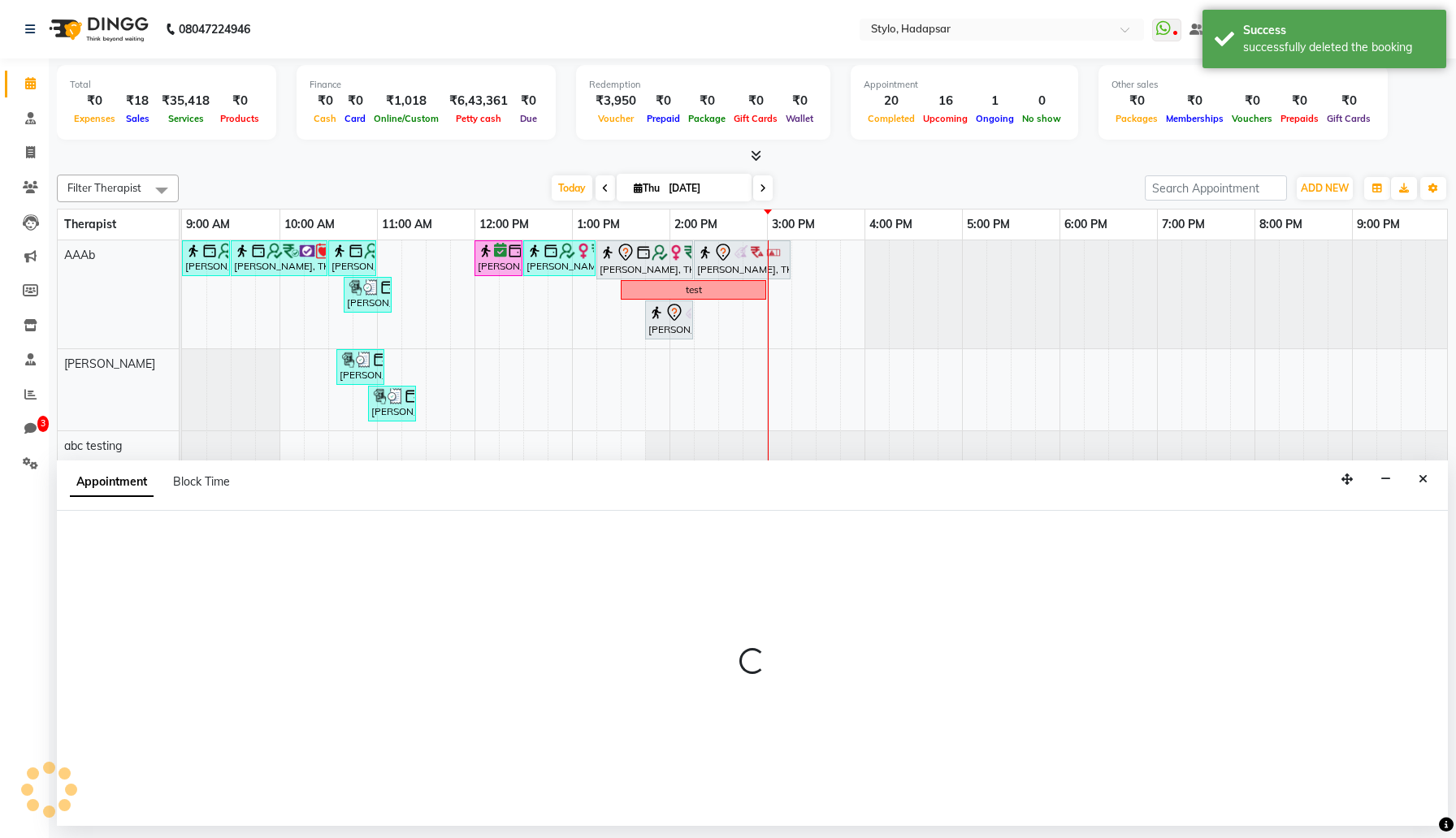
select select "422"
select select "tentative"
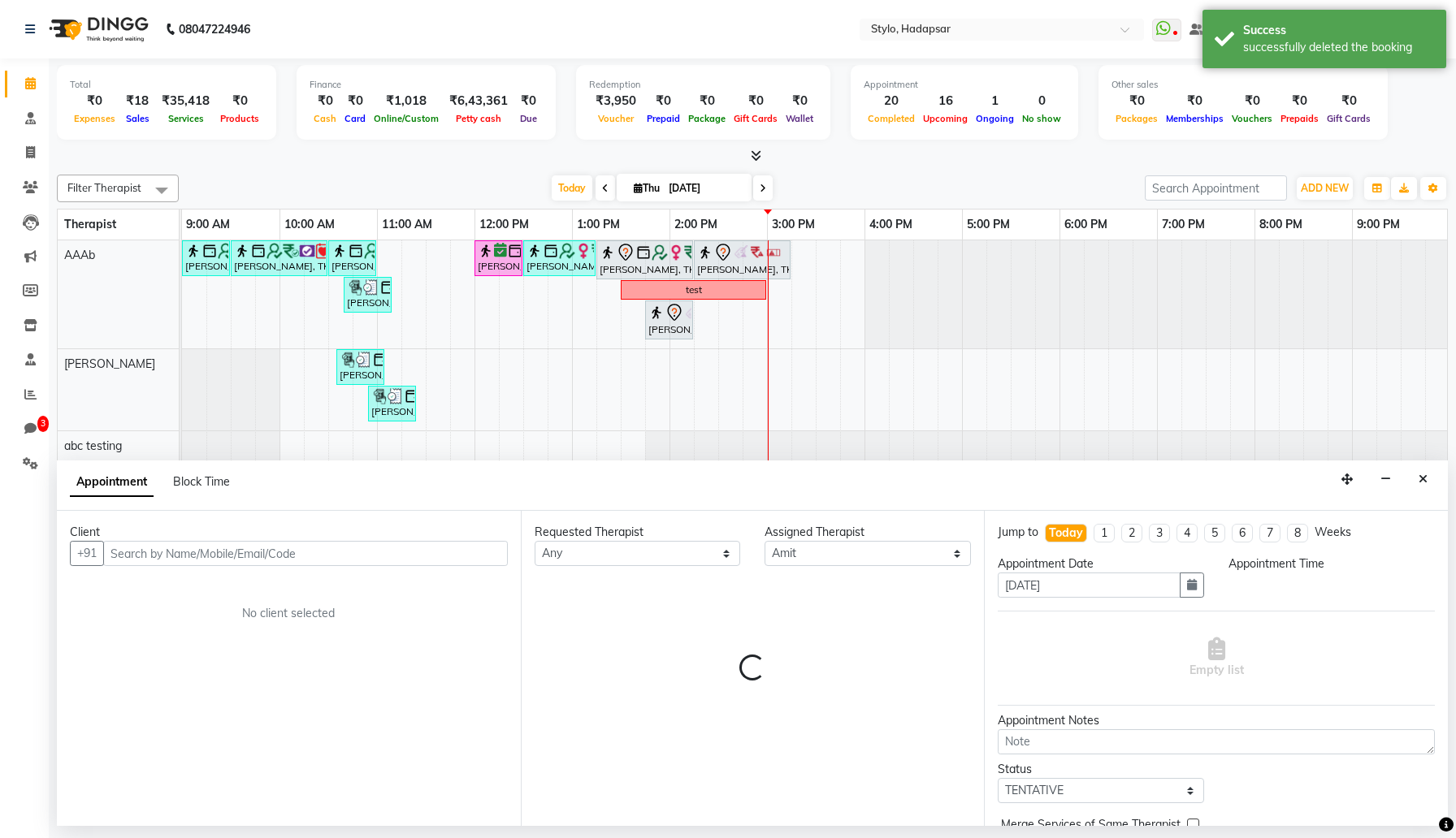
select select "960"
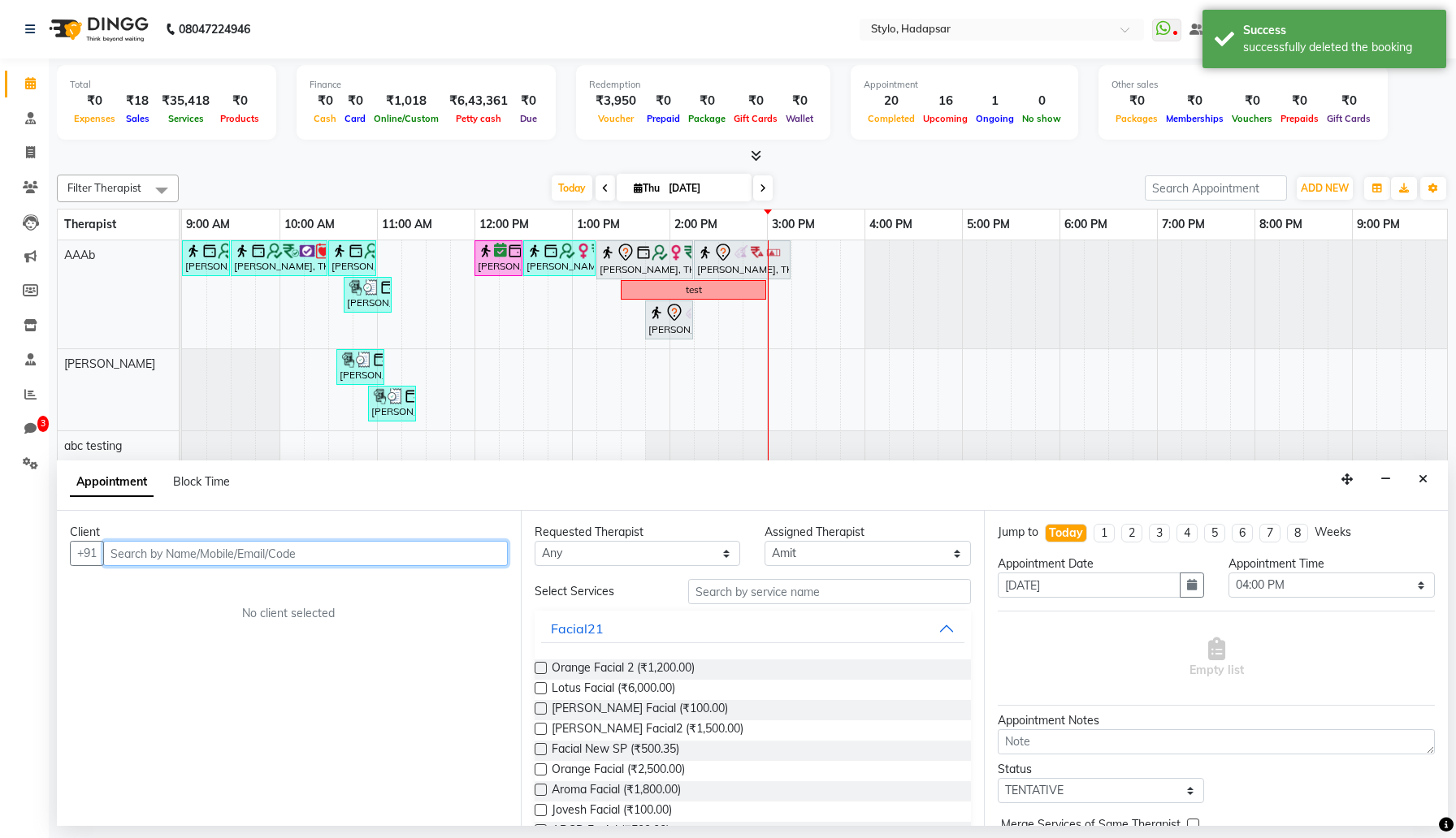
click at [415, 559] on input "text" at bounding box center [305, 554] width 405 height 25
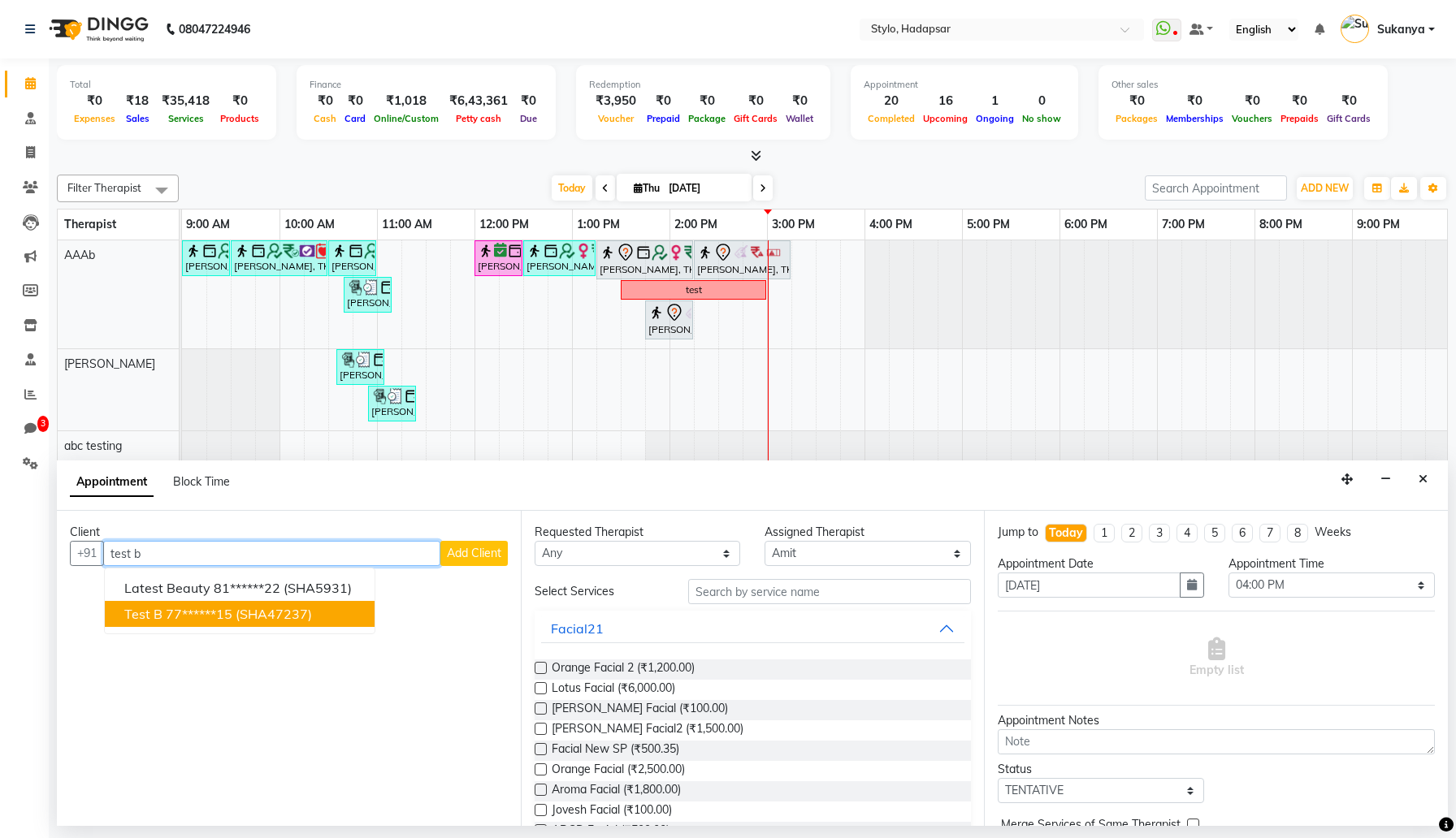
click at [343, 619] on button "Test B 77******15 (SHA47237)" at bounding box center [240, 614] width 270 height 26
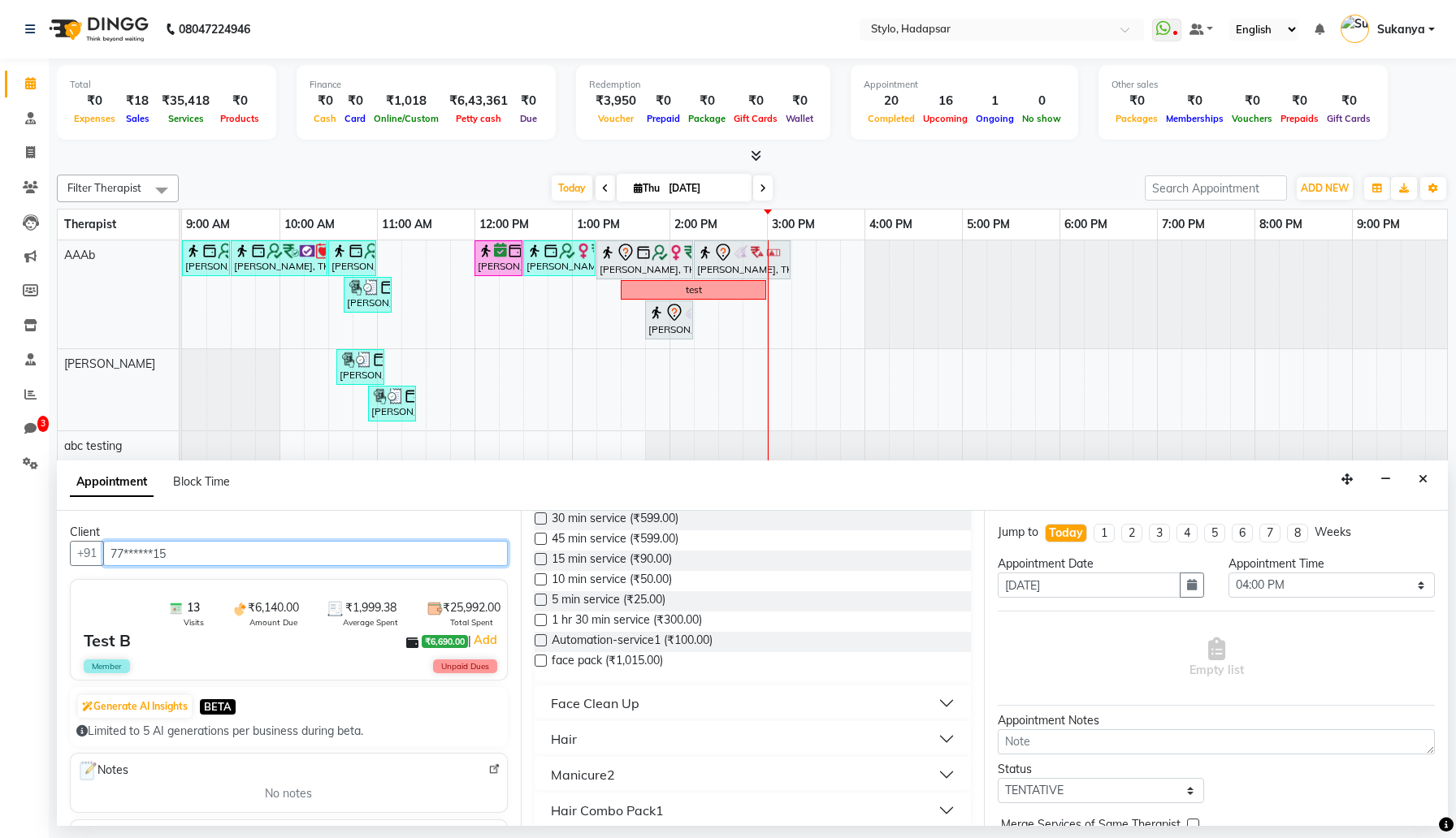
scroll to position [487, 0]
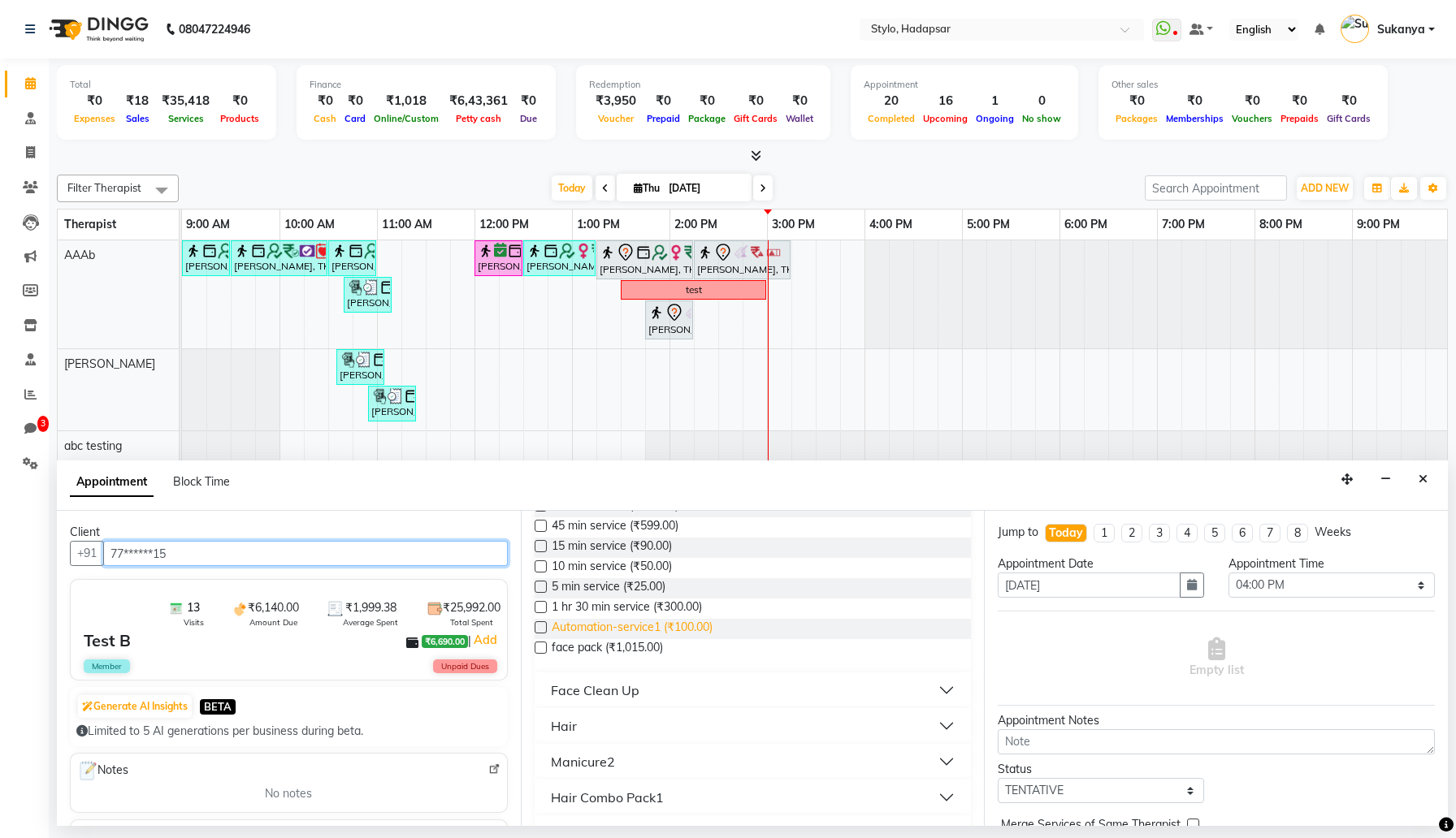
type input "77******15"
click at [622, 630] on span "Automation-service1 (₹100.00)" at bounding box center [632, 629] width 161 height 20
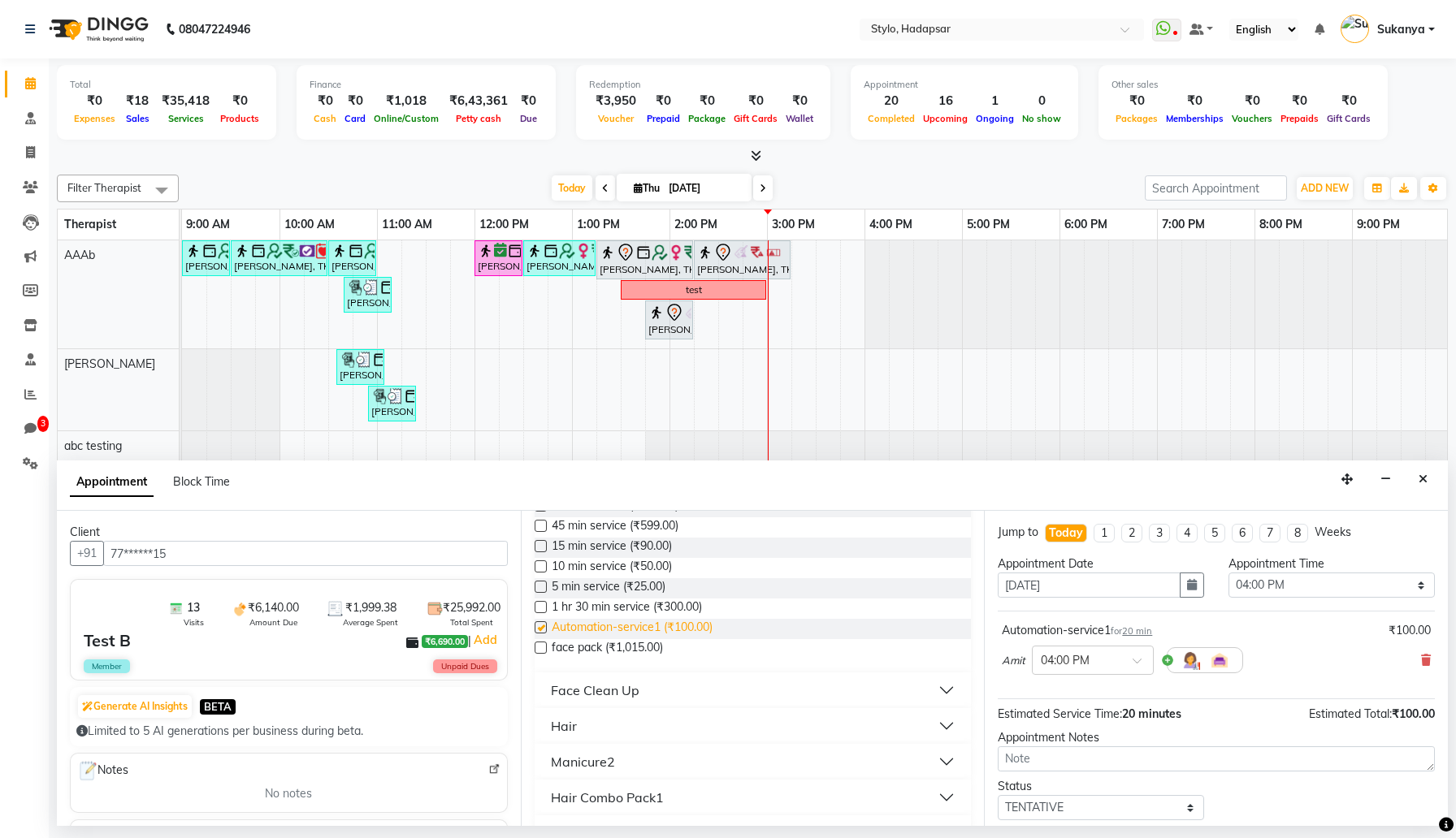
checkbox input "false"
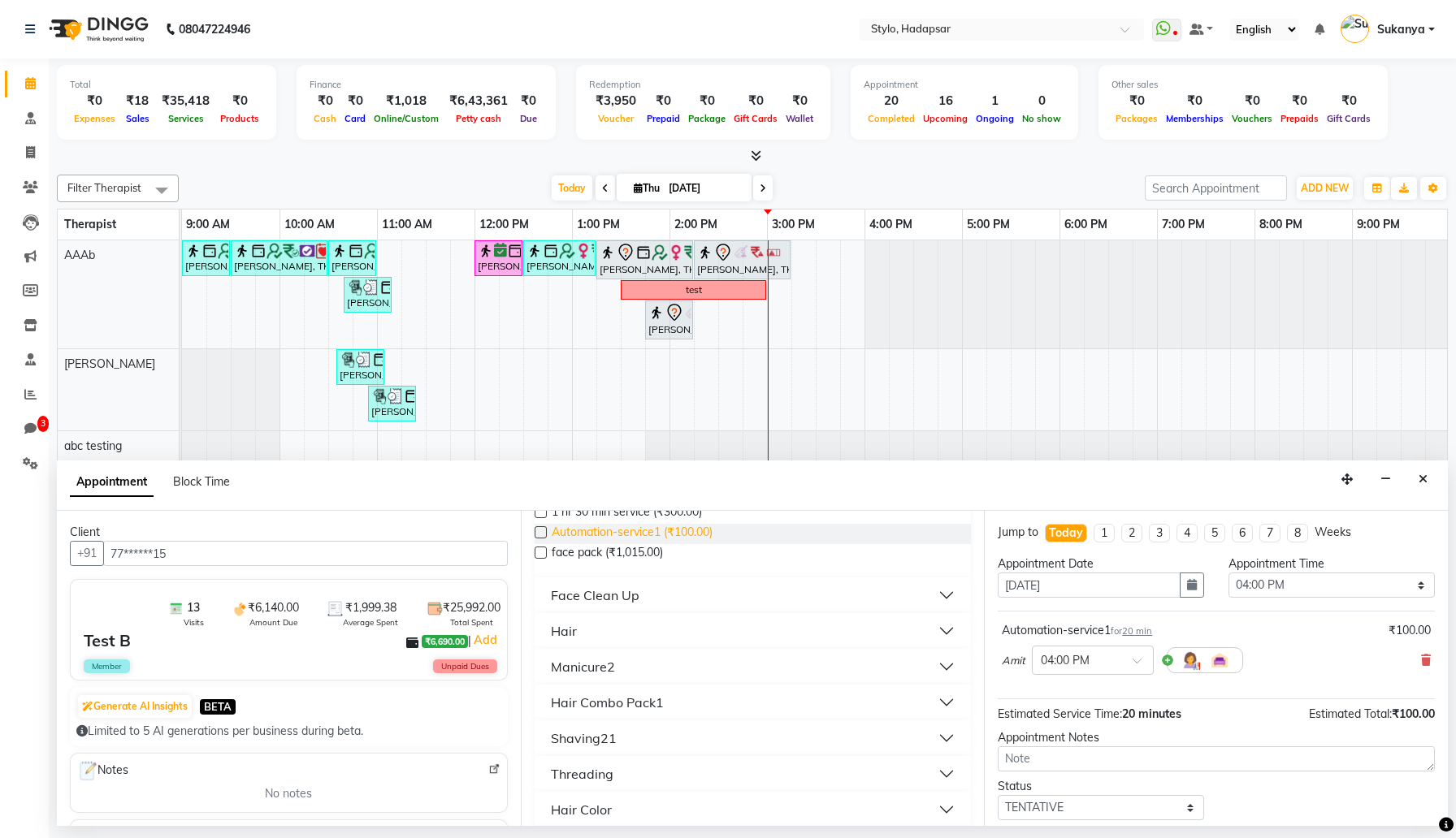
scroll to position [586, 0]
click at [625, 627] on button "Hair" at bounding box center [754, 628] width 424 height 29
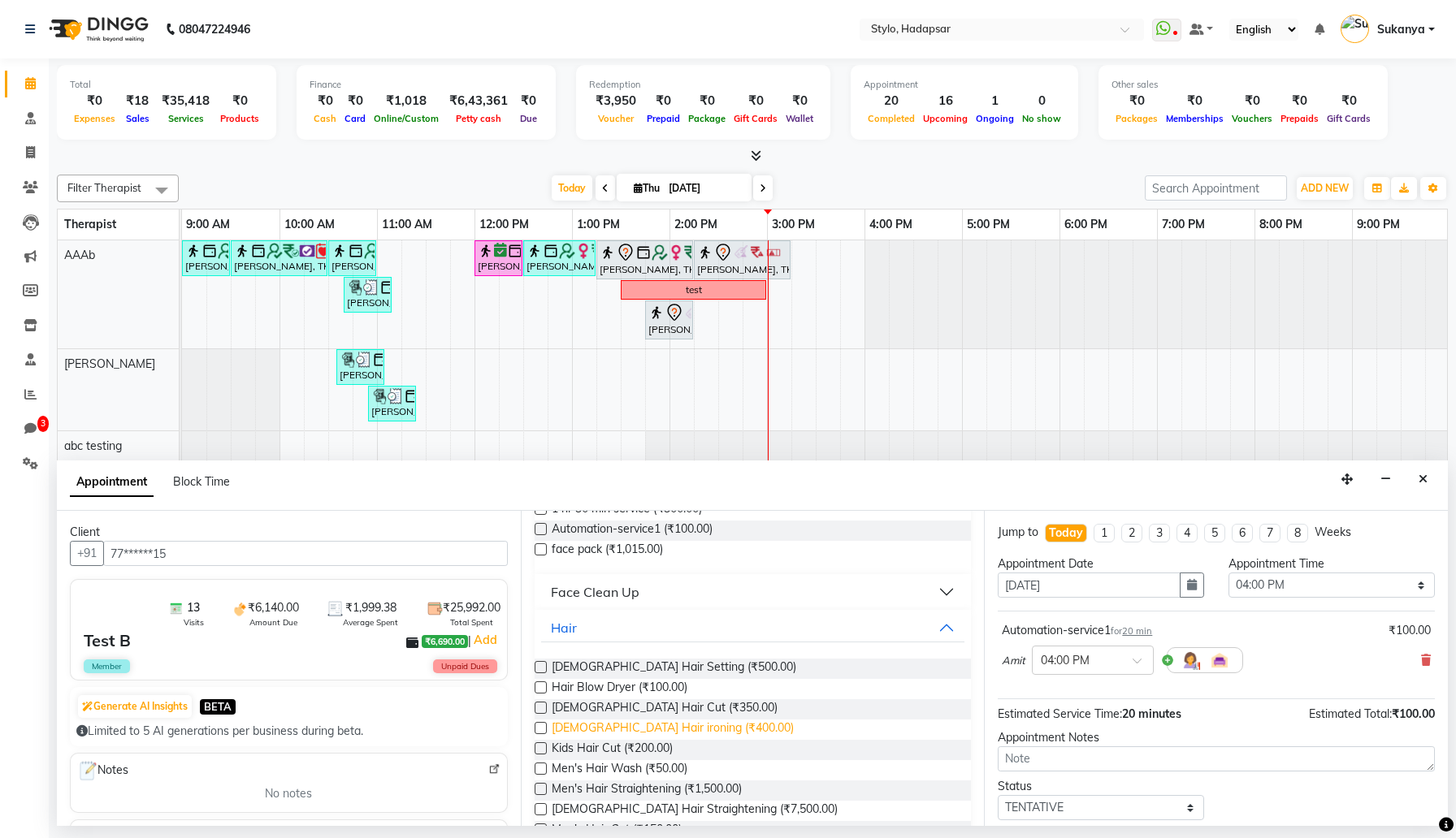
click at [624, 732] on span "Ladies Hair ironing (₹400.00)" at bounding box center [673, 729] width 242 height 20
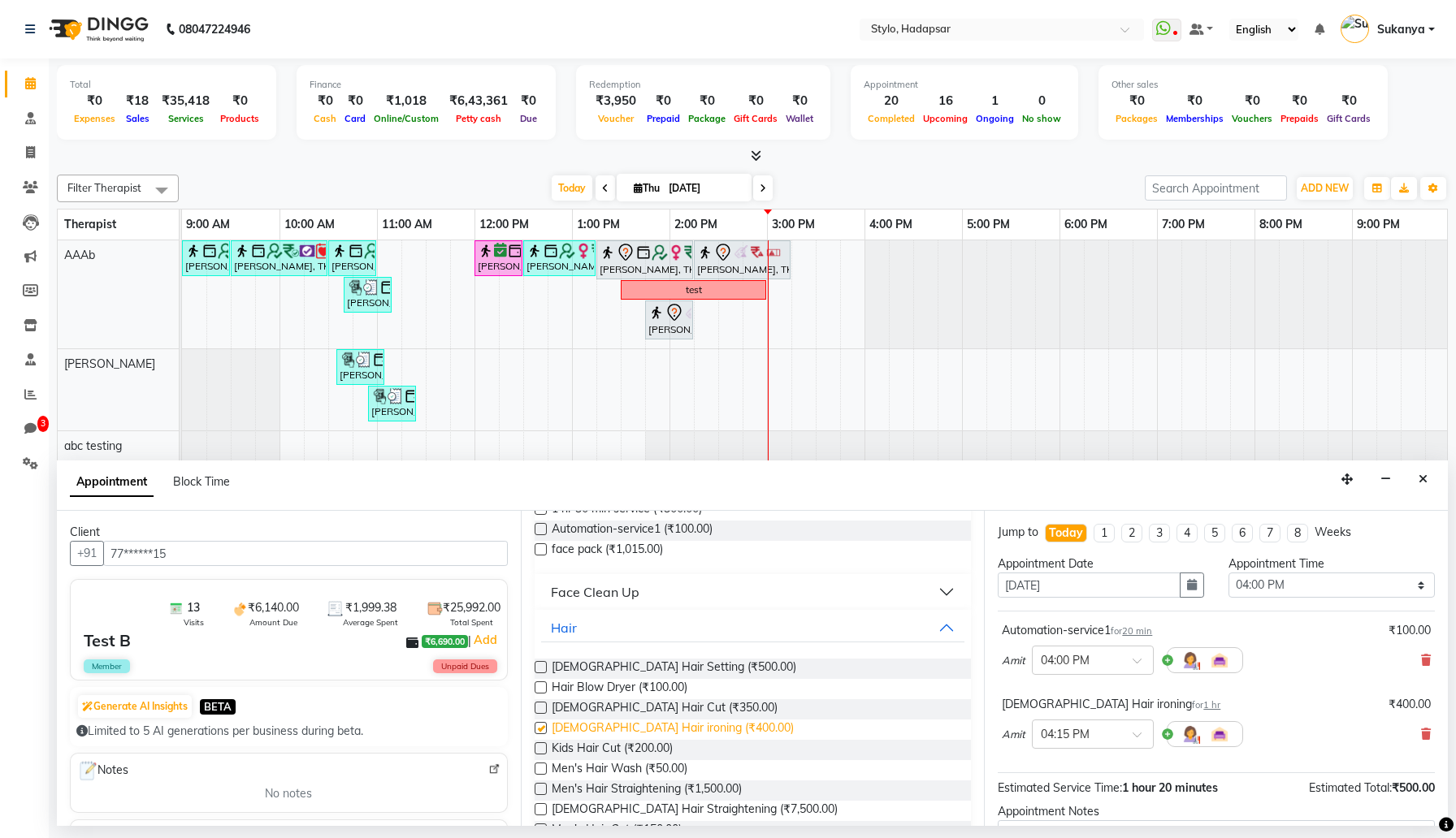
checkbox input "false"
click at [655, 632] on button "Hair" at bounding box center [754, 628] width 424 height 29
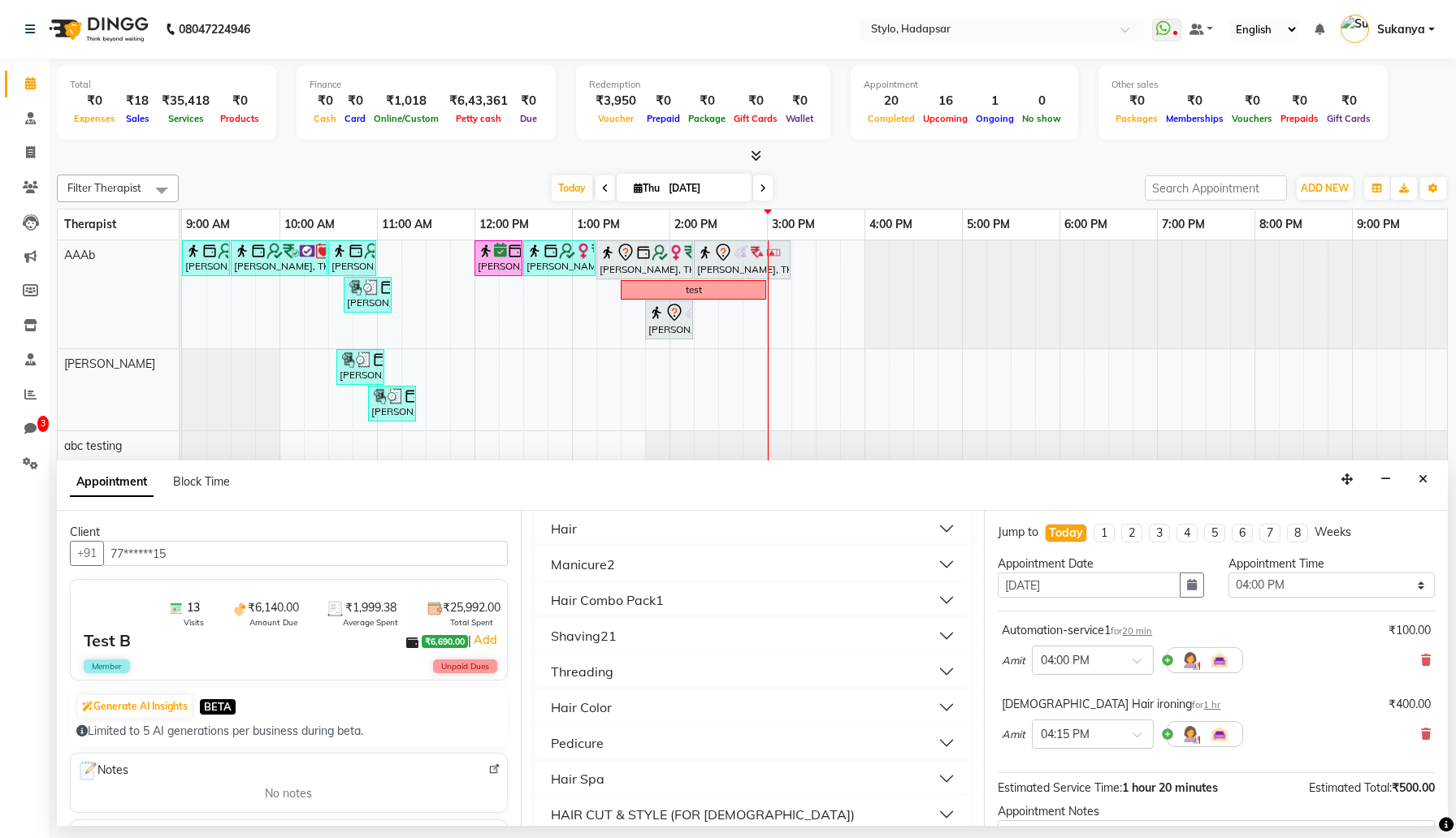
scroll to position [692, 0]
click at [645, 703] on button "Hair Color" at bounding box center [754, 701] width 424 height 29
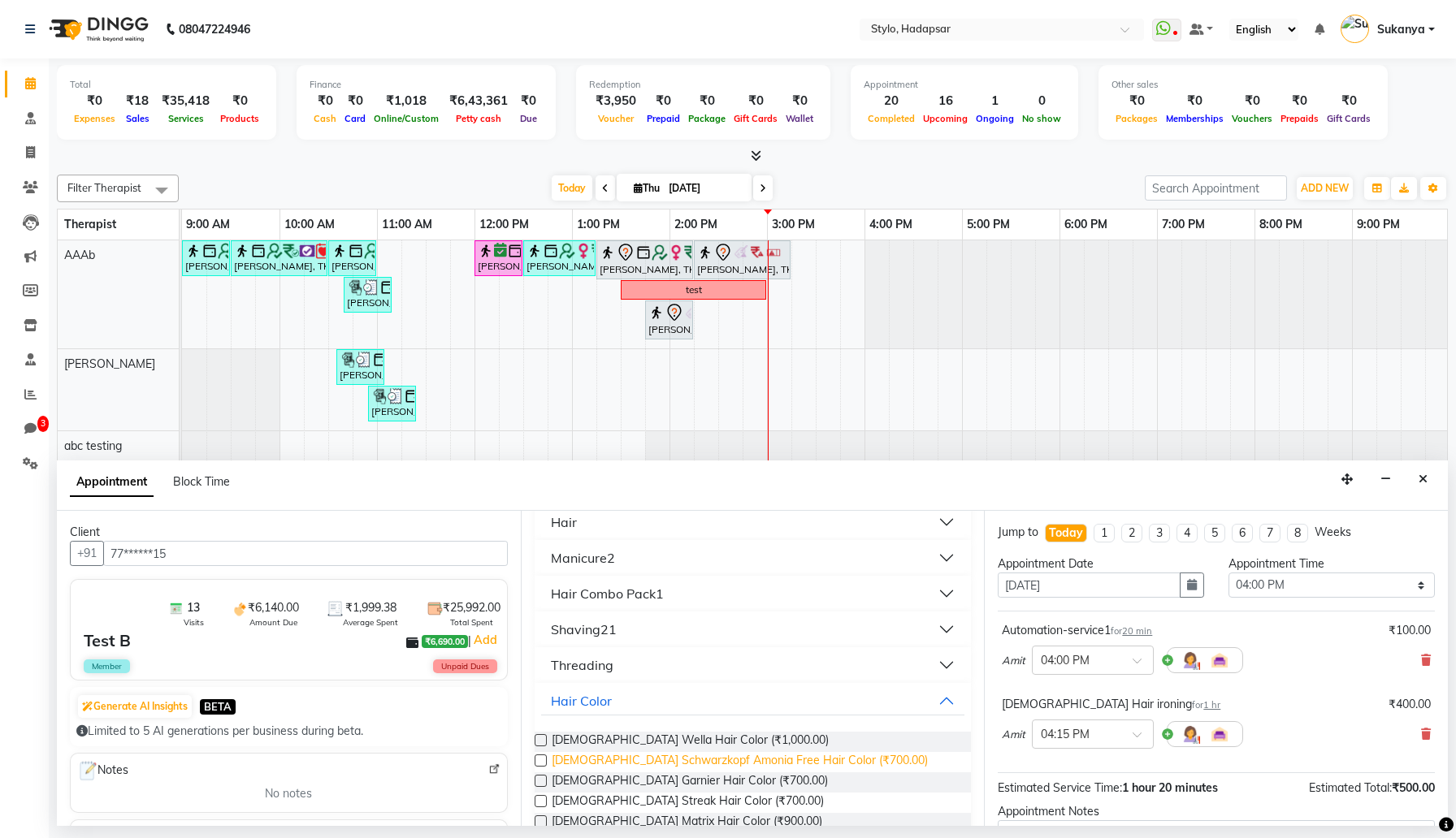
click at [640, 758] on span "Ladies Schwarzkopf Amonia Free Hair Color (₹700.00)" at bounding box center [740, 762] width 376 height 20
checkbox input "false"
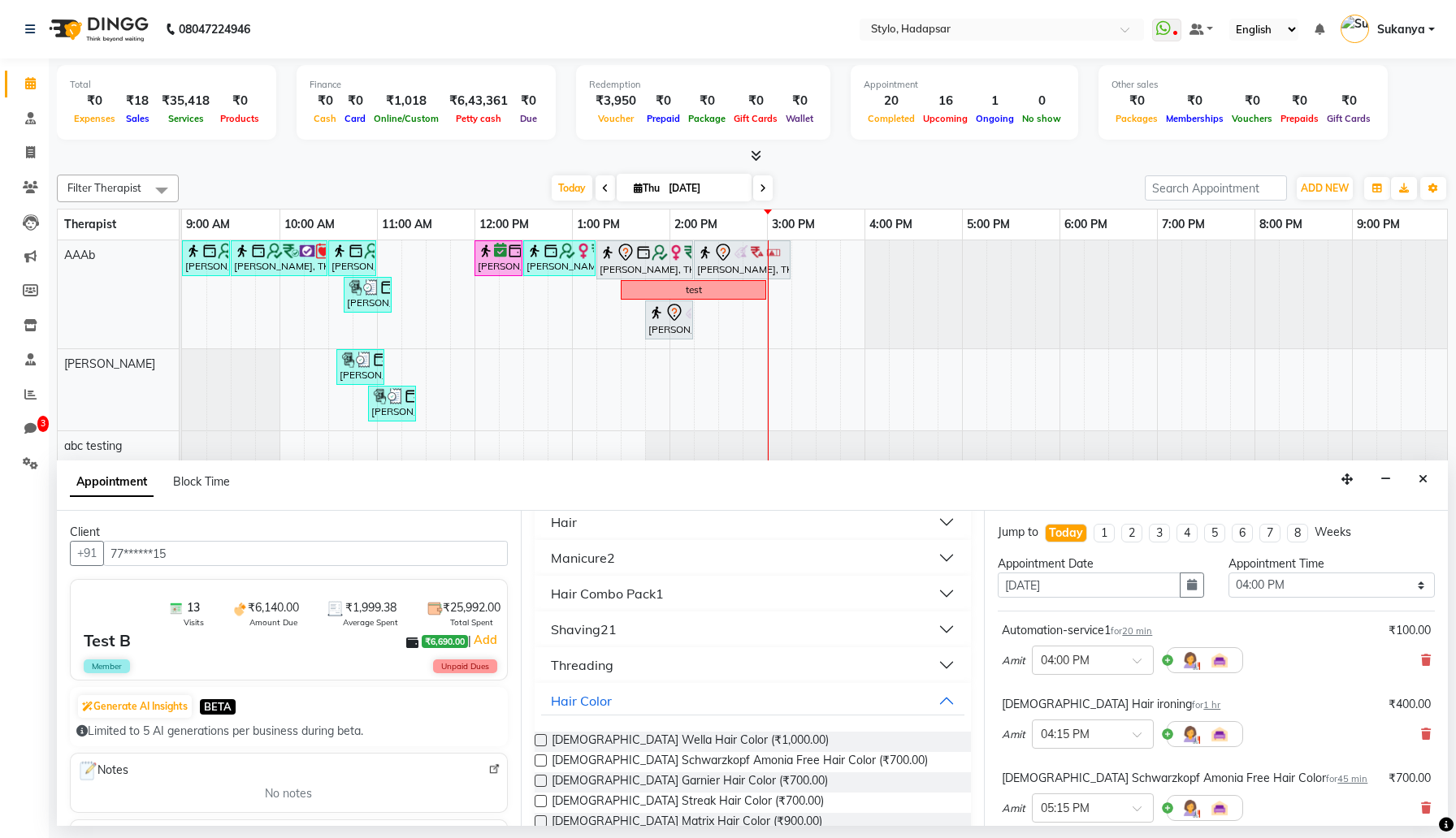
scroll to position [245, 0]
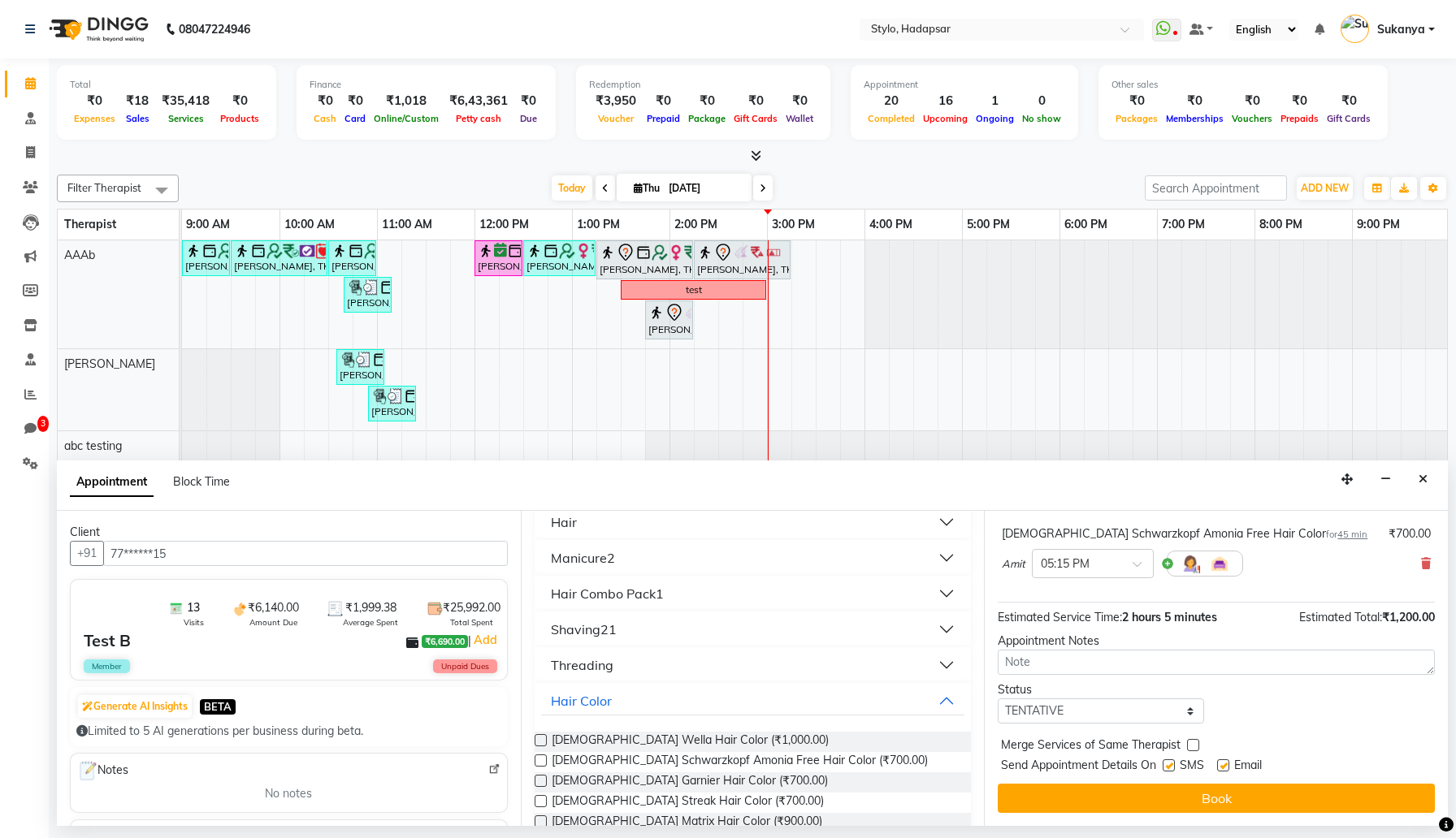
click at [1171, 765] on label at bounding box center [1169, 765] width 13 height 13
click at [1171, 765] on input "checkbox" at bounding box center [1168, 767] width 11 height 11
checkbox input "false"
click at [1226, 759] on label at bounding box center [1223, 765] width 13 height 13
click at [1226, 762] on input "checkbox" at bounding box center [1222, 767] width 11 height 11
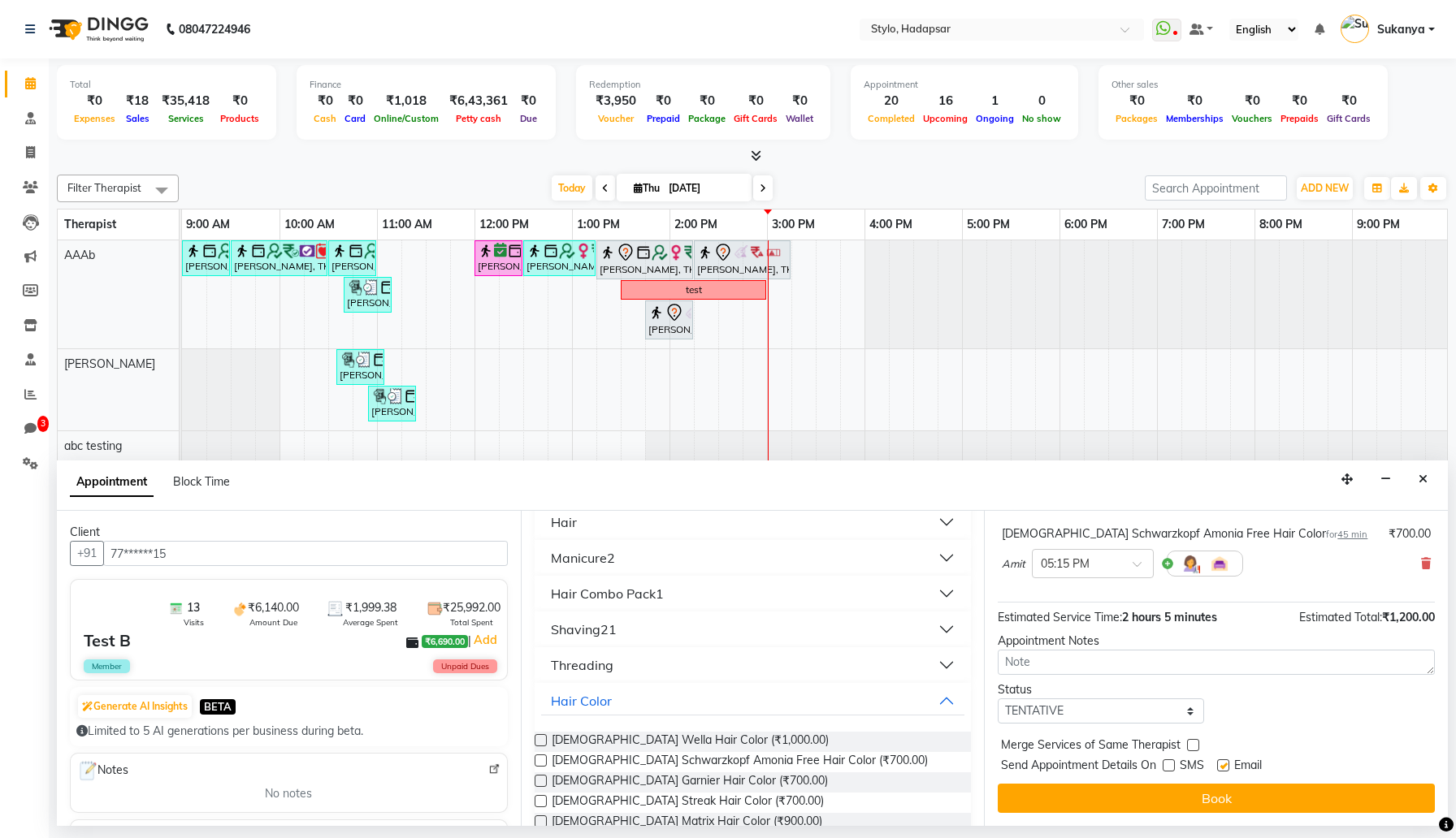
checkbox input "false"
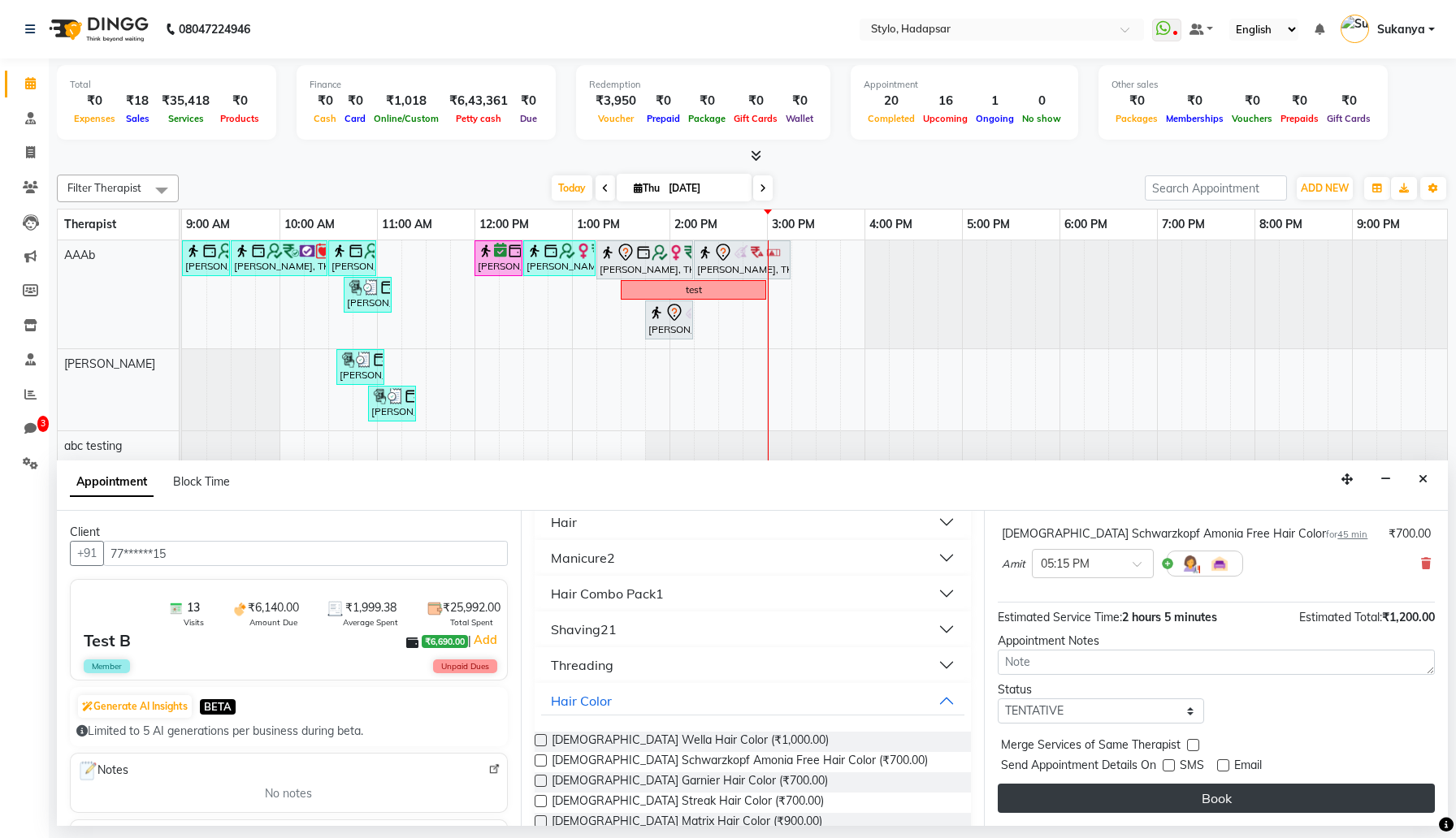
click at [1220, 790] on button "Book" at bounding box center [1216, 799] width 437 height 29
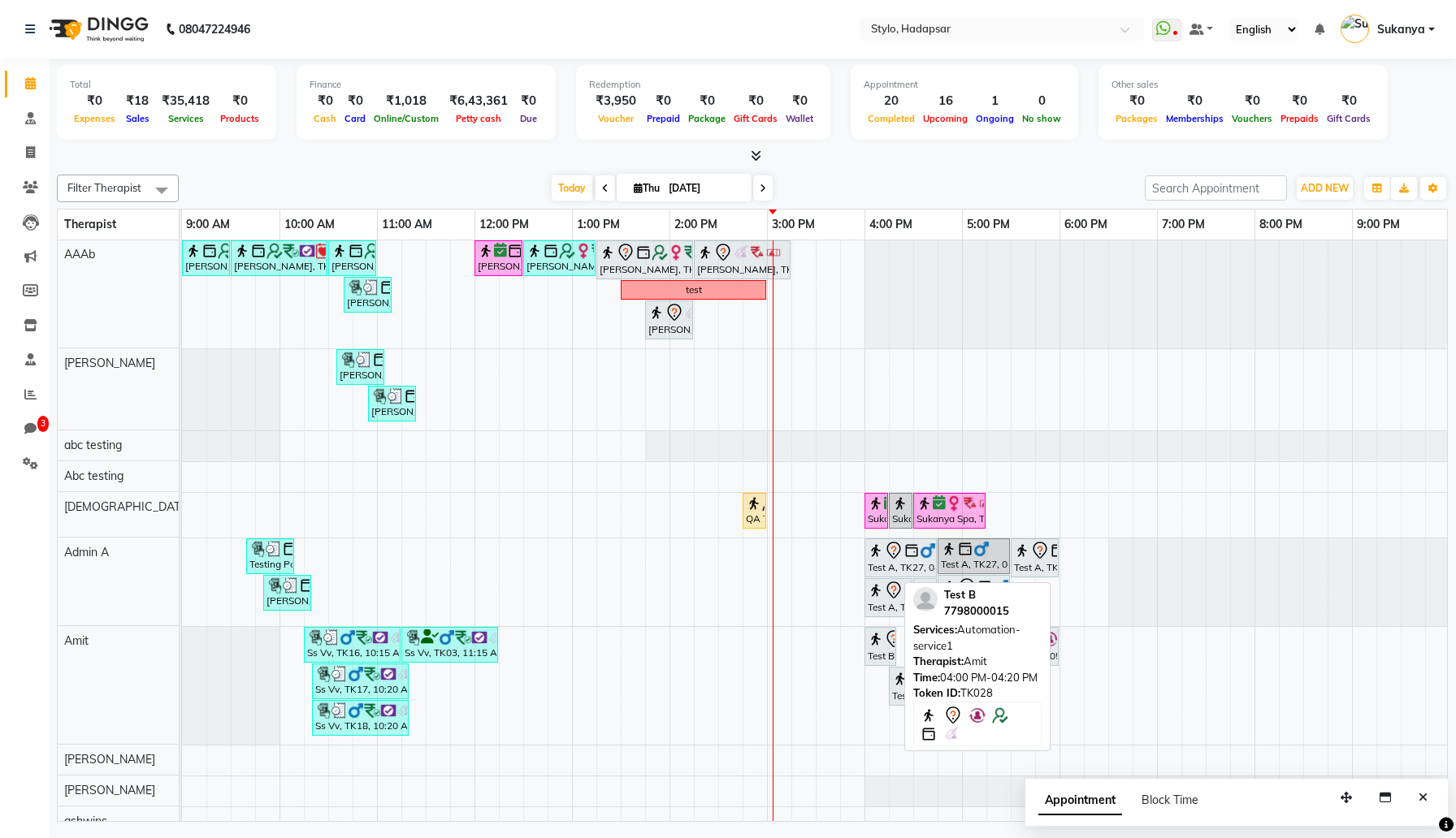
scroll to position [0, 0]
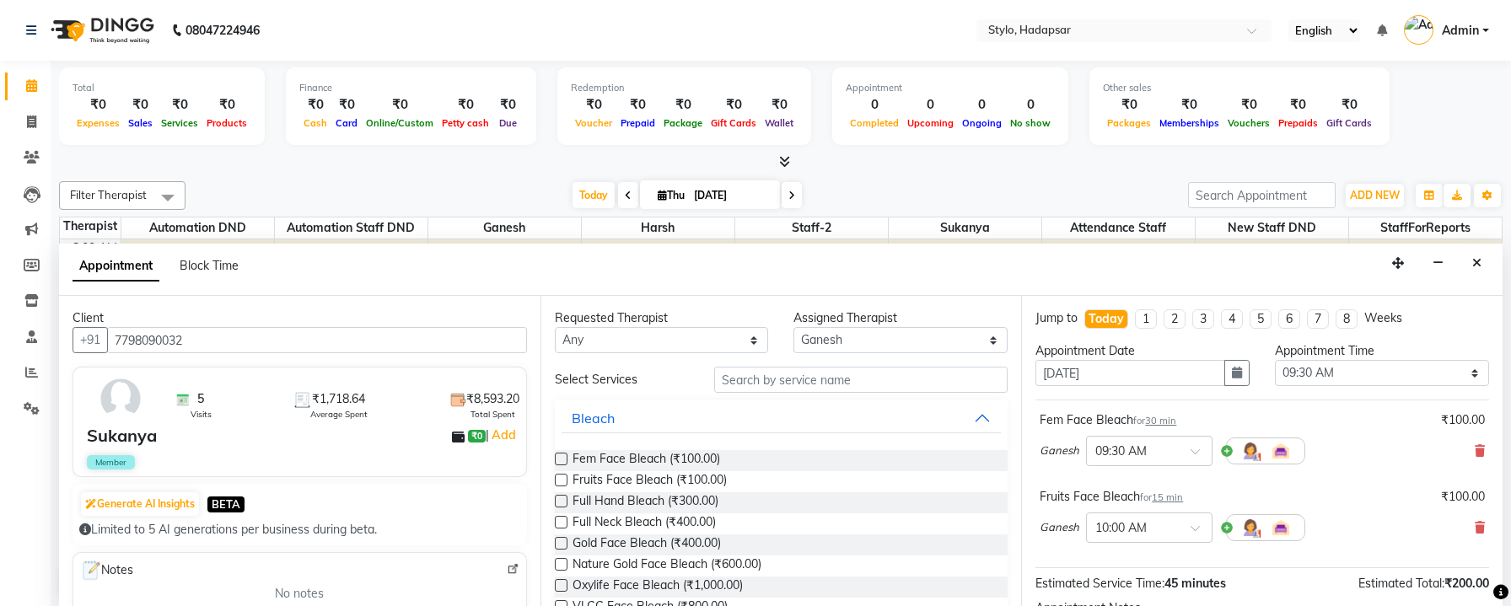
select select "2102"
select select "570"
select select "tentative"
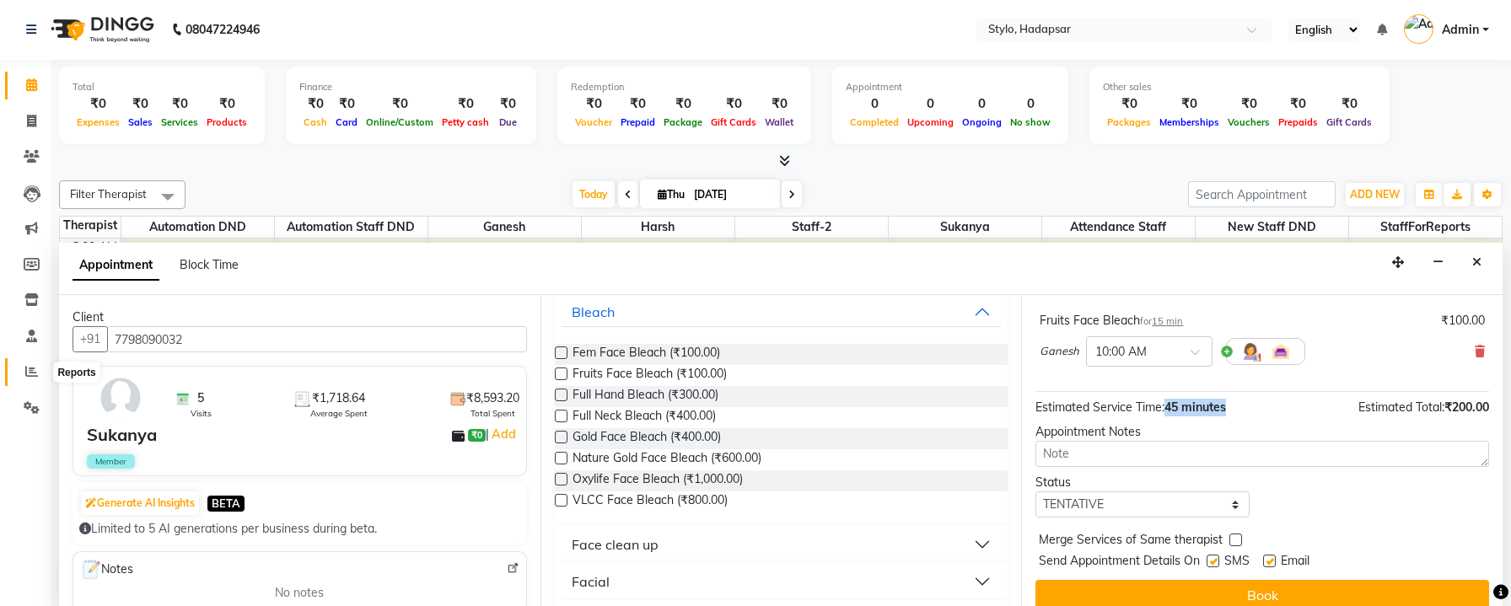
click at [38, 371] on span at bounding box center [32, 372] width 30 height 19
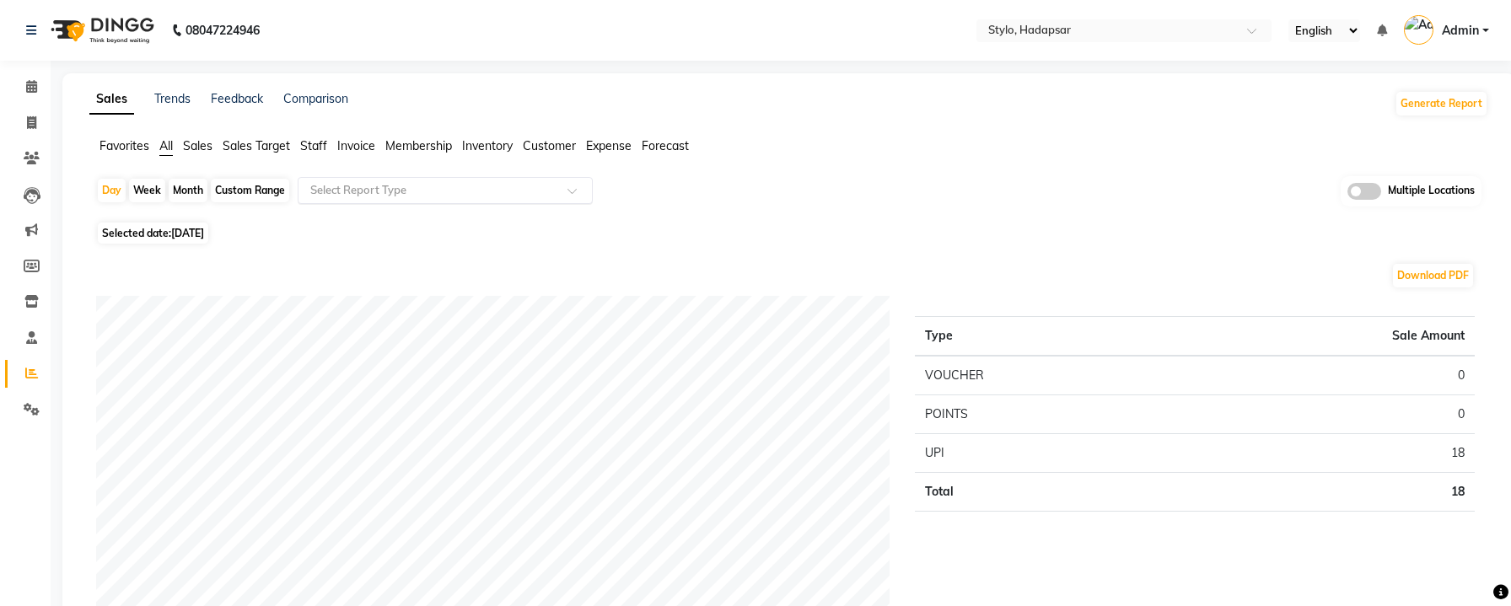
click at [401, 190] on input "text" at bounding box center [428, 190] width 243 height 17
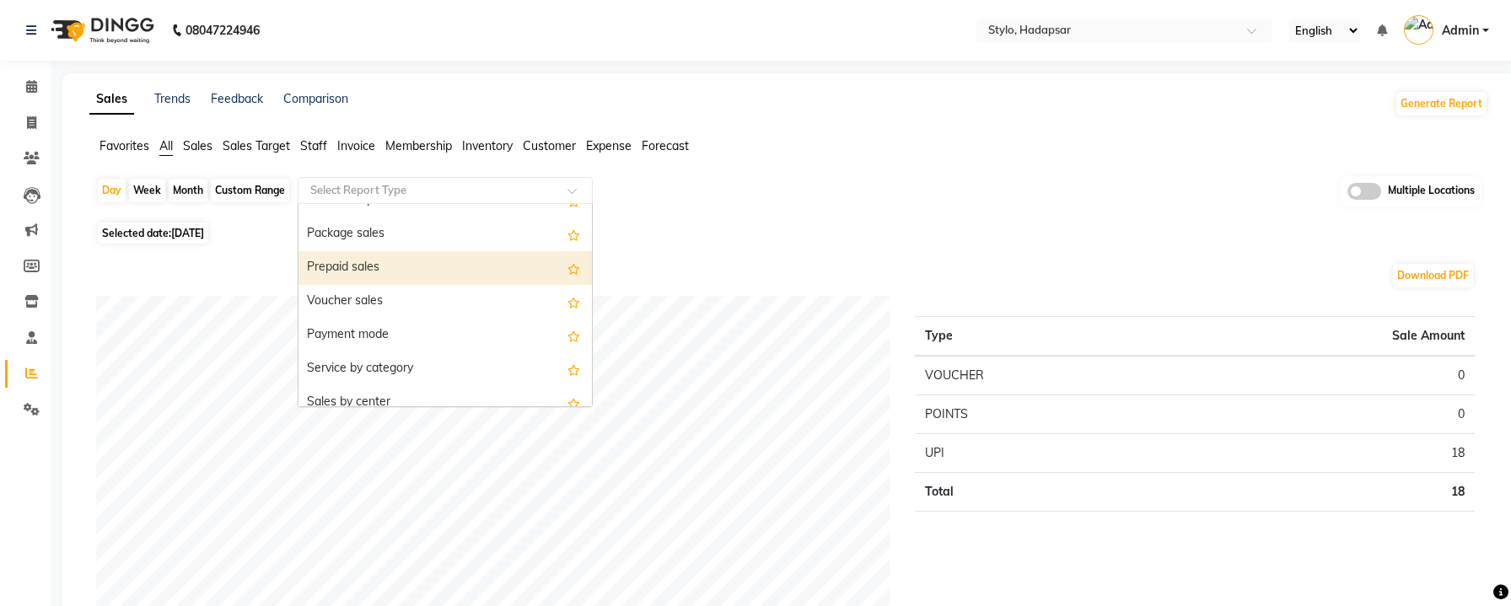
scroll to position [197, 0]
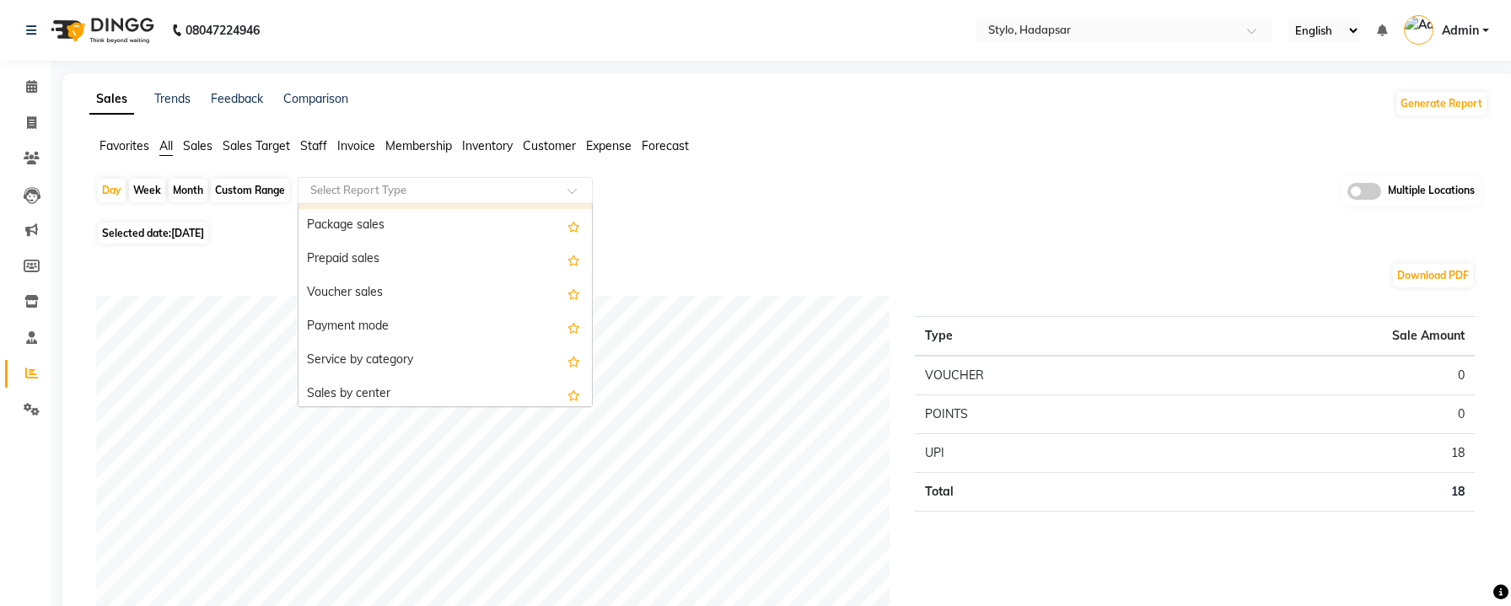
click at [311, 148] on span "Staff" at bounding box center [313, 145] width 27 height 15
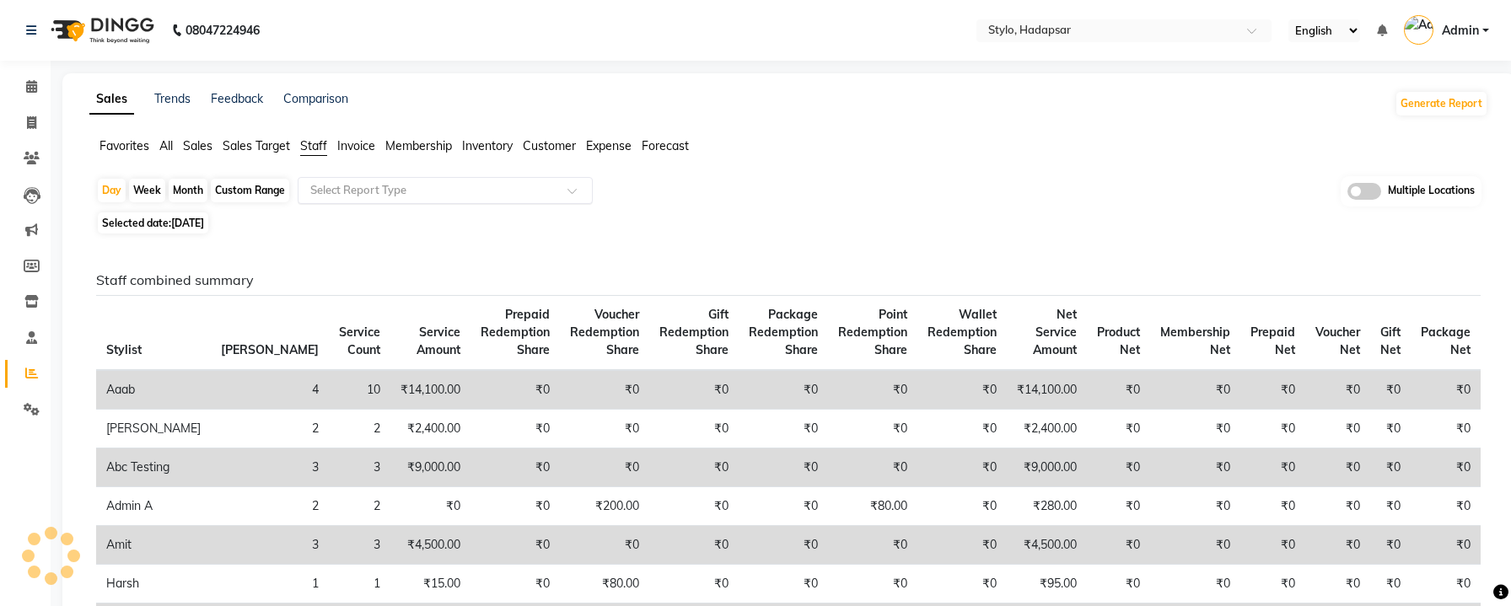
click at [336, 189] on input "text" at bounding box center [428, 190] width 243 height 17
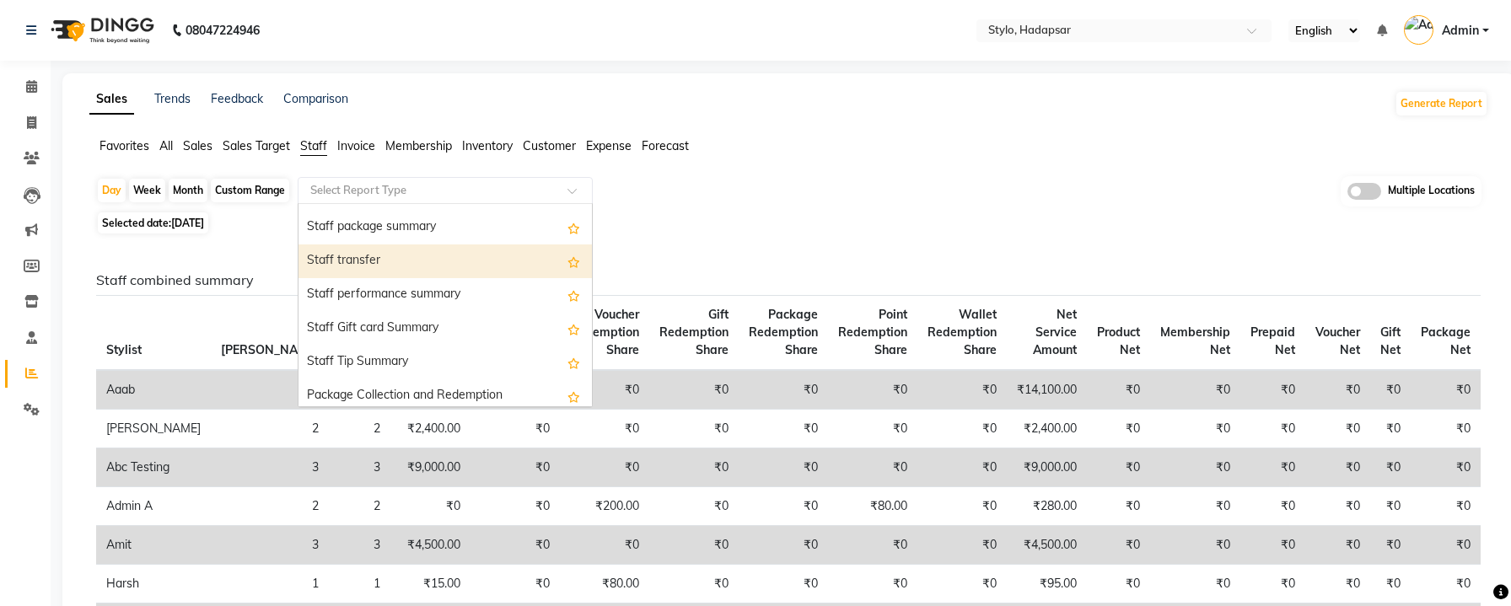
scroll to position [573, 0]
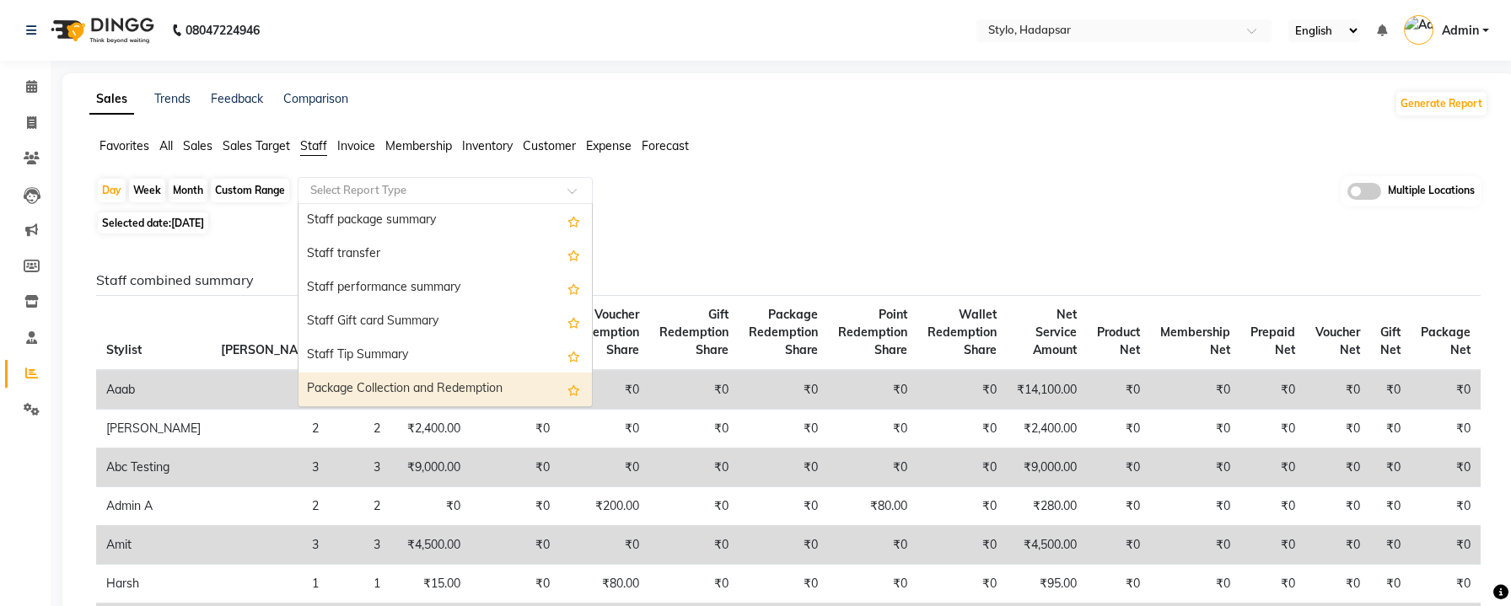
click at [420, 379] on div "Package Collection and Redemption" at bounding box center [445, 390] width 293 height 34
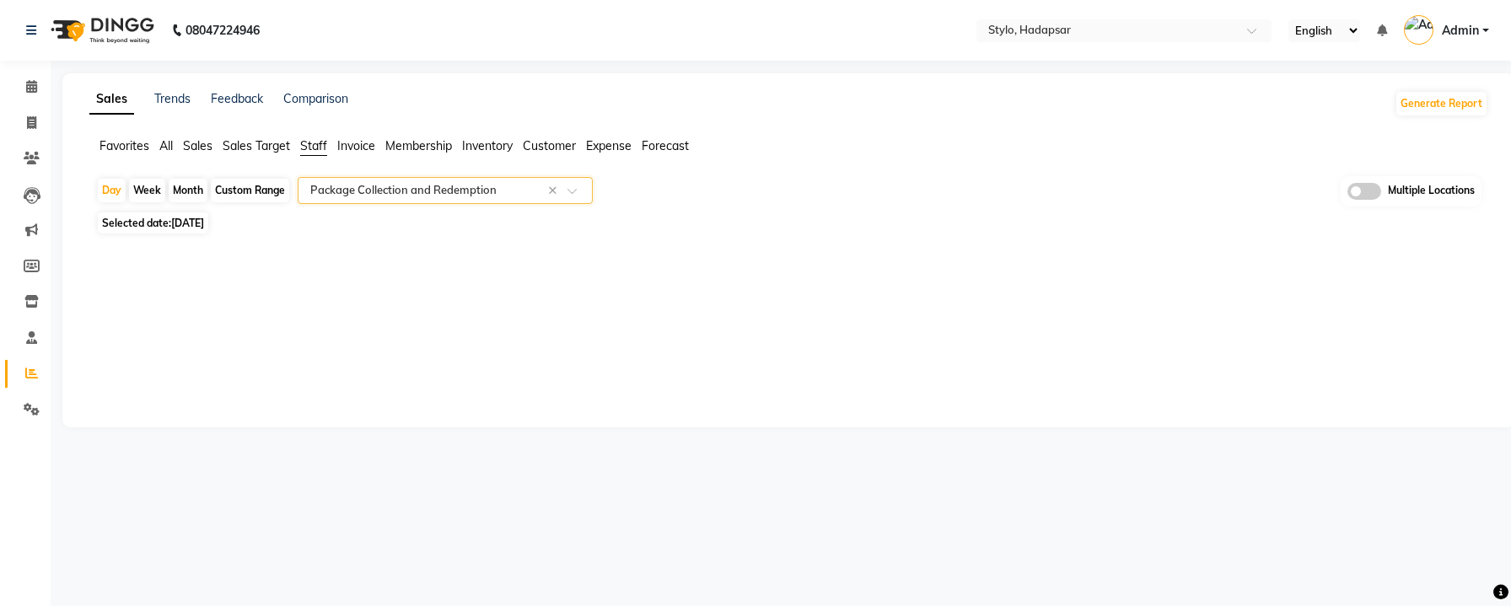
click at [574, 191] on span at bounding box center [577, 195] width 21 height 17
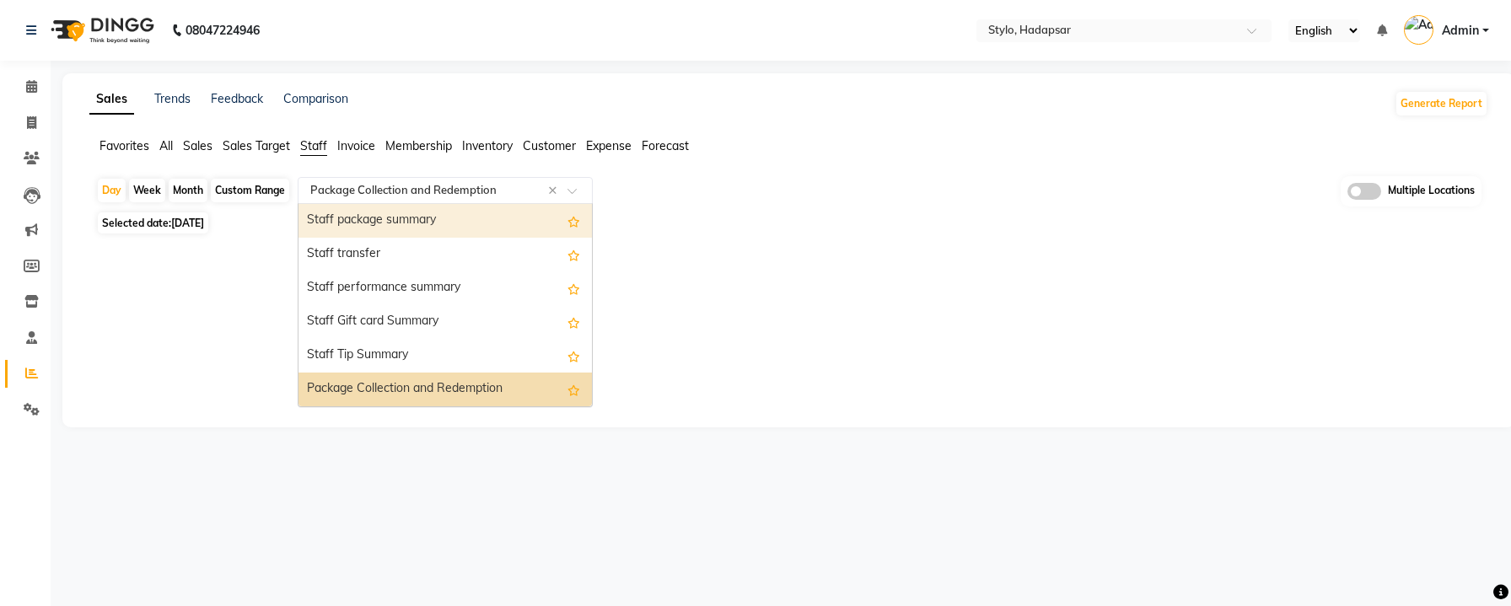
click at [604, 188] on div "Day Week Month Custom Range Select Report Type × Package Collection and Redempt…" at bounding box center [788, 191] width 1385 height 31
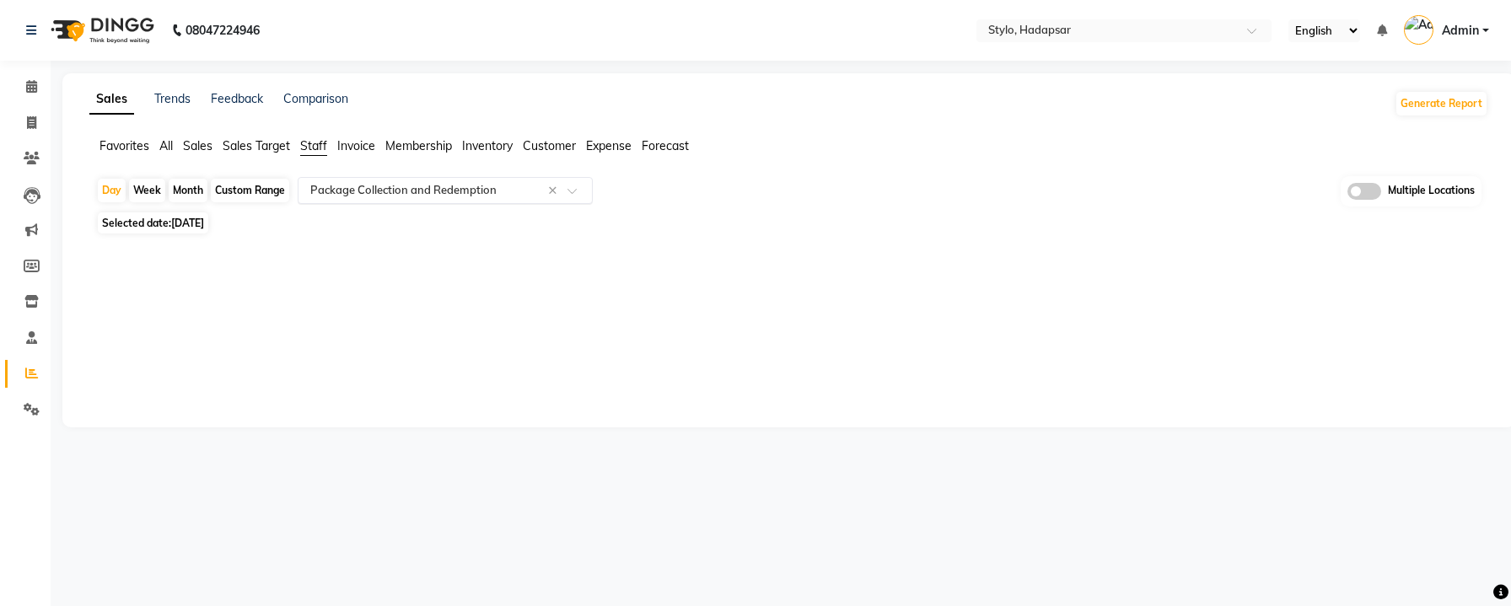
click at [570, 185] on div at bounding box center [445, 190] width 293 height 17
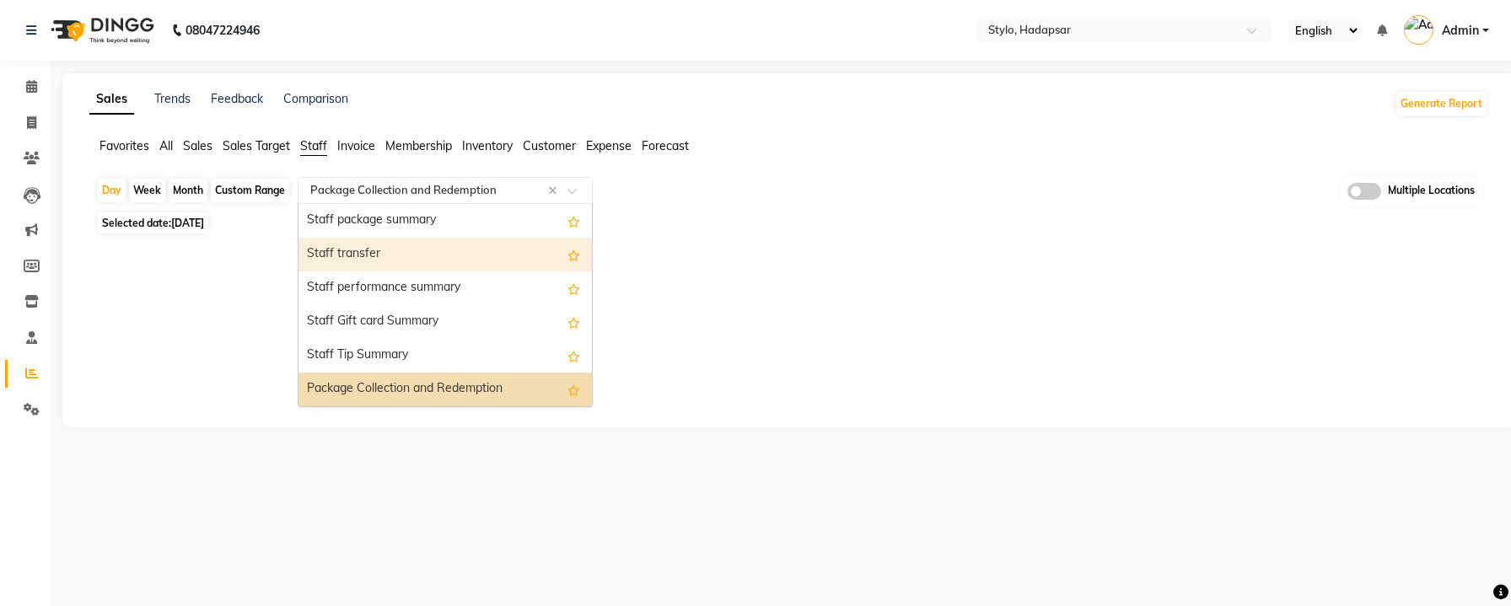
click at [178, 190] on div "Month" at bounding box center [188, 191] width 39 height 24
select select "9"
select select "2025"
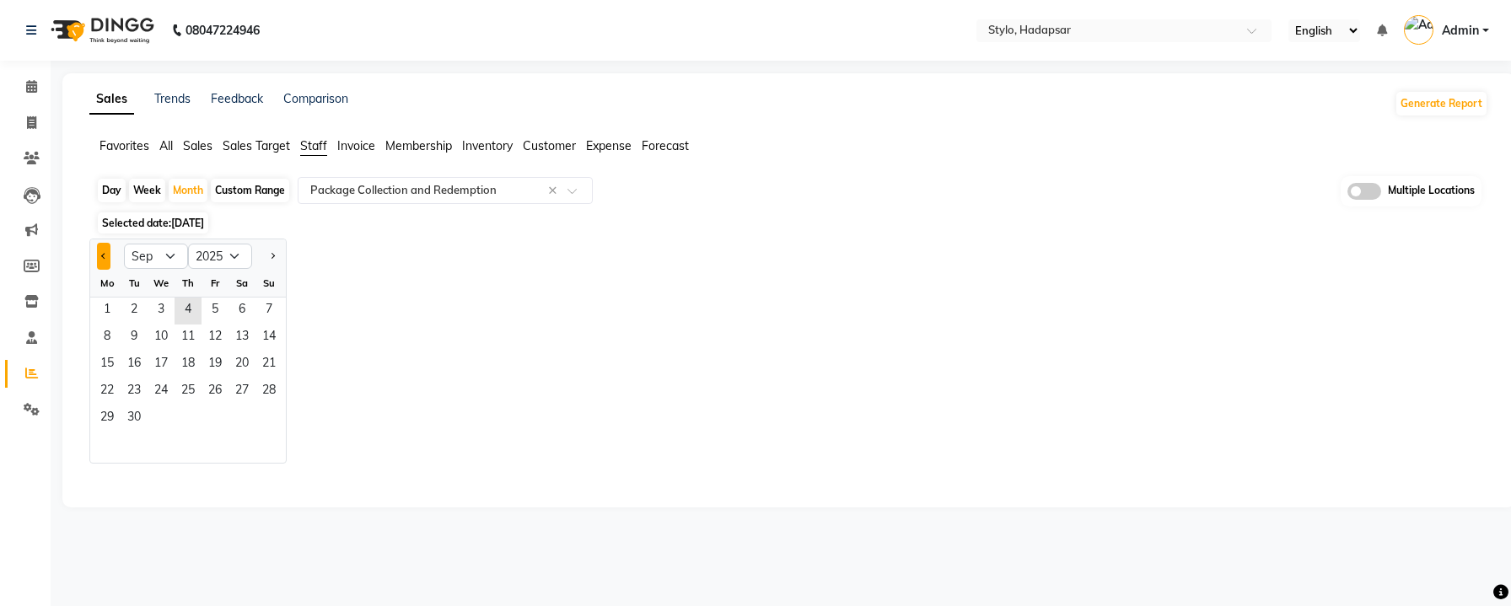
click at [103, 260] on button "Previous month" at bounding box center [103, 256] width 13 height 27
select select "8"
click at [169, 373] on span "13" at bounding box center [161, 365] width 27 height 27
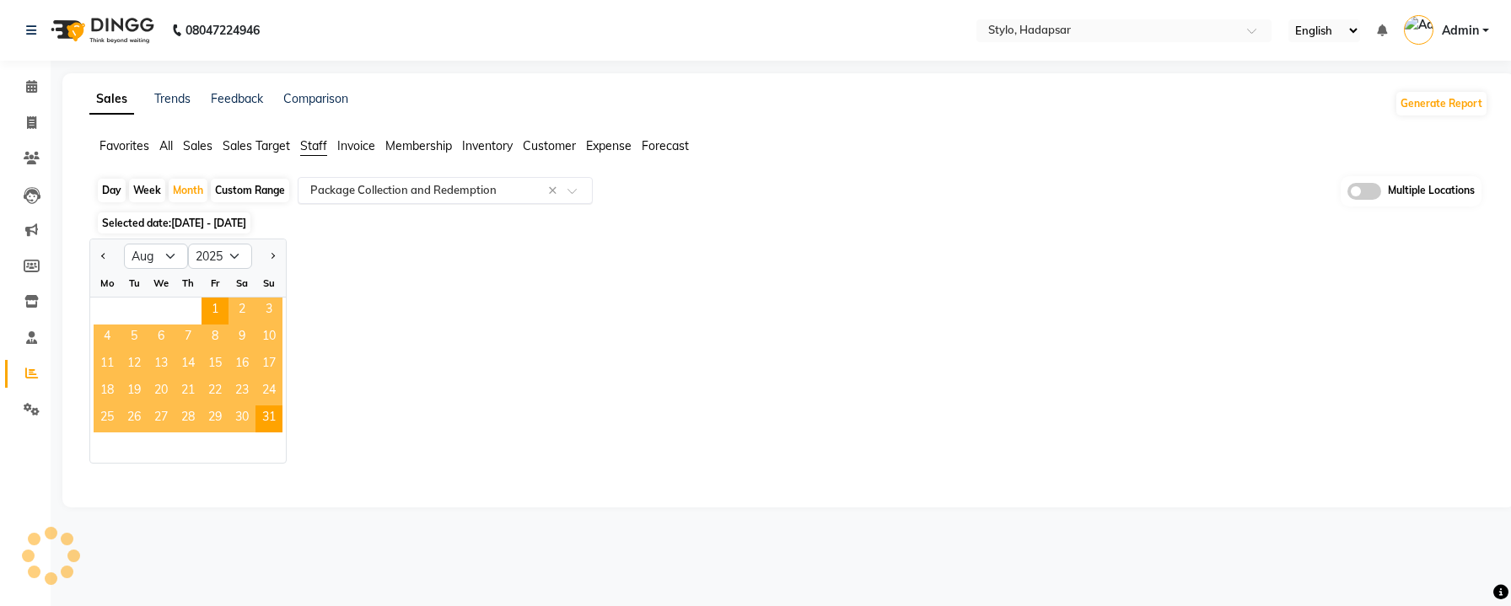
select select "filtered_report"
select select "csv"
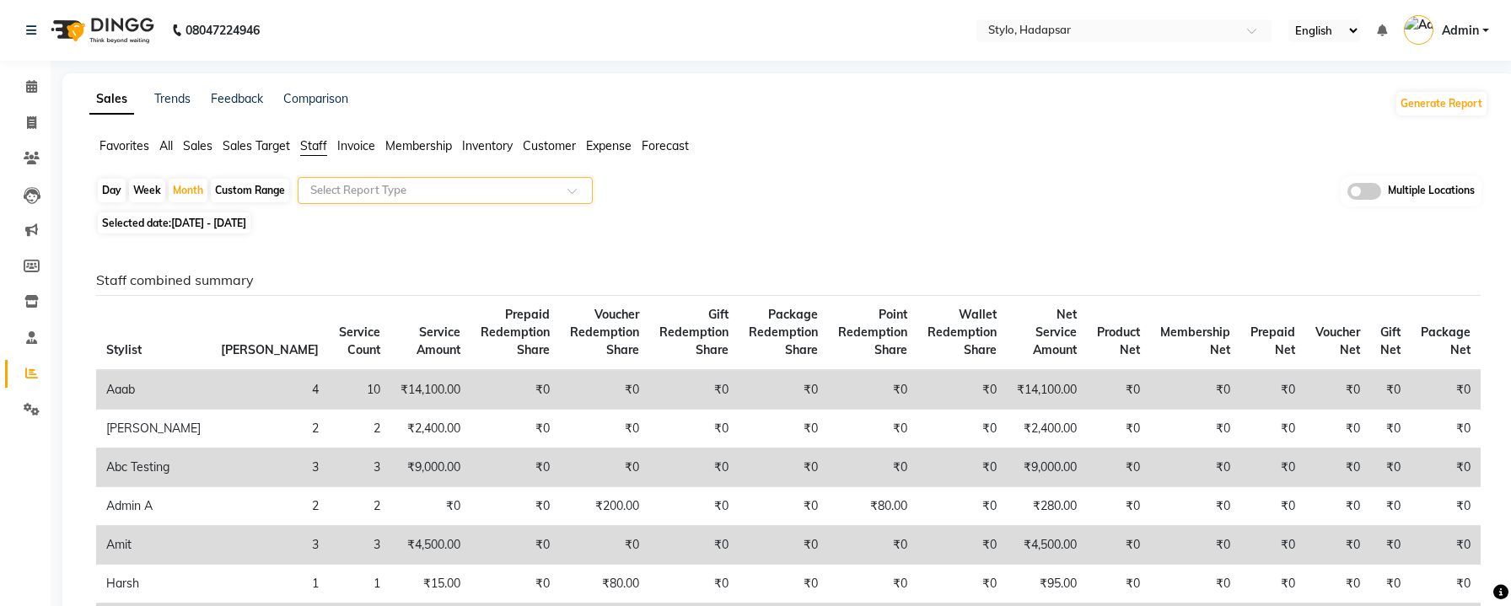
click at [556, 187] on div at bounding box center [445, 190] width 293 height 17
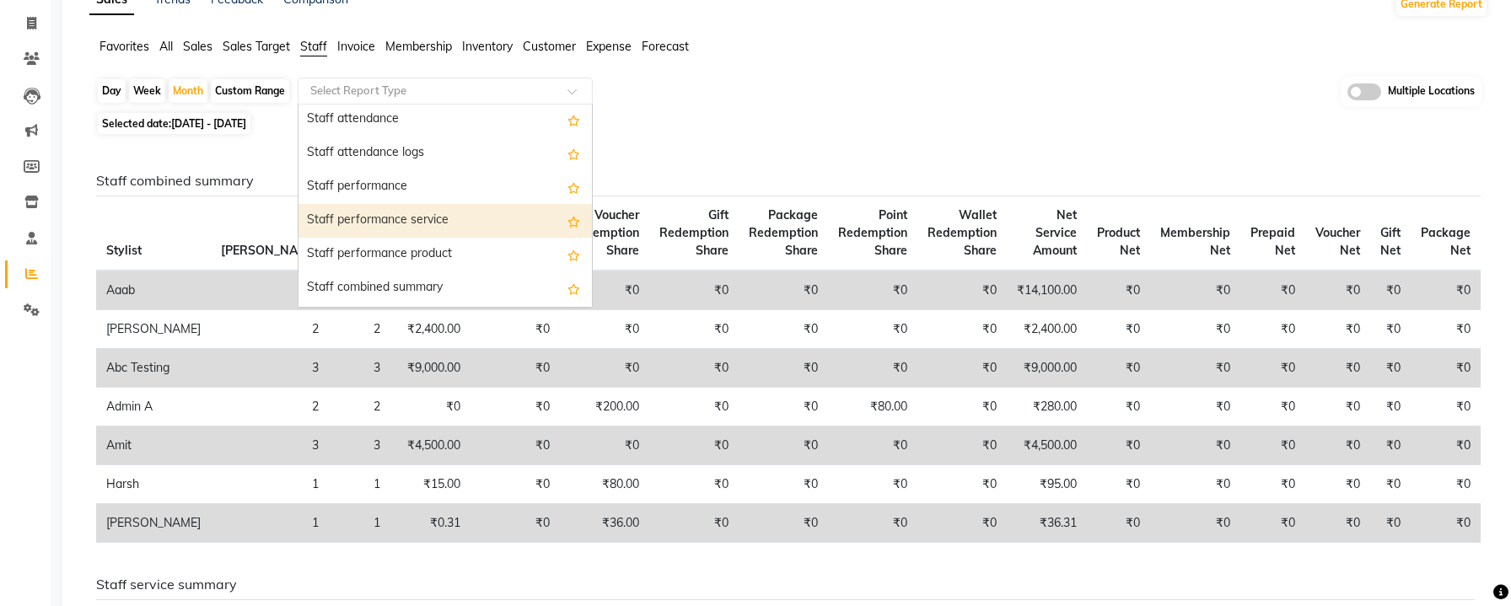
scroll to position [224, 0]
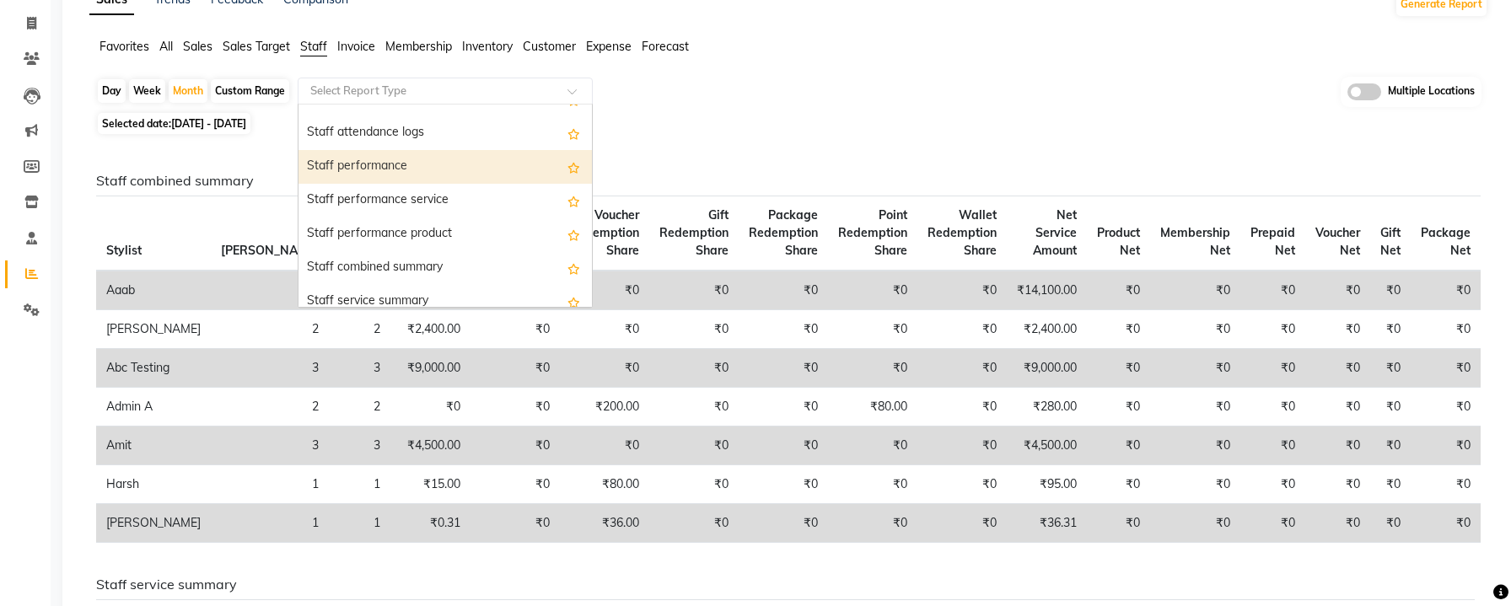
click at [464, 176] on div "Staff performance" at bounding box center [445, 167] width 293 height 34
select select "filtered_report"
select select "csv"
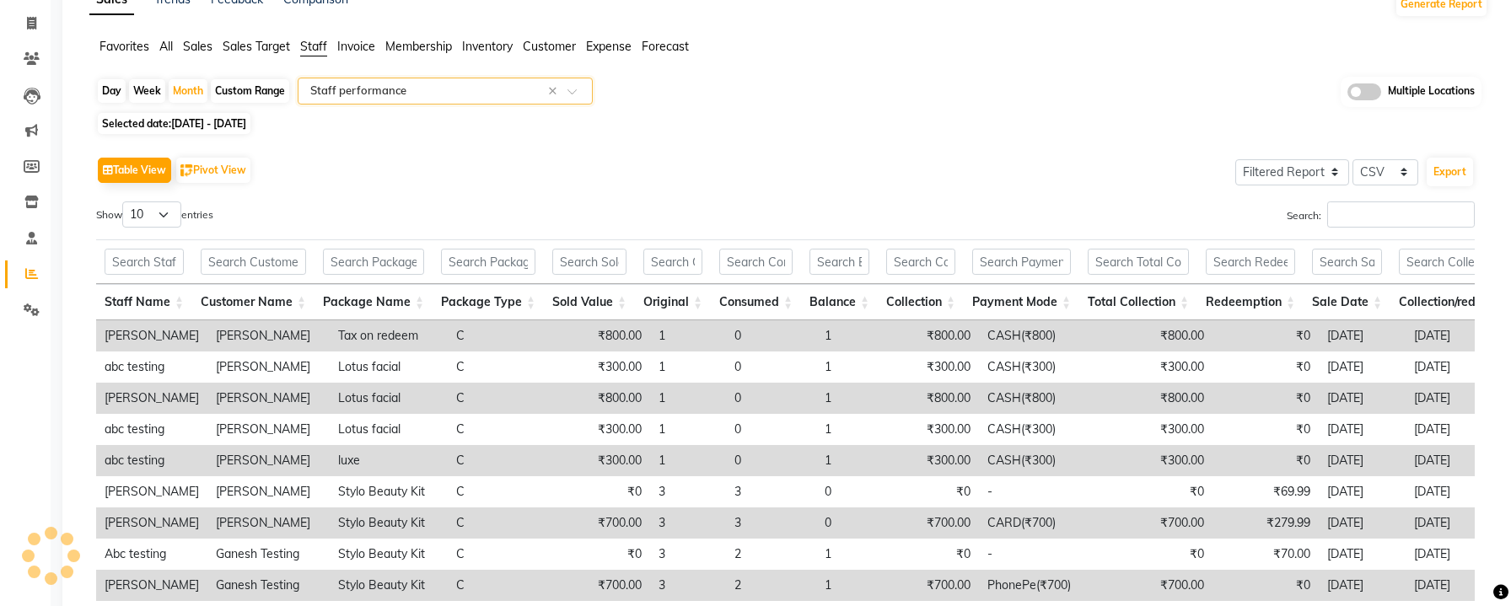
scroll to position [0, 0]
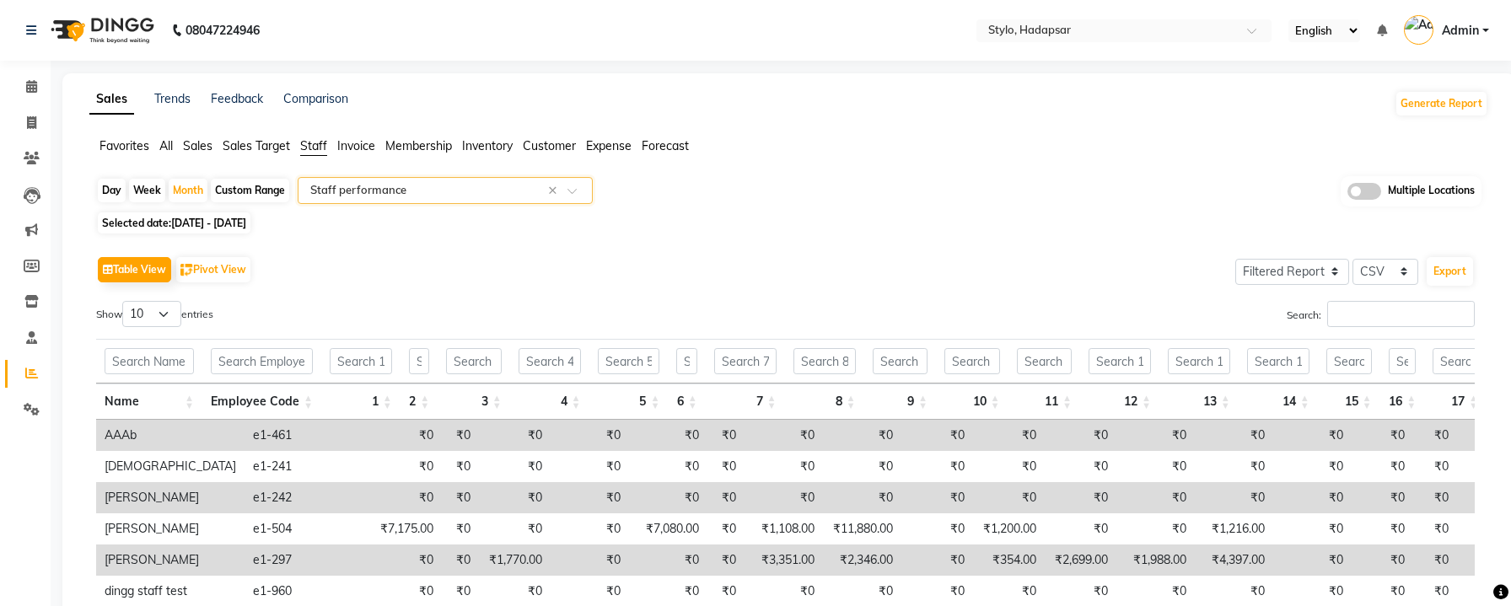
click at [476, 183] on input "text" at bounding box center [428, 190] width 243 height 17
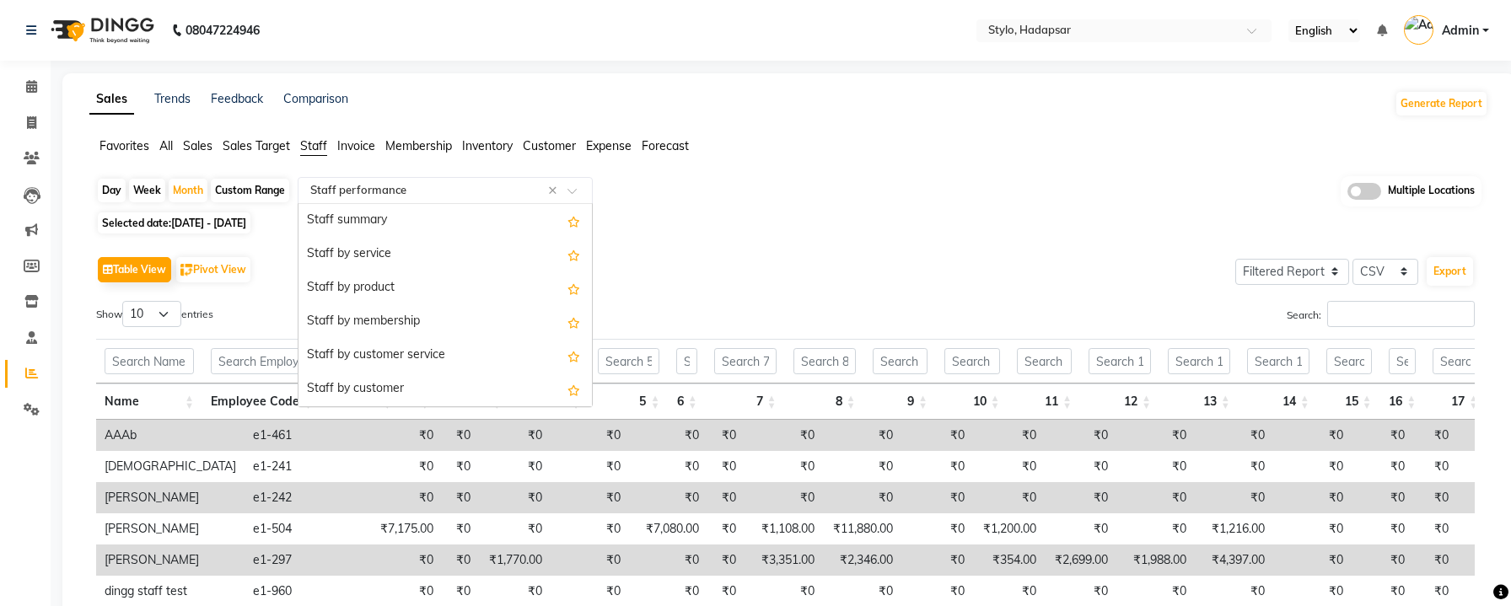
scroll to position [270, 0]
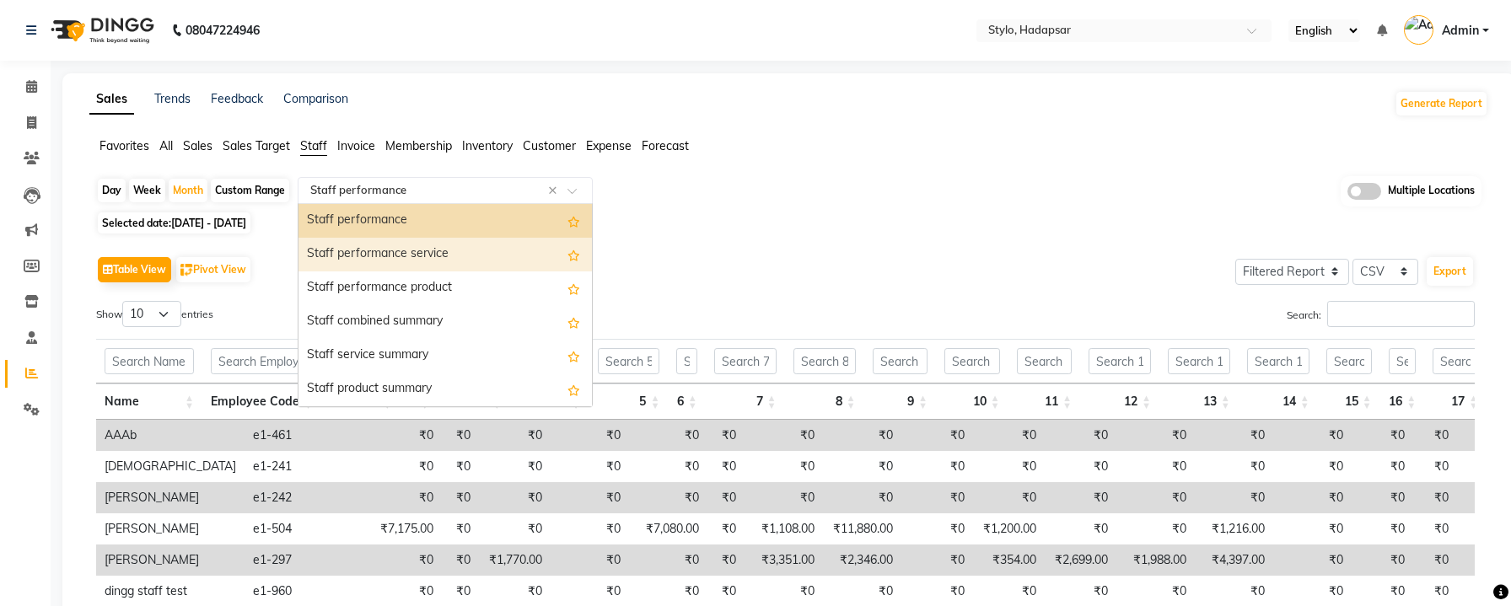
click at [464, 260] on div "Staff performance service" at bounding box center [445, 255] width 293 height 34
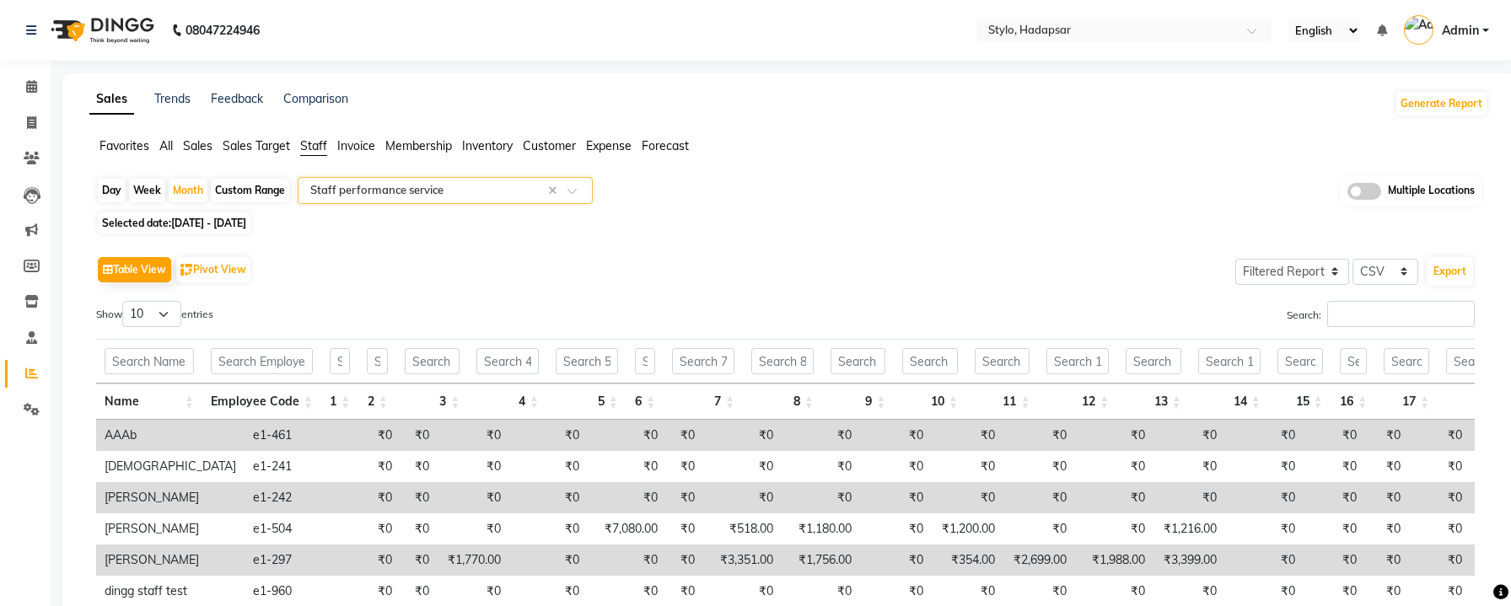
click at [497, 188] on input "text" at bounding box center [428, 190] width 243 height 17
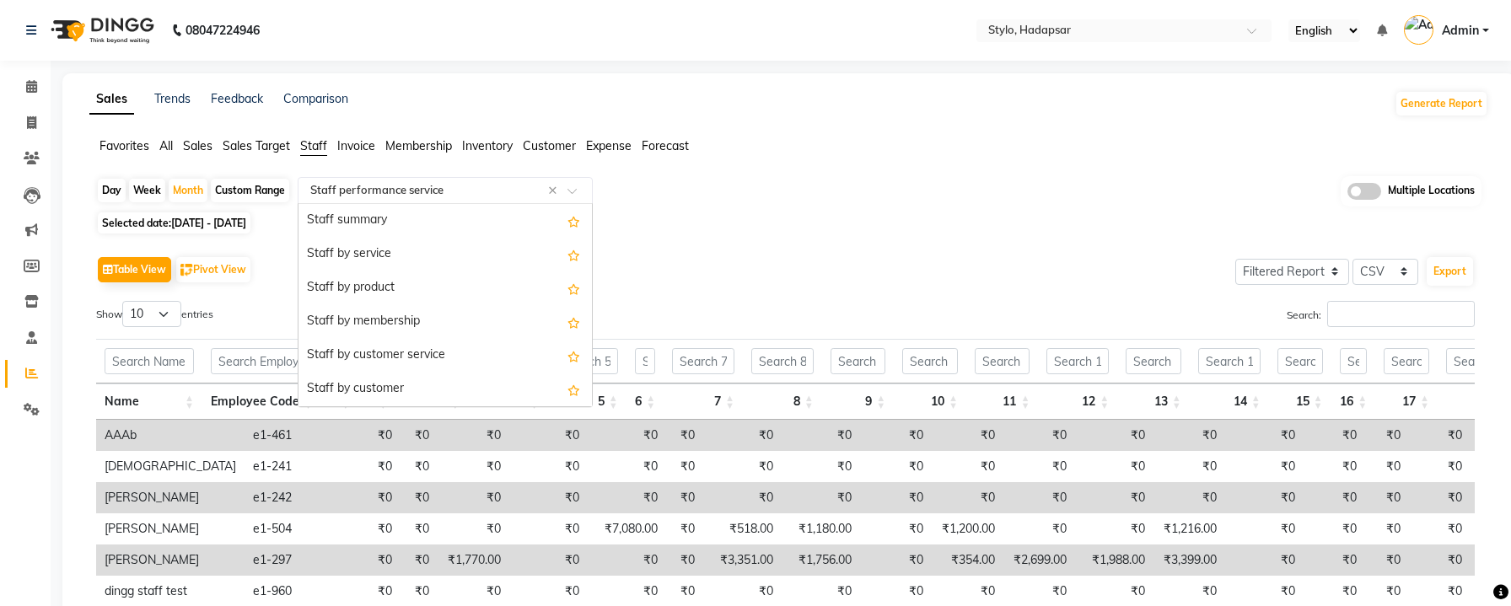
scroll to position [304, 0]
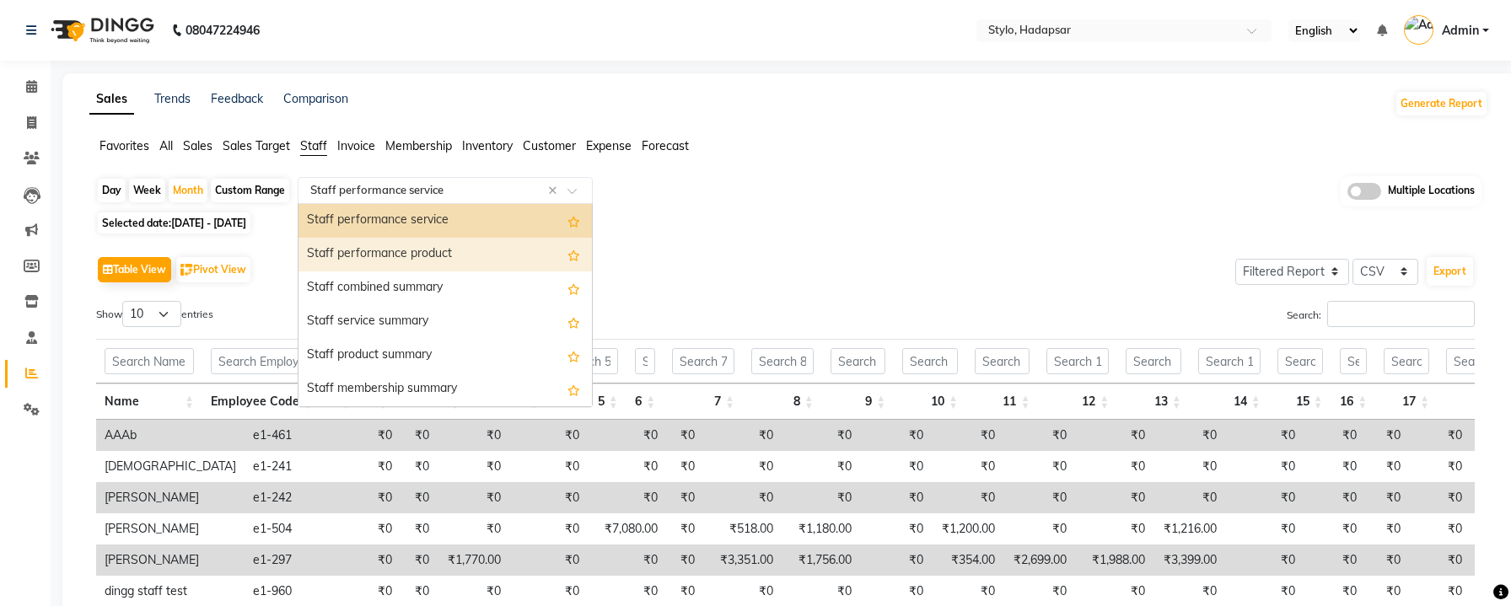
click at [486, 258] on div "Staff performance product" at bounding box center [445, 255] width 293 height 34
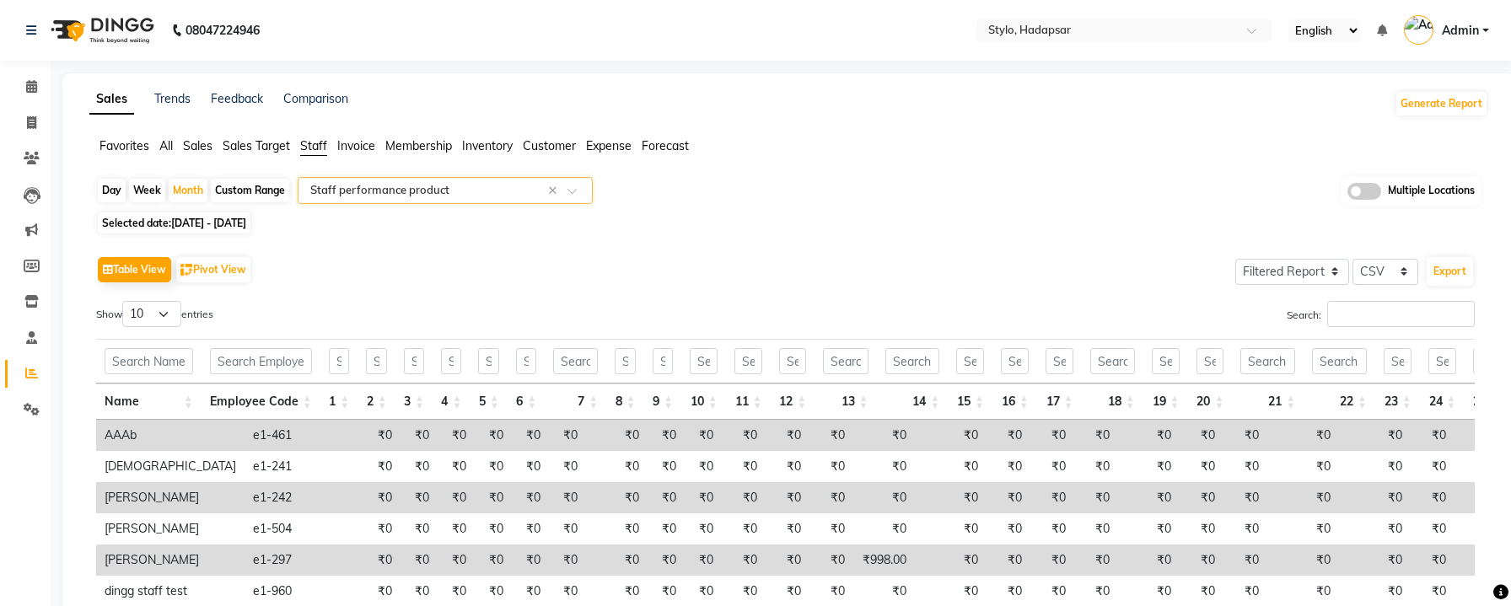
click at [503, 201] on div "Select Report Type × Staff performance product ×" at bounding box center [445, 190] width 295 height 27
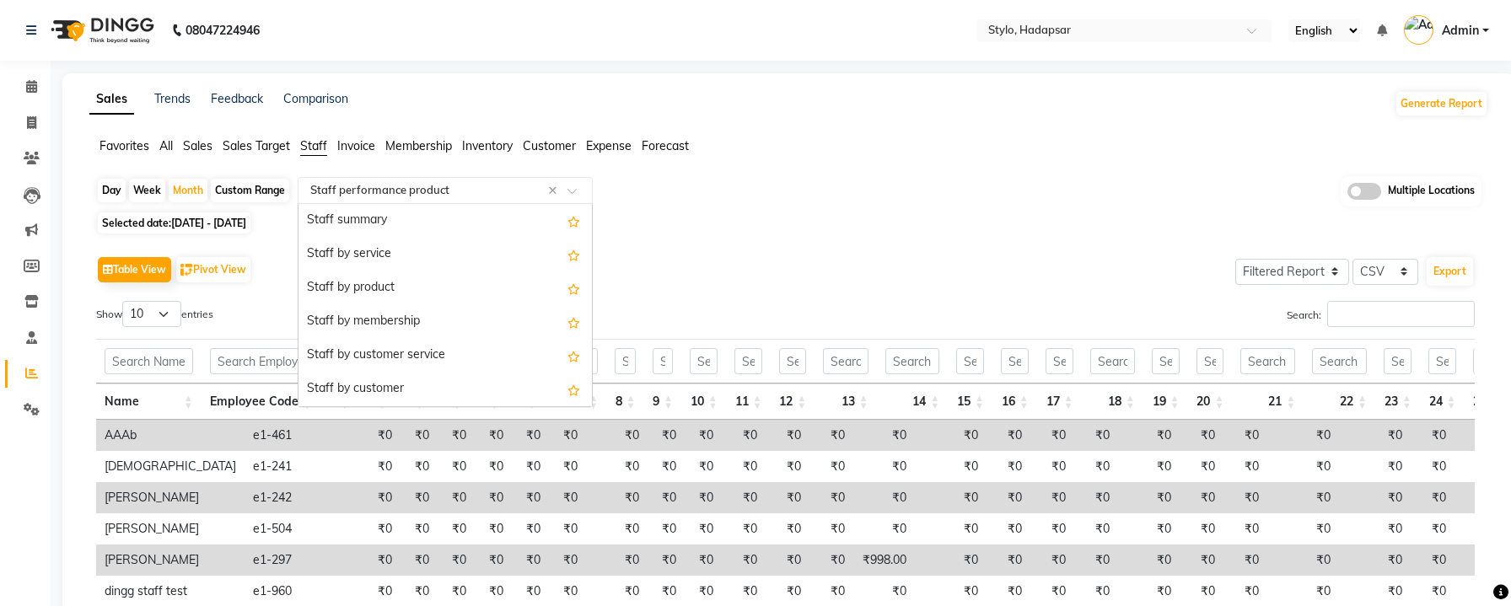
scroll to position [337, 0]
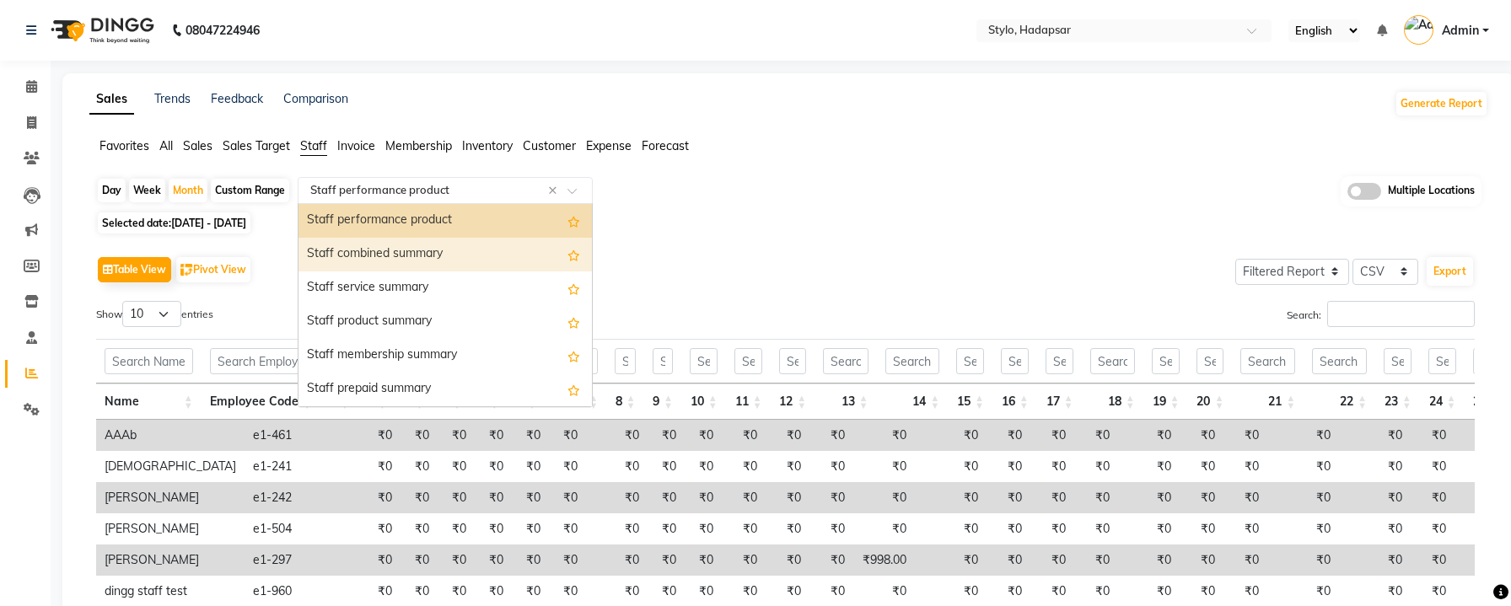
click at [498, 254] on div "Staff combined summary" at bounding box center [445, 255] width 293 height 34
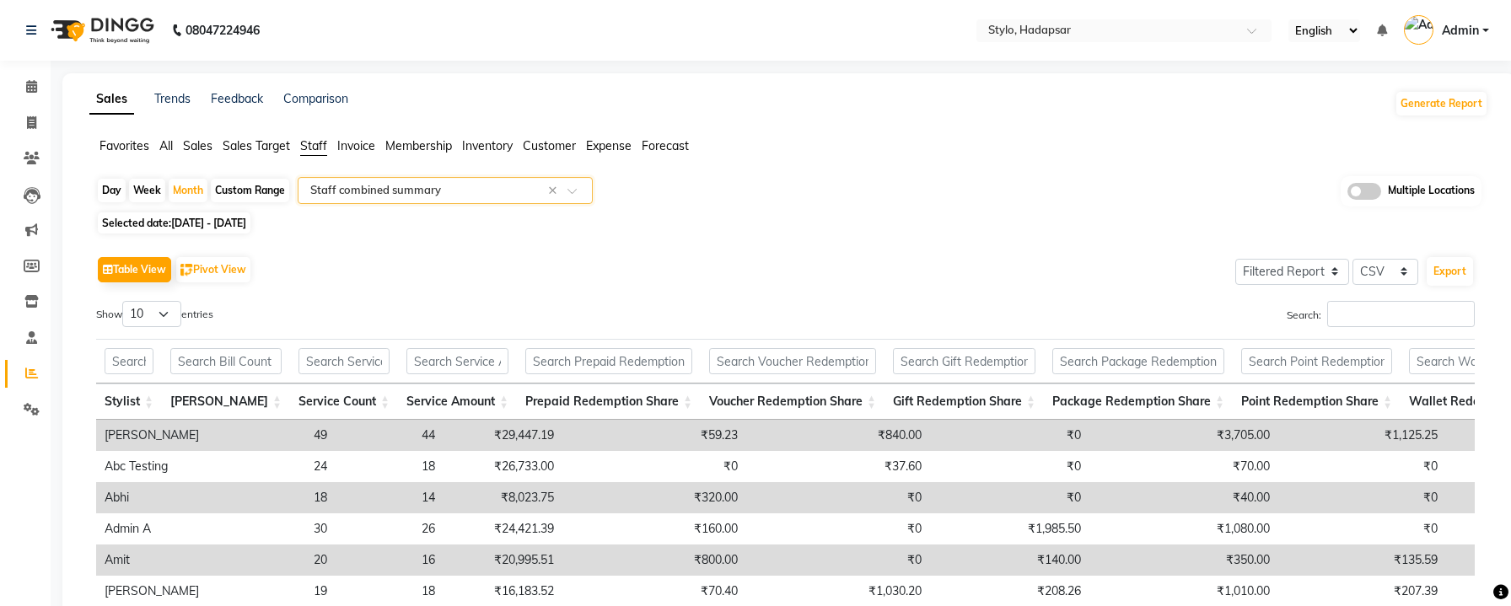
click at [527, 184] on input "text" at bounding box center [428, 190] width 243 height 17
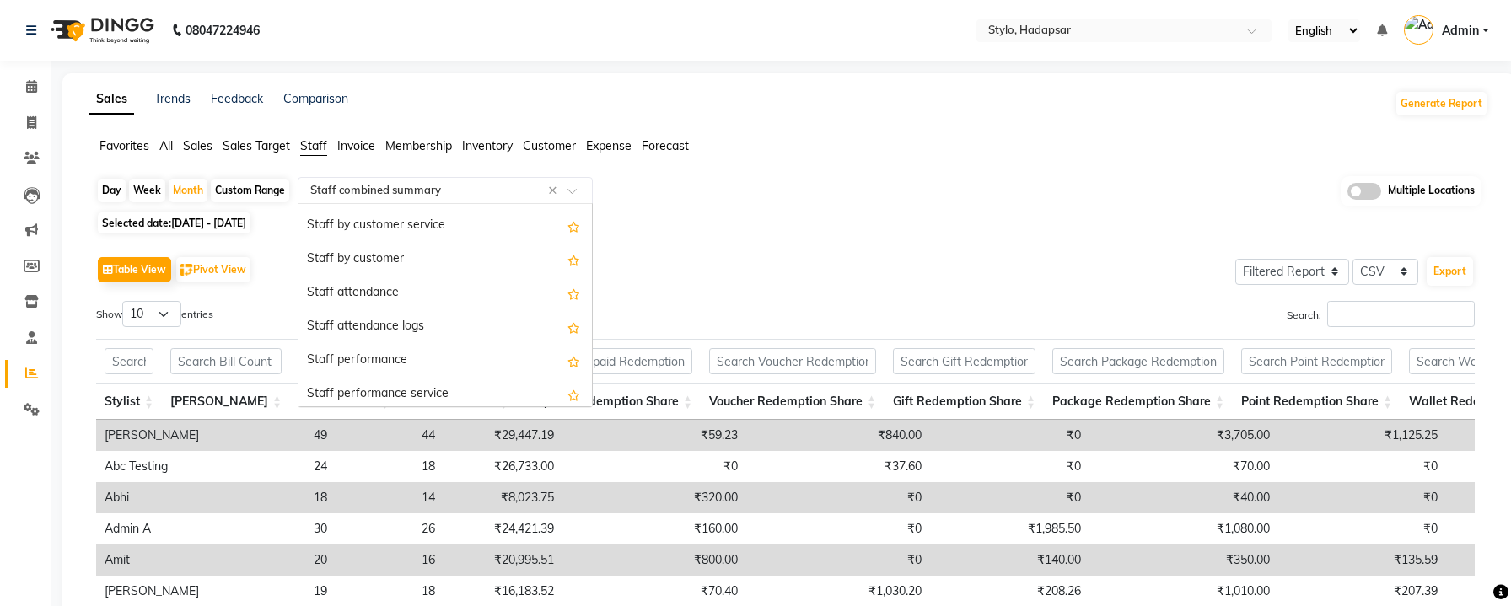
scroll to position [127, 0]
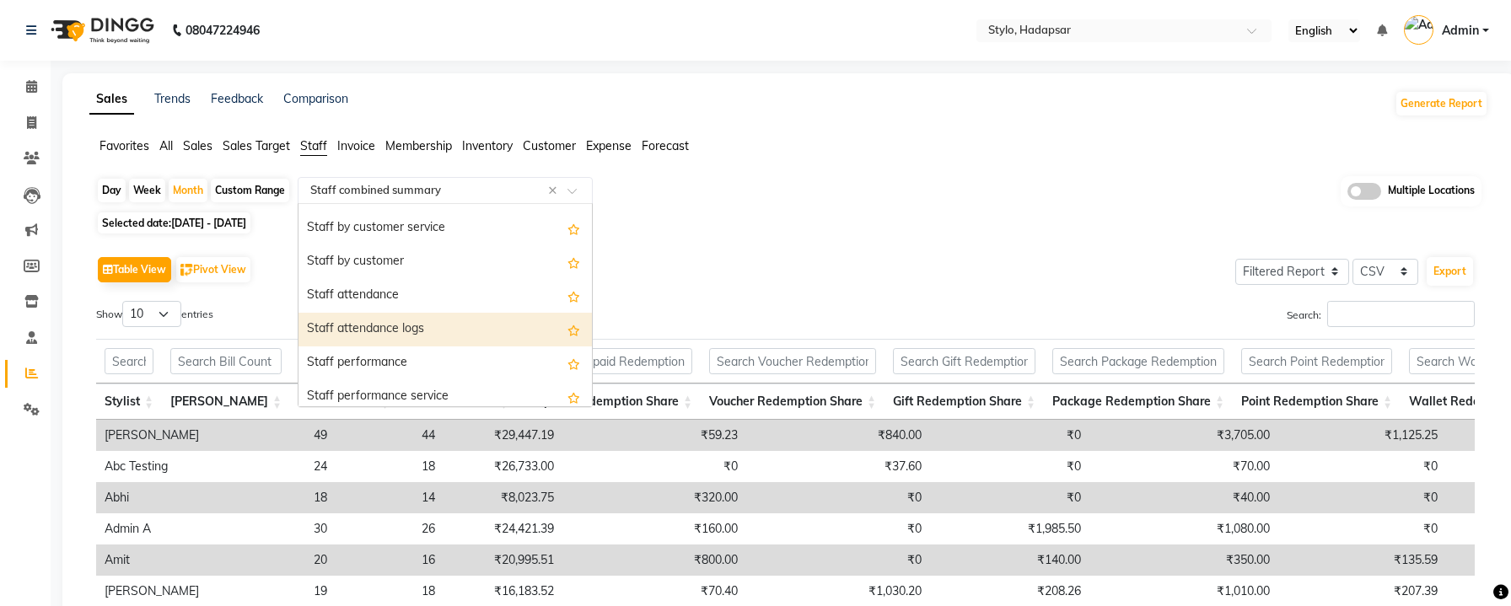
click at [411, 333] on div "Staff attendance logs" at bounding box center [445, 330] width 293 height 34
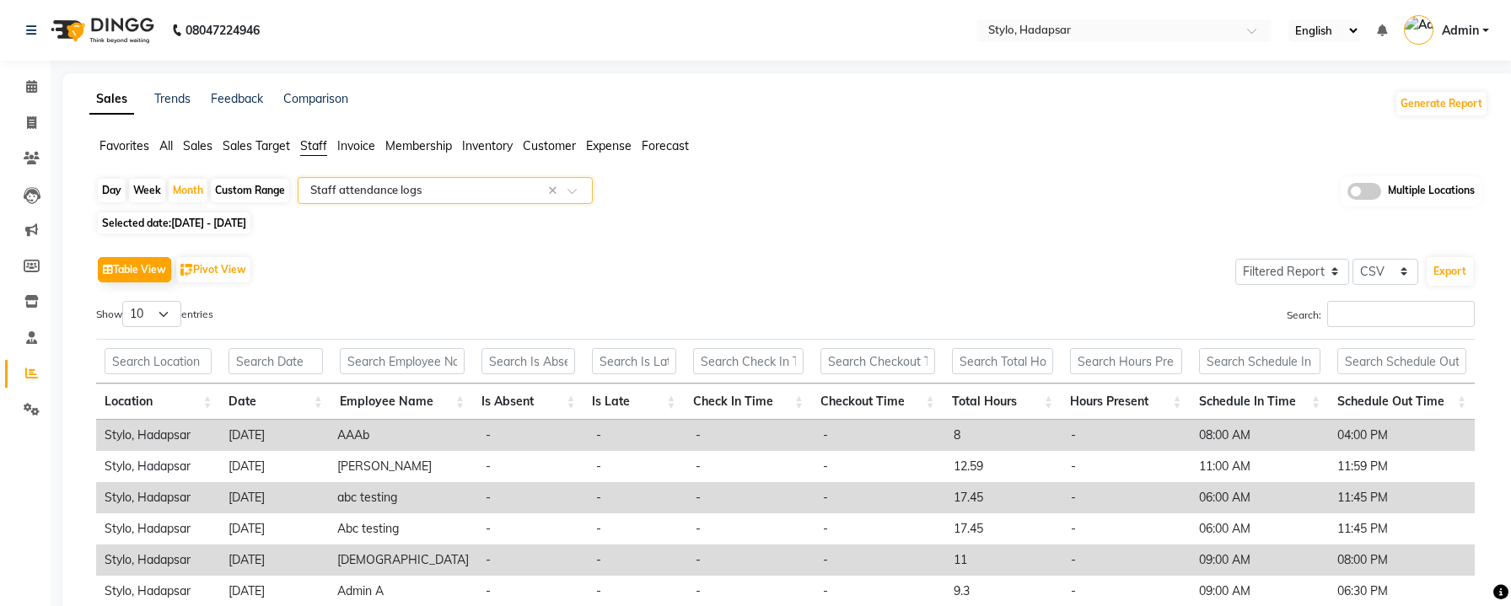
click at [391, 191] on input "text" at bounding box center [428, 190] width 243 height 17
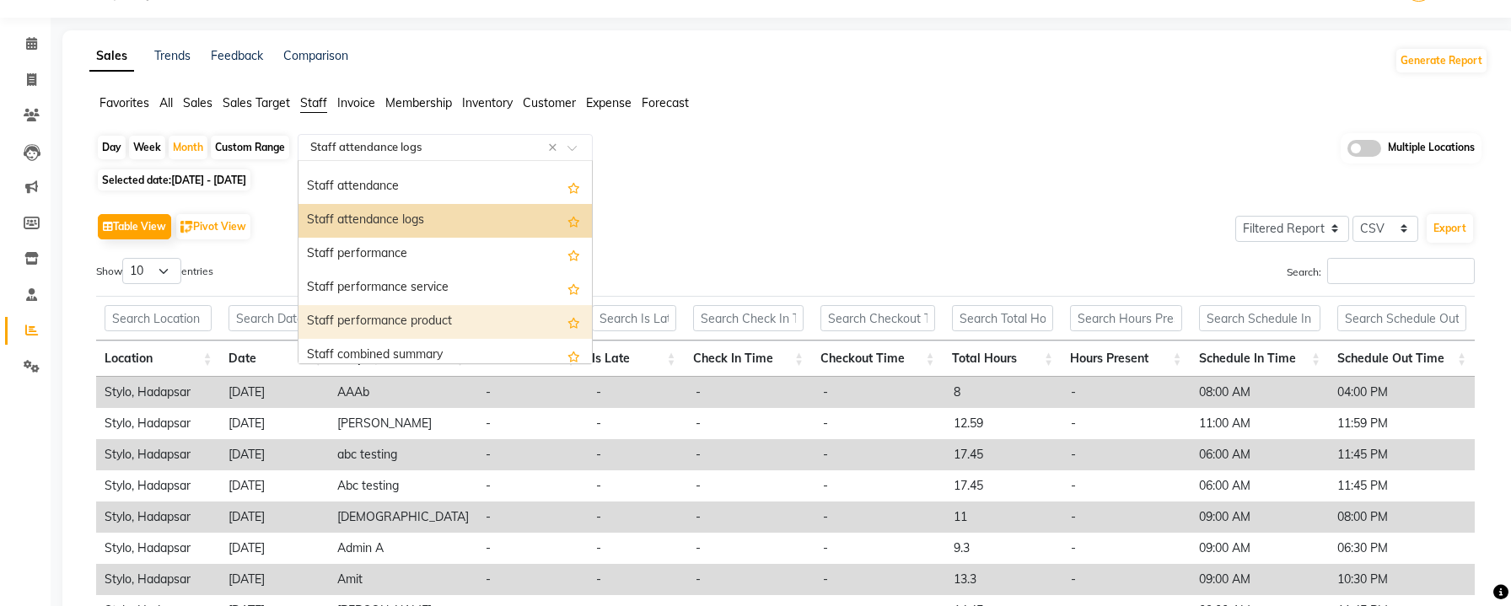
scroll to position [190, 0]
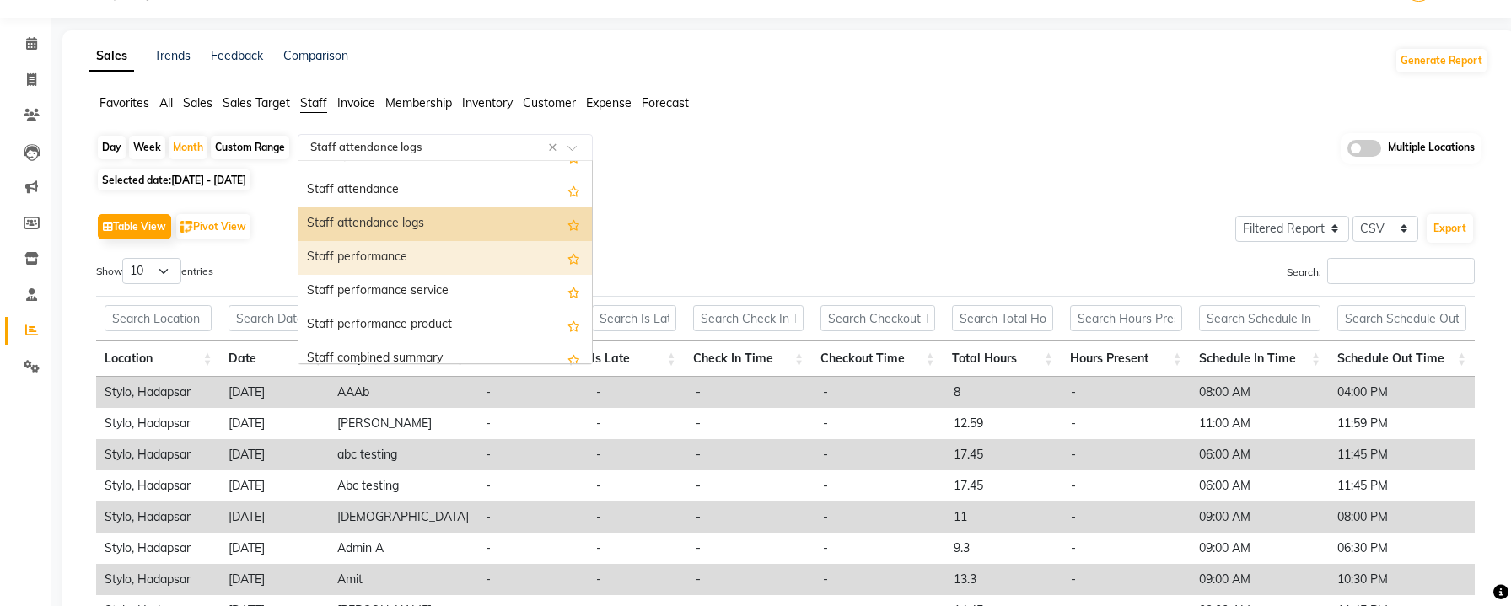
click at [404, 255] on div "Staff performance" at bounding box center [445, 258] width 293 height 34
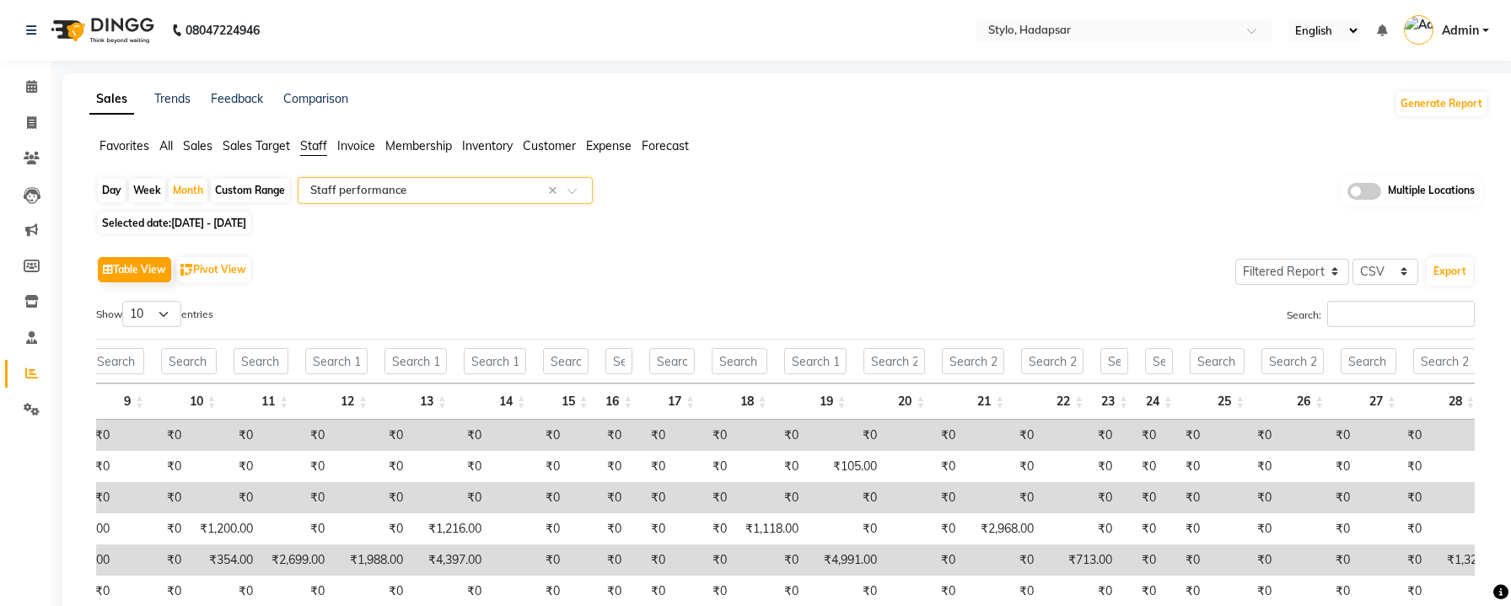
scroll to position [0, 413]
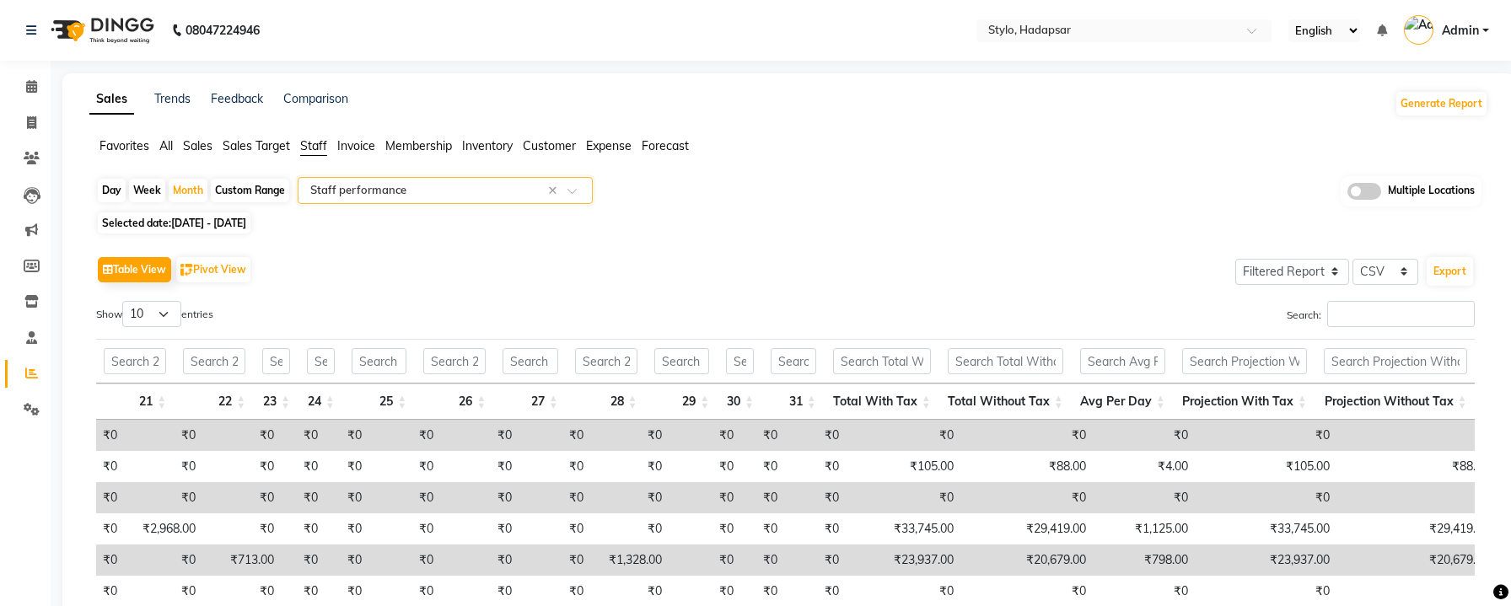
click at [1010, 191] on div "Day Week Month Custom Range Select Report Type × Staff performance × Multiple L…" at bounding box center [788, 191] width 1385 height 31
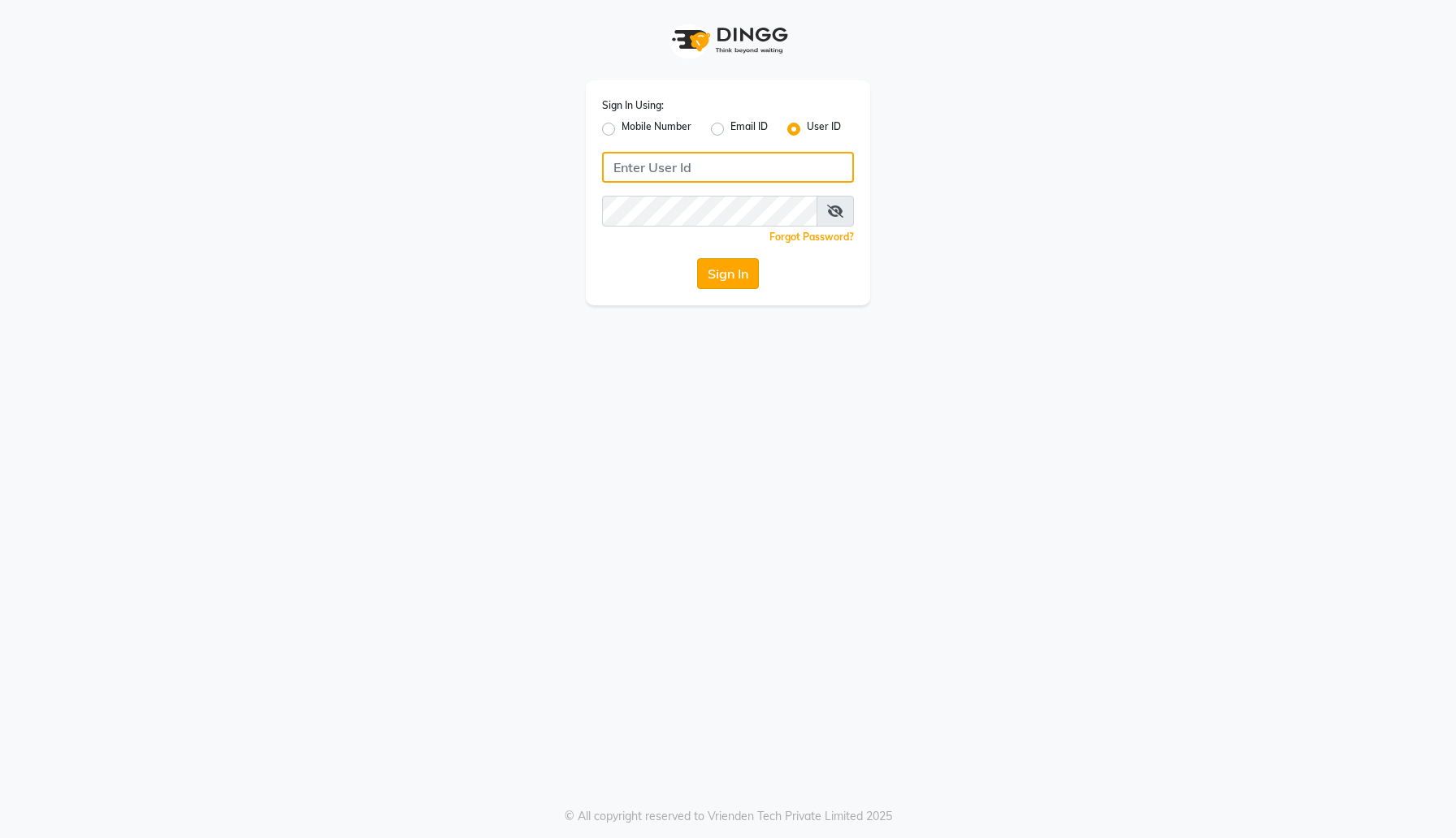
type input "e1-922"
click at [744, 269] on button "Sign In" at bounding box center [728, 274] width 62 height 31
